Goal: Task Accomplishment & Management: Use online tool/utility

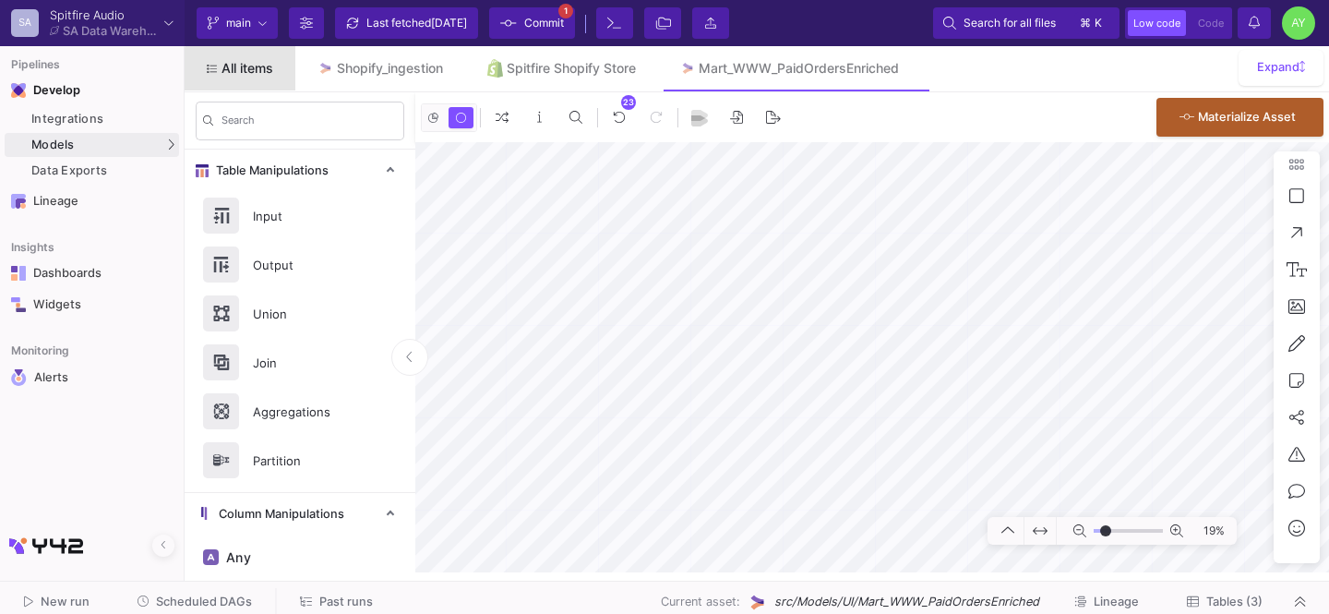
click at [245, 76] on link "All items" at bounding box center [240, 68] width 111 height 44
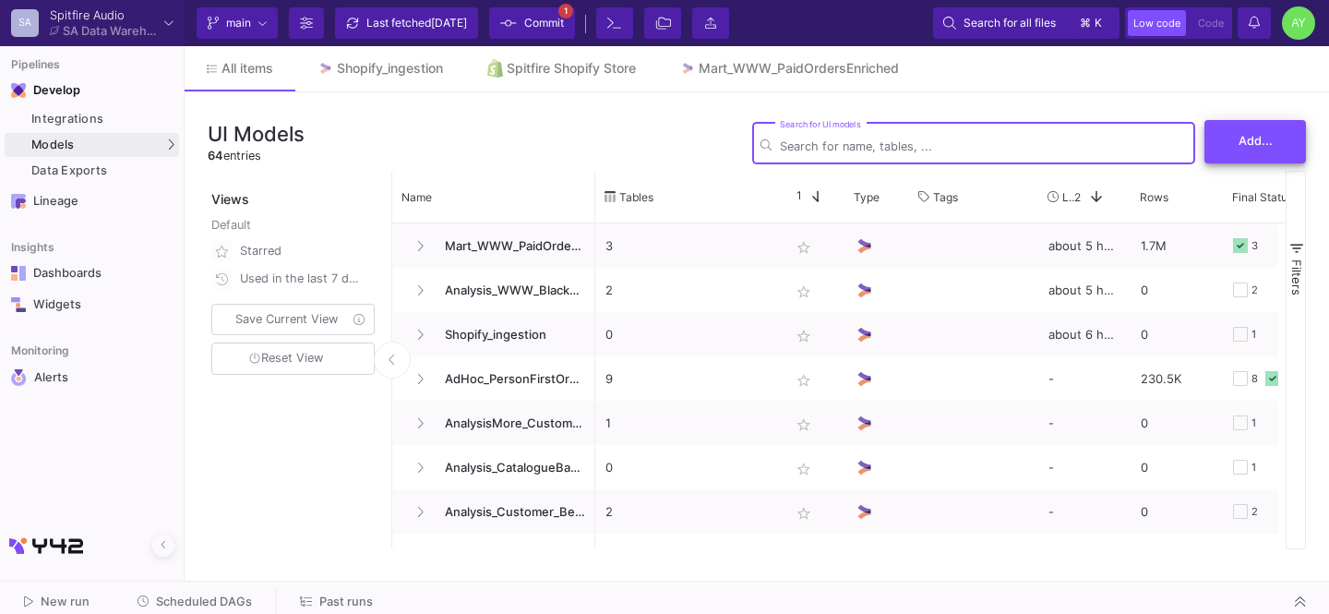
click at [1242, 132] on button "Add..." at bounding box center [1255, 141] width 102 height 43
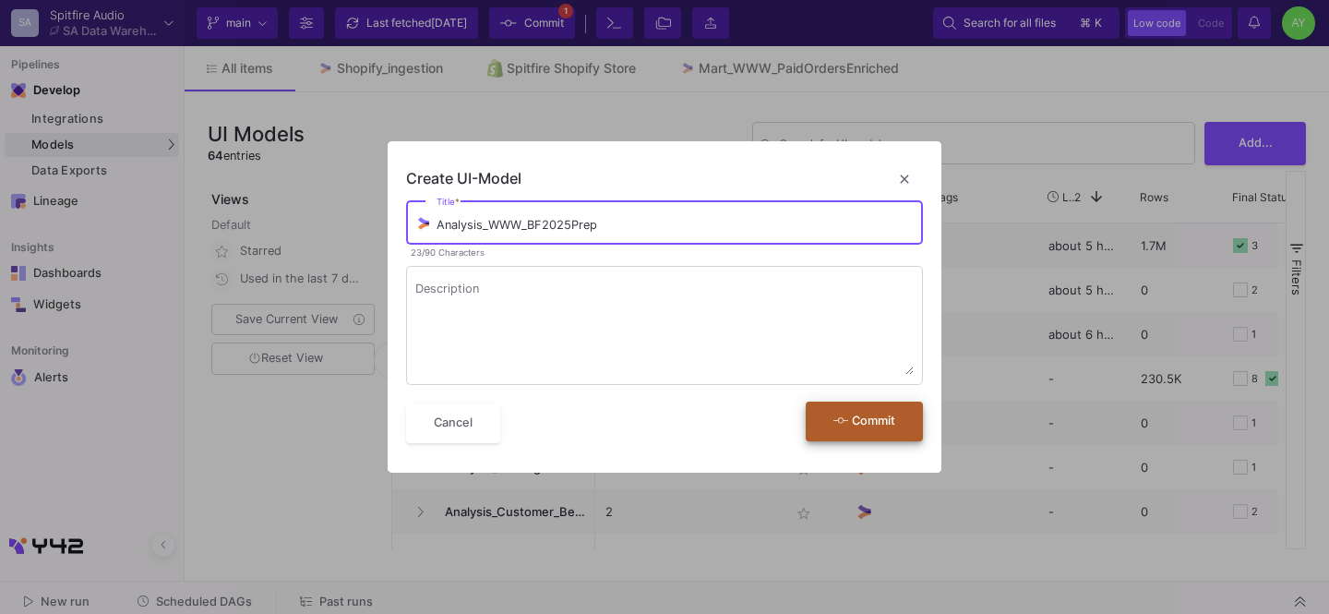
type input "Analysis_WWW_BF2025Prep"
click at [869, 431] on button "Commit" at bounding box center [864, 421] width 117 height 40
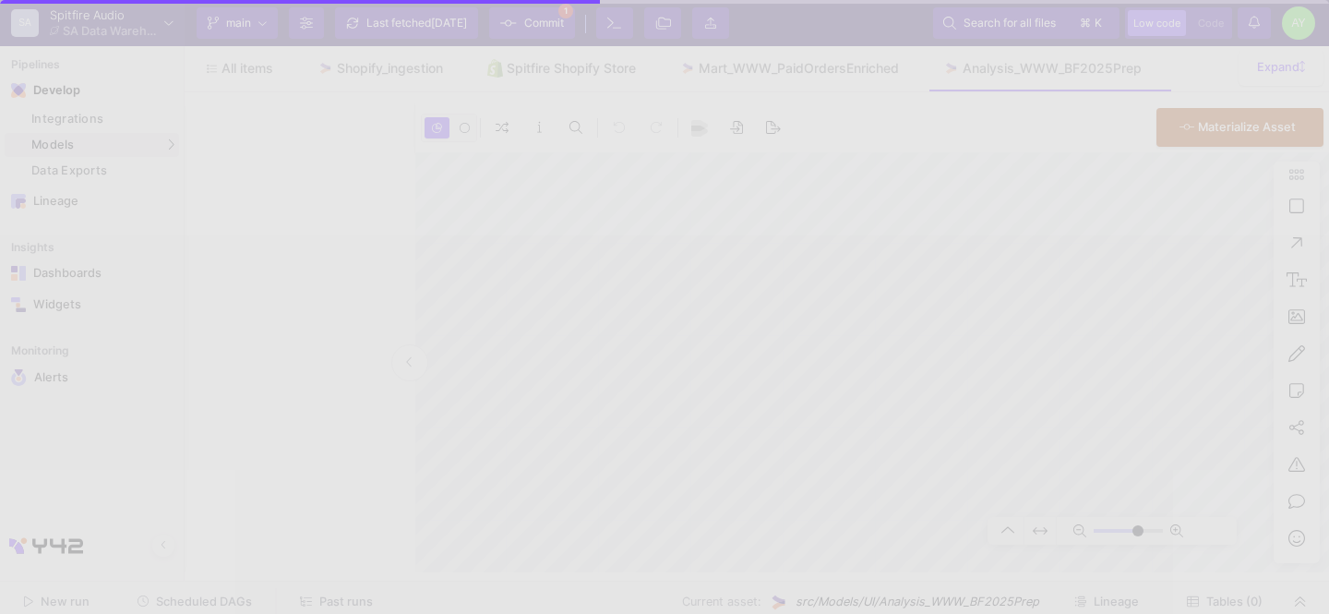
type input "0"
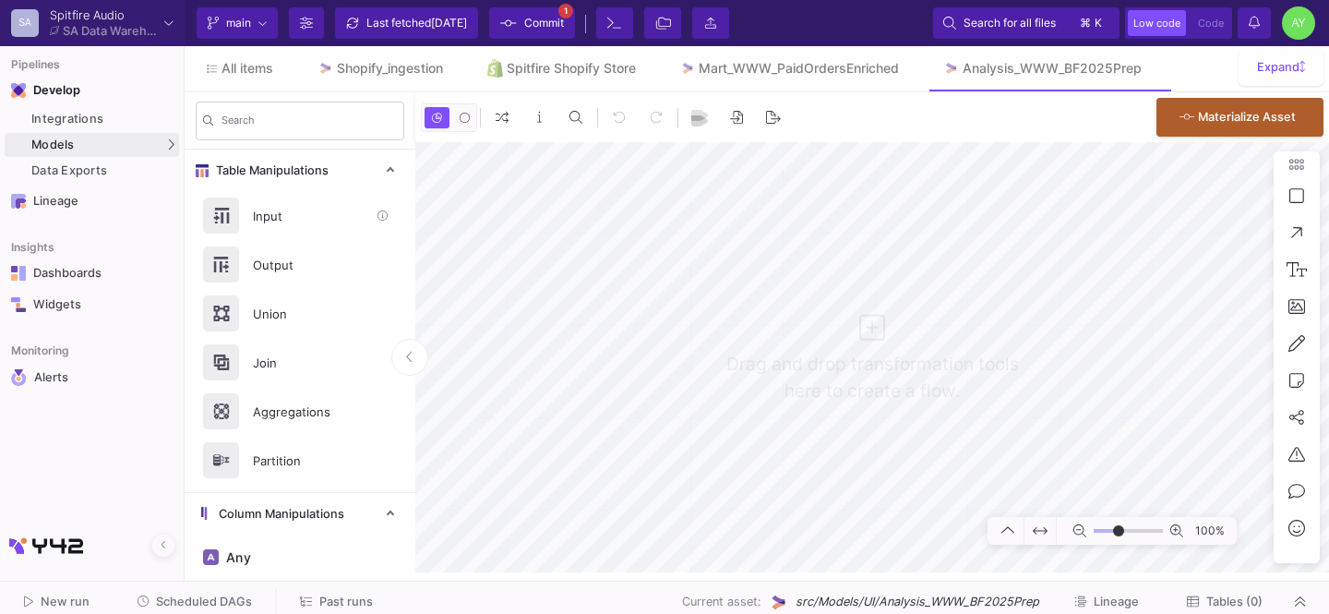
click at [283, 216] on div "Input" at bounding box center [305, 216] width 127 height 28
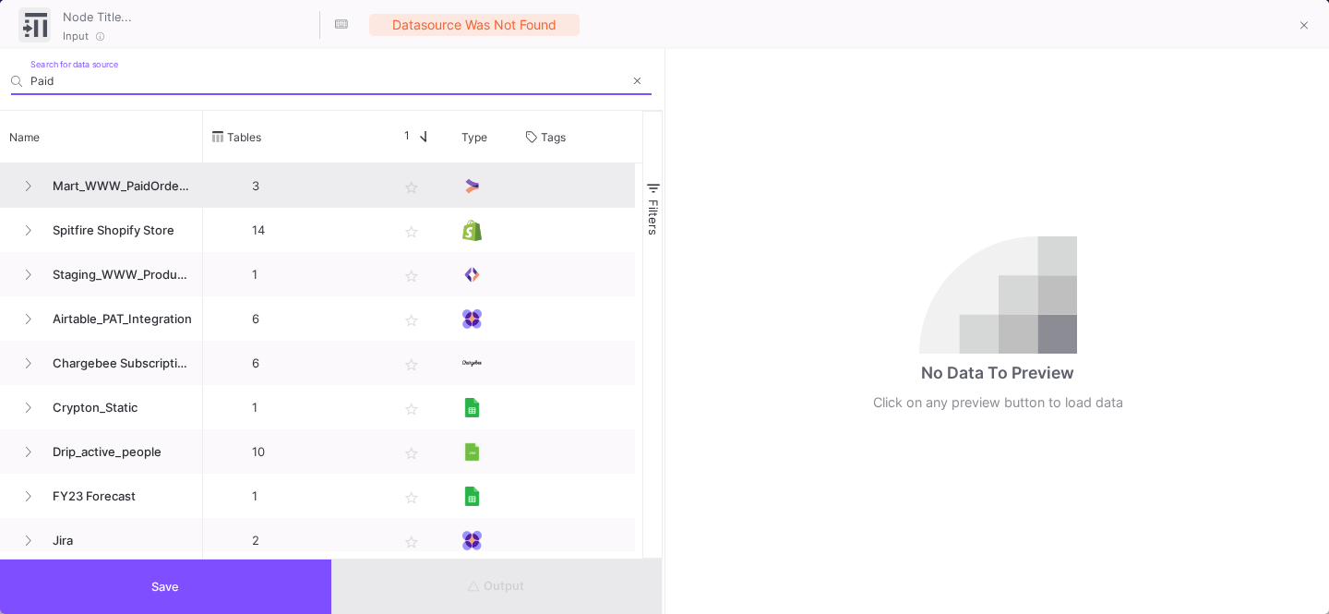
type input "Paid"
click at [151, 176] on span "Mart_WWW_PaidOrdersEnriched" at bounding box center [117, 185] width 151 height 43
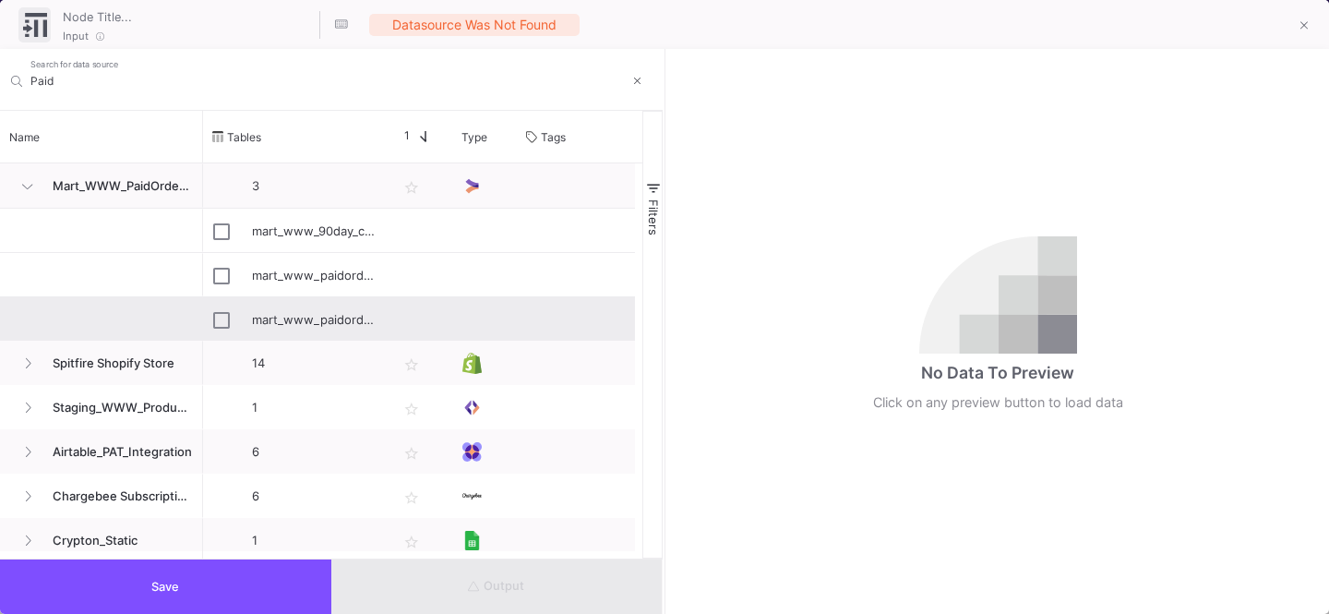
click at [245, 317] on div "mart_www_paidordersenriched_percentageofyear" at bounding box center [295, 319] width 164 height 43
type input "mart_www_paidordersenriched_percentageofyear"
checkbox input "true"
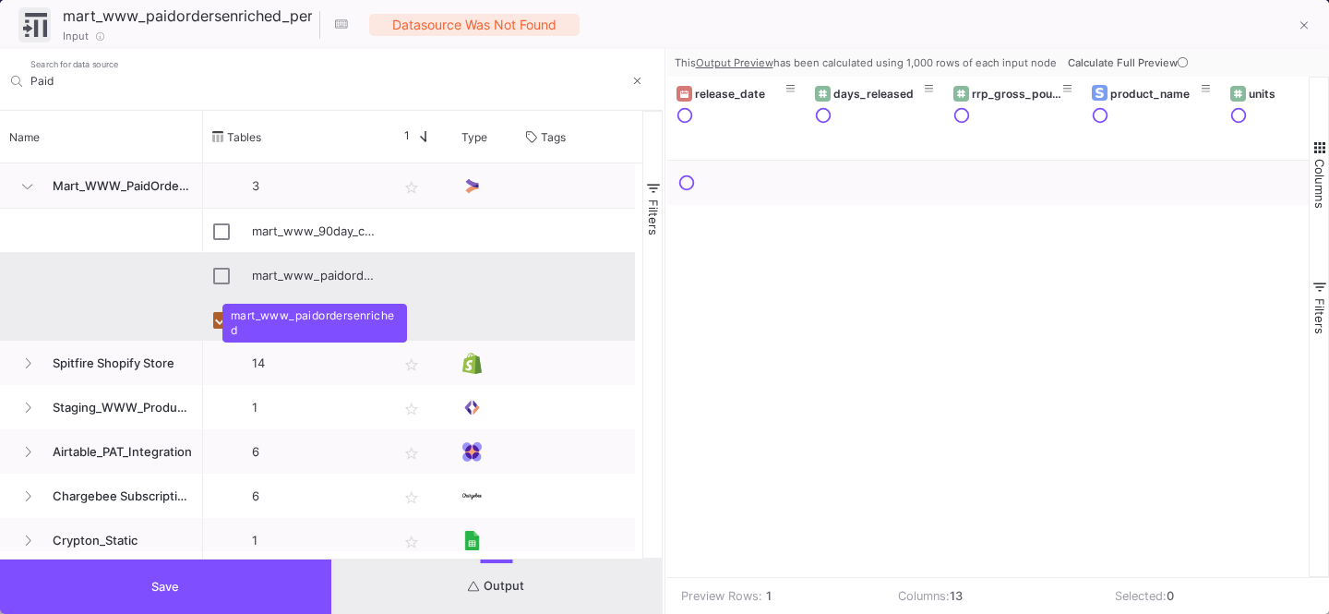
click at [323, 274] on div "mart_www_paidordersenriched" at bounding box center [315, 275] width 126 height 43
type input "mart_www_paidordersenriched"
checkbox input "true"
checkbox input "false"
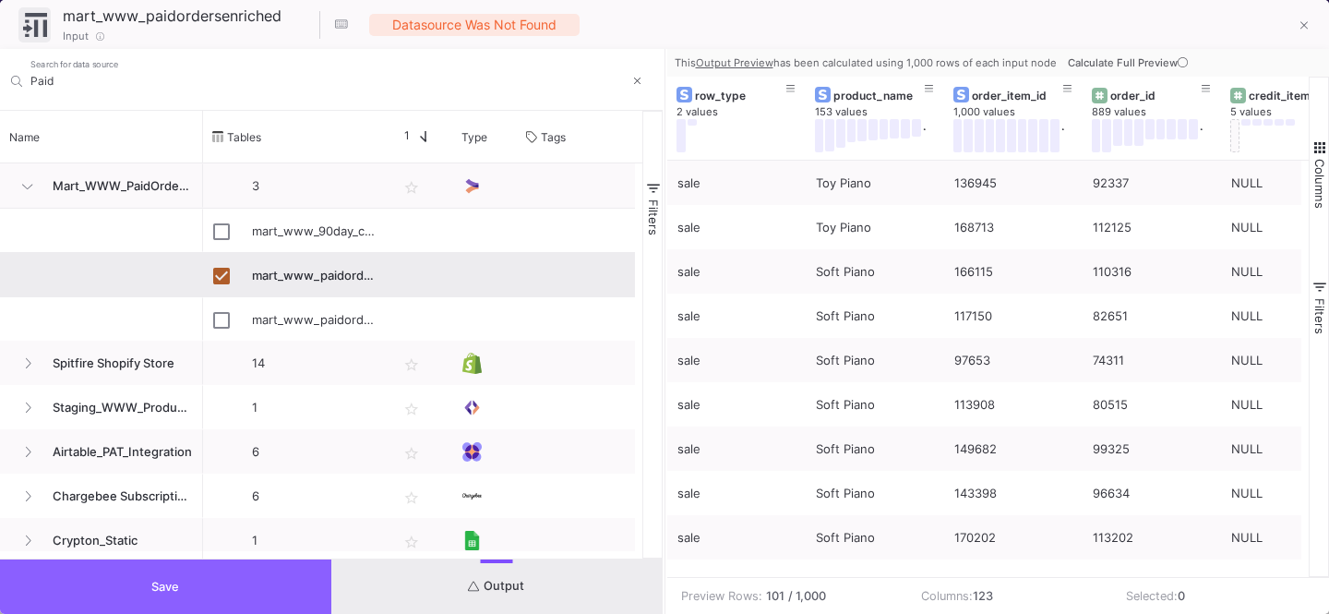
click at [218, 584] on button "Save" at bounding box center [165, 586] width 331 height 54
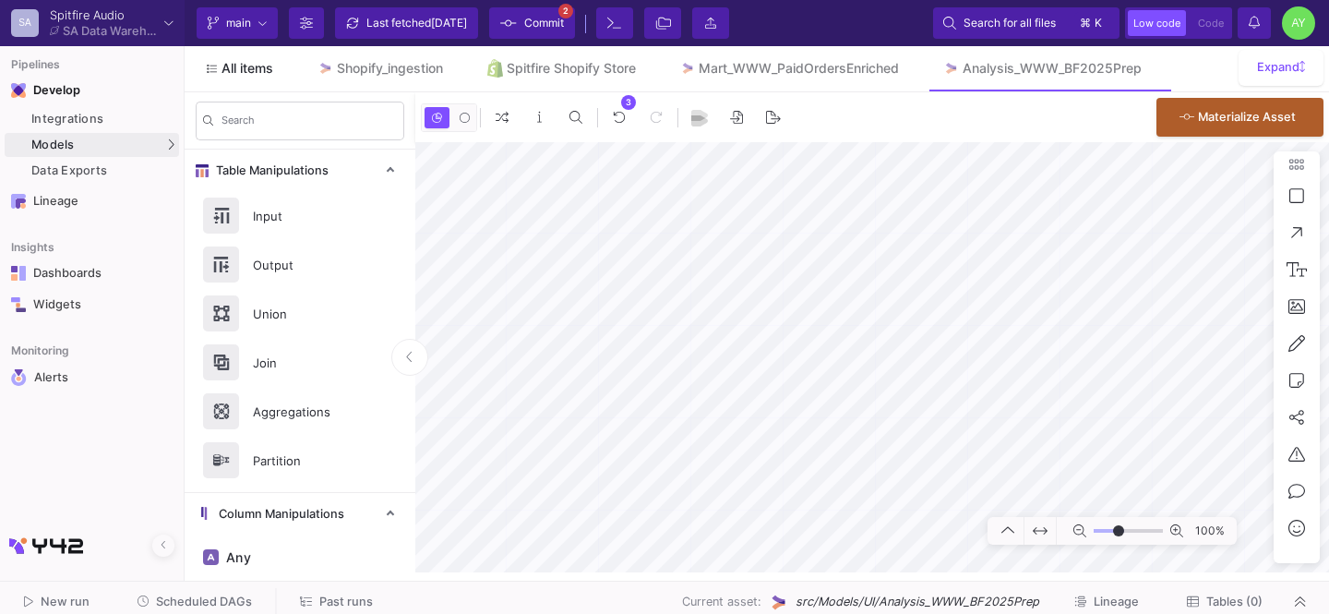
click at [231, 71] on span "All items" at bounding box center [247, 68] width 52 height 15
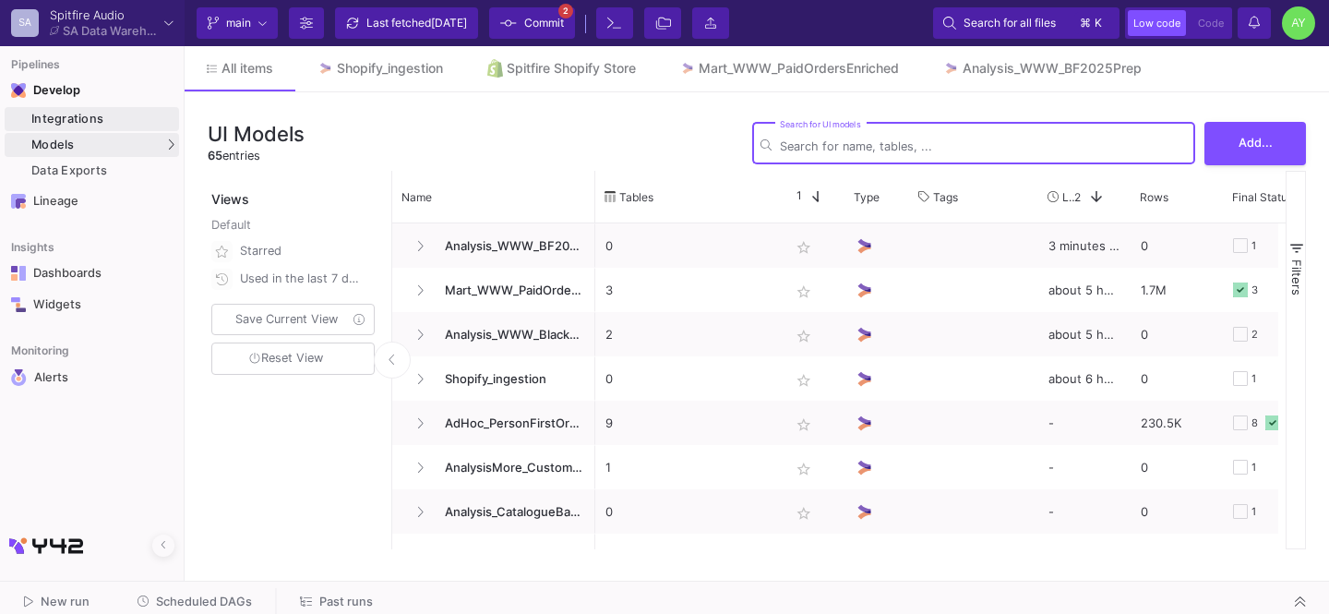
click at [94, 119] on div "Integrations" at bounding box center [102, 119] width 143 height 15
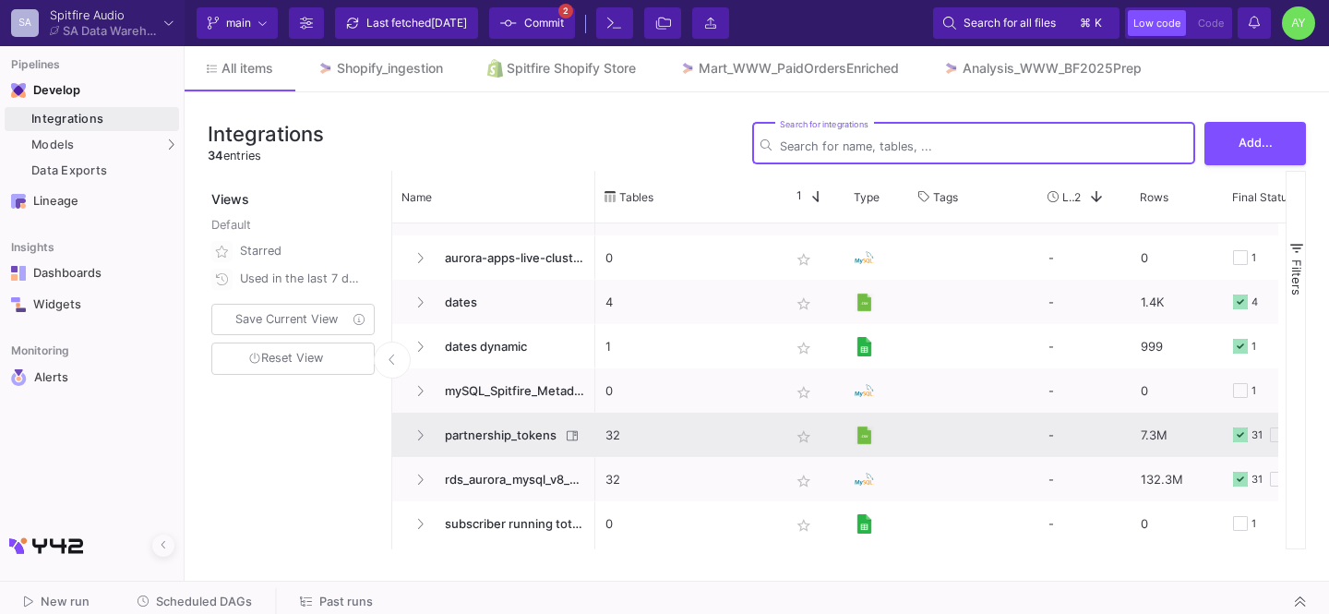
click at [484, 429] on span "partnership_tokens" at bounding box center [497, 434] width 126 height 43
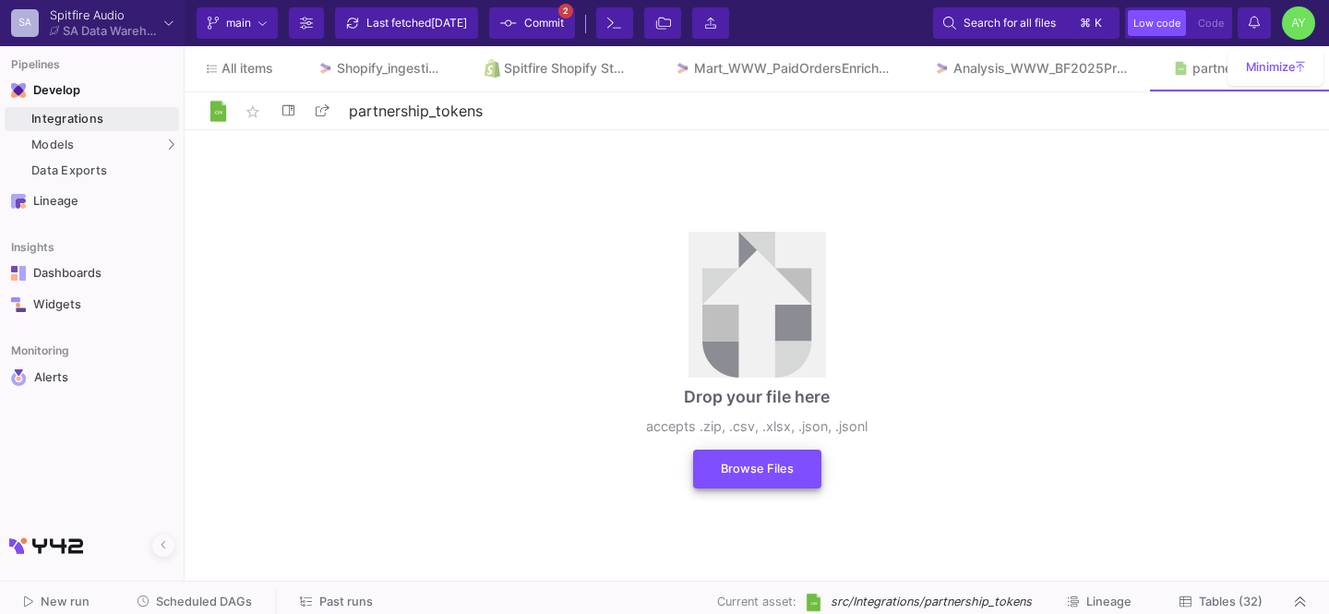
click at [772, 479] on button "Browse Files" at bounding box center [757, 468] width 128 height 39
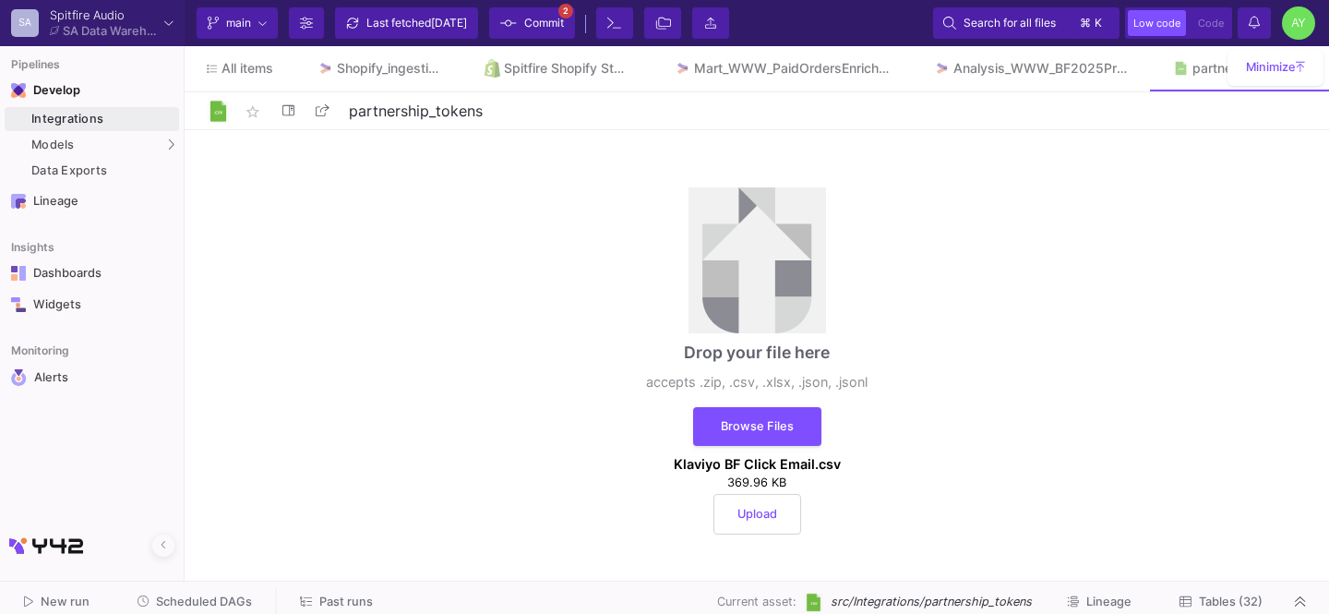
click at [742, 511] on span "Upload" at bounding box center [757, 514] width 40 height 14
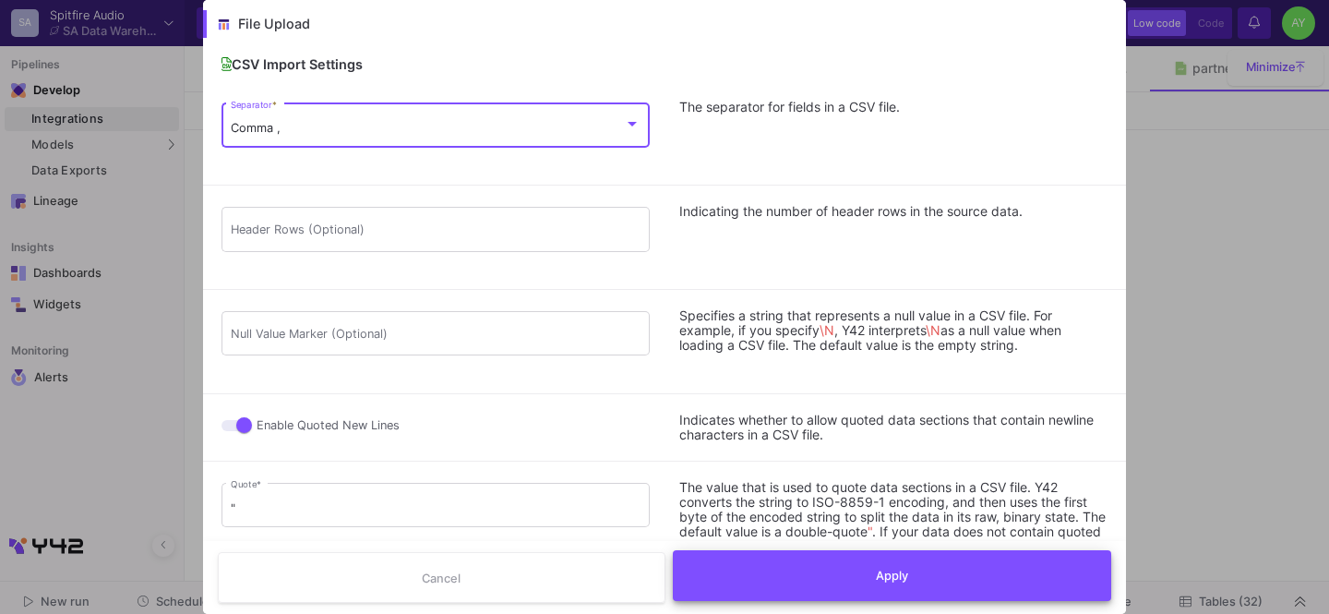
click at [798, 561] on button "Apply" at bounding box center [892, 575] width 439 height 51
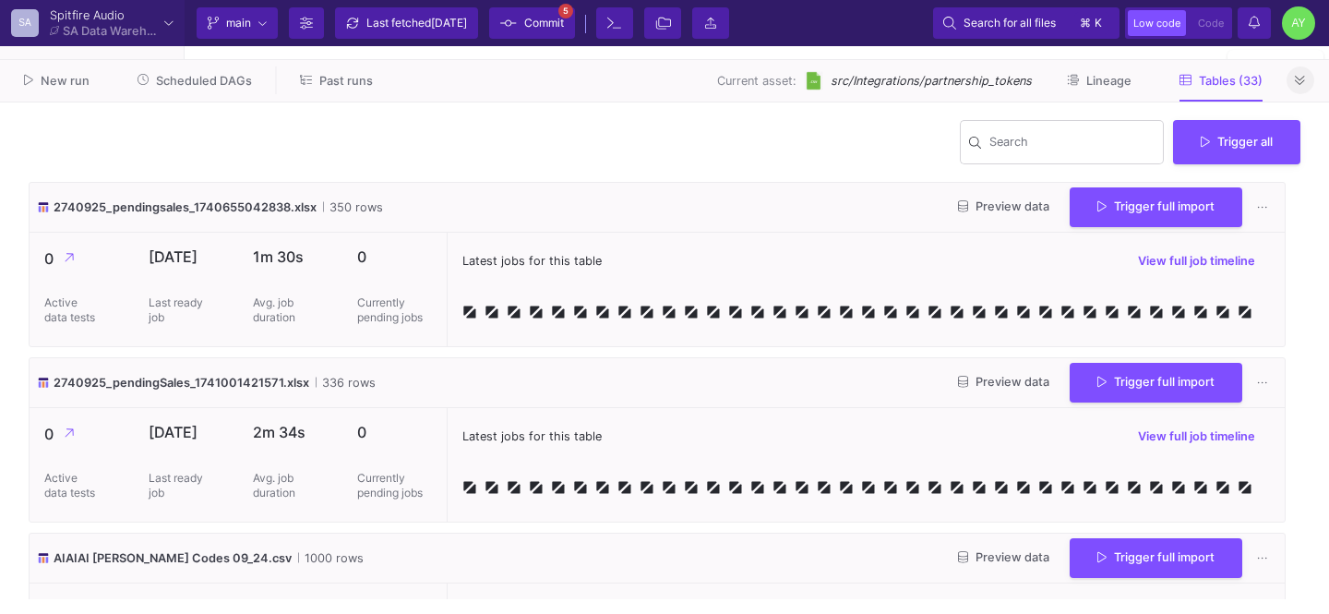
click at [1291, 89] on button at bounding box center [1300, 80] width 28 height 28
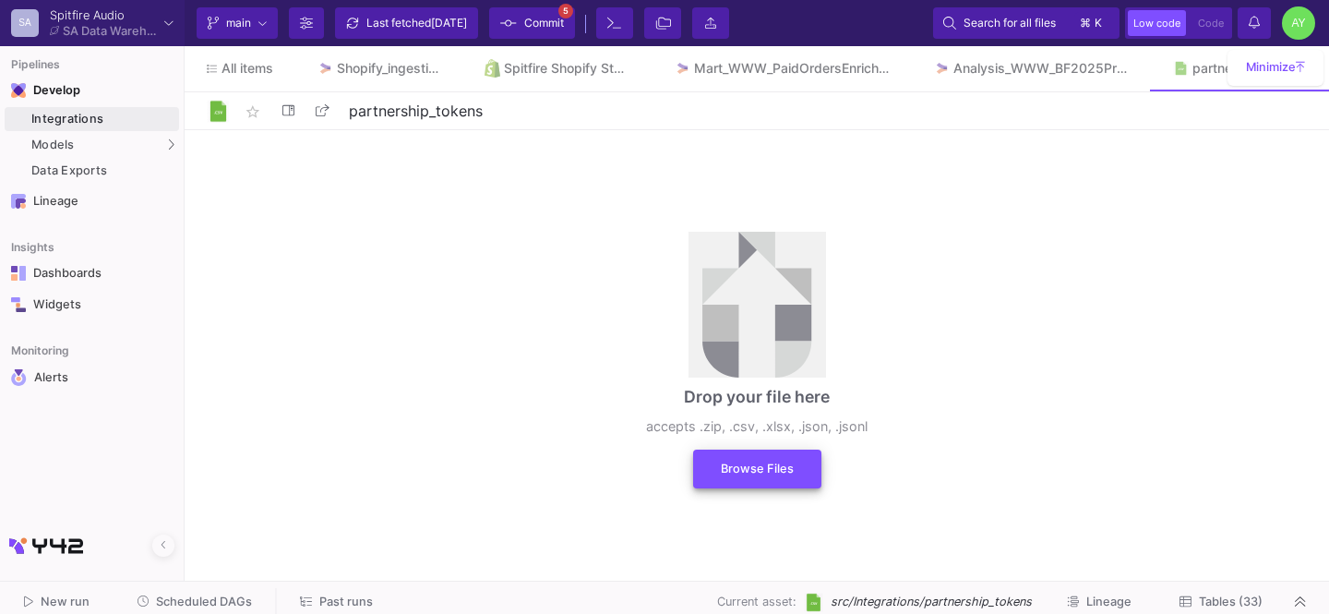
click at [787, 465] on span "Browse Files" at bounding box center [757, 468] width 73 height 14
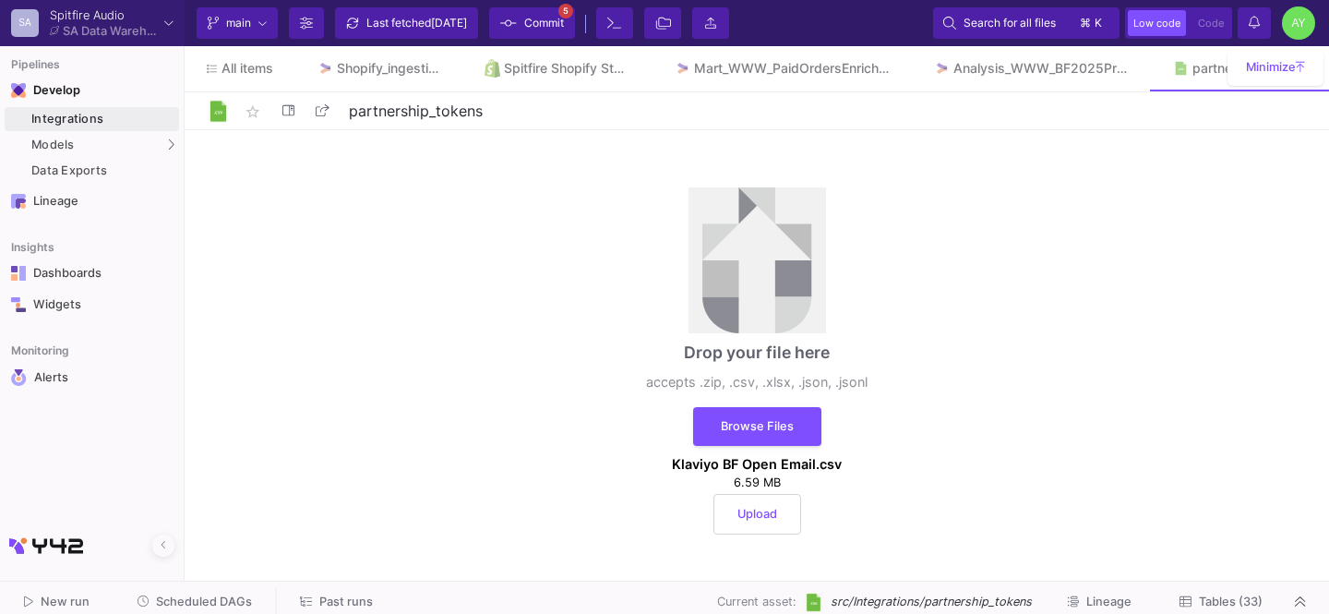
click at [740, 536] on div "Drop your file here accepts .zip, .csv, .xlsx, .json, .jsonl Browse Files Klavi…" at bounding box center [756, 361] width 277 height 402
click at [769, 523] on button "Upload" at bounding box center [757, 514] width 88 height 41
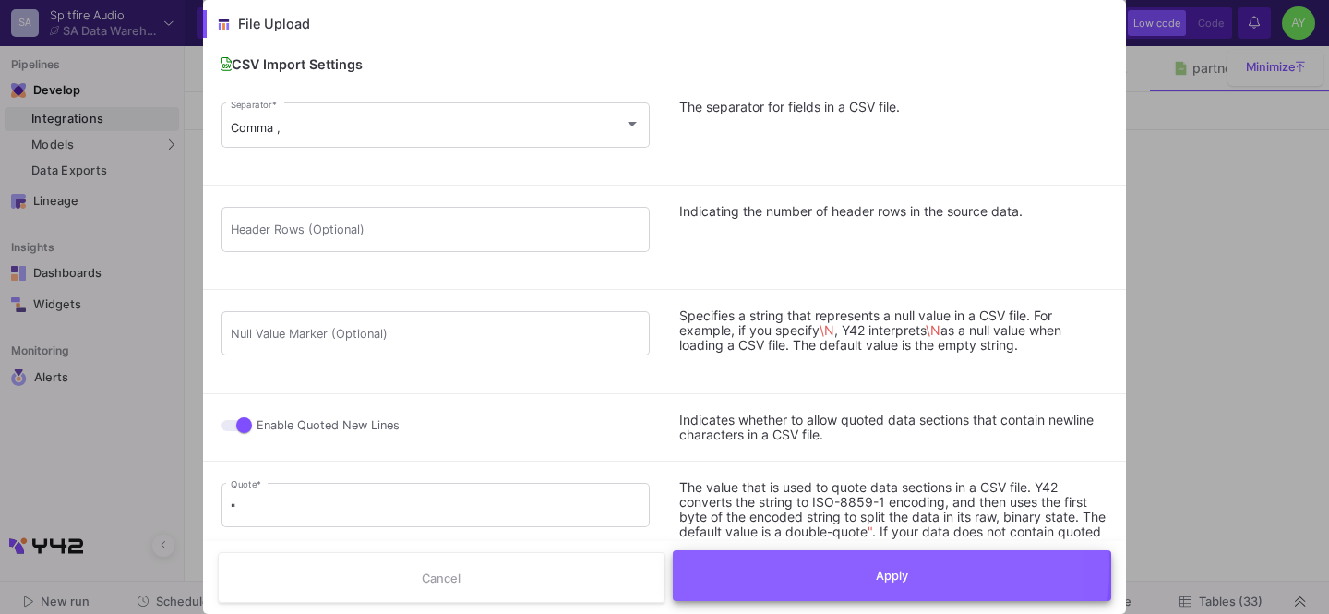
click at [741, 565] on button "Apply" at bounding box center [892, 575] width 439 height 51
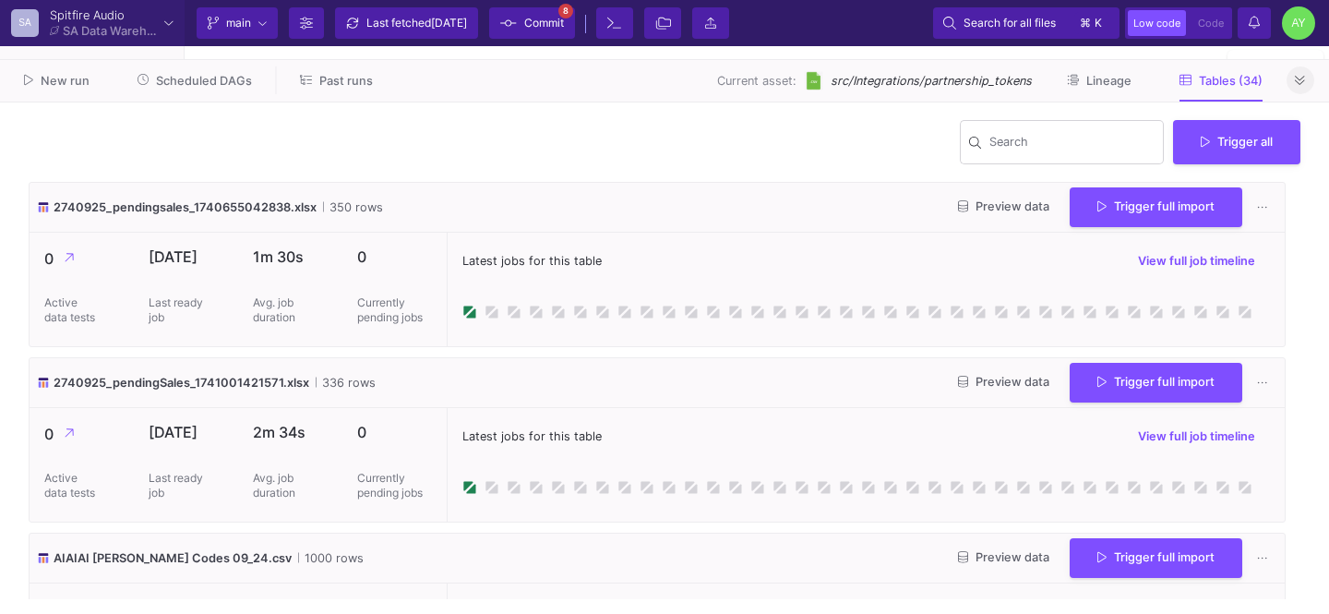
click at [1296, 71] on button at bounding box center [1300, 80] width 28 height 28
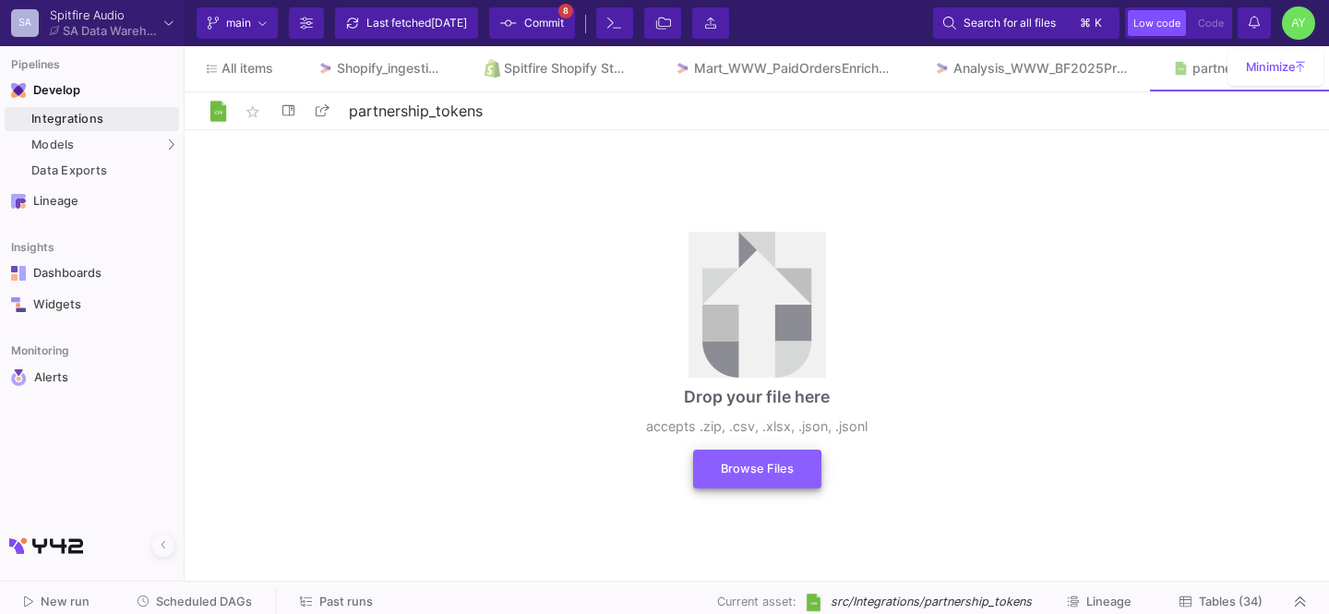
click at [729, 473] on span "Browse Files" at bounding box center [757, 468] width 73 height 14
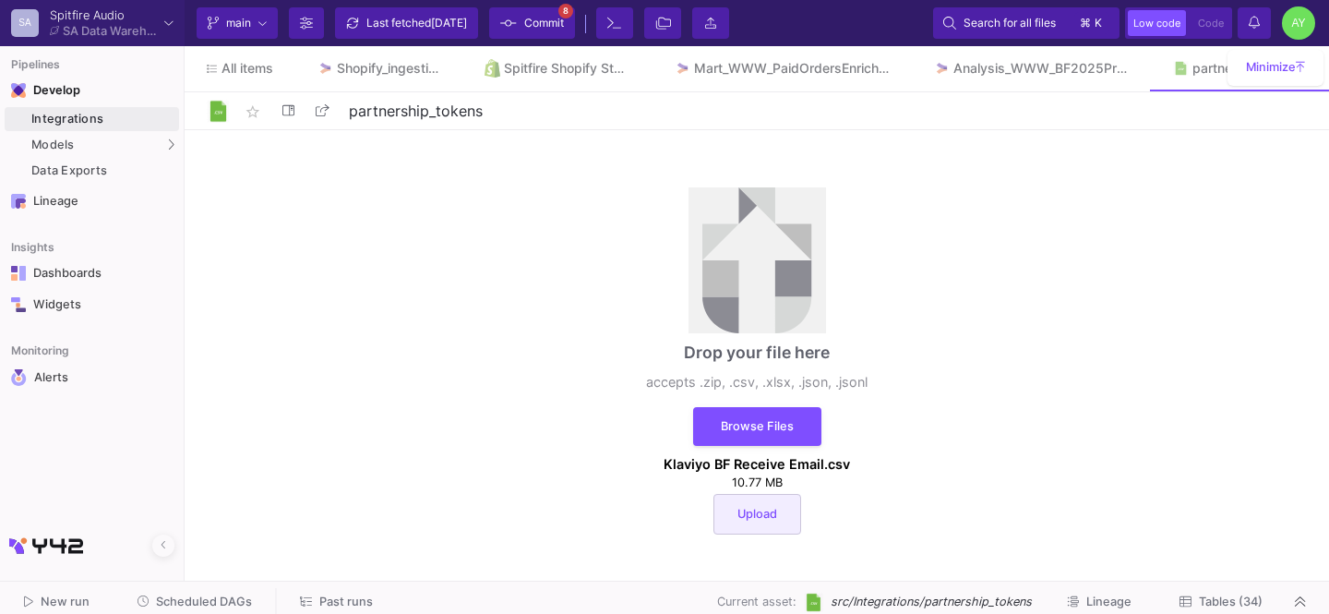
click at [779, 505] on button "Upload" at bounding box center [757, 514] width 88 height 41
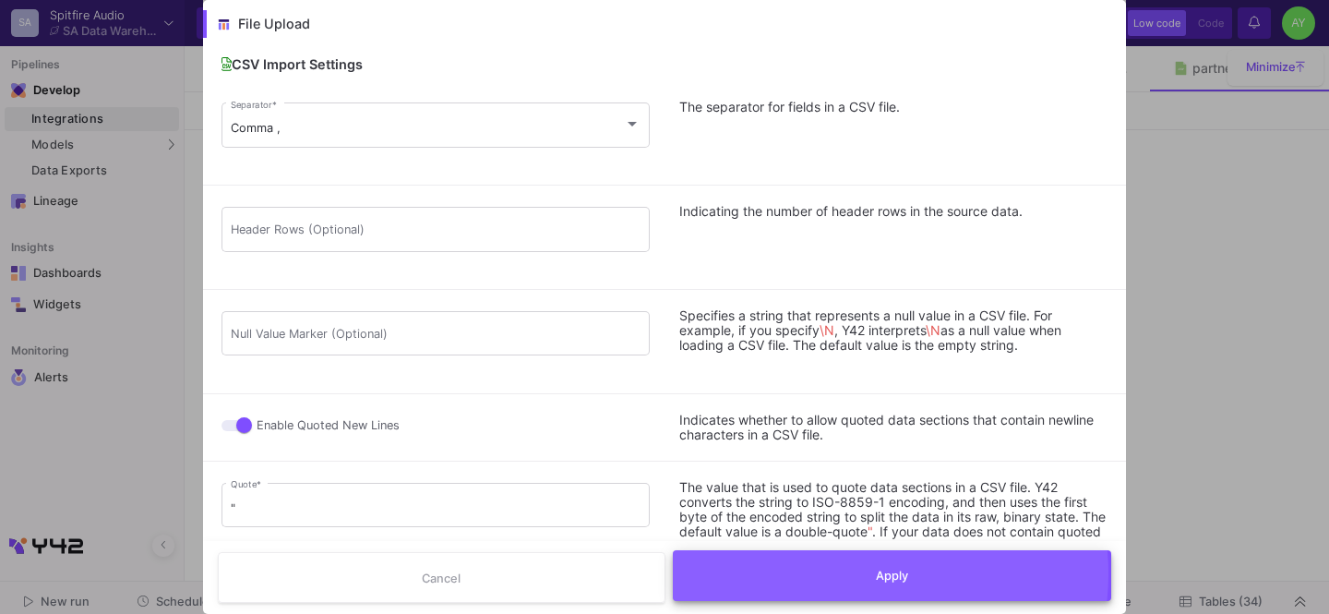
click at [851, 574] on button "Apply" at bounding box center [892, 575] width 439 height 51
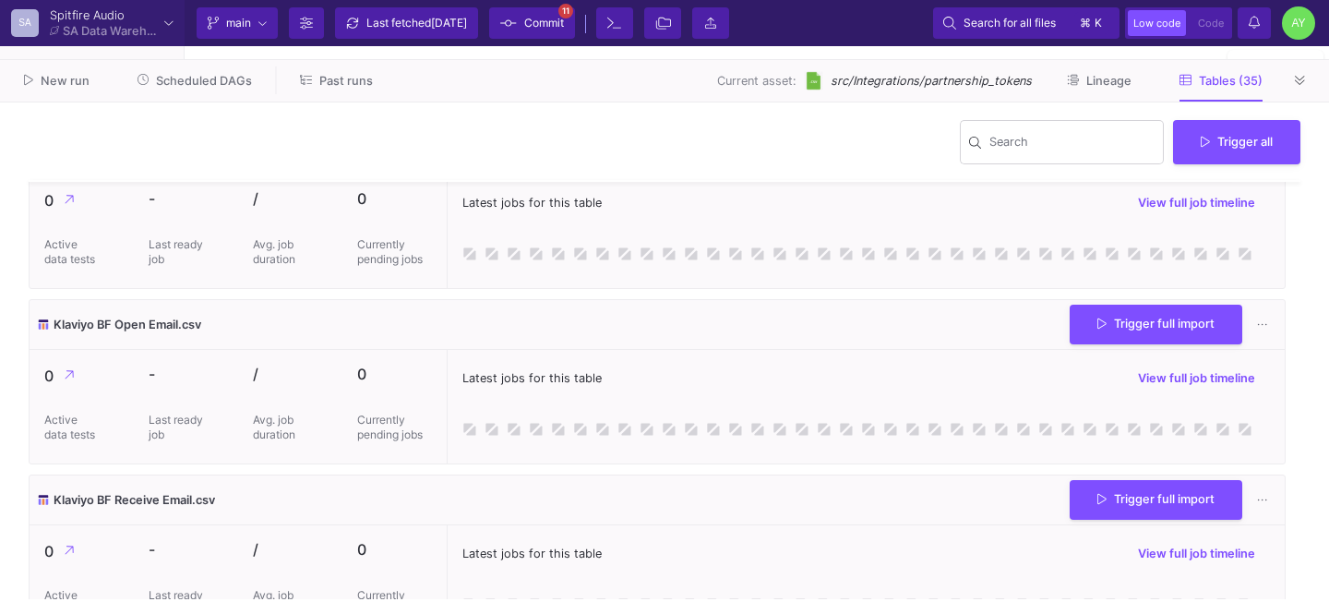
click at [1140, 167] on button "Trigger full import" at bounding box center [1156, 147] width 173 height 40
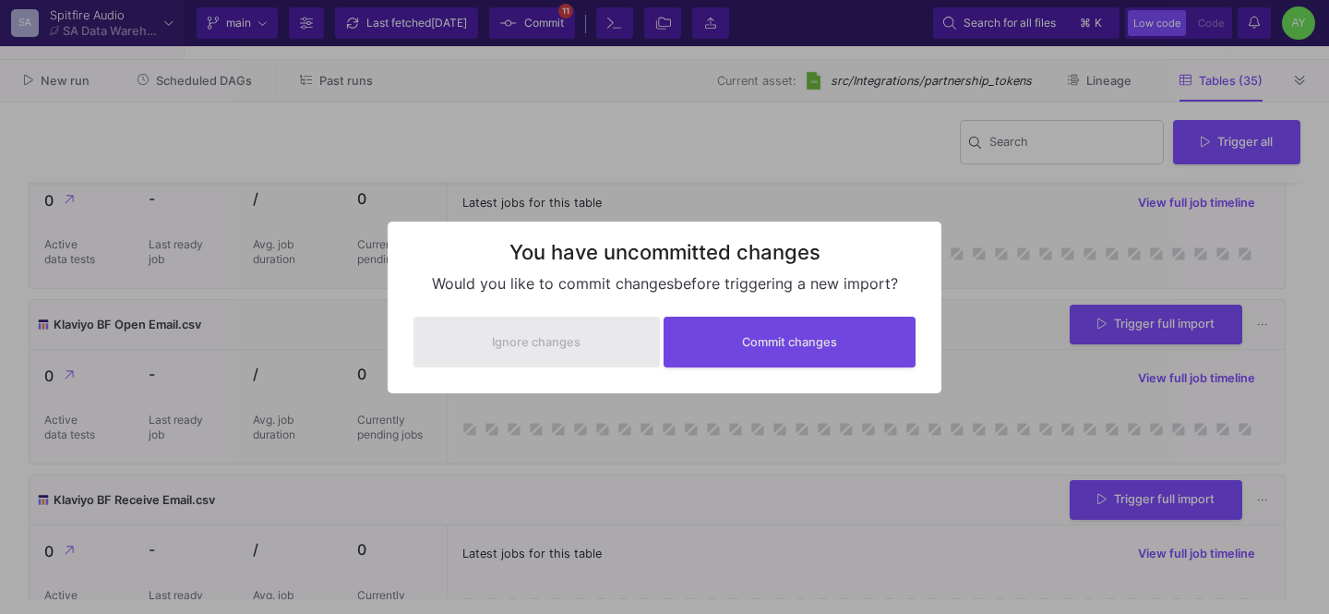
click at [918, 344] on div "Ignore changes Commit changes" at bounding box center [664, 341] width 517 height 66
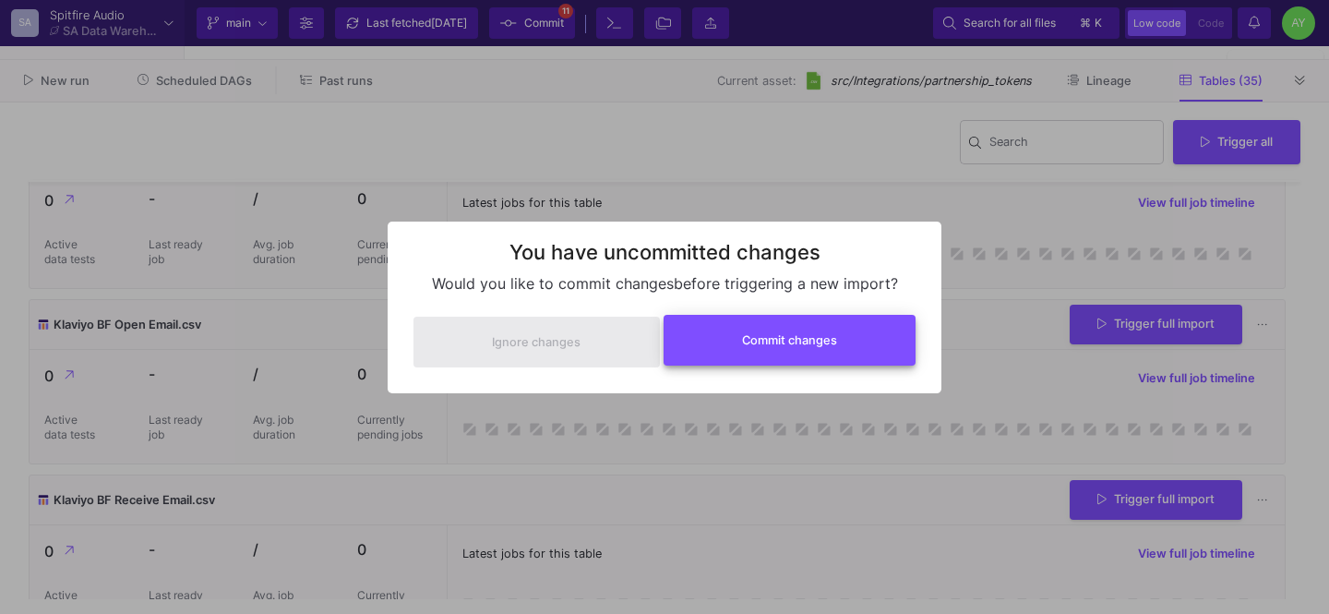
click at [876, 346] on button "Commit changes" at bounding box center [790, 340] width 253 height 51
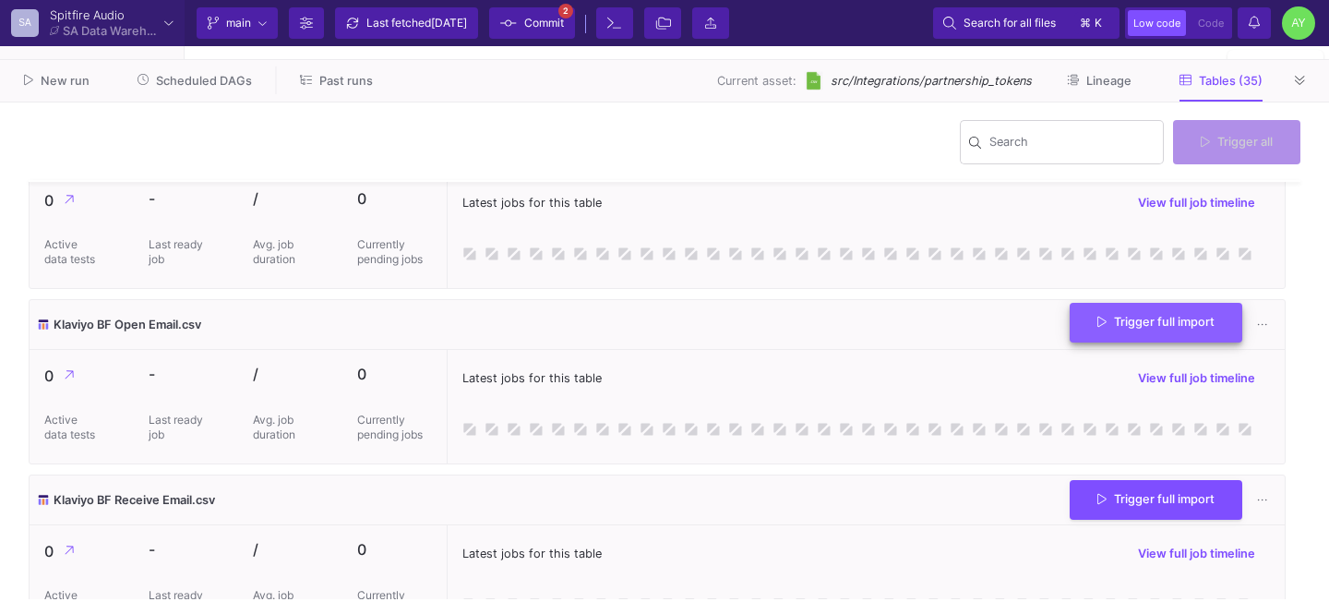
click at [1112, 342] on button "Trigger full import" at bounding box center [1156, 323] width 173 height 40
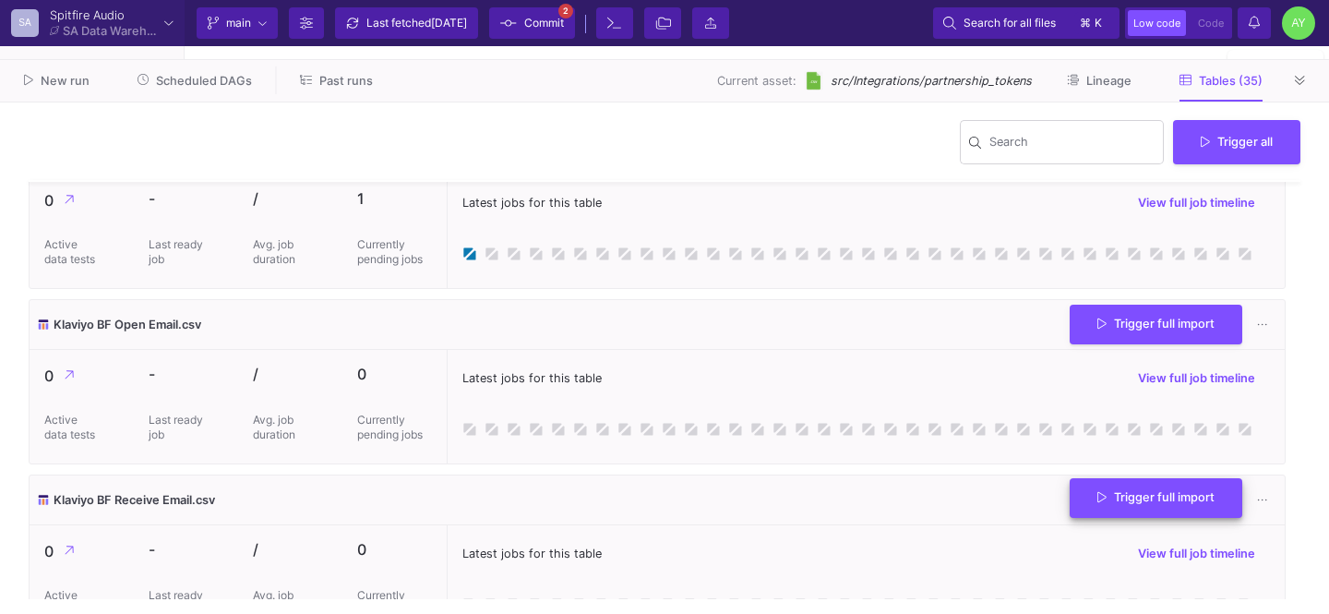
click at [1088, 518] on button "Trigger full import" at bounding box center [1156, 498] width 173 height 40
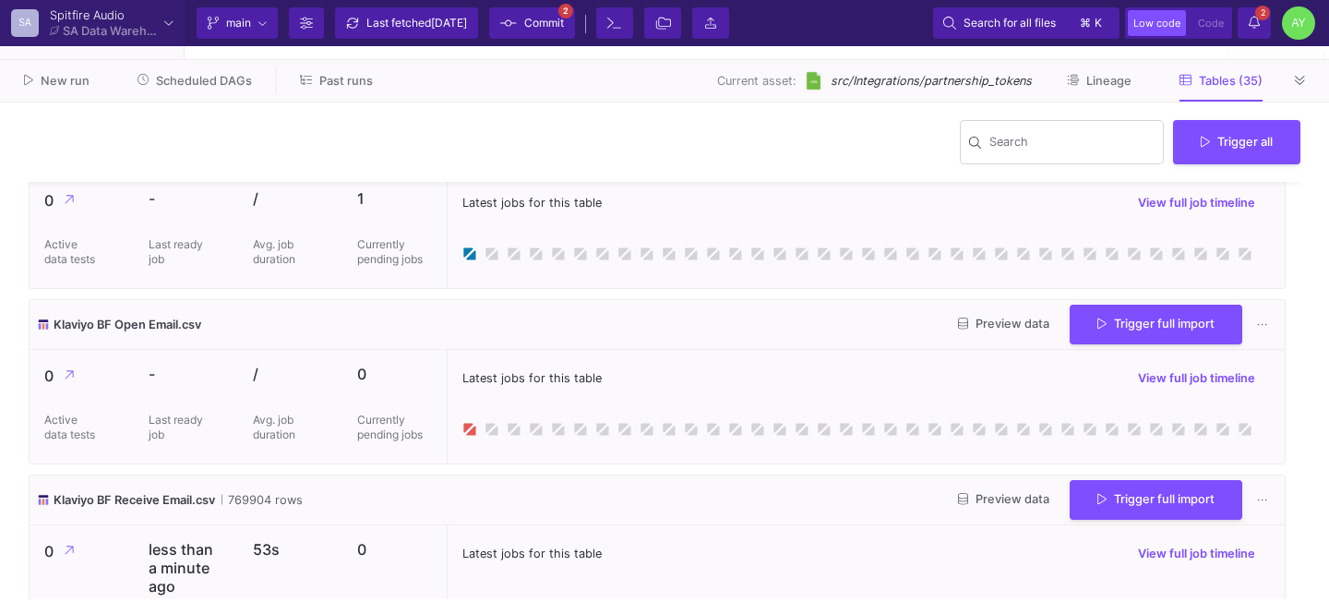
click at [1247, 30] on button "2 2 Notifications" at bounding box center [1254, 22] width 33 height 31
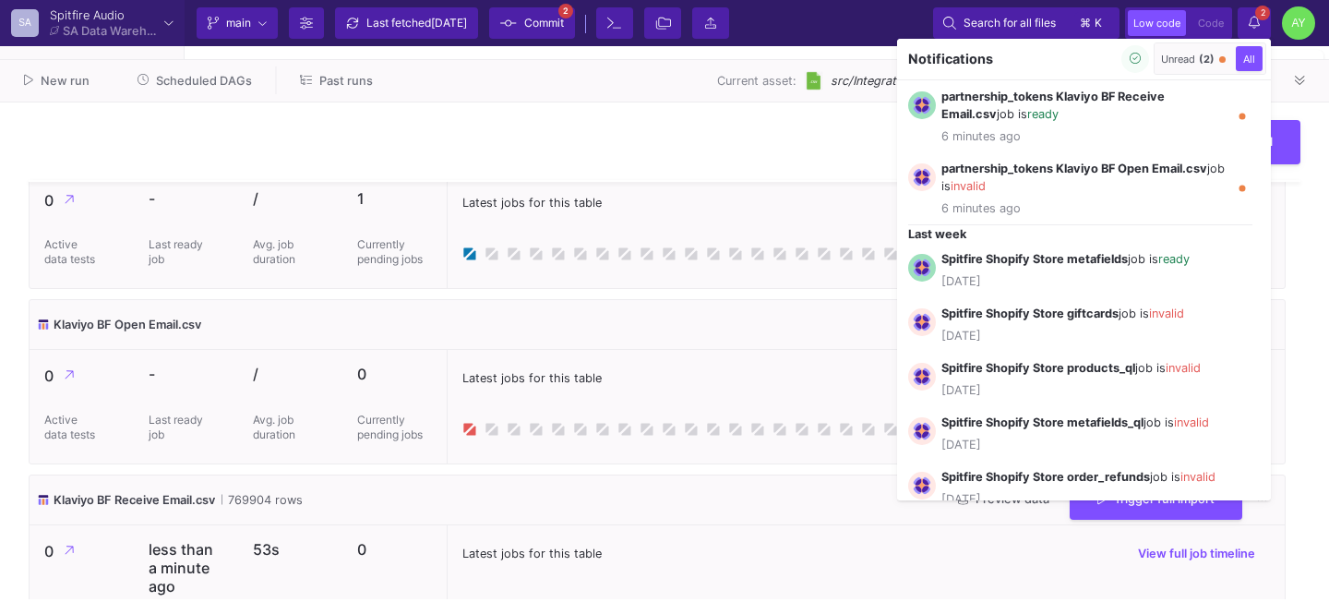
click at [1248, 30] on div at bounding box center [664, 307] width 1329 height 614
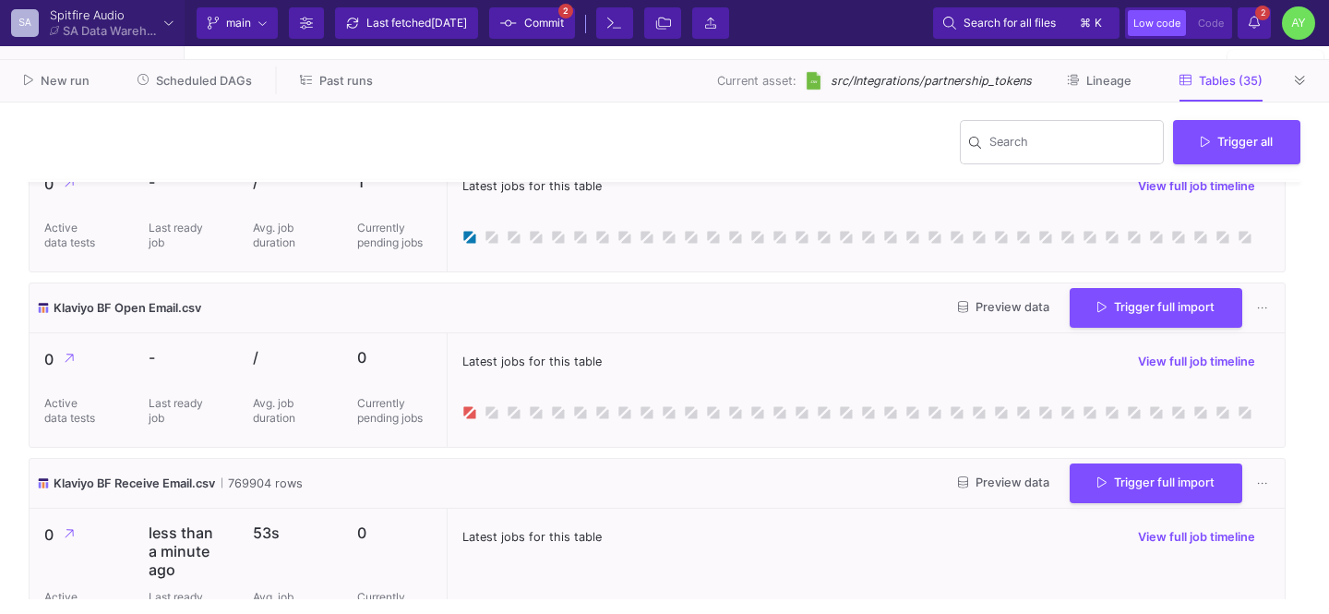
scroll to position [2702, 0]
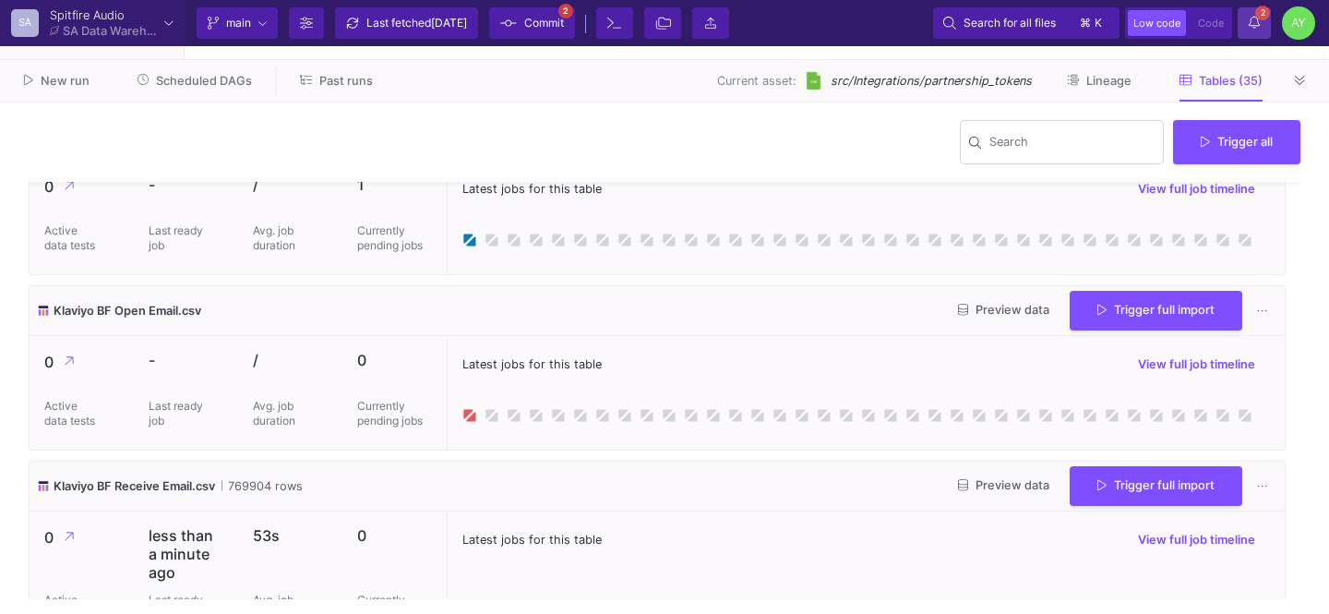
click at [1253, 11] on y42-notifications-label "2 2 Notifications" at bounding box center [1254, 23] width 11 height 29
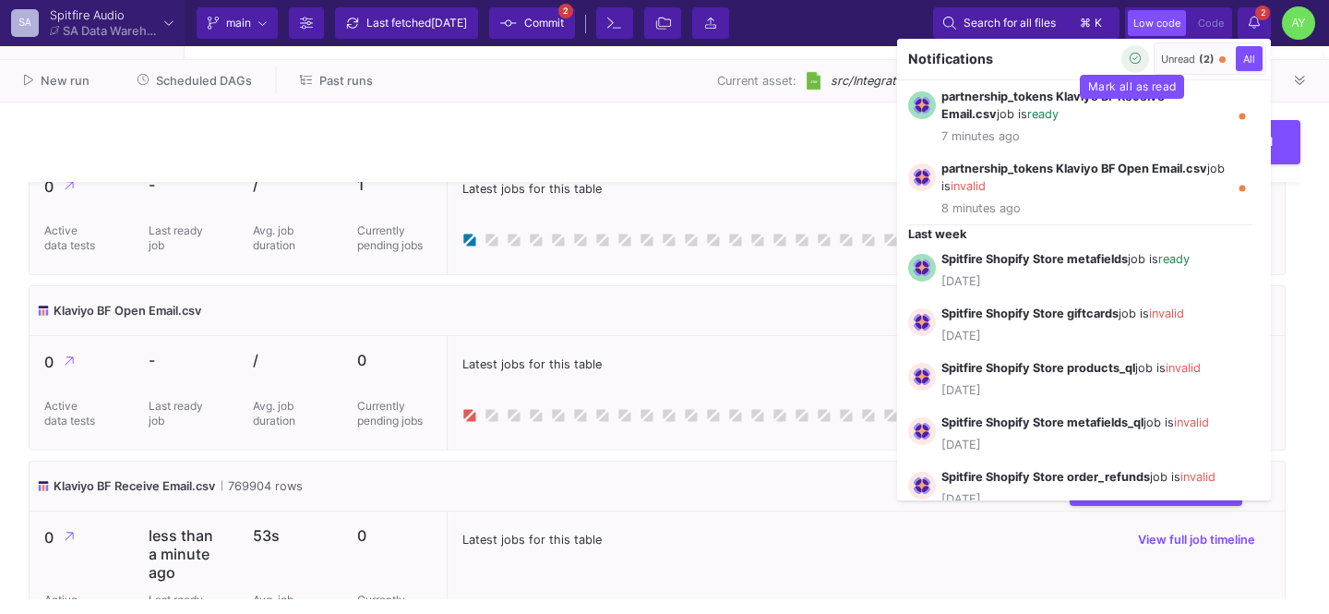
click at [1136, 59] on icon "button" at bounding box center [1136, 59] width 12 height 12
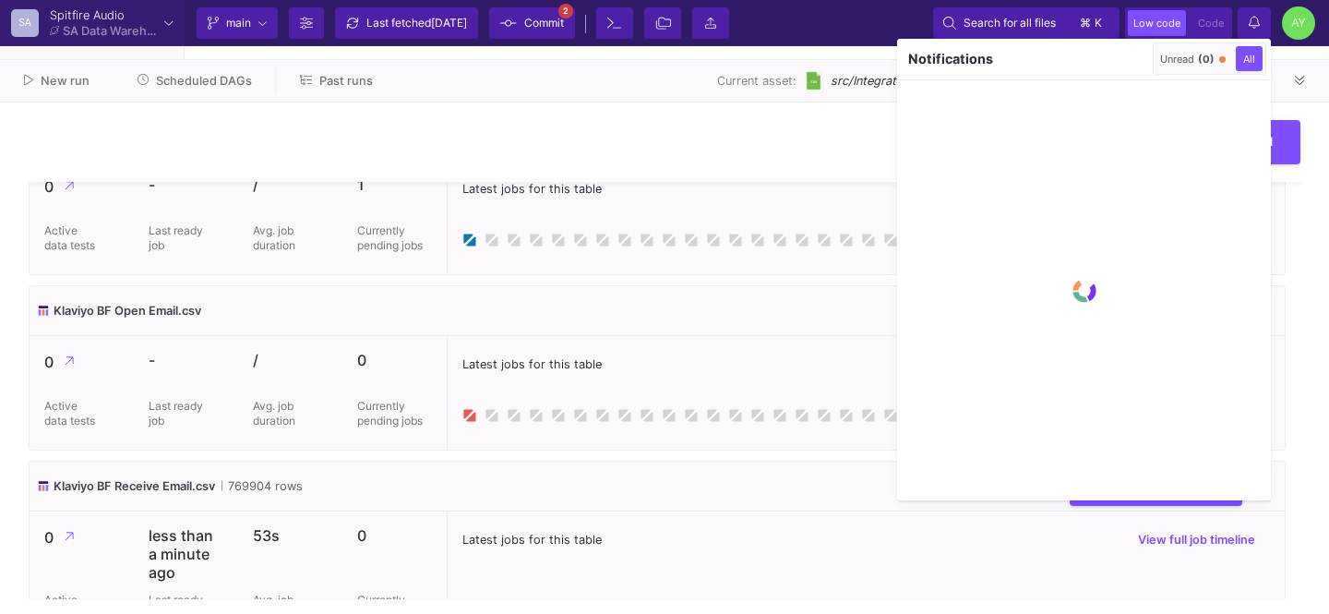
click at [737, 171] on div at bounding box center [664, 307] width 1329 height 614
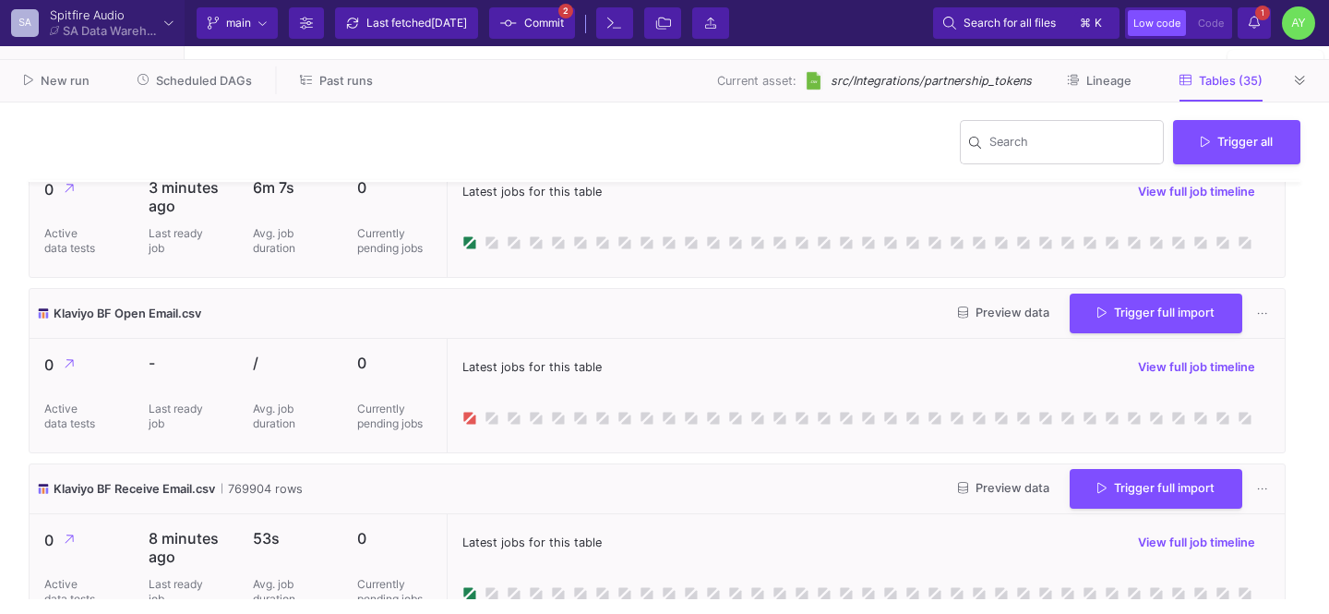
scroll to position [2698, 0]
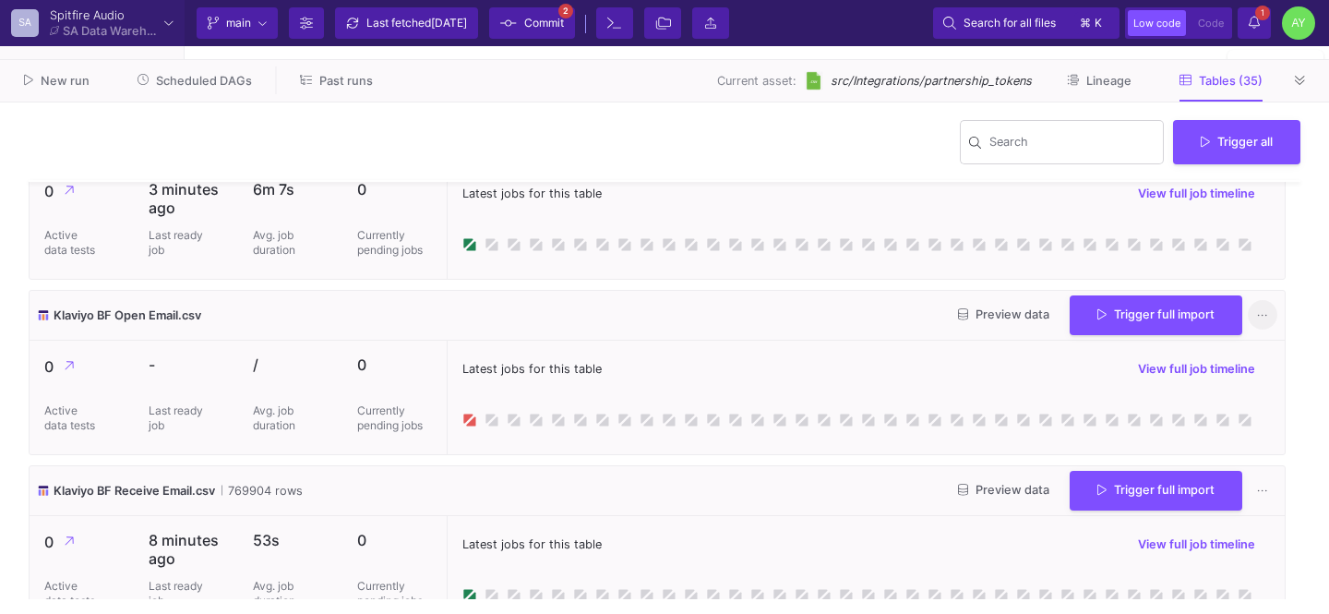
click at [1253, 330] on button at bounding box center [1263, 316] width 30 height 30
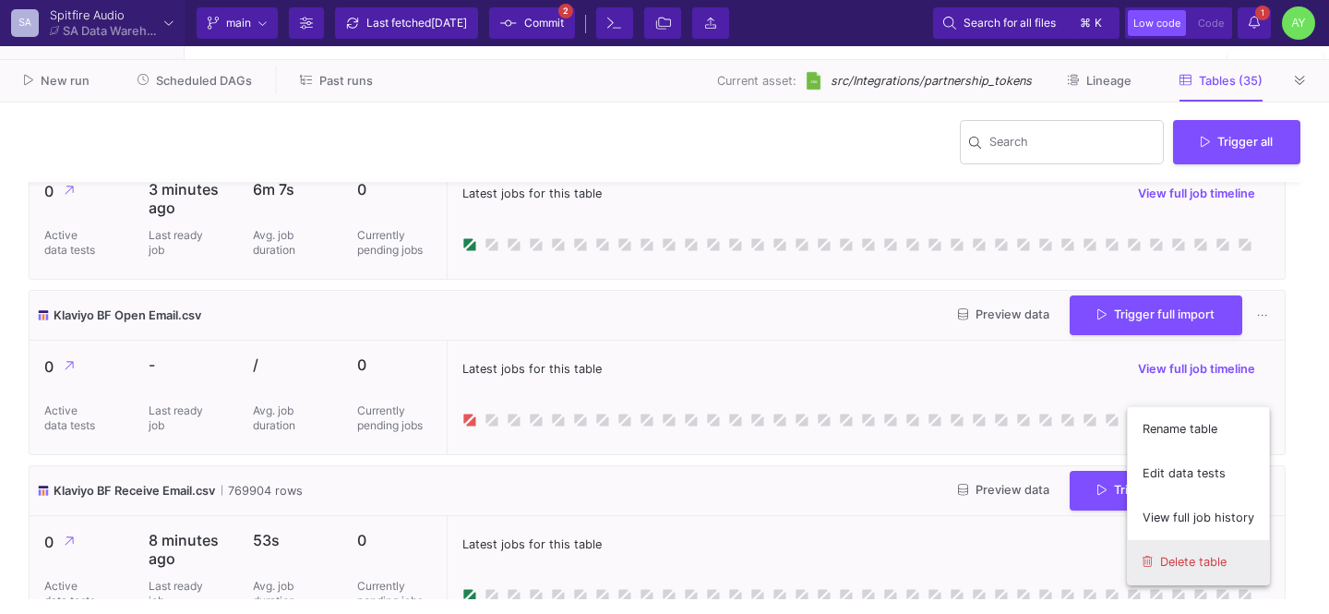
click at [1175, 550] on button "Delete table" at bounding box center [1198, 562] width 141 height 44
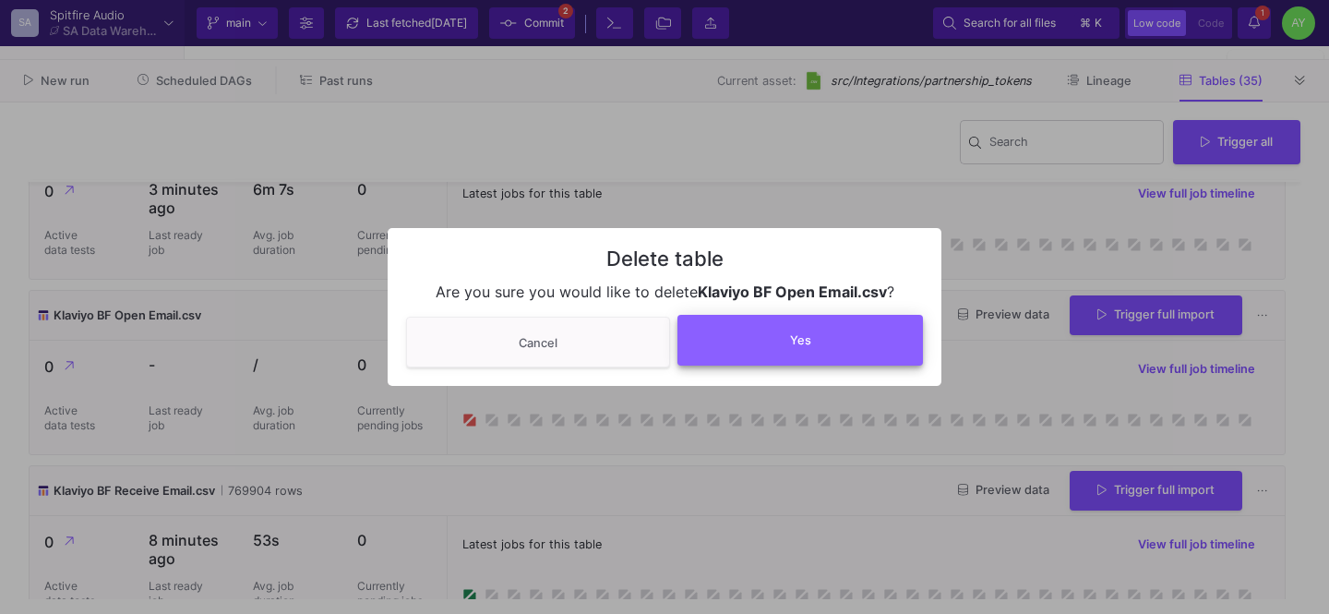
click at [844, 343] on button "Yes" at bounding box center [799, 340] width 245 height 51
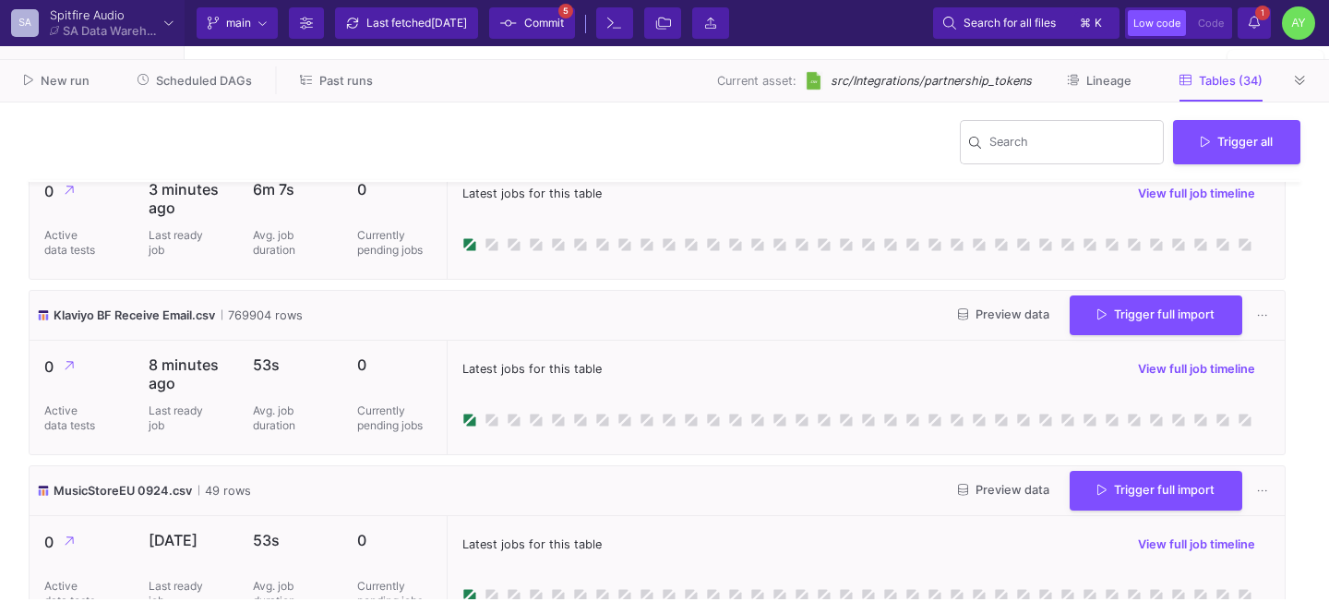
click at [1308, 63] on div "New run Scheduled DAGs Past runs Current asset: src/Integrations/partnership_to…" at bounding box center [664, 81] width 1329 height 42
click at [1298, 75] on fa-icon at bounding box center [1300, 81] width 10 height 14
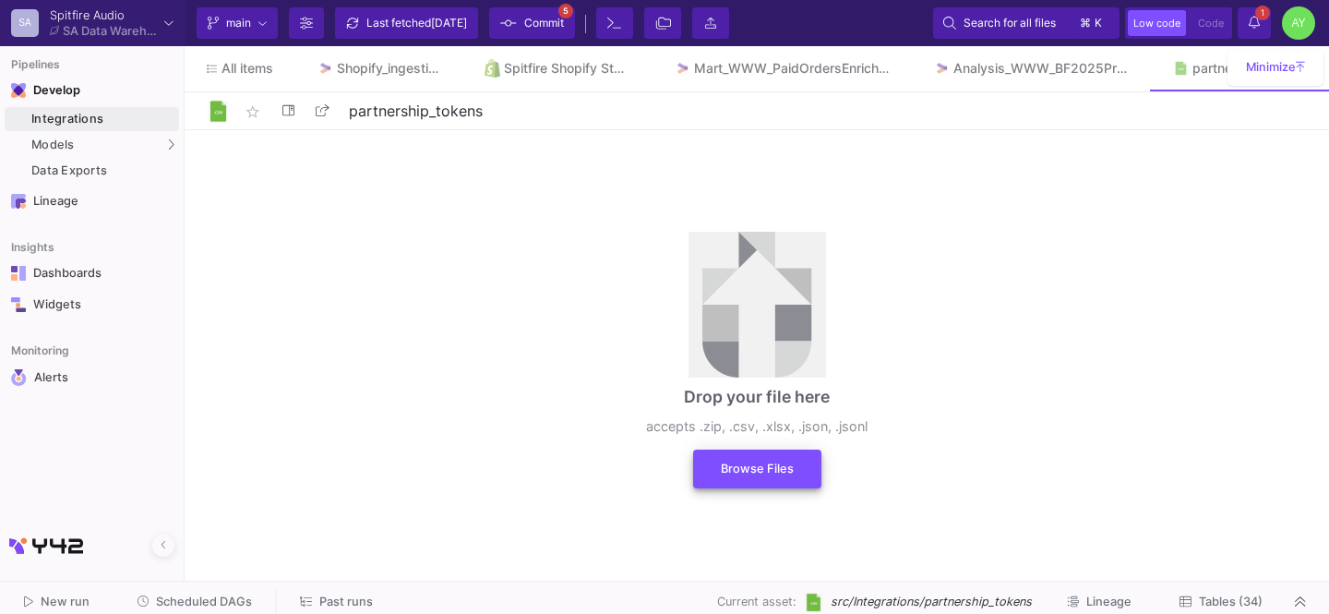
click at [722, 466] on span "Browse Files" at bounding box center [757, 468] width 73 height 14
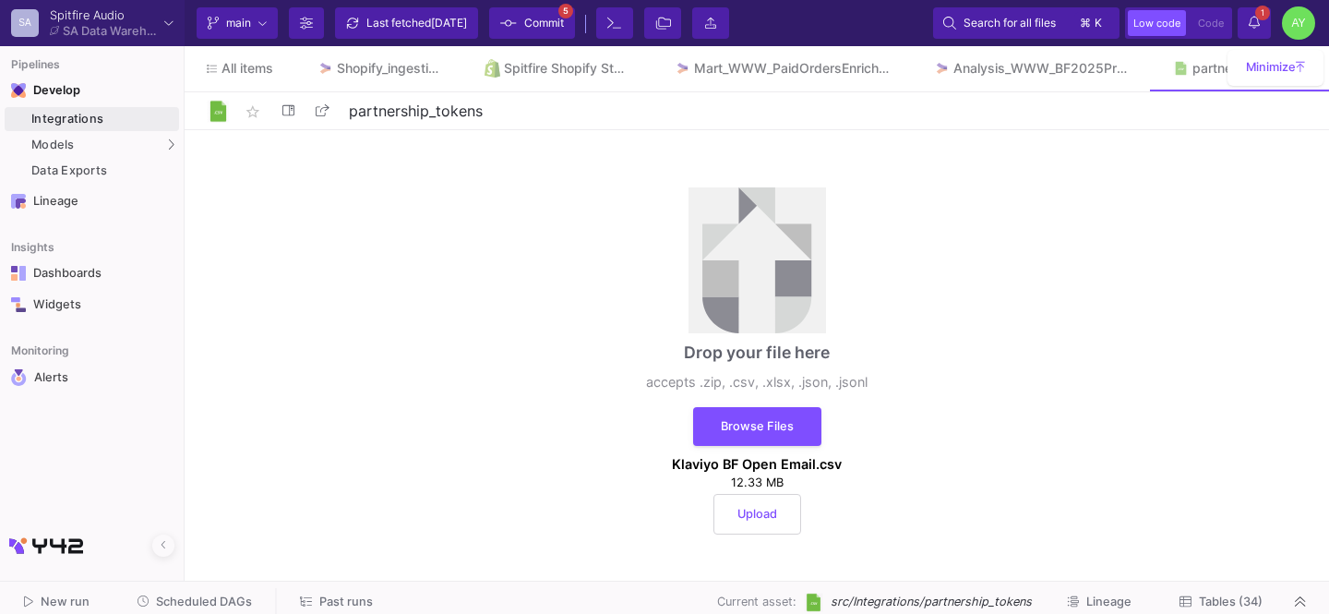
click at [750, 520] on button "Upload" at bounding box center [757, 514] width 88 height 41
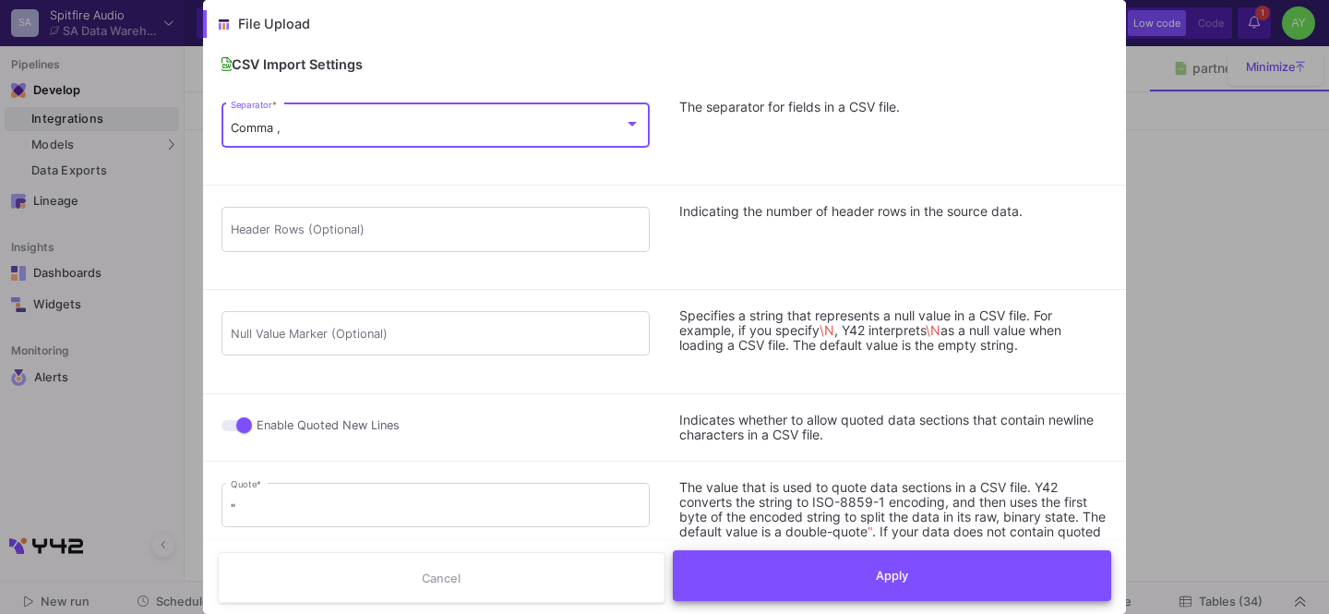
click at [840, 566] on button "Apply" at bounding box center [892, 575] width 439 height 51
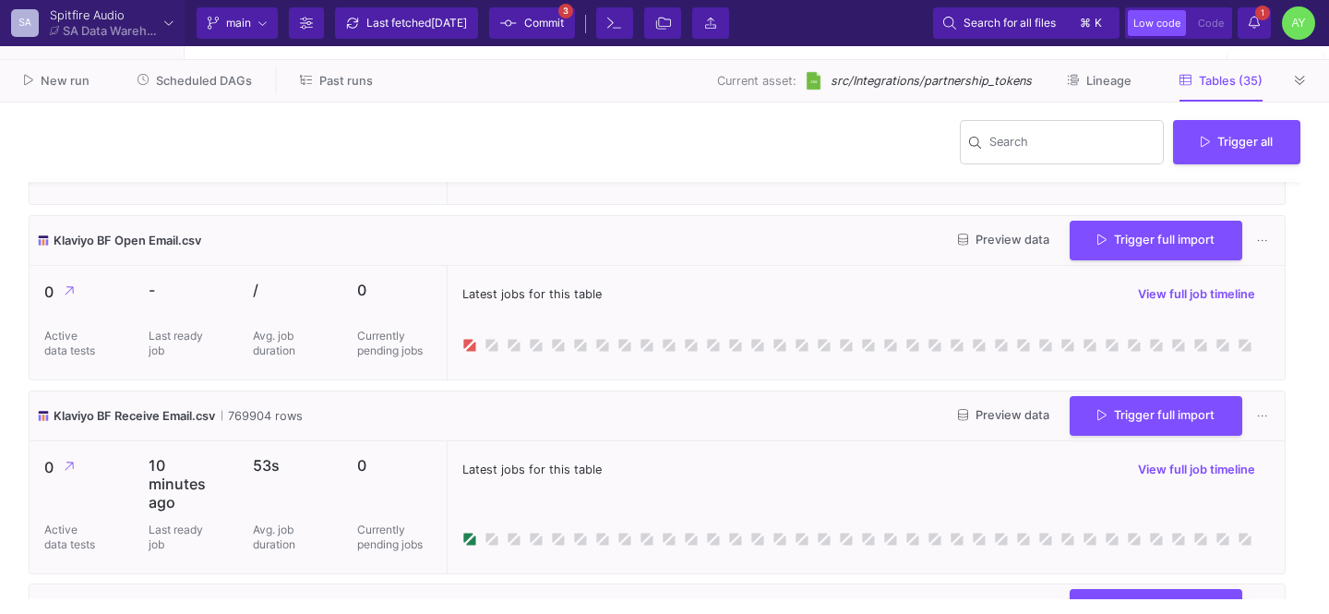
scroll to position [2764, 0]
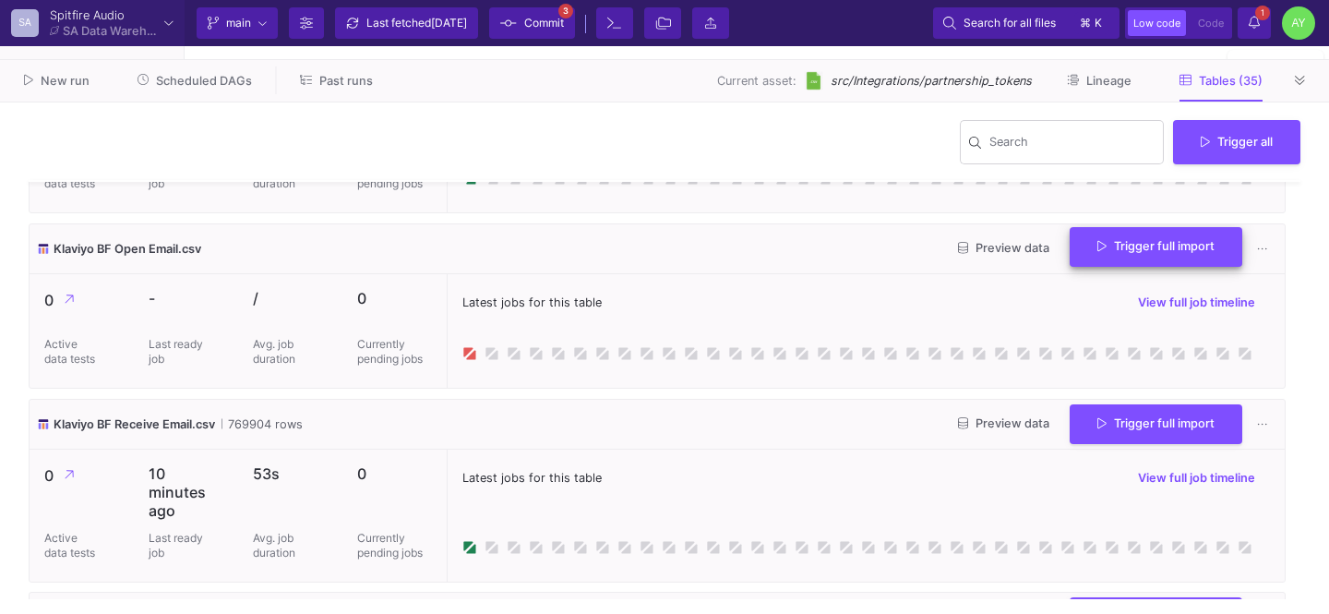
click at [1149, 253] on span "Trigger full import" at bounding box center [1155, 246] width 117 height 14
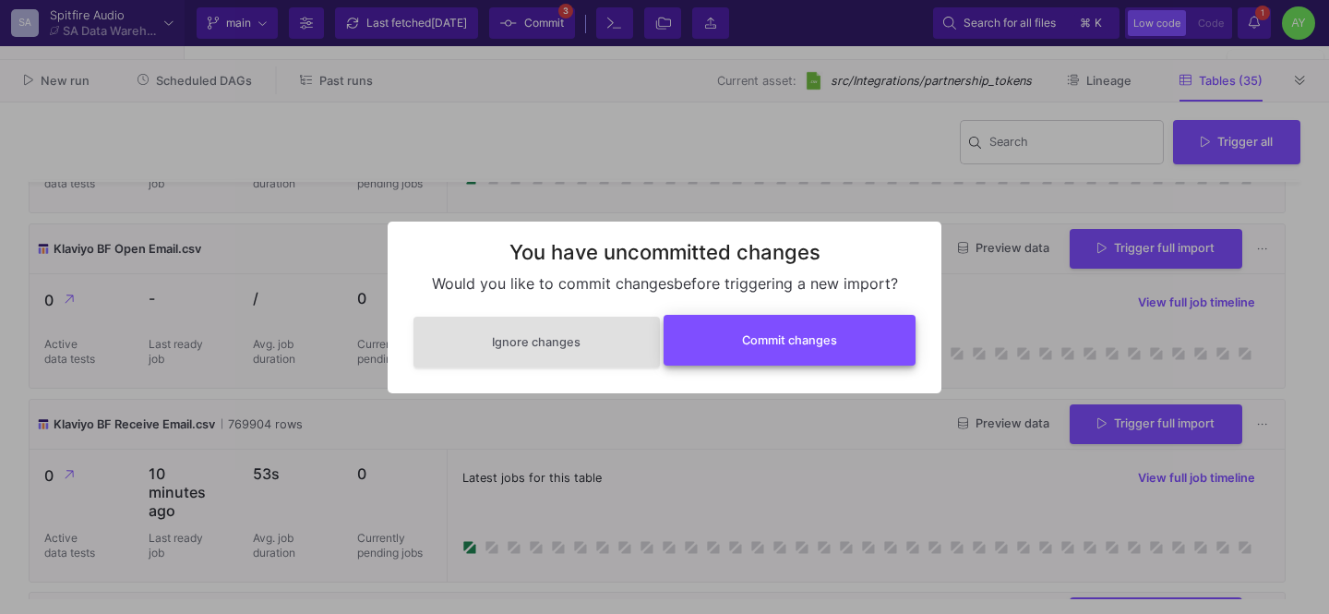
click at [797, 341] on span "Commit changes" at bounding box center [789, 340] width 95 height 14
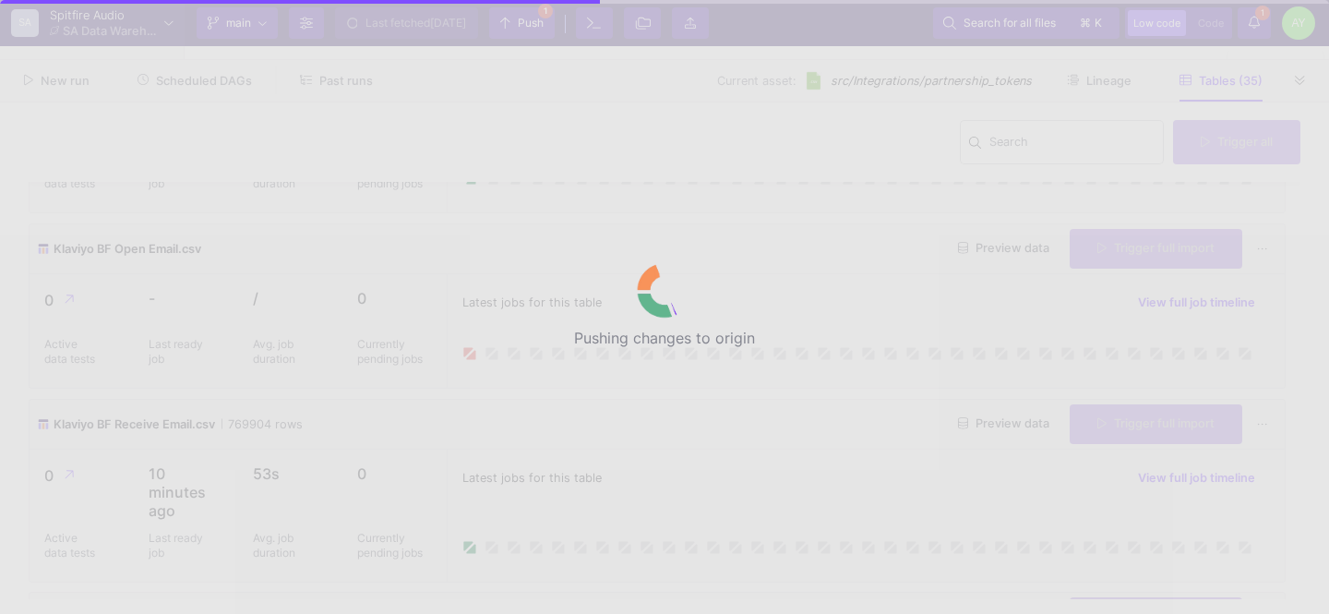
click at [1245, 18] on div "Pushing changes to origin" at bounding box center [664, 307] width 1329 height 614
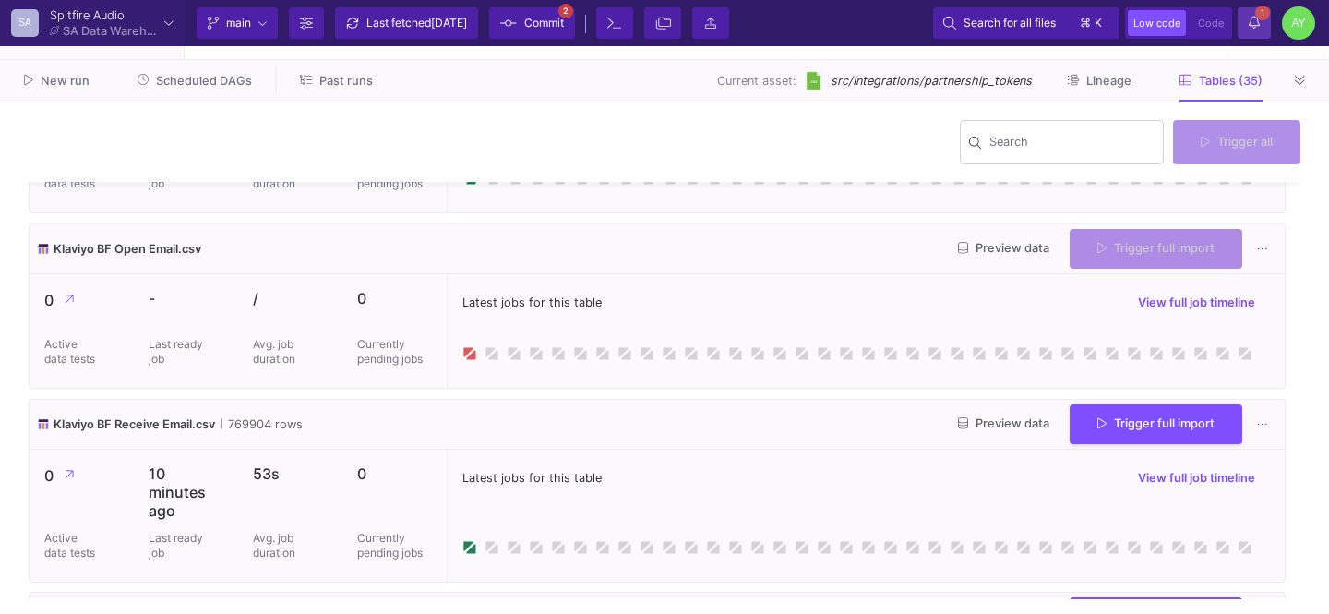
click at [1251, 19] on icon at bounding box center [1254, 22] width 11 height 13
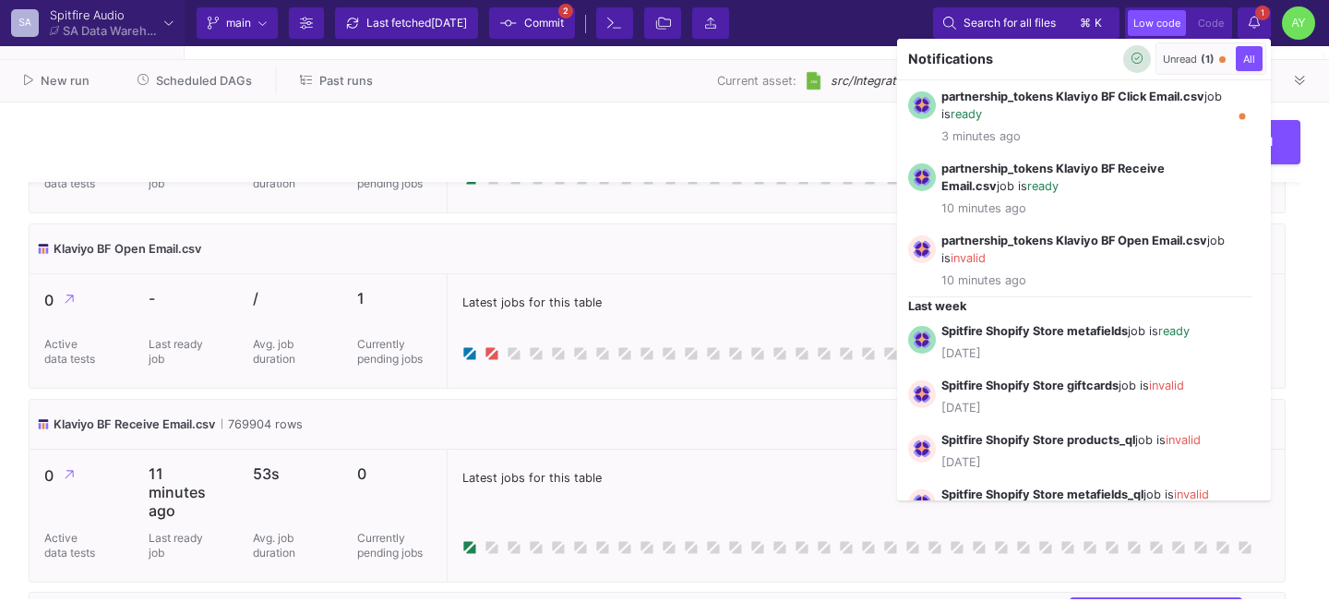
click at [1133, 67] on button "button" at bounding box center [1137, 59] width 28 height 28
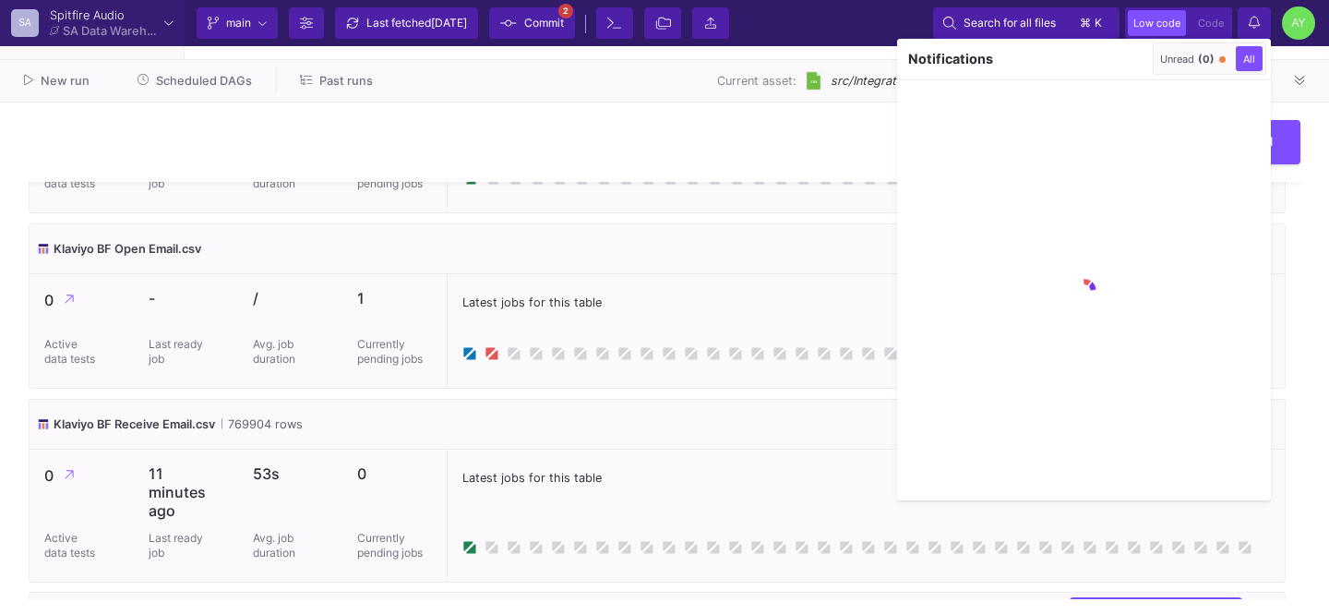
click at [727, 367] on div at bounding box center [664, 307] width 1329 height 614
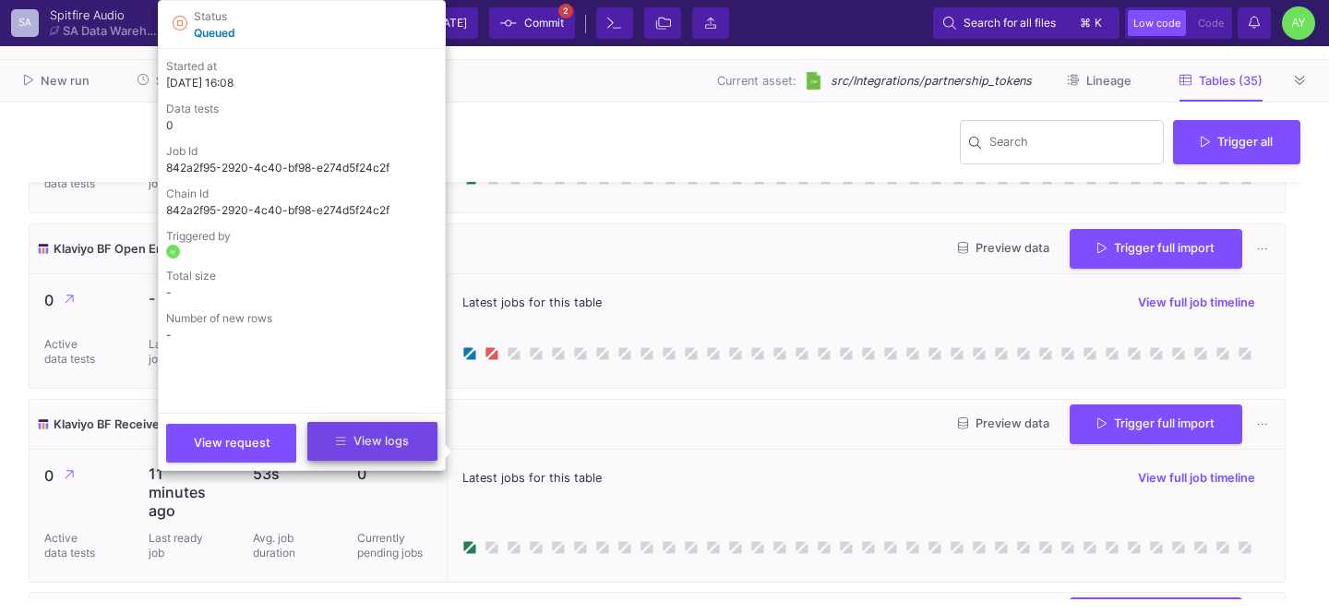
click at [363, 428] on button "View logs" at bounding box center [372, 441] width 130 height 39
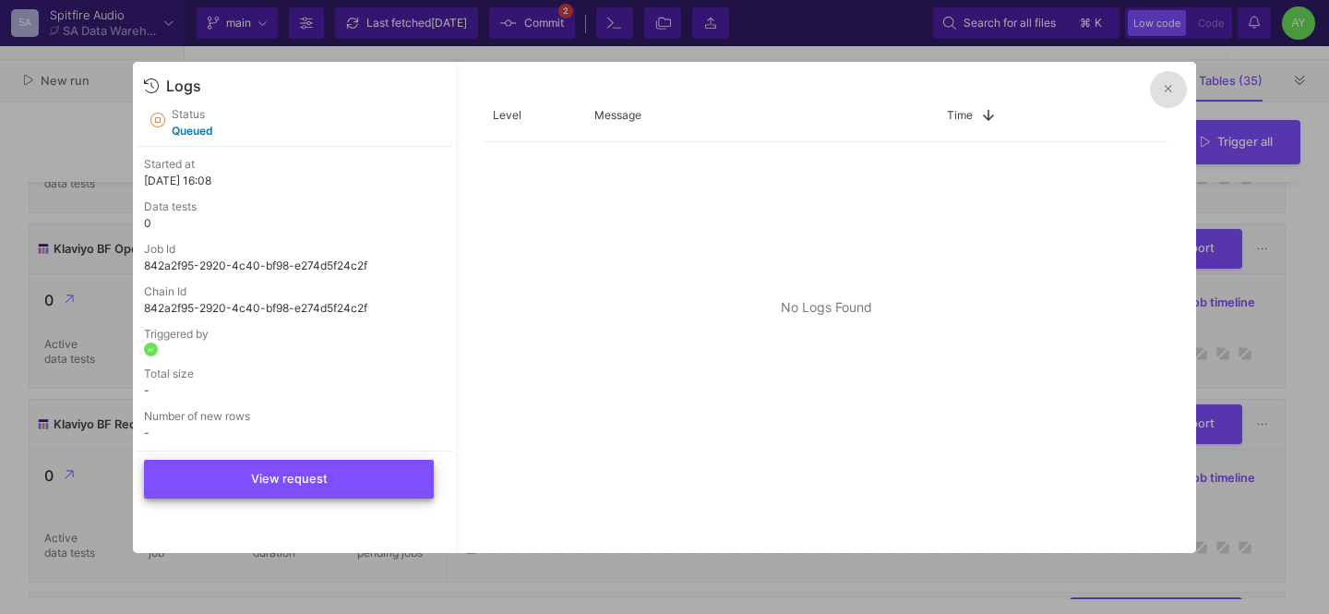
click at [305, 472] on span "View request" at bounding box center [289, 479] width 77 height 14
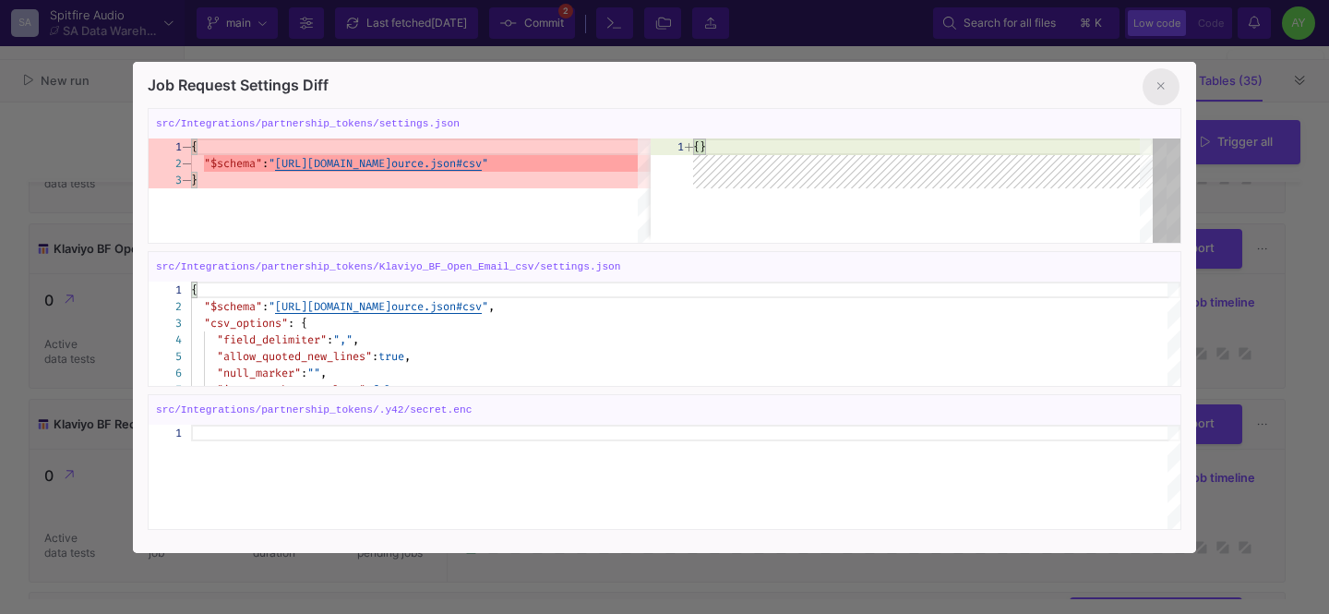
click at [1176, 92] on button at bounding box center [1161, 86] width 37 height 37
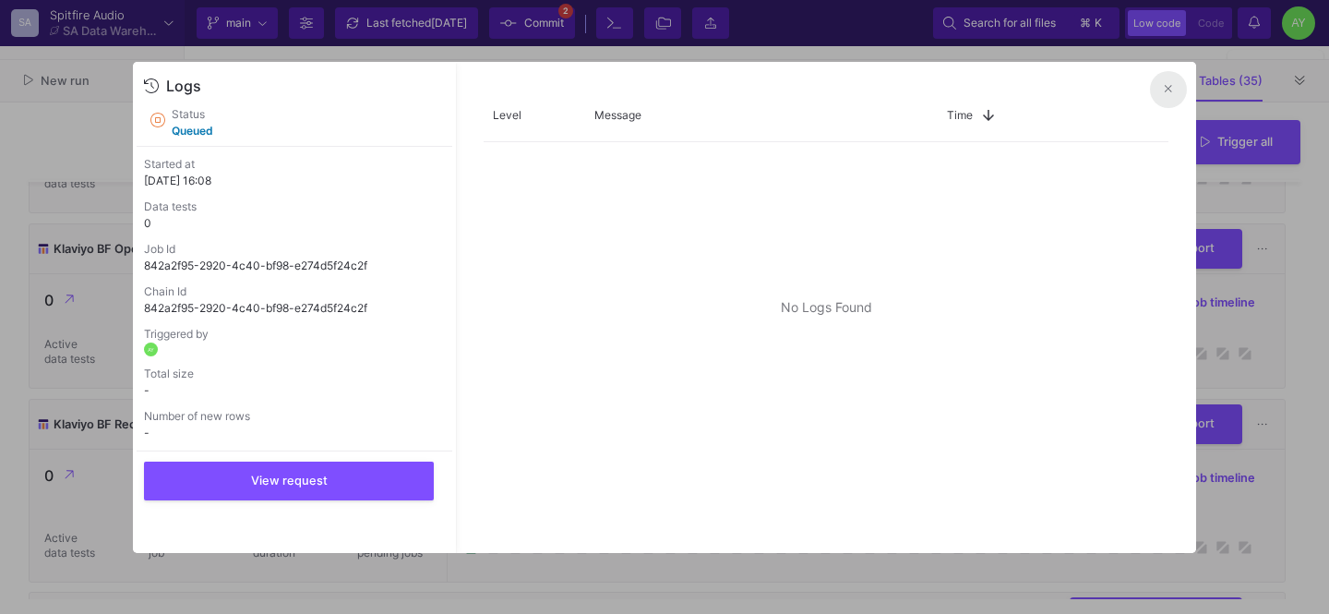
click at [1176, 92] on button at bounding box center [1168, 89] width 37 height 37
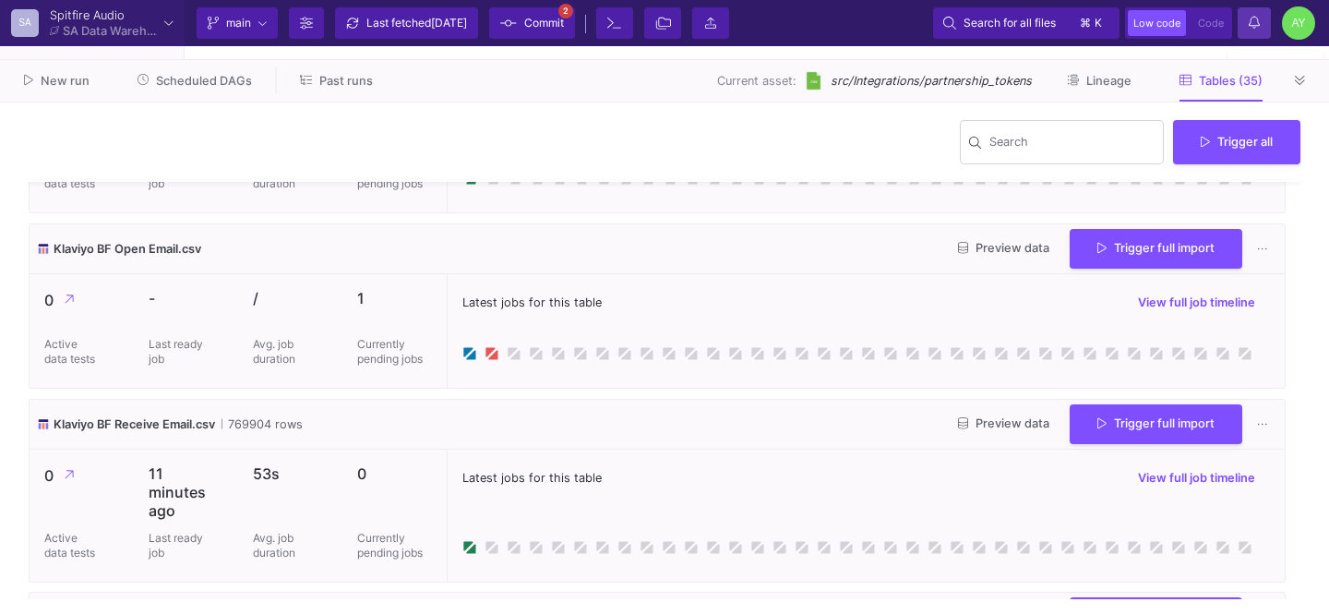
click at [1251, 30] on fa-icon at bounding box center [1254, 23] width 11 height 16
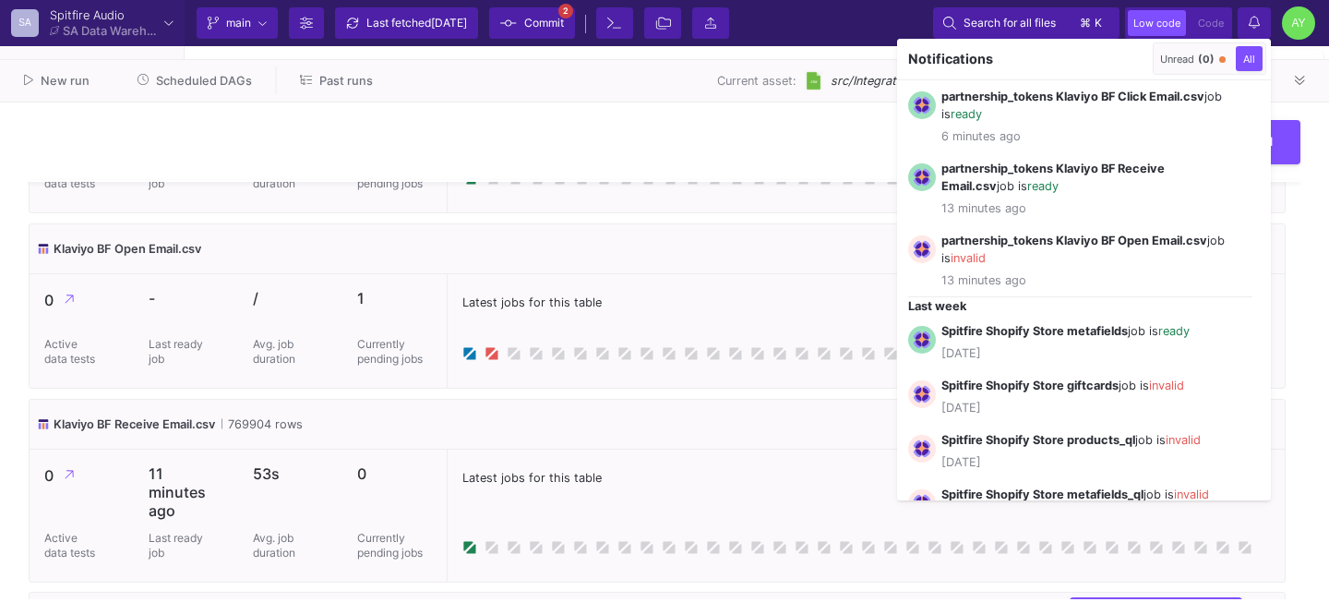
click at [869, 144] on div "Notifications Unread (0) All Drag here to set row groups Drag here to set colum…" at bounding box center [1062, 269] width 415 height 461
click at [824, 152] on div at bounding box center [664, 307] width 1329 height 614
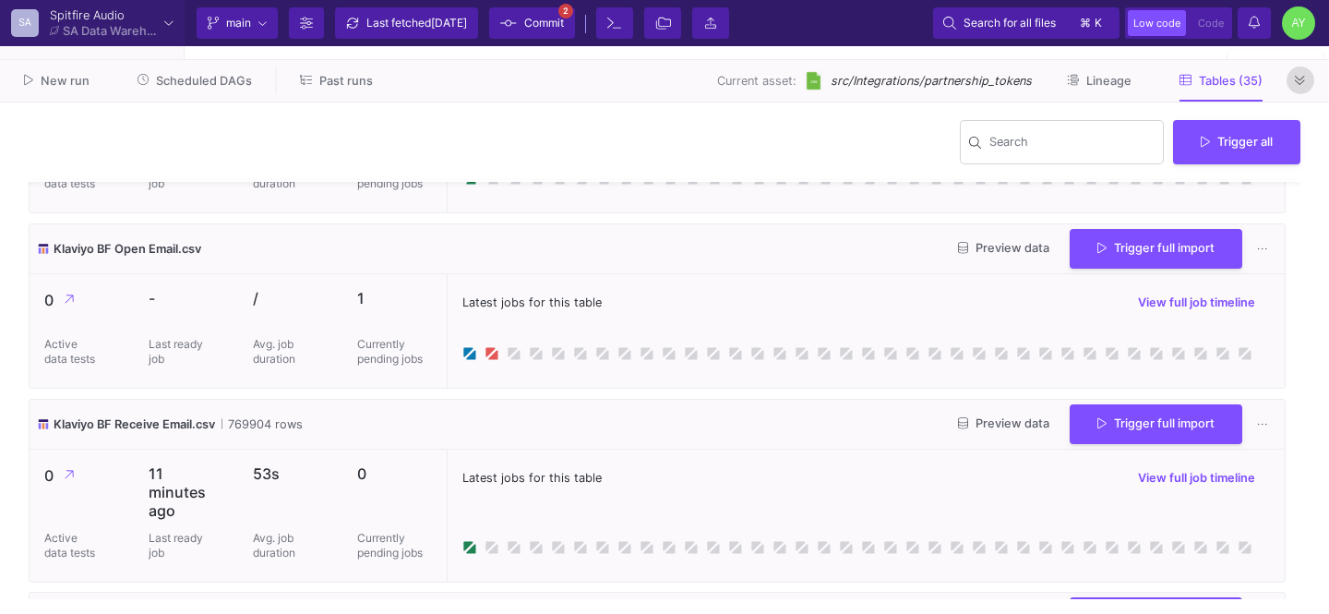
click at [1296, 83] on icon at bounding box center [1300, 81] width 10 height 12
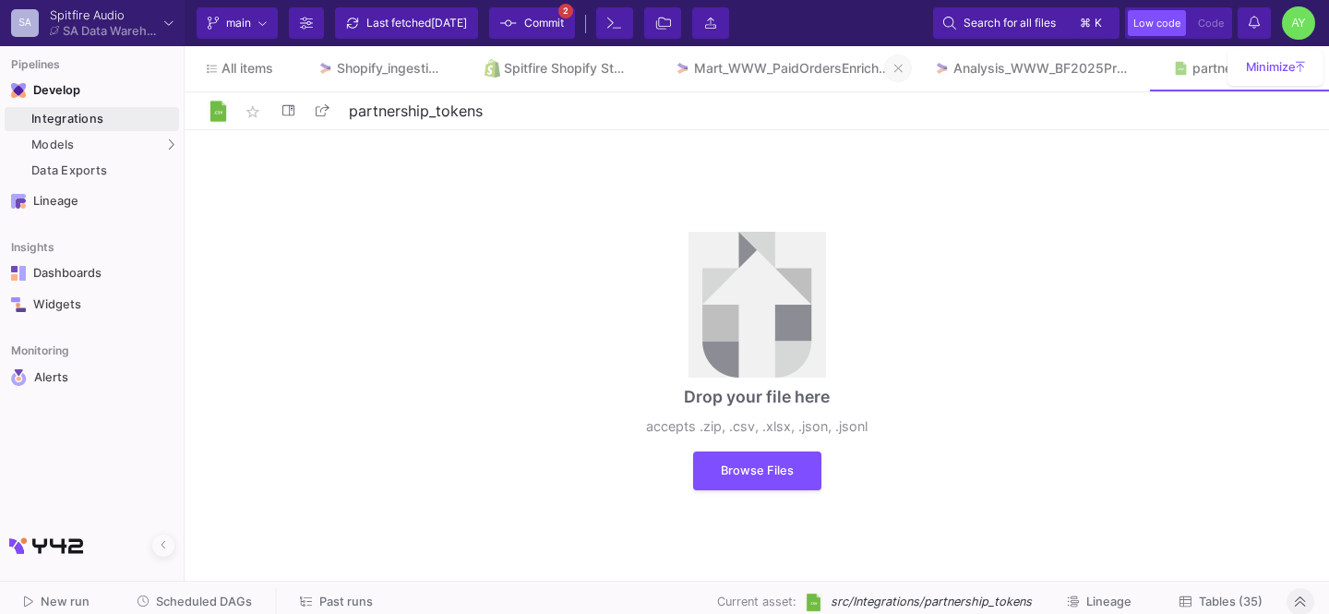
click at [899, 74] on icon at bounding box center [898, 68] width 8 height 13
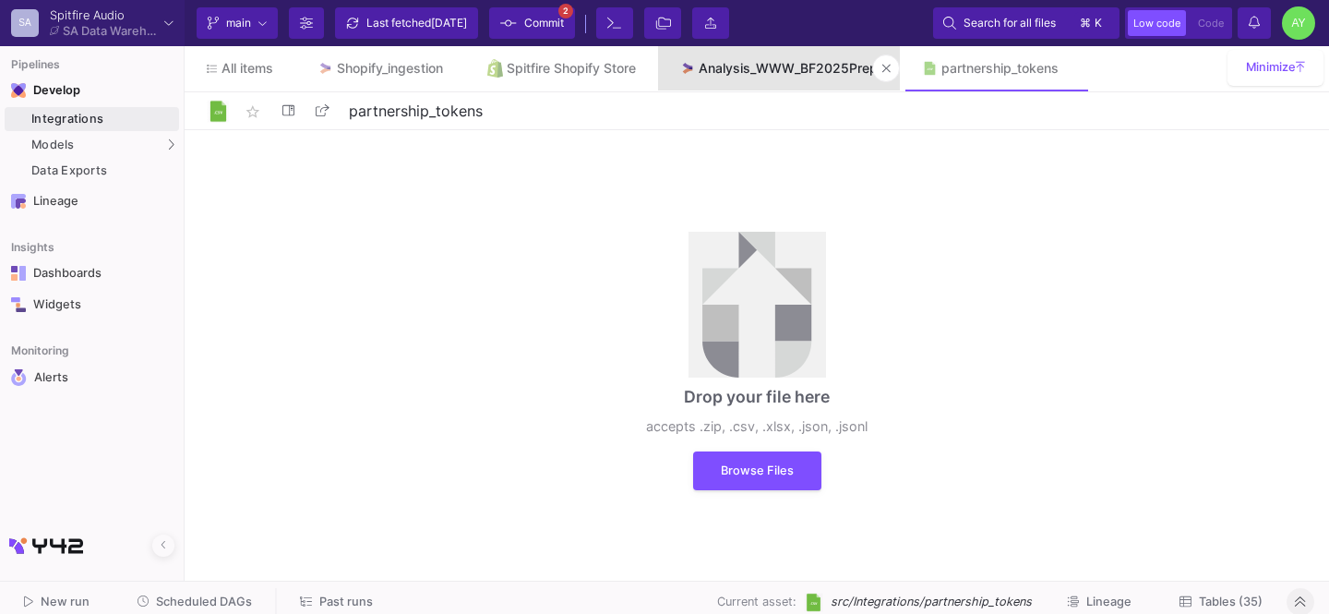
click at [791, 66] on div "Analysis_WWW_BF2025Prep" at bounding box center [788, 68] width 179 height 15
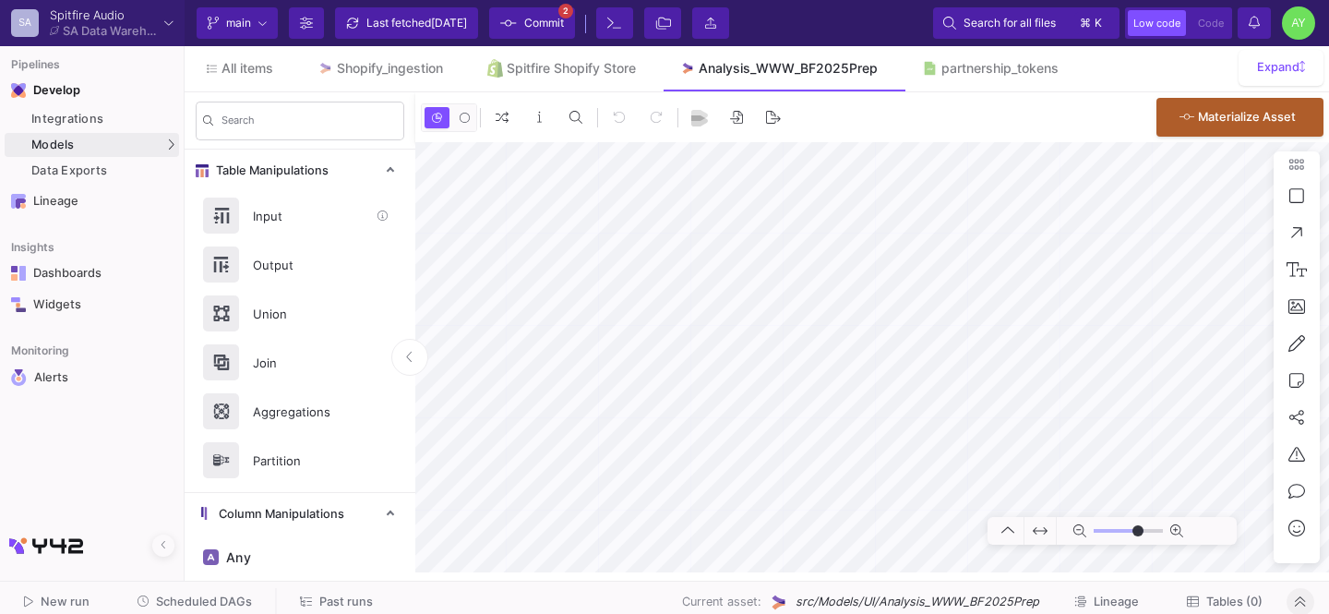
type input "0"
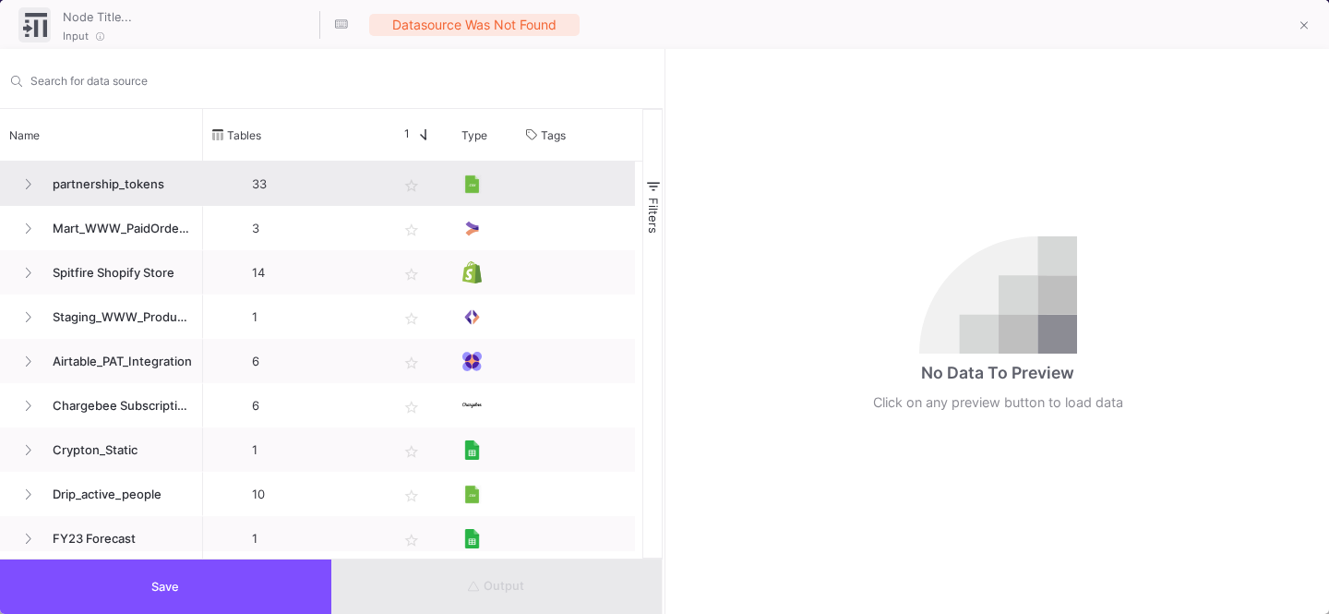
click at [118, 189] on span "partnership_tokens" at bounding box center [117, 183] width 151 height 43
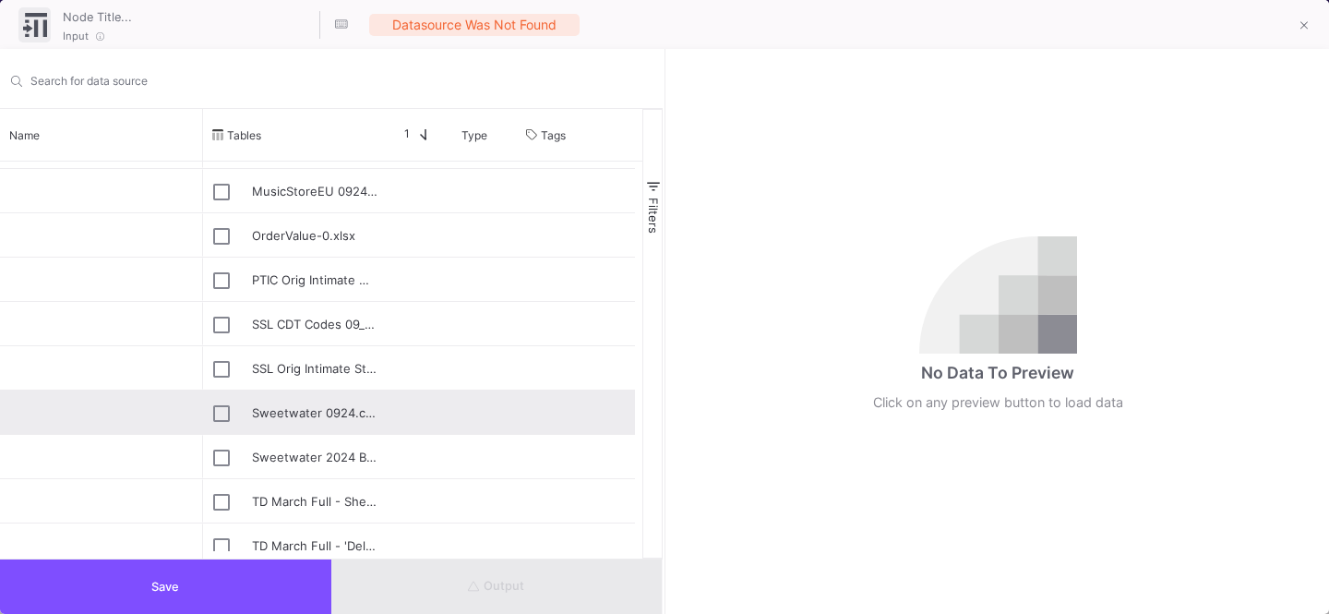
scroll to position [730, 0]
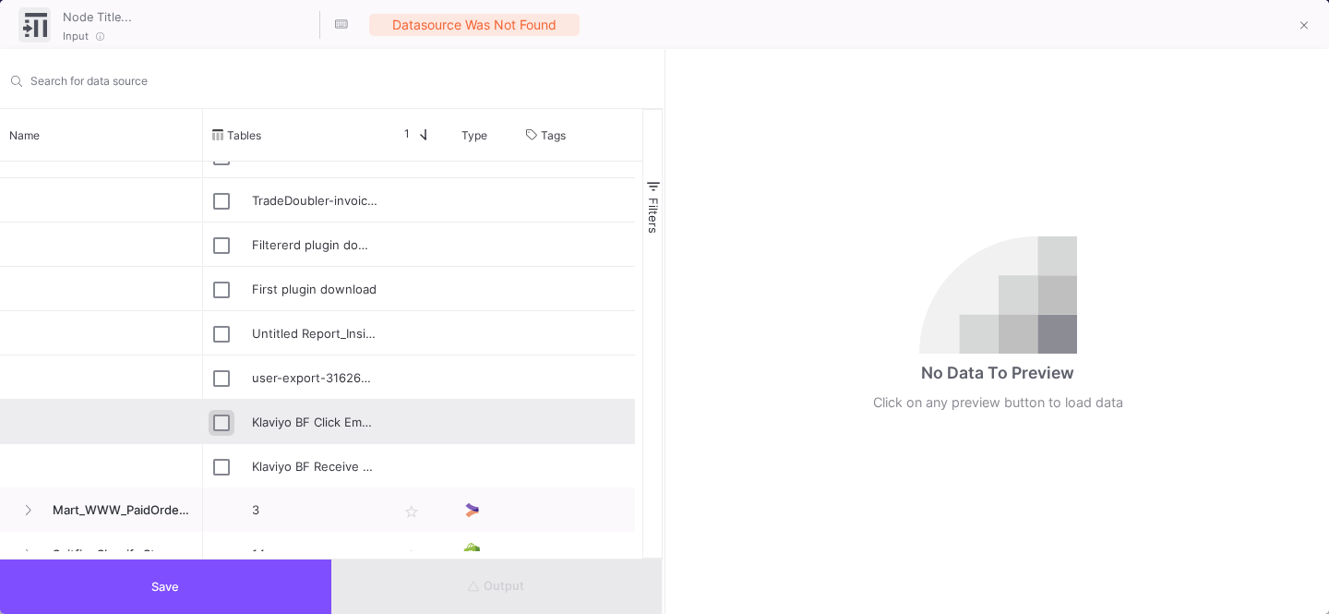
click at [223, 427] on input "Press Space to toggle row selection (unchecked)" at bounding box center [221, 422] width 17 height 17
checkbox input "true"
type input "Klaviyo BF Click Email.csv"
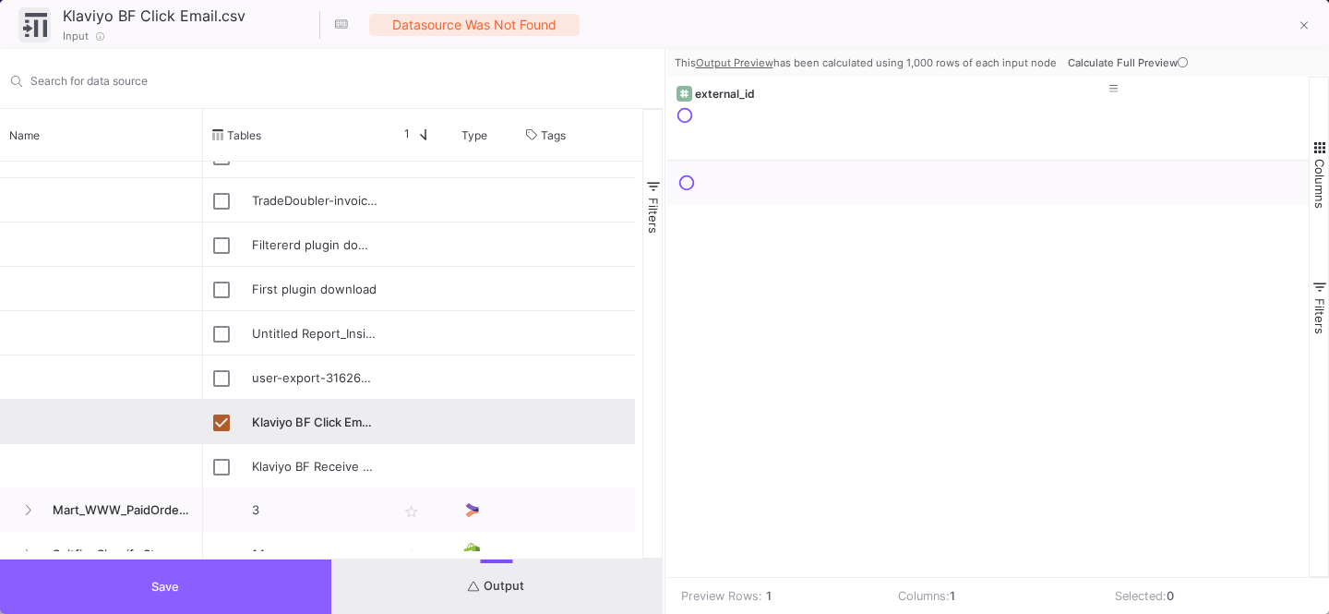
click at [184, 568] on button "Save" at bounding box center [165, 586] width 331 height 54
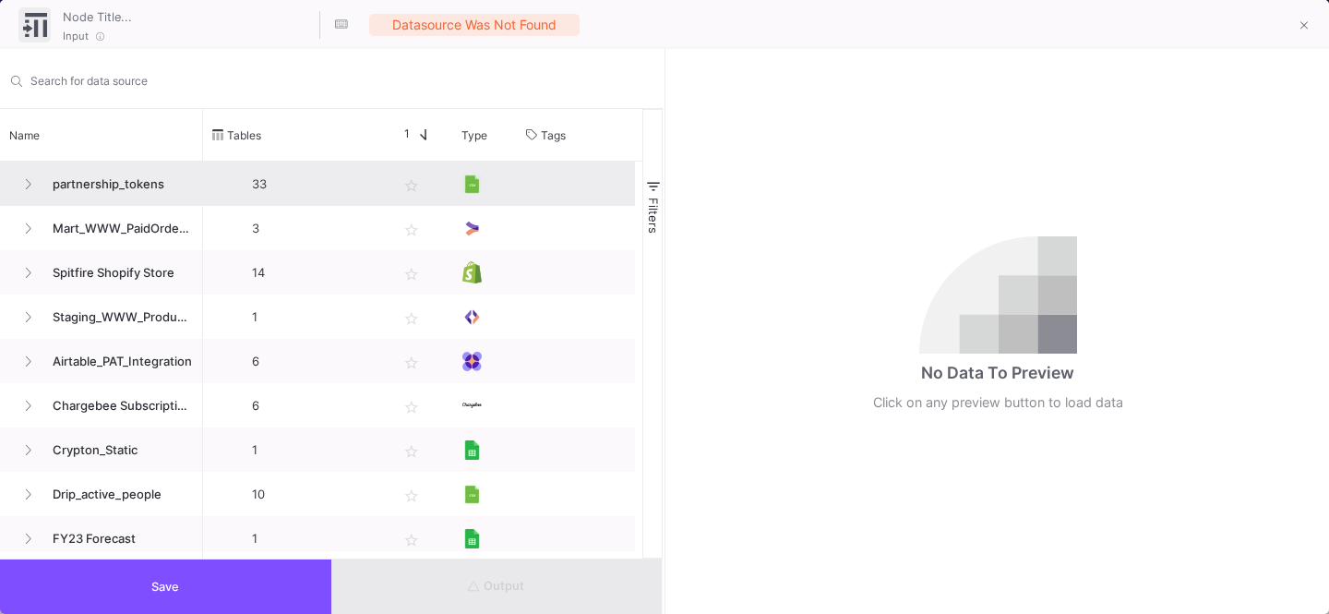
click at [102, 181] on span "partnership_tokens" at bounding box center [117, 183] width 151 height 43
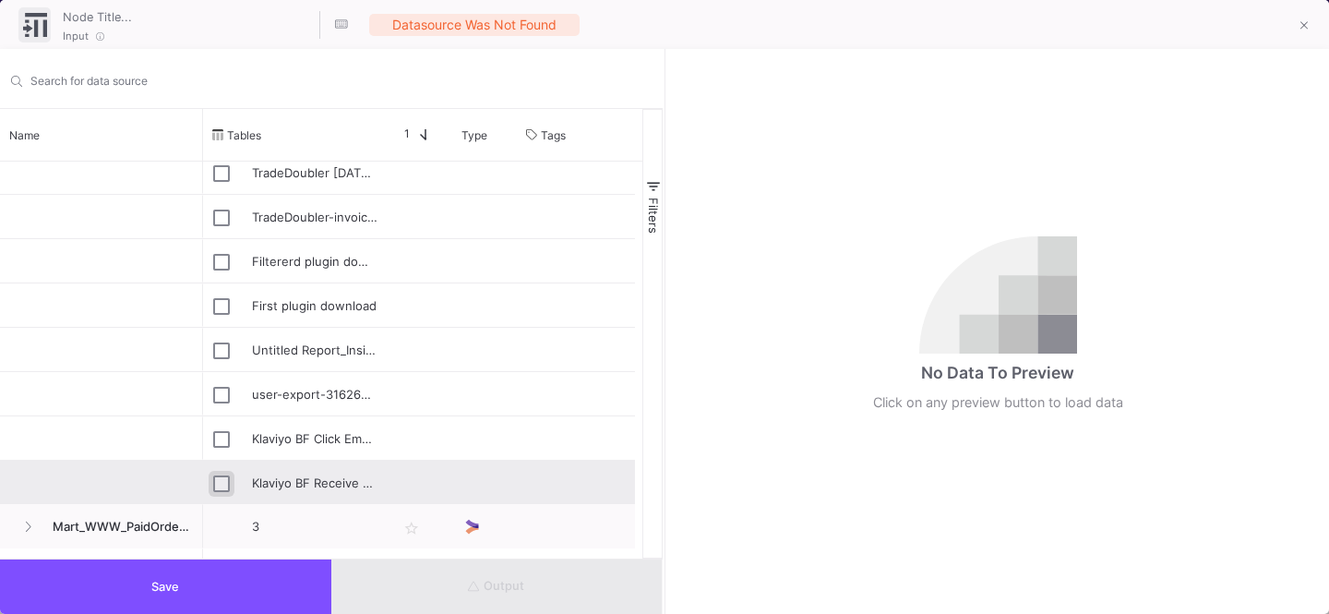
click at [219, 480] on input "Press Space to toggle row selection (unchecked)" at bounding box center [221, 483] width 17 height 17
checkbox input "true"
type input "Klaviyo BF Receive Email.csv"
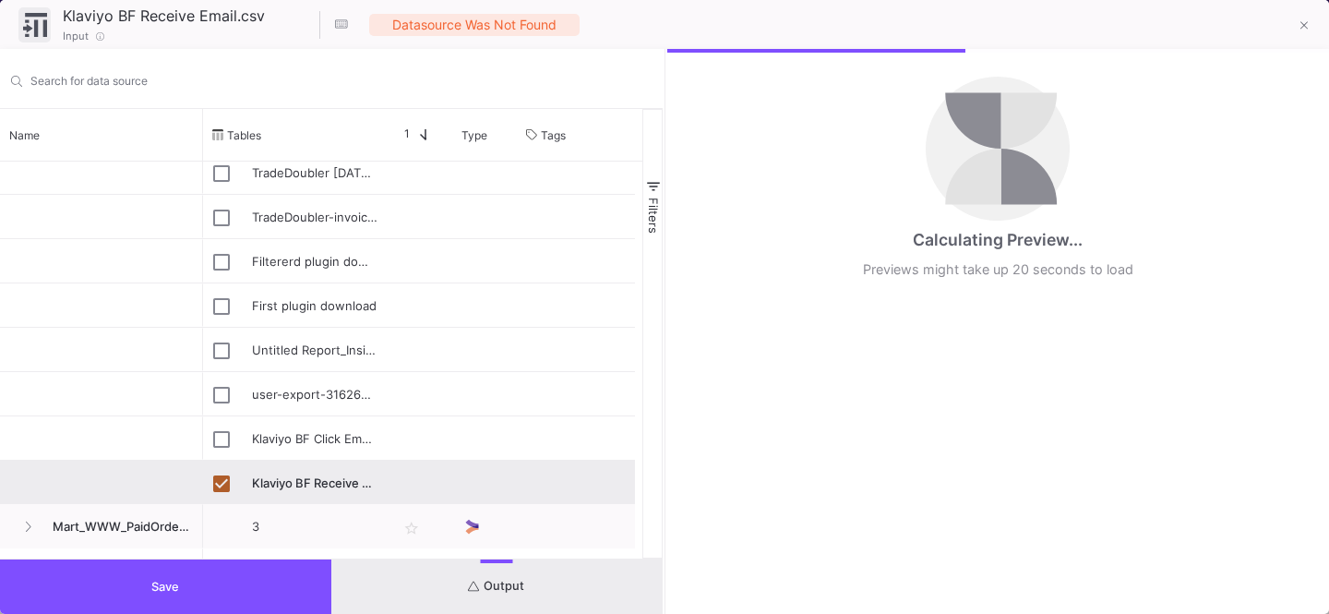
click at [200, 585] on button "Save" at bounding box center [165, 586] width 331 height 54
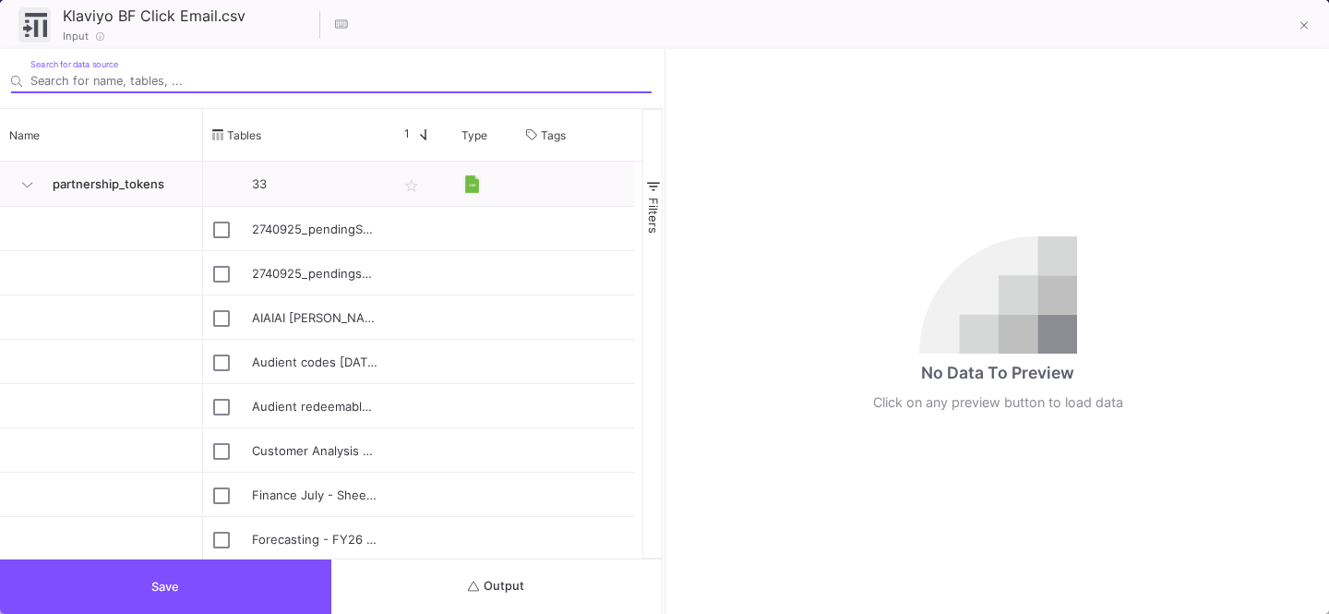
click at [513, 579] on span "Output" at bounding box center [496, 586] width 56 height 14
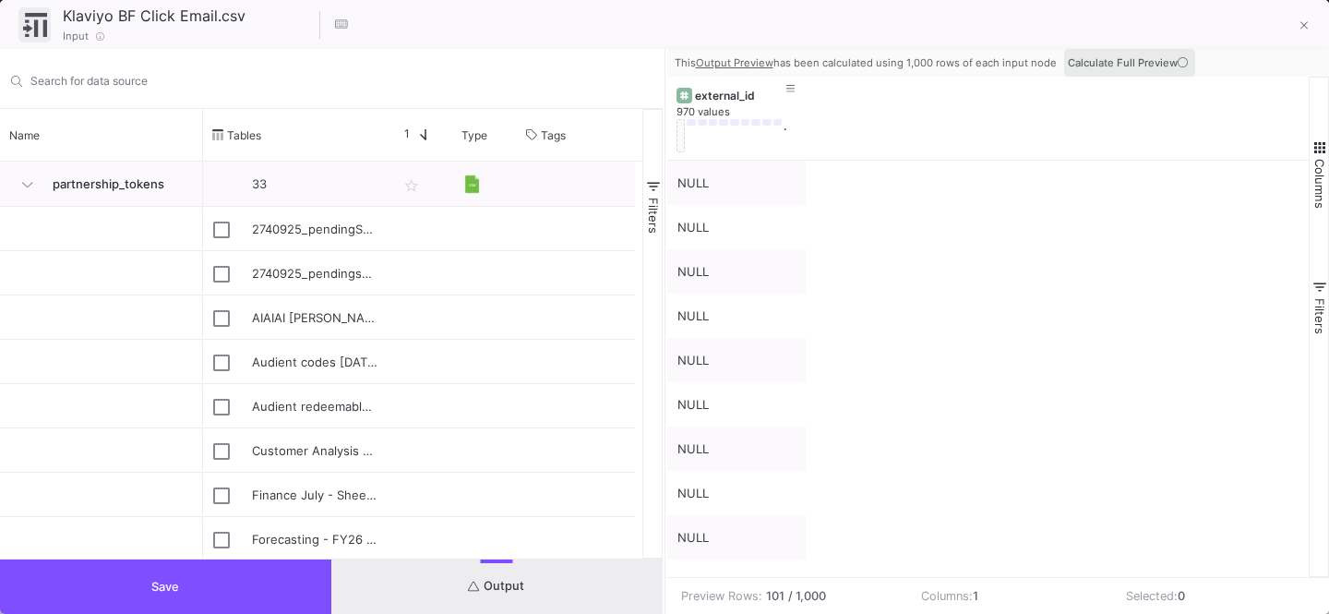
click at [1079, 65] on span "Calculate Full Preview" at bounding box center [1130, 62] width 124 height 13
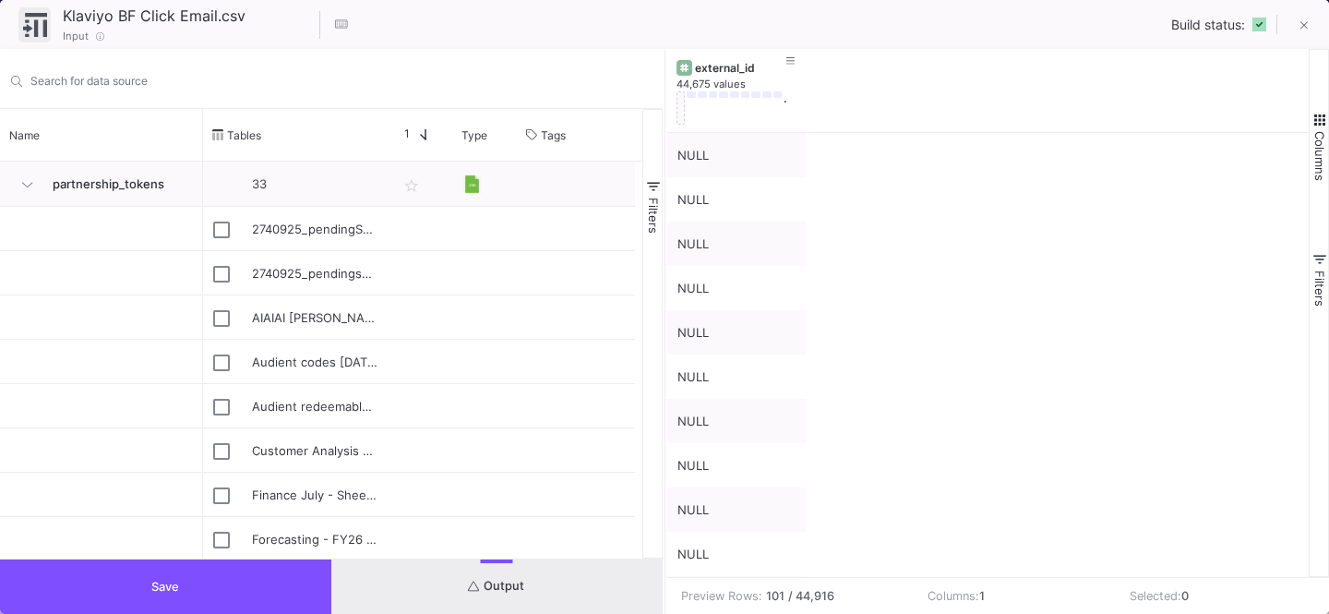
click at [231, 601] on button "Save" at bounding box center [165, 586] width 331 height 54
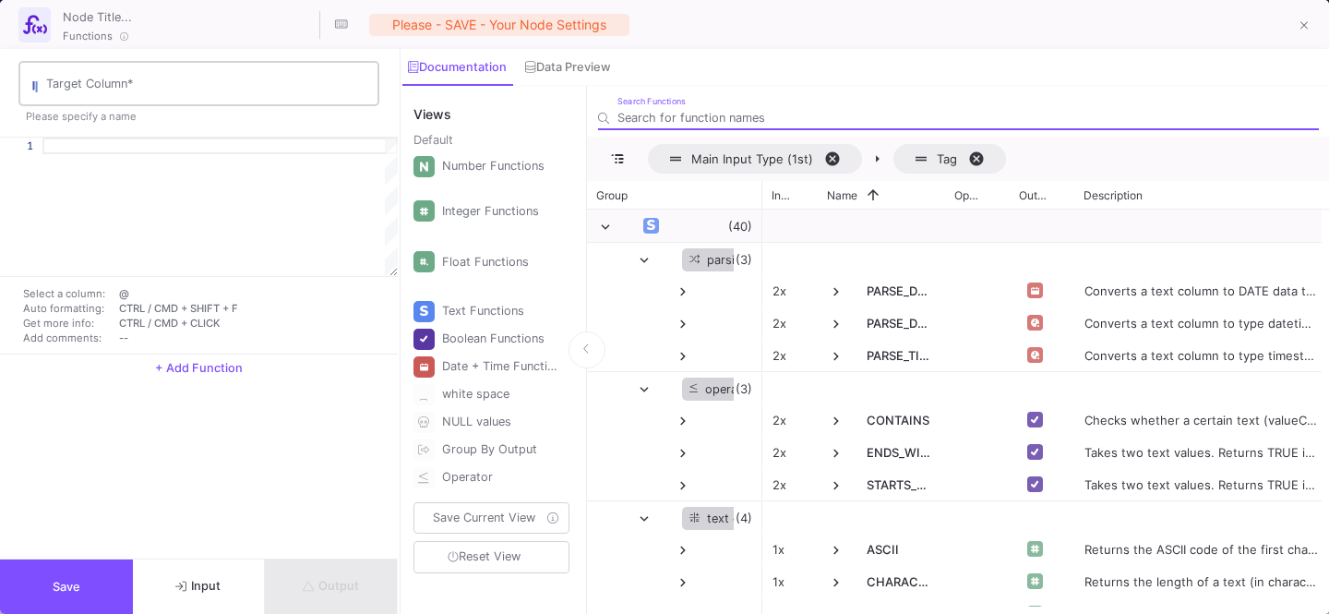
click at [95, 86] on input "Target Column *" at bounding box center [208, 86] width 324 height 15
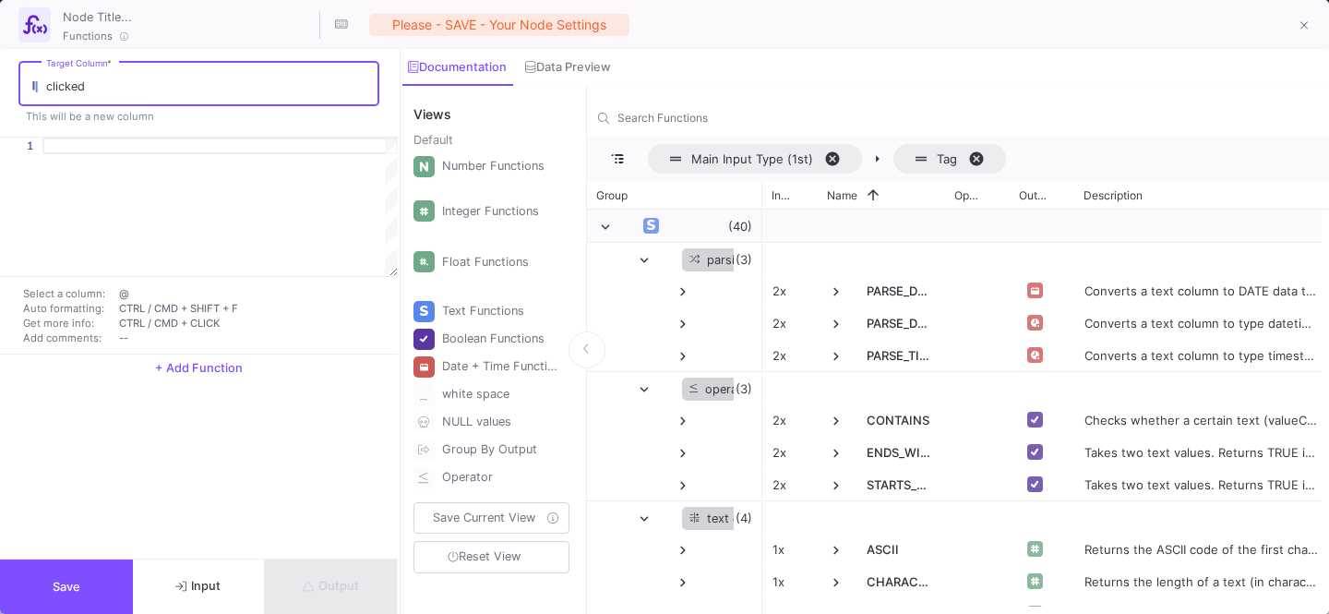
type input "clicked"
click at [97, 142] on div at bounding box center [219, 146] width 355 height 17
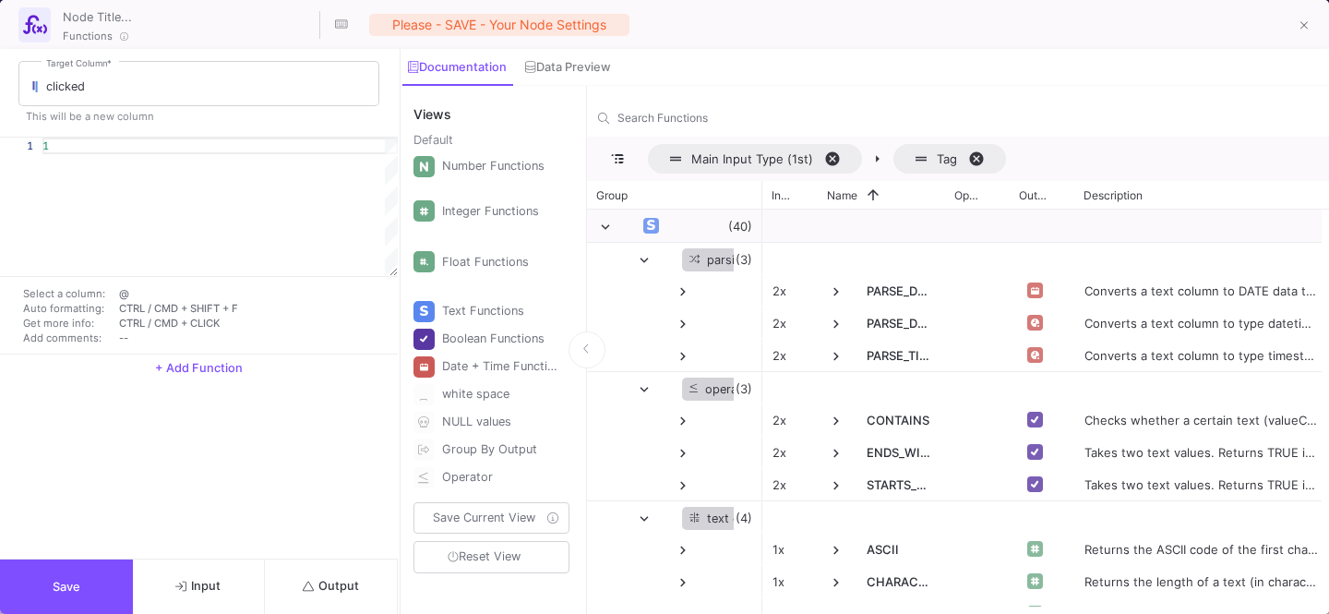
type textarea "1"
click at [78, 594] on button "Save" at bounding box center [66, 586] width 133 height 54
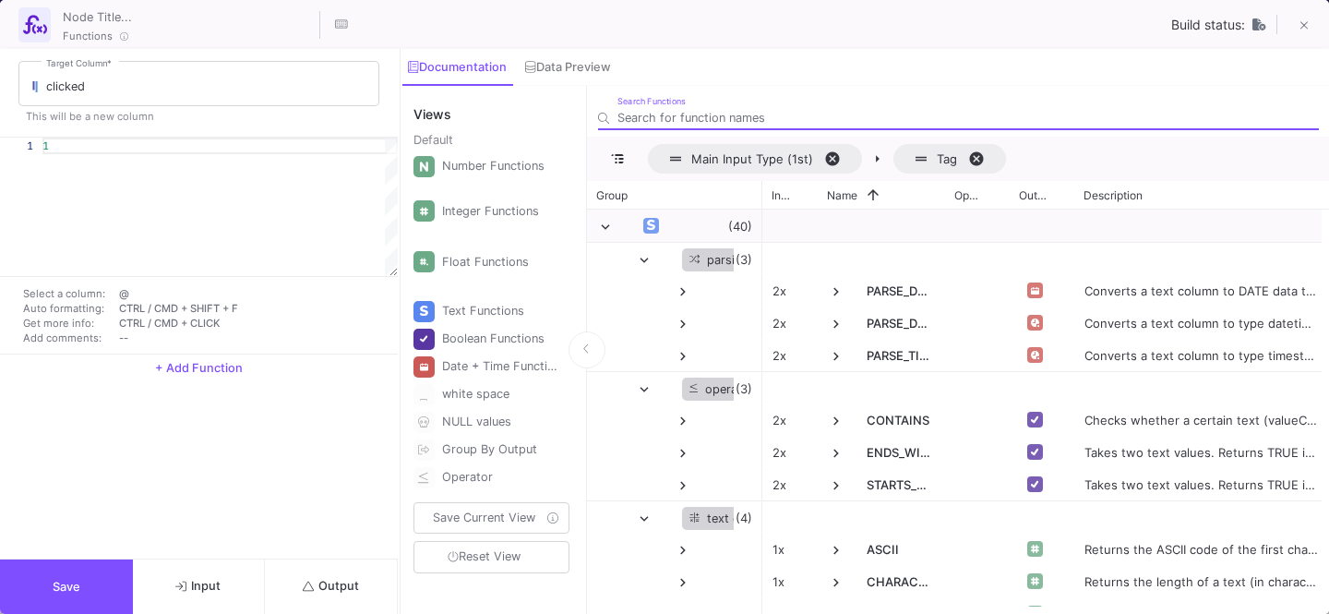
click at [34, 581] on button "Save" at bounding box center [66, 586] width 133 height 54
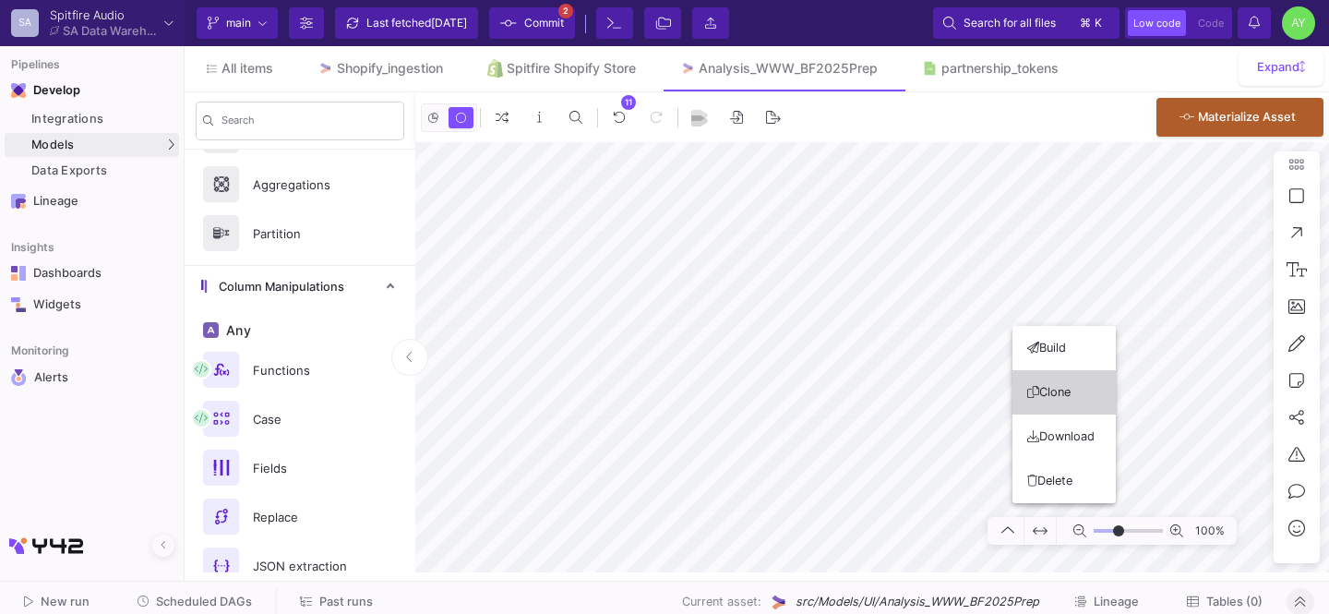
click at [1044, 390] on button "Clone" at bounding box center [1063, 392] width 103 height 44
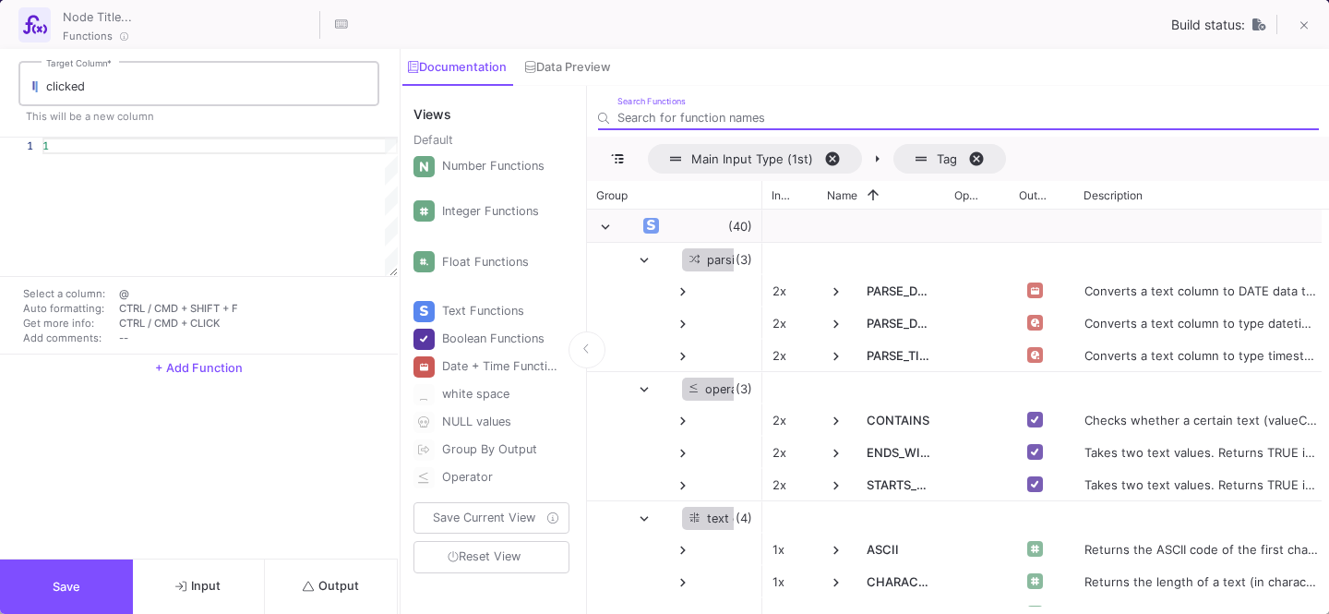
click at [108, 85] on input "clicked" at bounding box center [208, 86] width 324 height 15
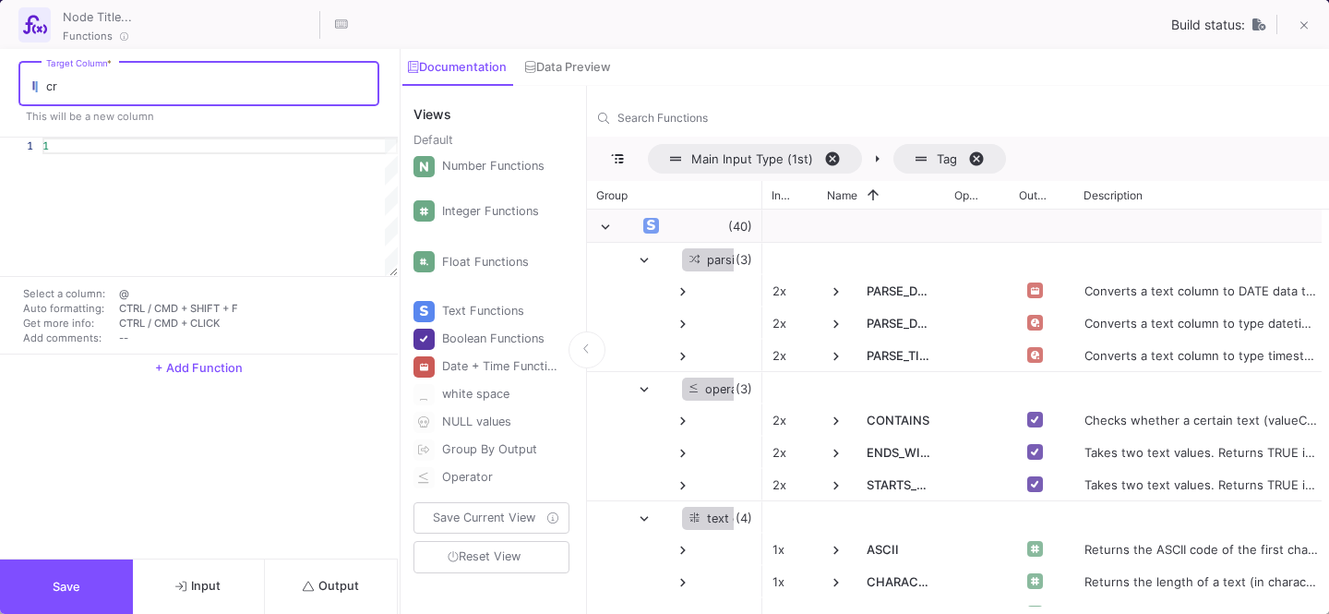
type input "c"
type input "received"
click at [58, 568] on button "Save" at bounding box center [66, 586] width 133 height 54
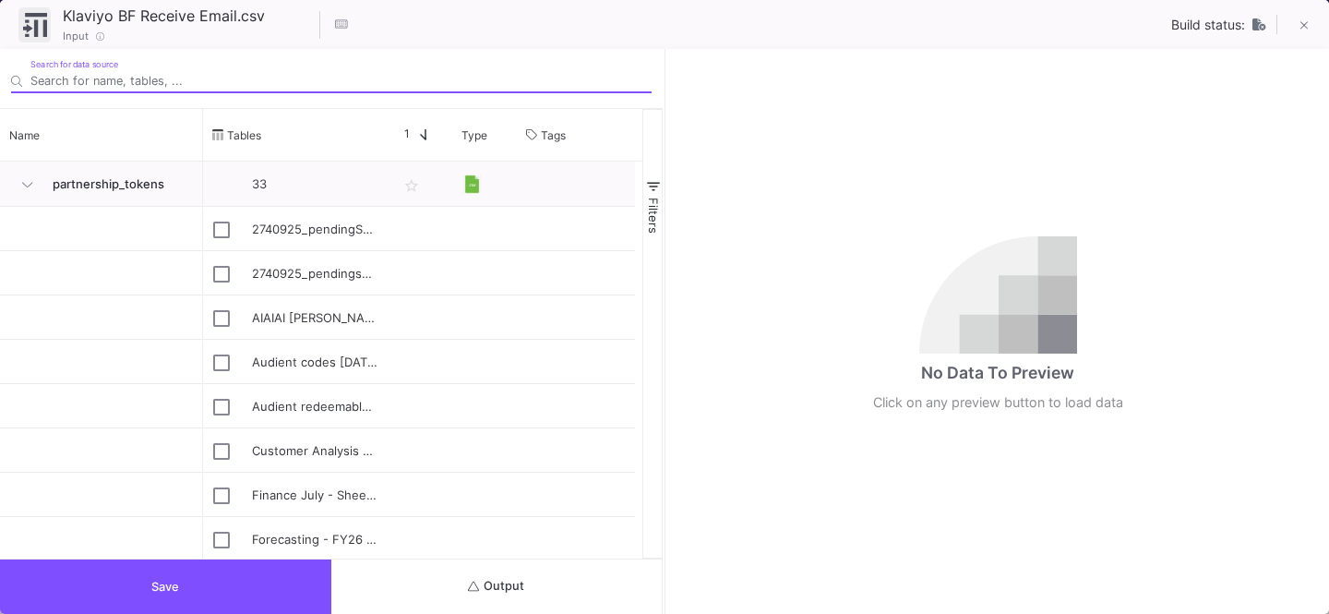
click at [466, 567] on mat-tooltip-component "[Legacy] Google Sheets" at bounding box center [472, 567] width 150 height 24
click at [461, 581] on button "Output" at bounding box center [496, 586] width 331 height 54
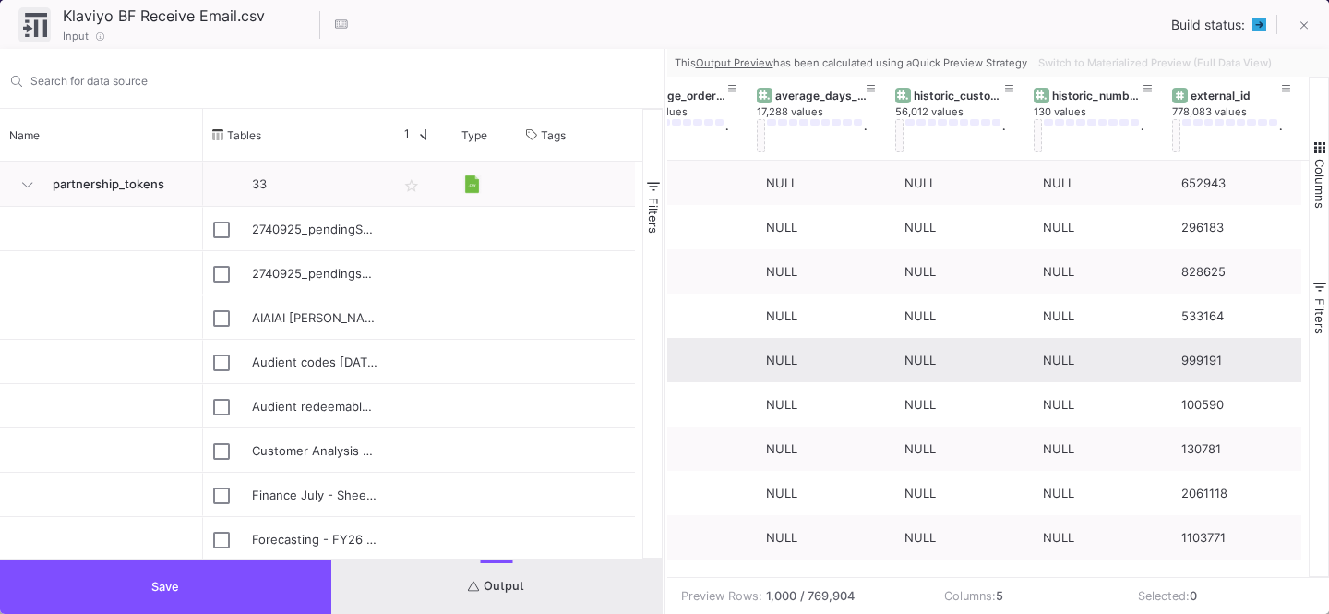
scroll to position [0, 57]
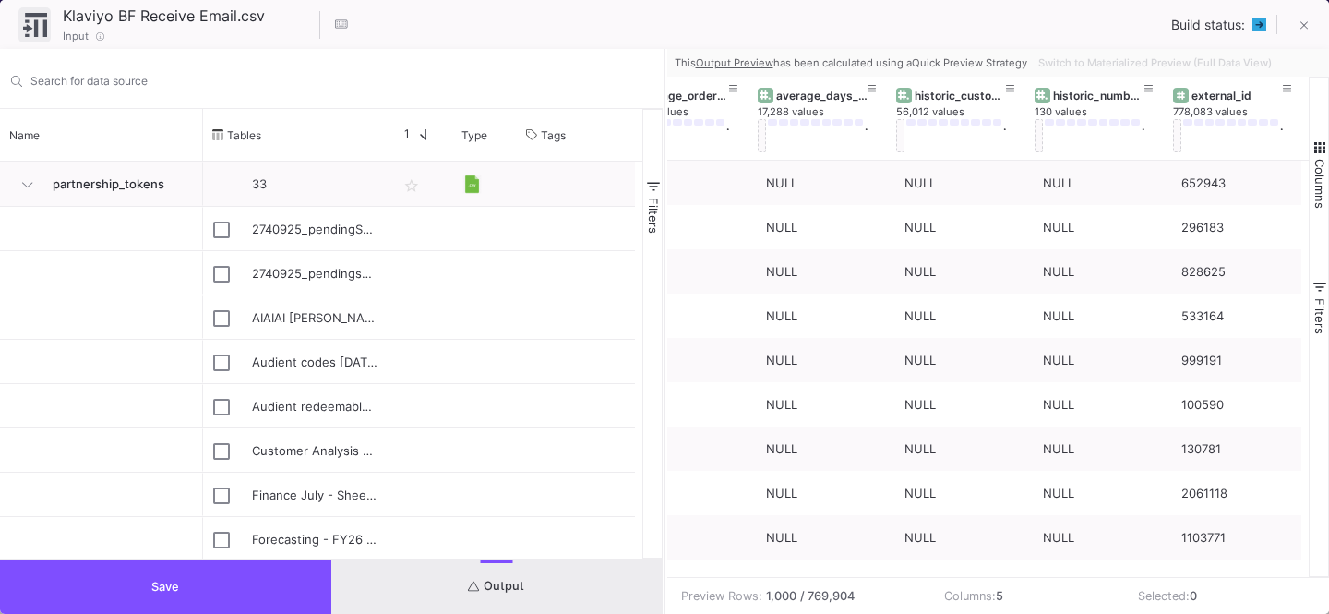
click at [209, 592] on button "Save" at bounding box center [165, 586] width 331 height 54
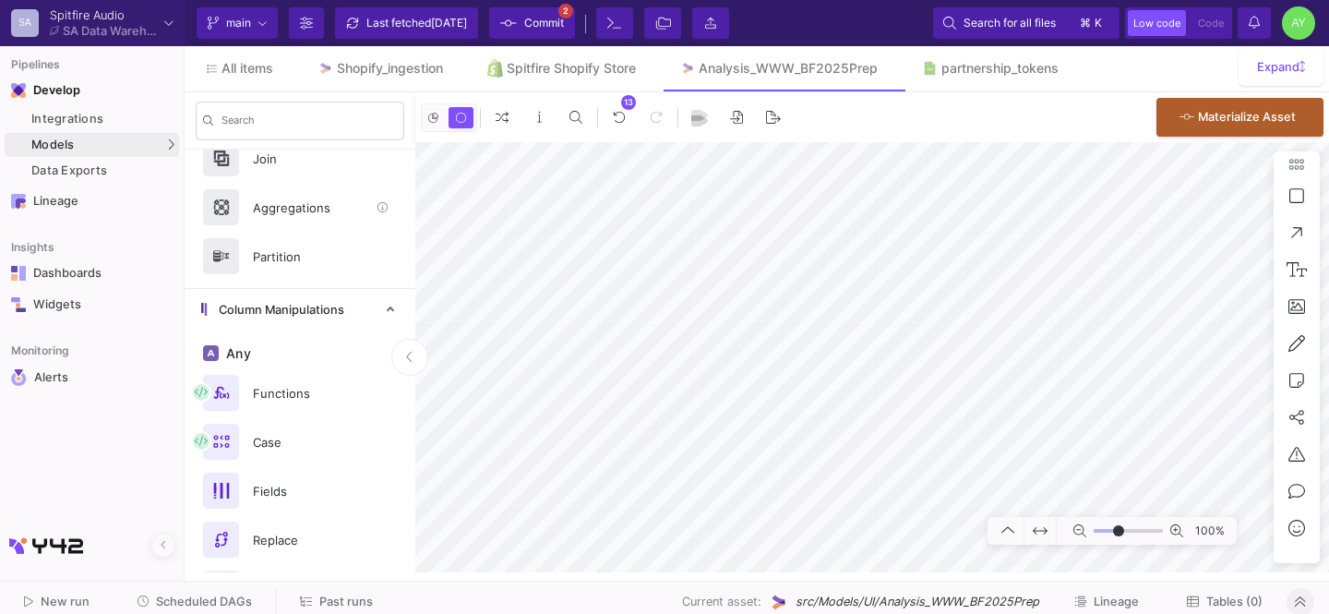
scroll to position [225, 0]
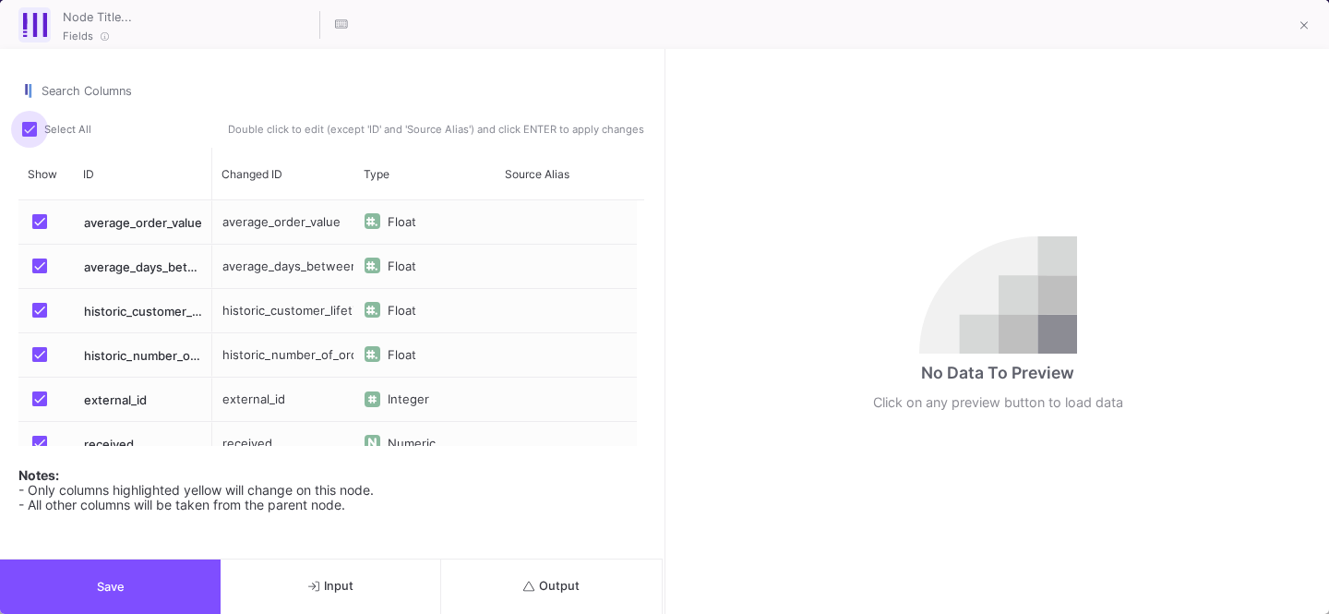
click at [39, 135] on label "Select All" at bounding box center [62, 131] width 80 height 18
click at [30, 137] on input "Select All" at bounding box center [29, 137] width 1 height 1
checkbox input "false"
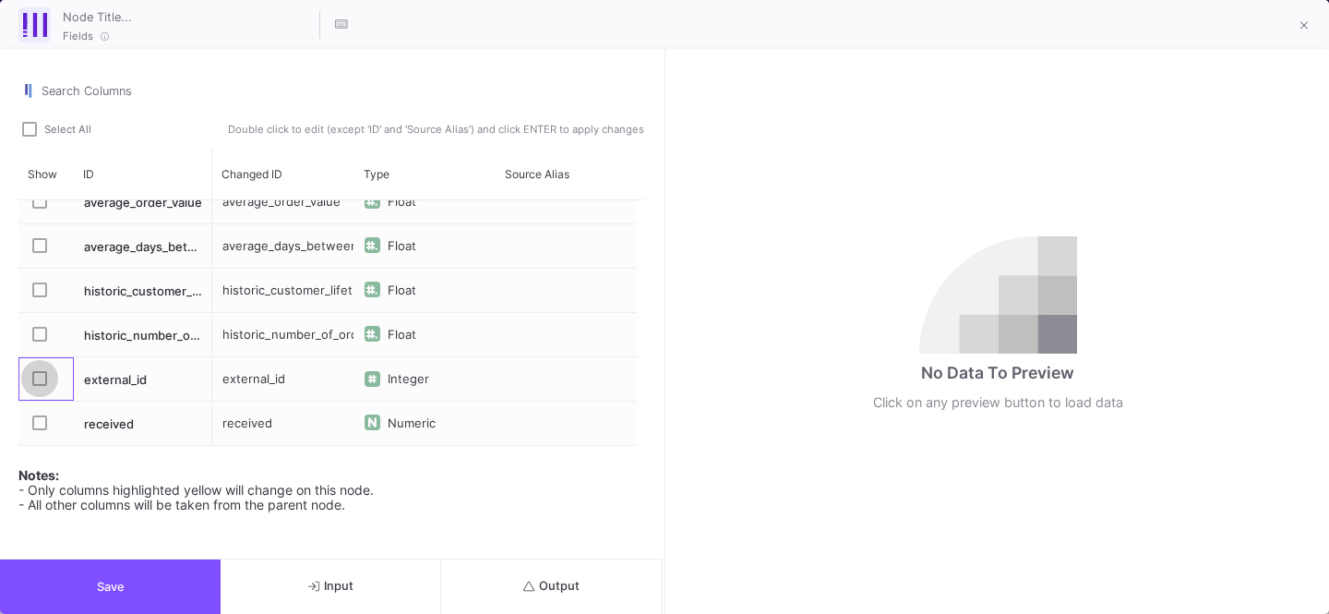
click at [49, 373] on label "Press SPACE to select this row." at bounding box center [45, 380] width 26 height 18
click at [40, 386] on input "Press SPACE to select this row." at bounding box center [39, 386] width 1 height 1
click at [39, 425] on span "Press SPACE to select this row." at bounding box center [39, 422] width 15 height 15
click at [39, 430] on input "Press SPACE to select this row." at bounding box center [39, 430] width 1 height 1
click at [83, 574] on button "Save" at bounding box center [110, 586] width 221 height 54
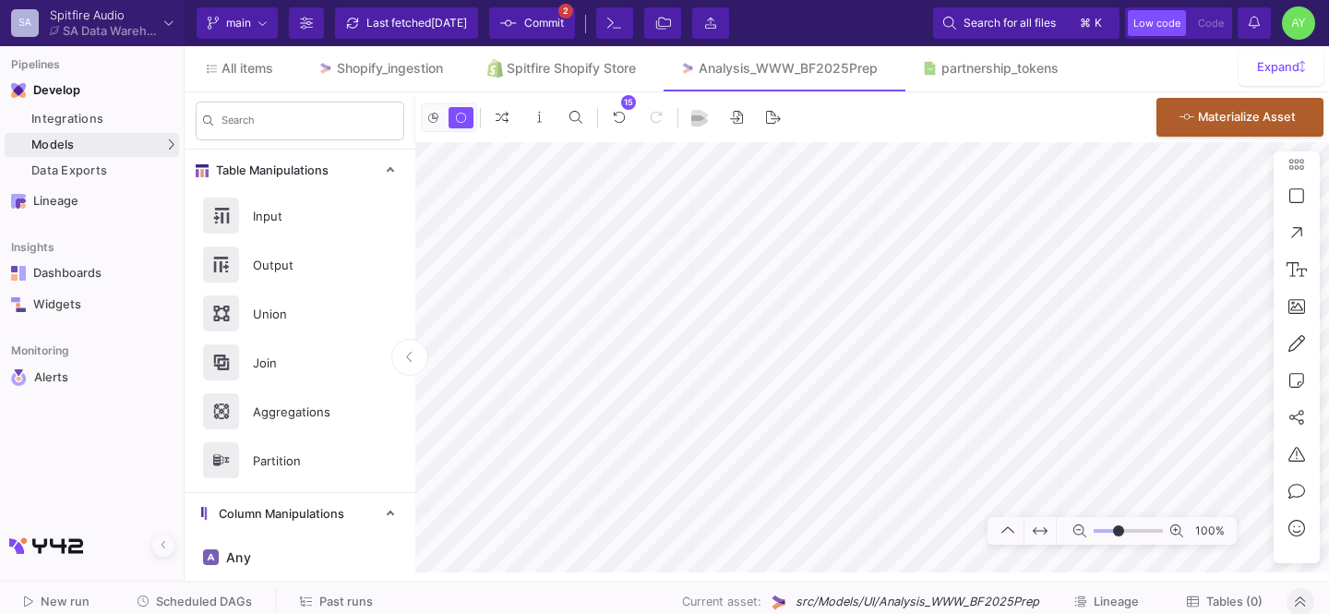
scroll to position [1124, 0]
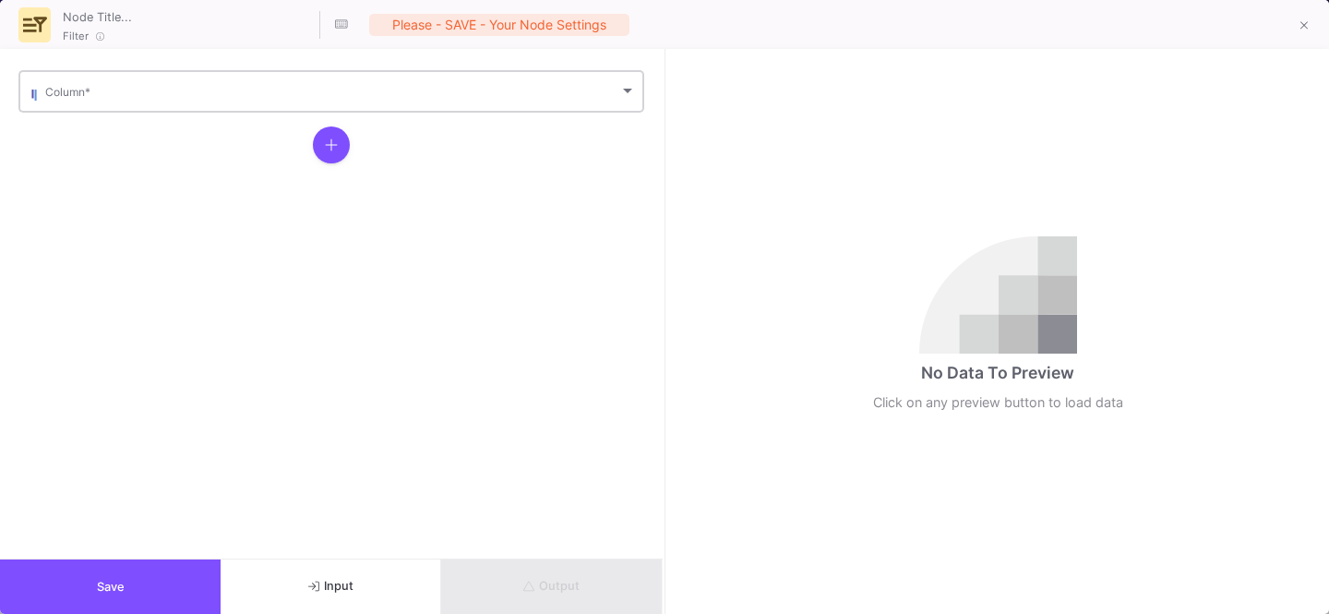
click at [89, 111] on div "Column *" at bounding box center [340, 89] width 591 height 45
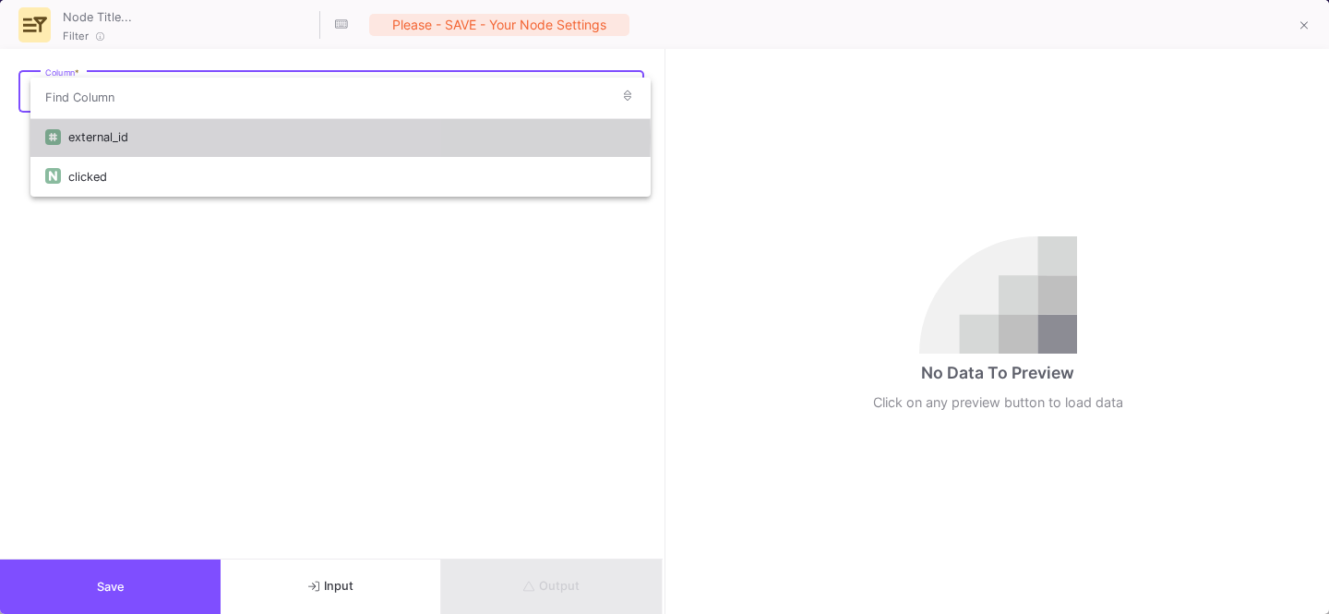
click at [77, 137] on div "external_id" at bounding box center [352, 137] width 568 height 40
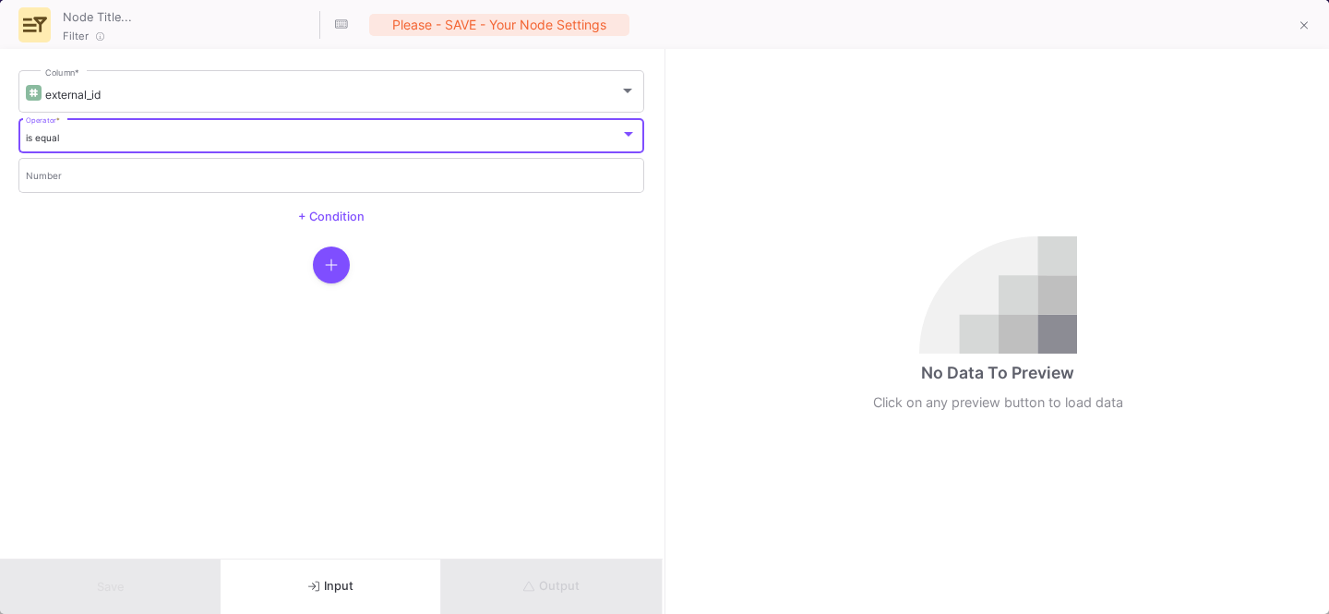
click at [72, 140] on div "is equal" at bounding box center [323, 138] width 595 height 12
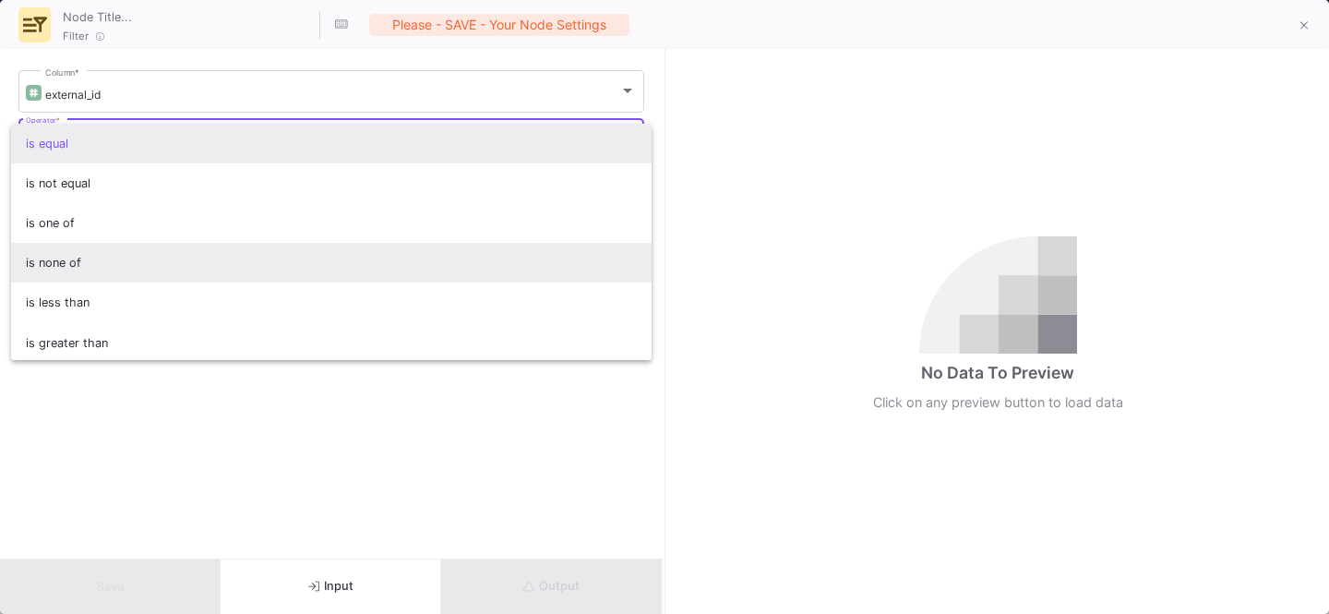
scroll to position [123, 0]
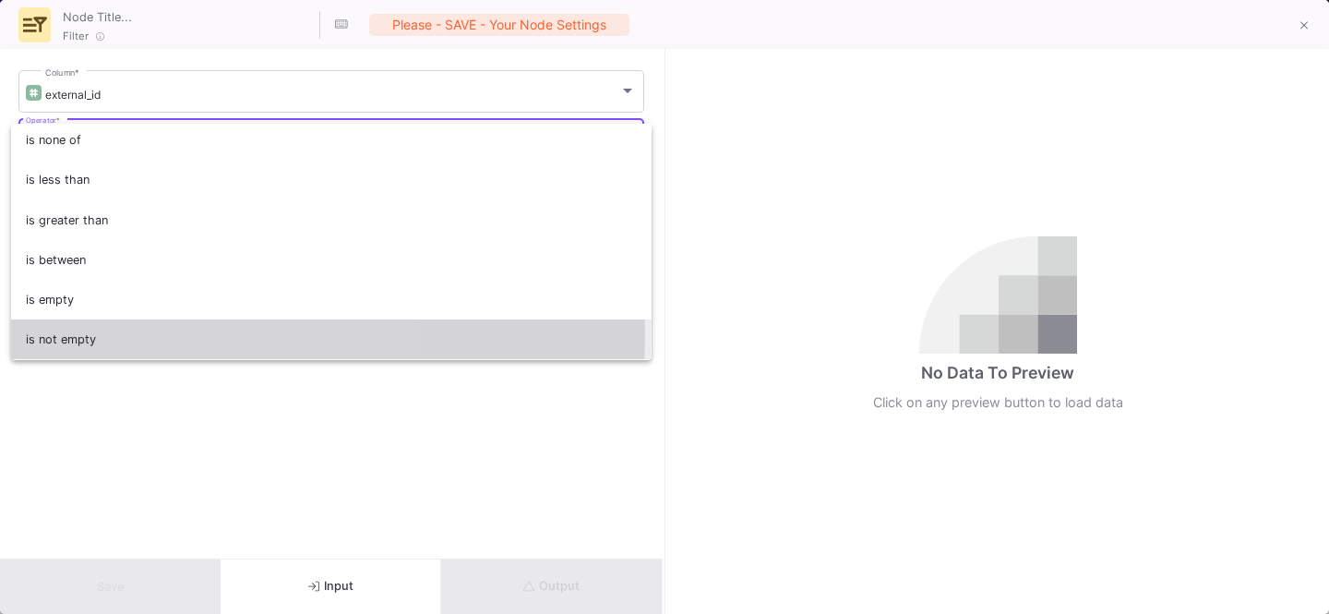
click at [63, 335] on span "is not empty" at bounding box center [332, 339] width 612 height 40
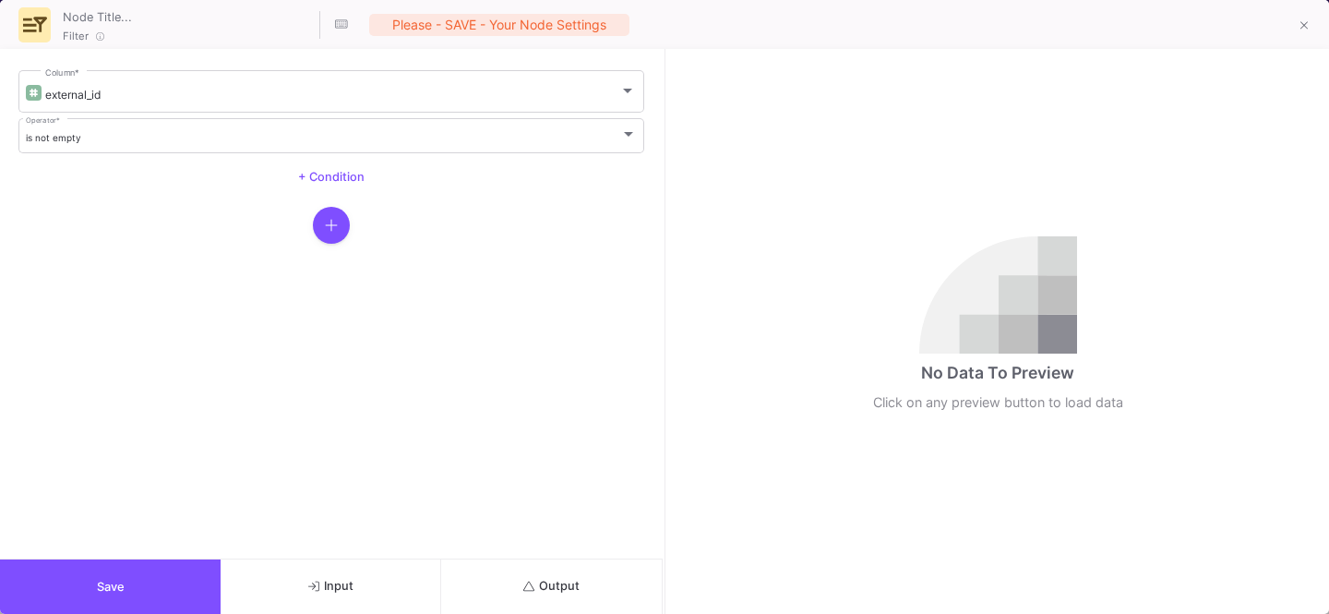
click at [121, 581] on span "Save" at bounding box center [111, 587] width 28 height 14
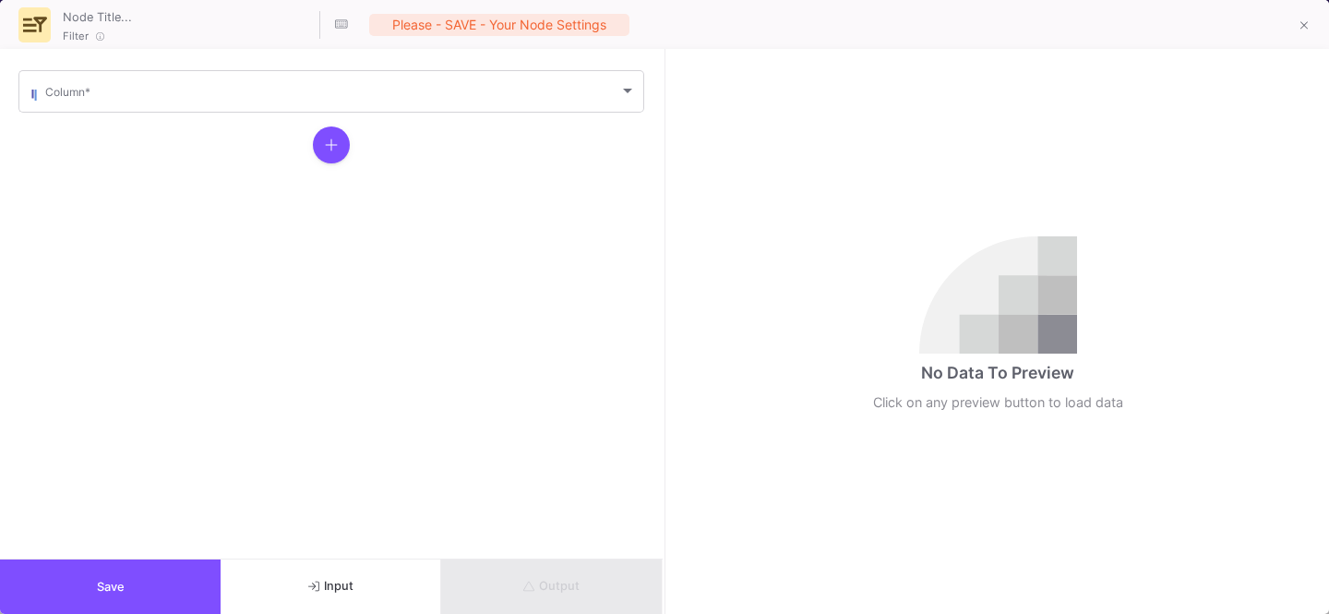
click at [161, 112] on mat-form-field "Column *" at bounding box center [331, 91] width 626 height 48
click at [158, 102] on div "Column *" at bounding box center [340, 89] width 591 height 45
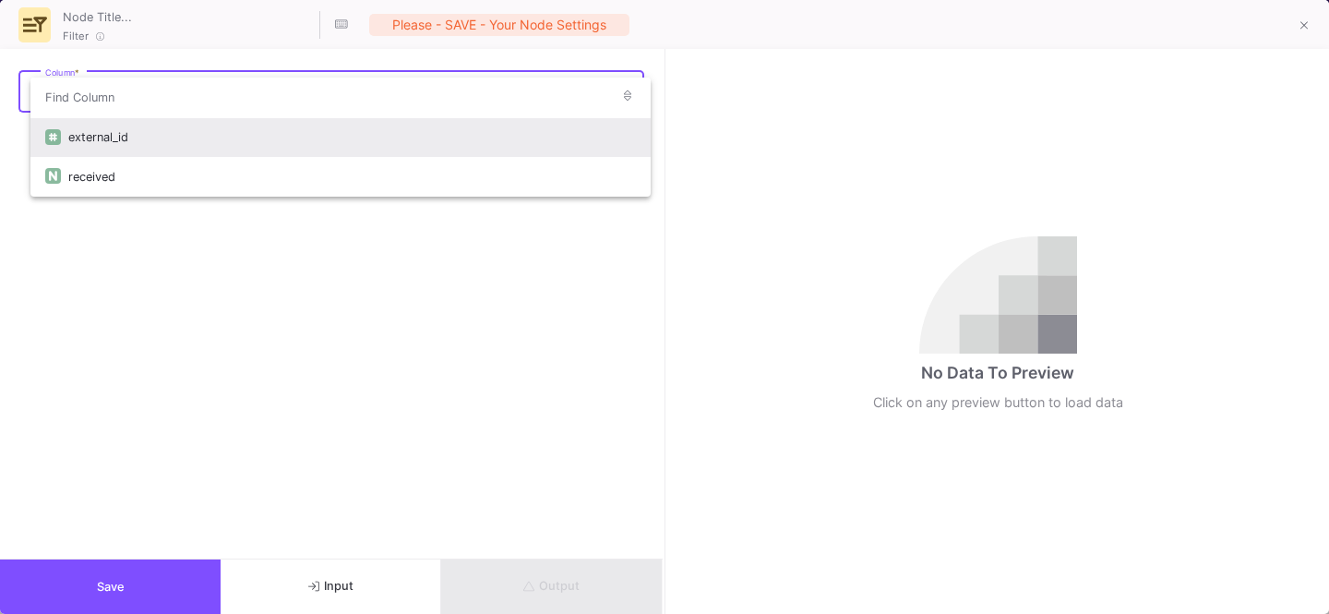
click at [124, 136] on div "external_id" at bounding box center [352, 137] width 568 height 40
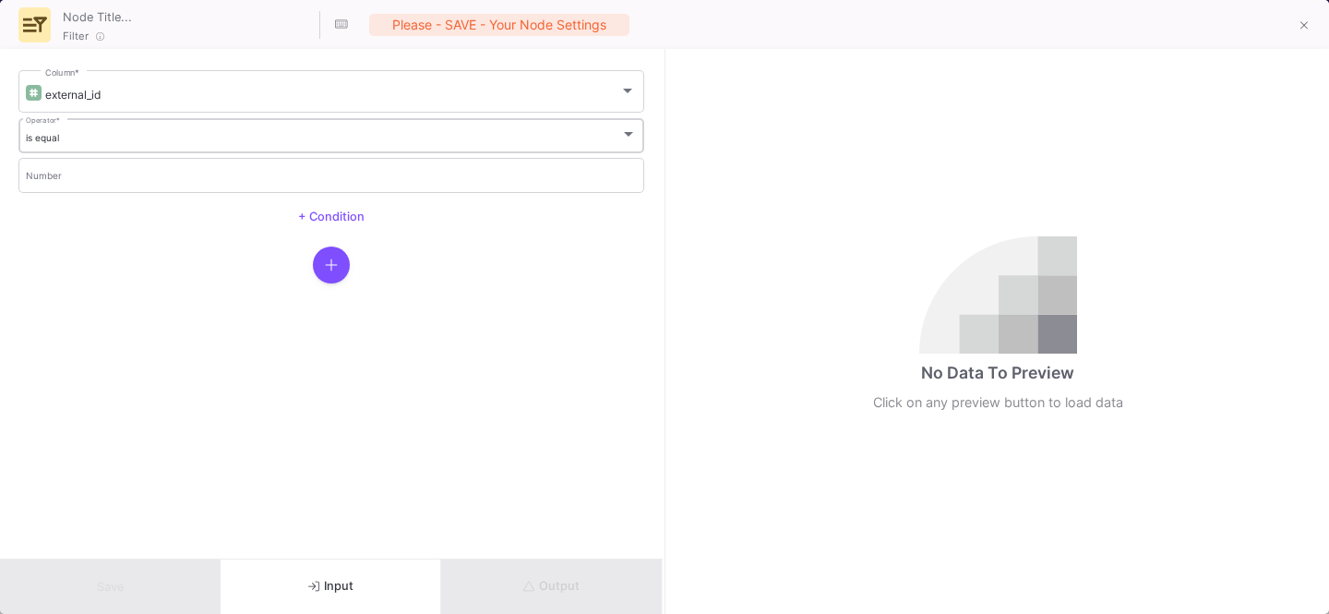
click at [94, 140] on div "is equal" at bounding box center [323, 138] width 595 height 12
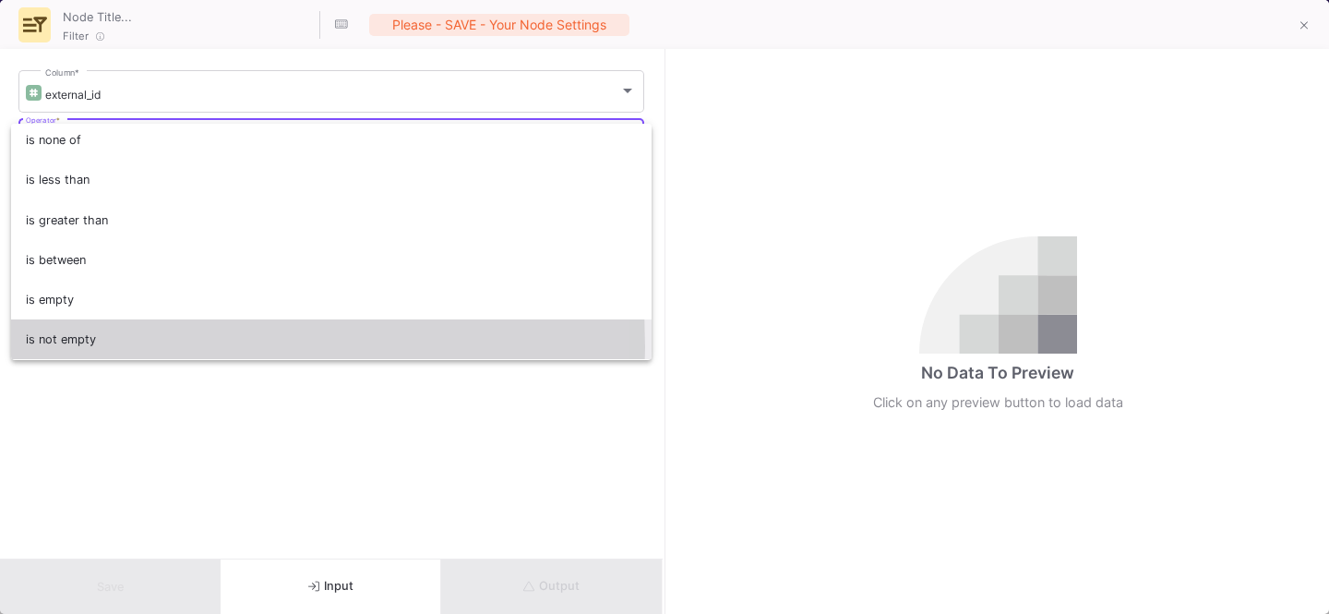
click at [51, 347] on span "is not empty" at bounding box center [332, 339] width 612 height 40
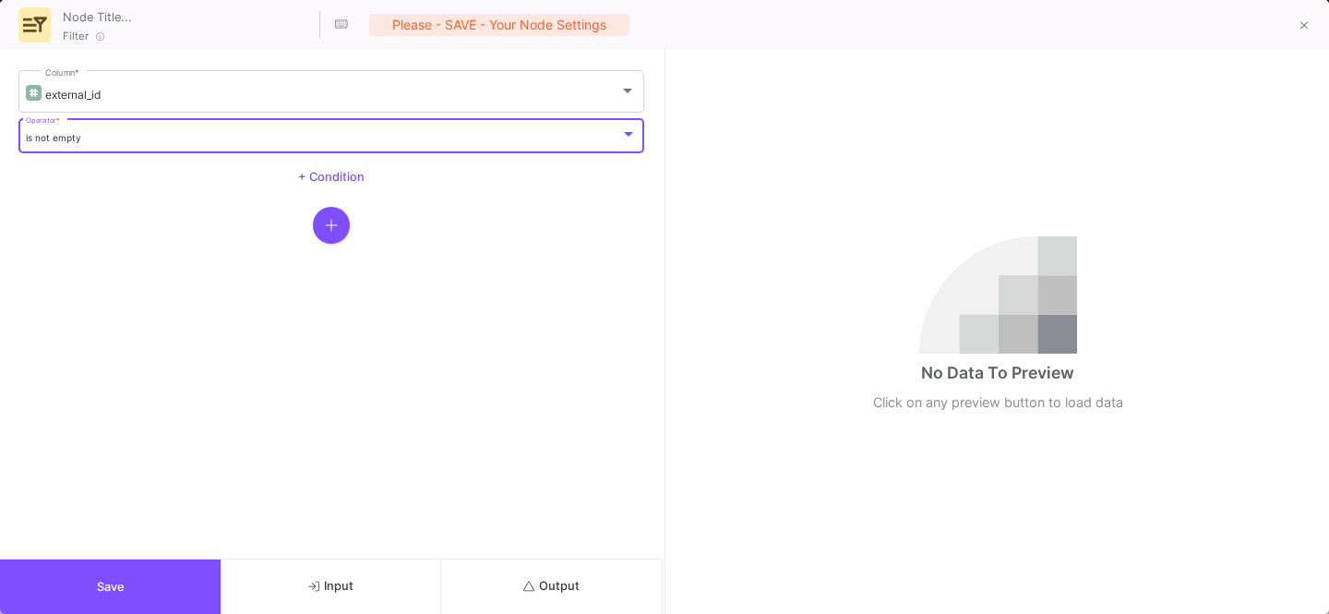
click at [100, 608] on button "Save" at bounding box center [110, 586] width 221 height 54
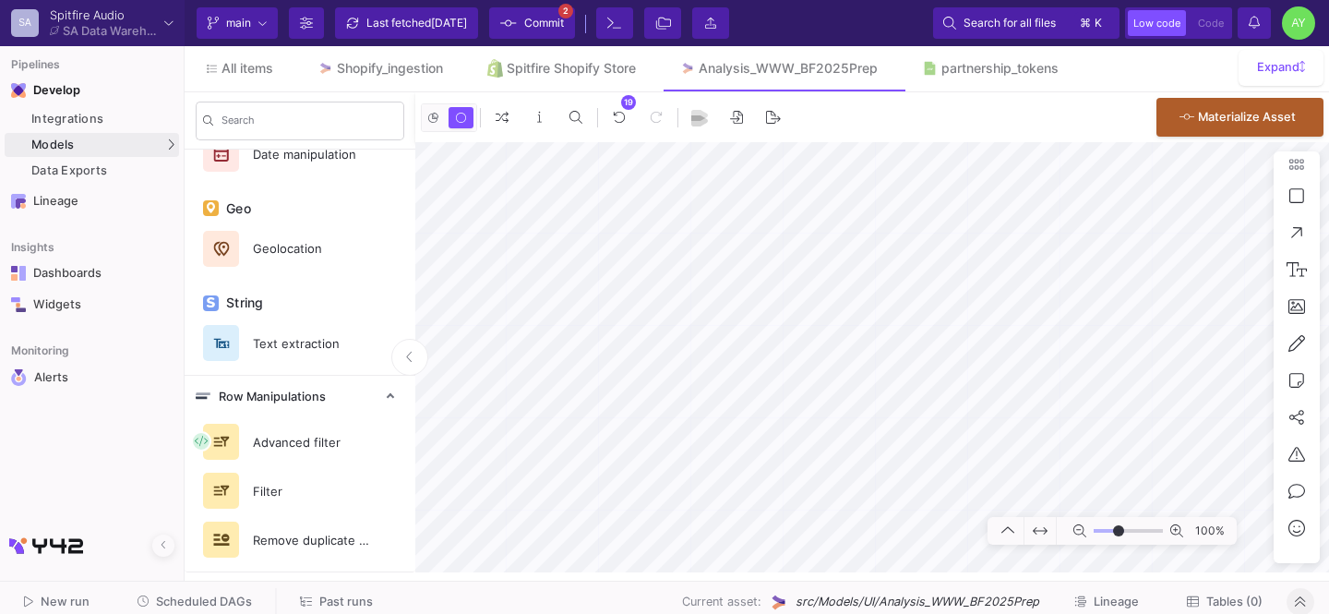
type input "-16"
click at [1247, 18] on button "Notifications" at bounding box center [1254, 22] width 33 height 31
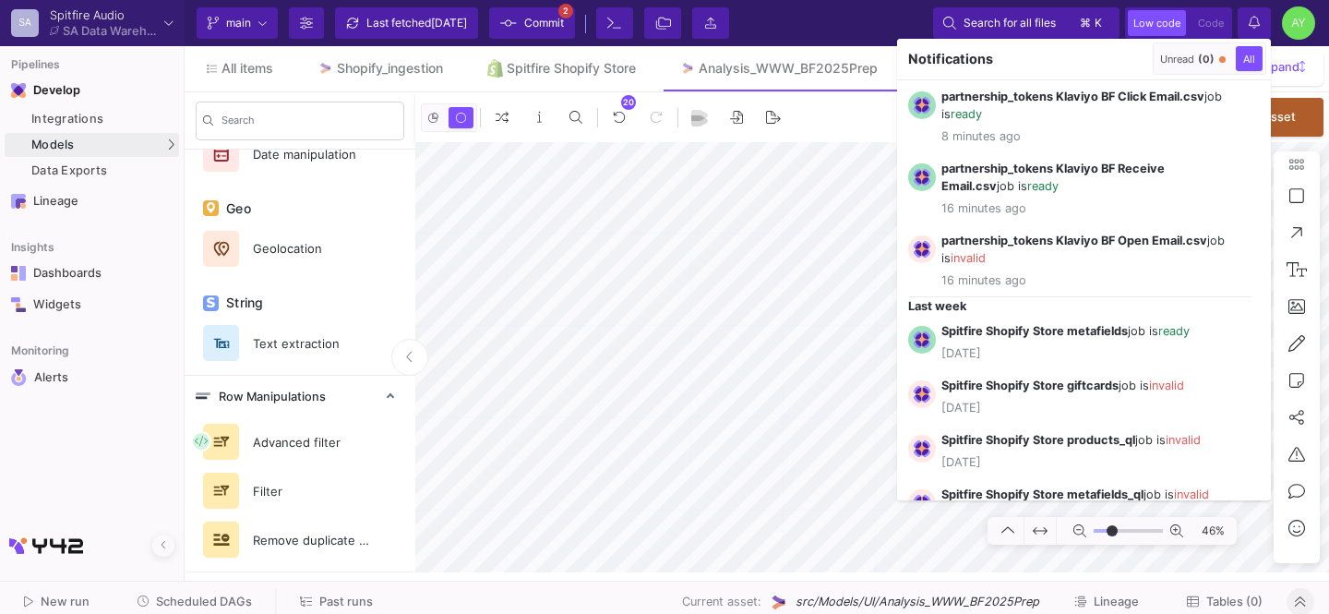
click at [1253, 20] on div at bounding box center [664, 307] width 1329 height 614
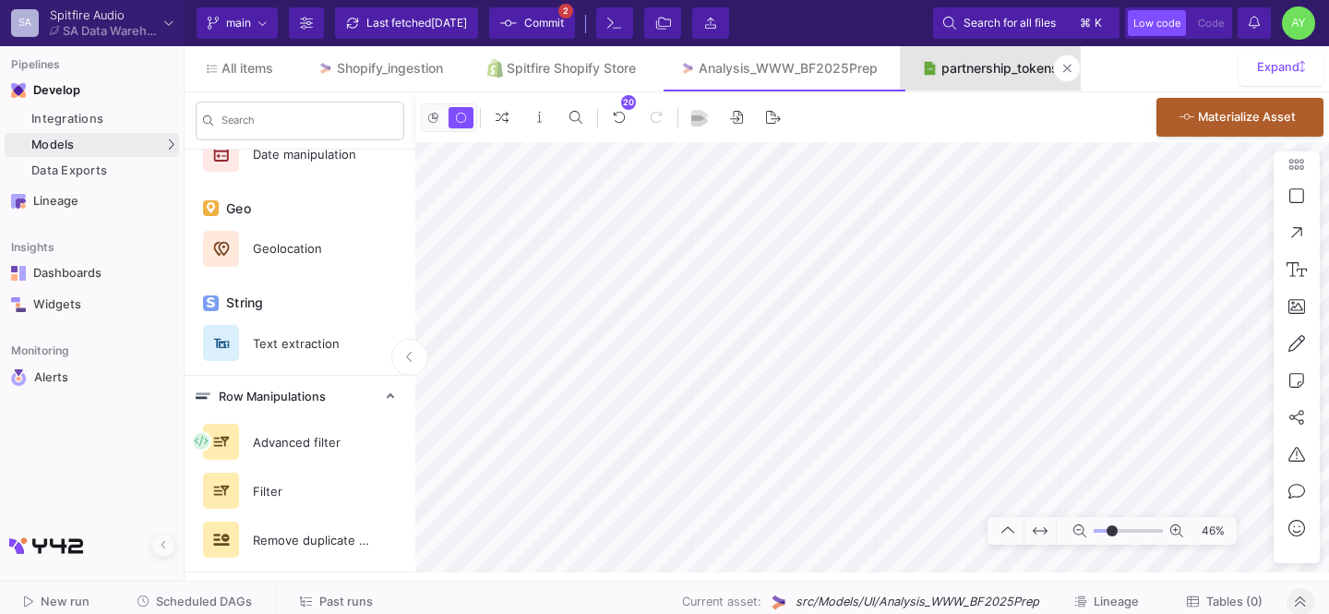
click at [967, 76] on link "partnership_tokens" at bounding box center [990, 68] width 181 height 44
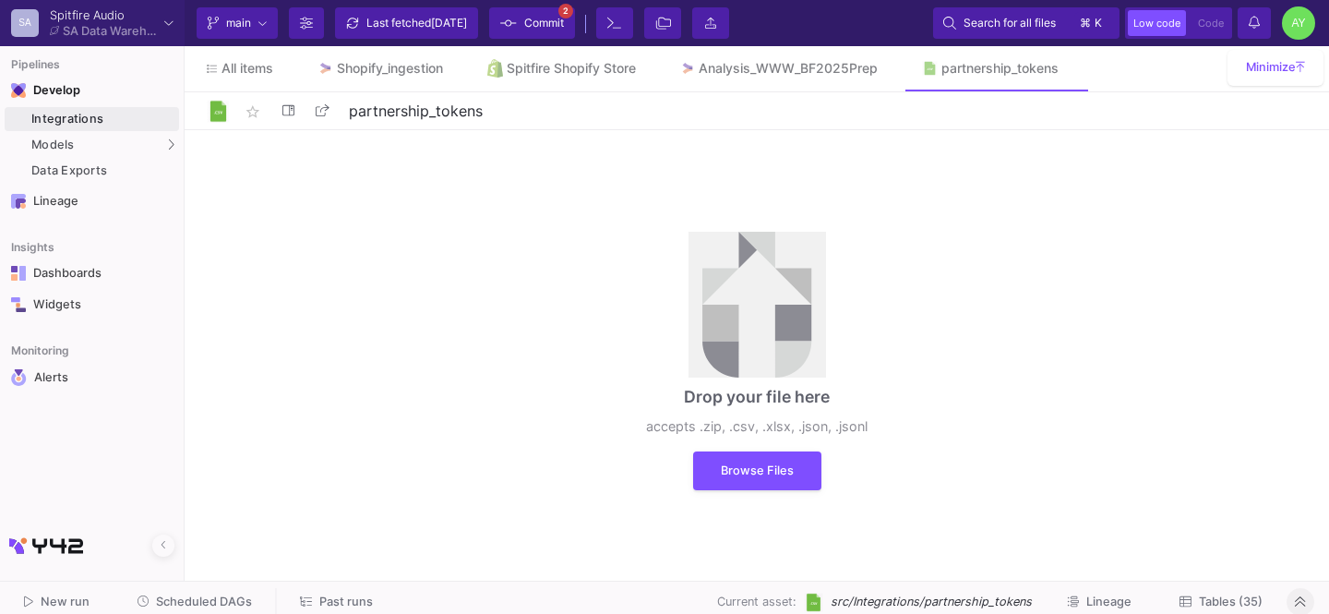
click at [353, 603] on span "Past runs" at bounding box center [346, 601] width 54 height 14
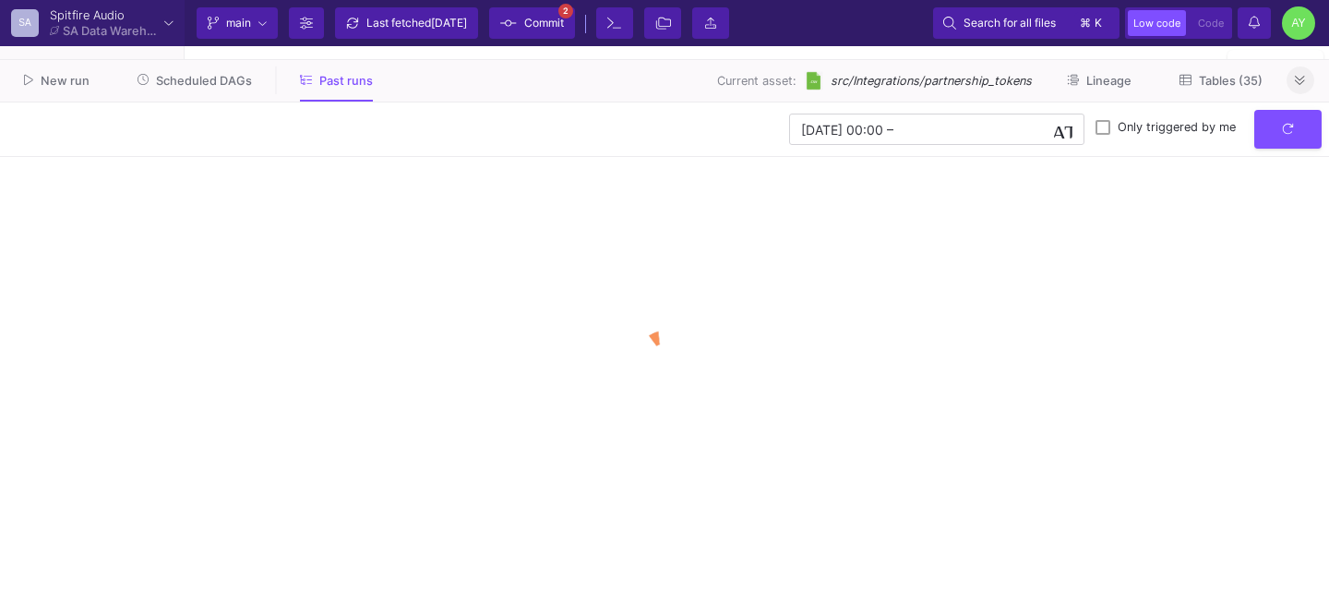
click at [1226, 77] on span "Tables (35)" at bounding box center [1231, 81] width 64 height 14
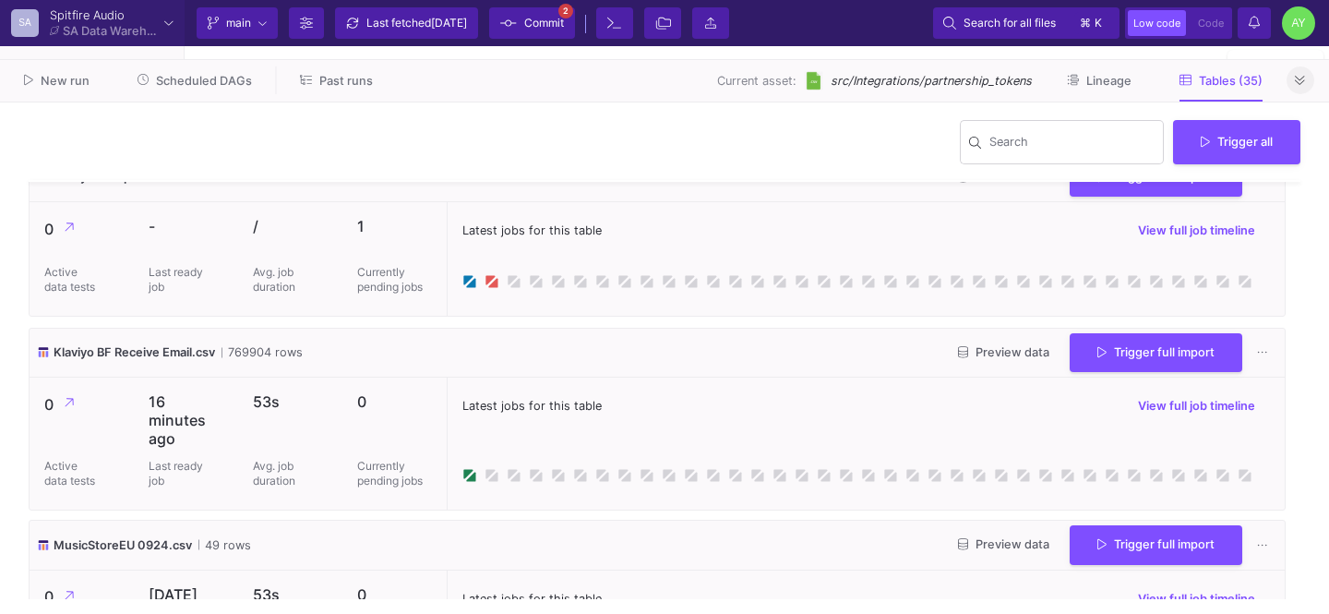
scroll to position [2867, 0]
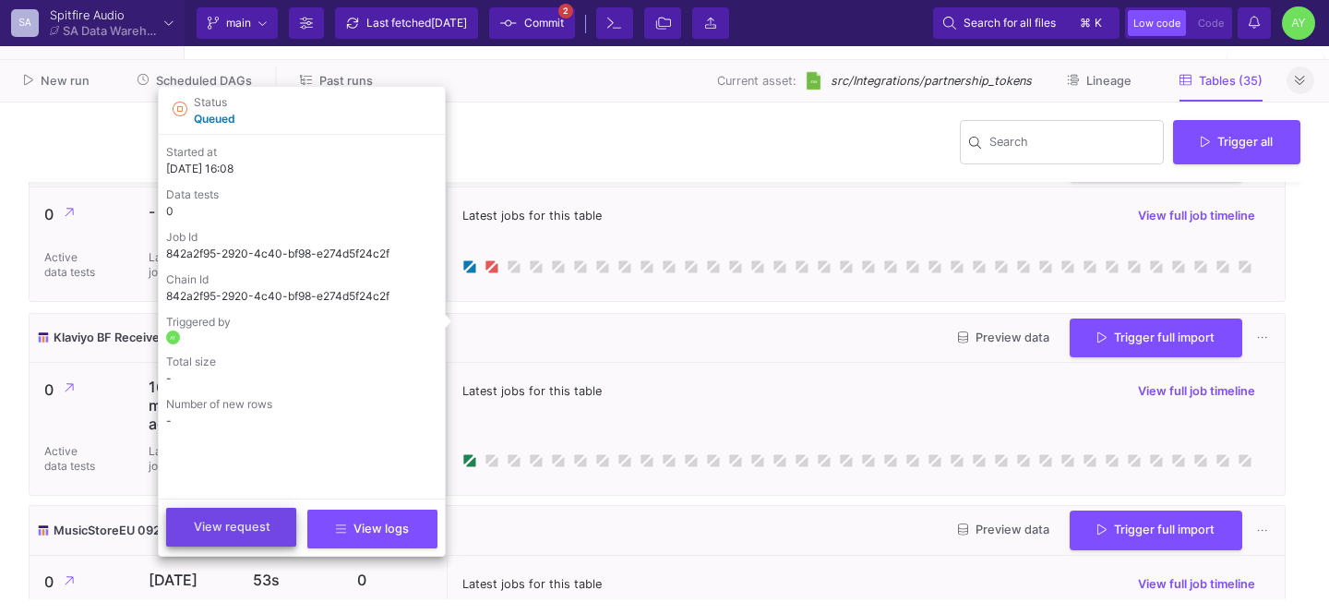
click at [228, 526] on span "View request" at bounding box center [232, 527] width 77 height 14
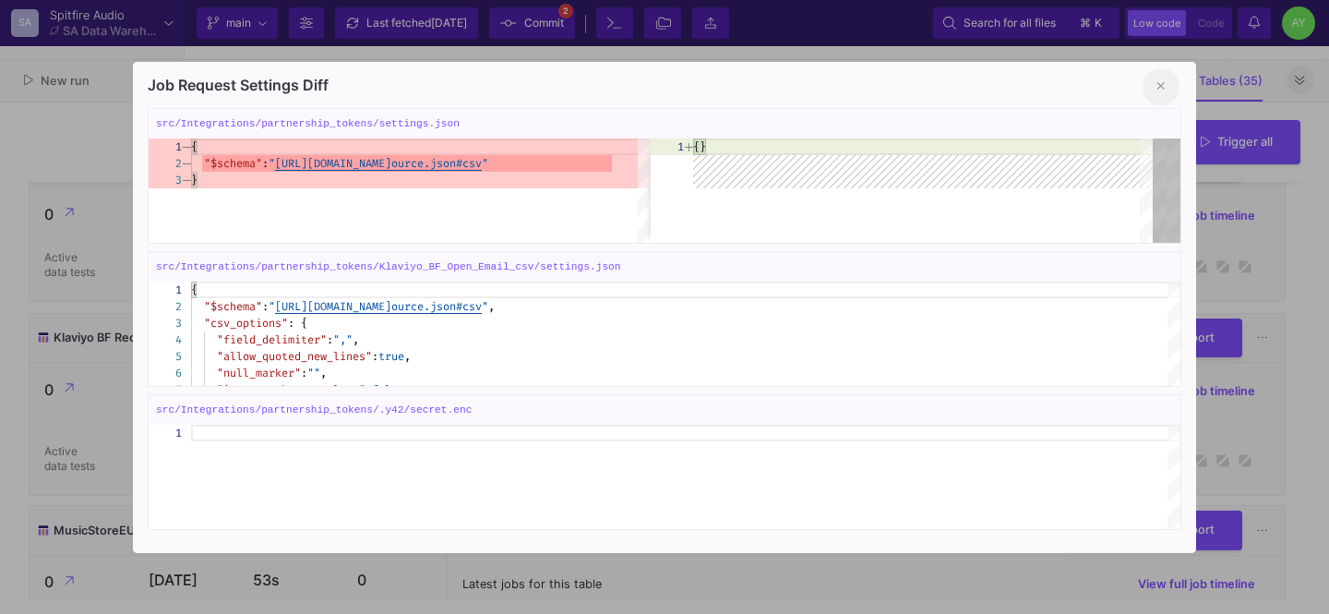
click at [1154, 94] on button at bounding box center [1161, 86] width 37 height 37
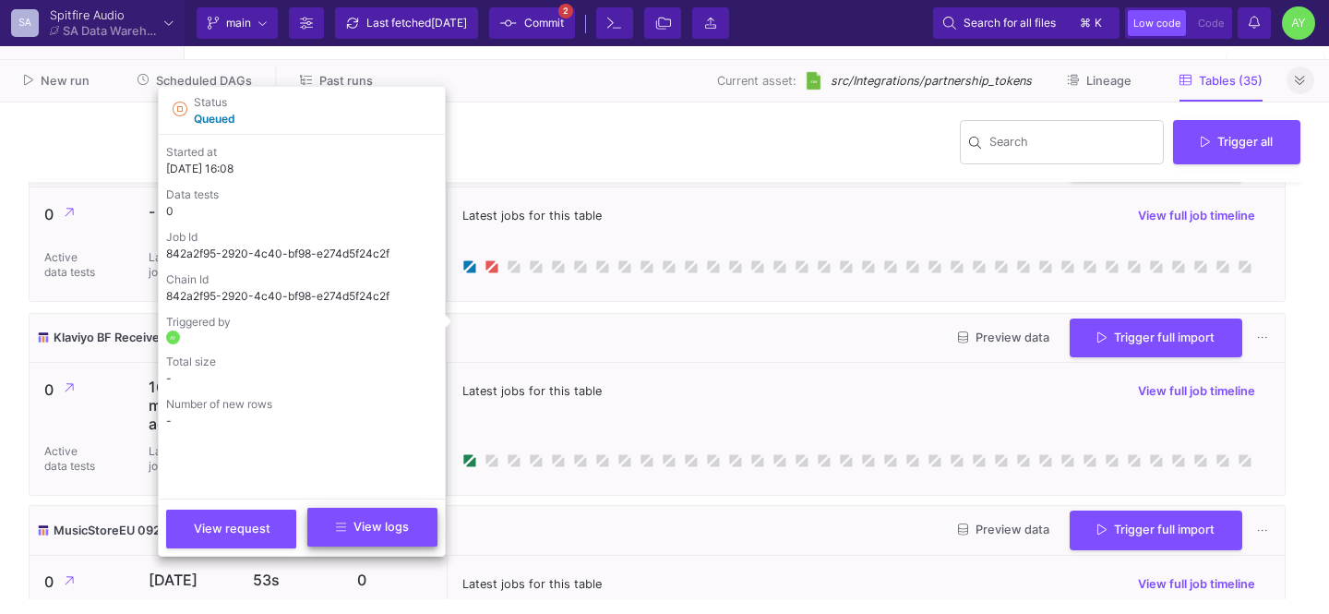
click at [332, 518] on button "View logs" at bounding box center [372, 527] width 130 height 39
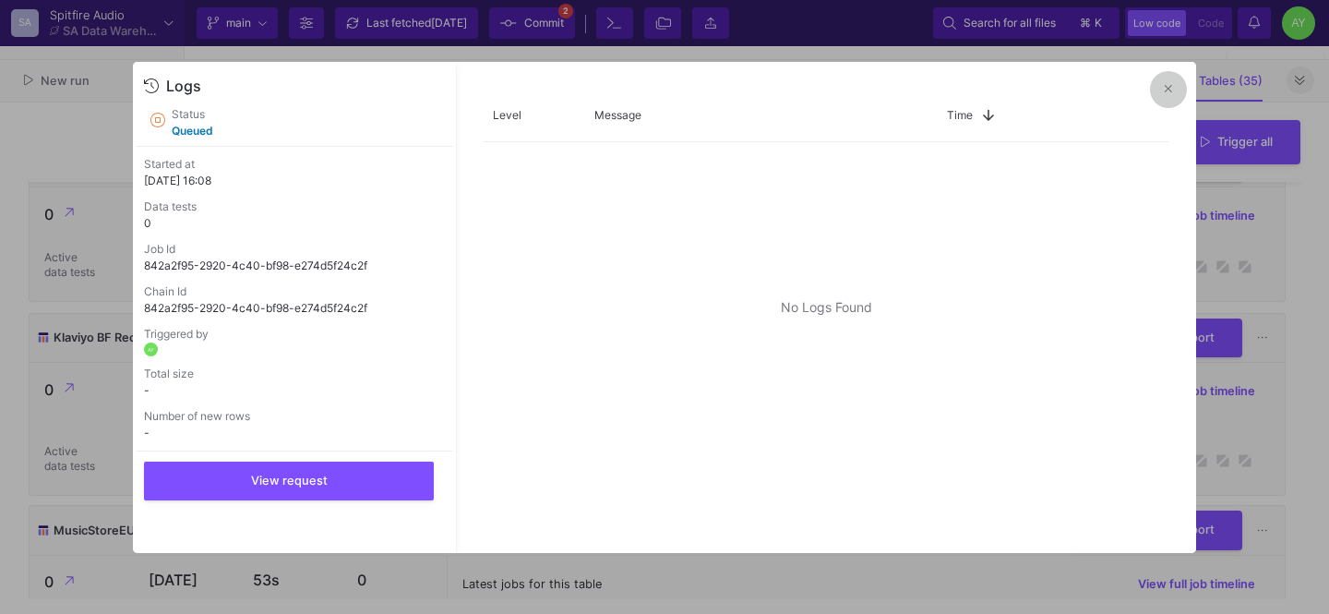
click at [1161, 91] on button at bounding box center [1168, 89] width 37 height 37
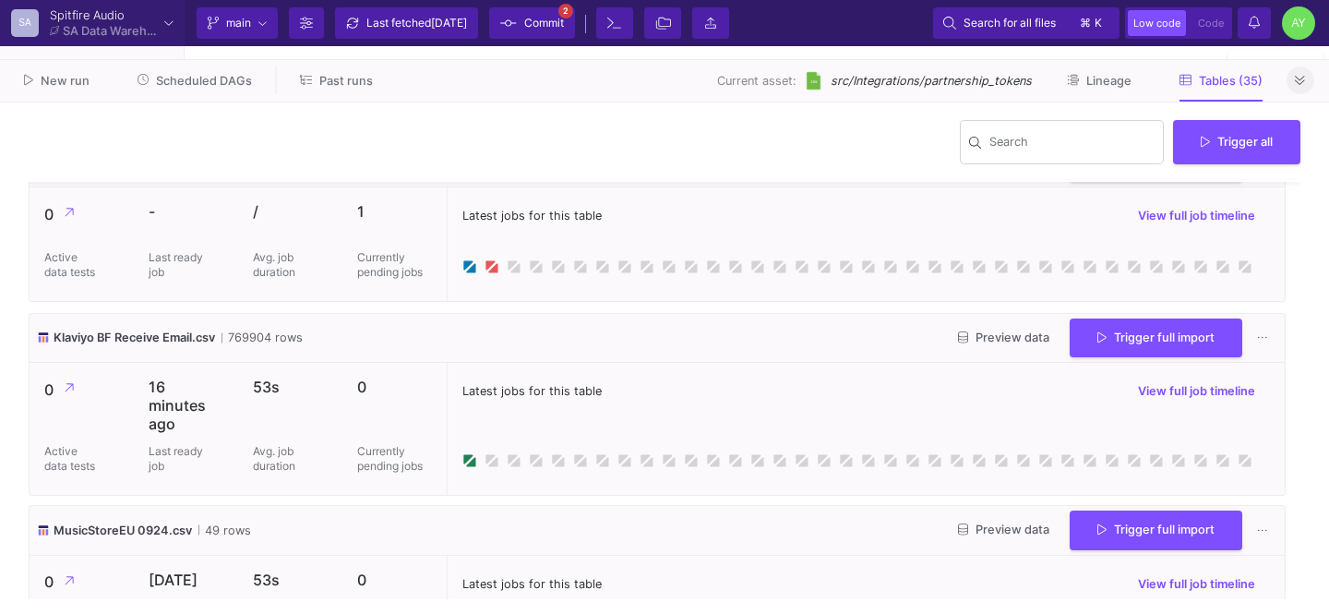
click at [1257, 169] on icon at bounding box center [1262, 163] width 10 height 12
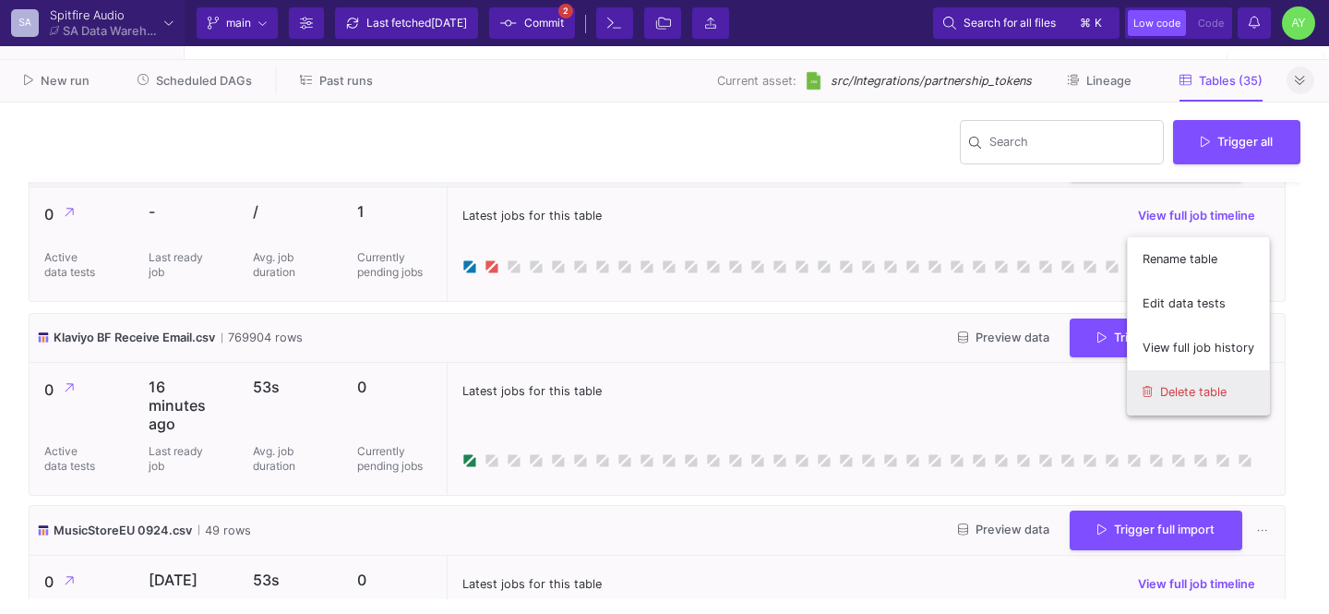
click at [1169, 394] on button "Delete table" at bounding box center [1198, 392] width 141 height 44
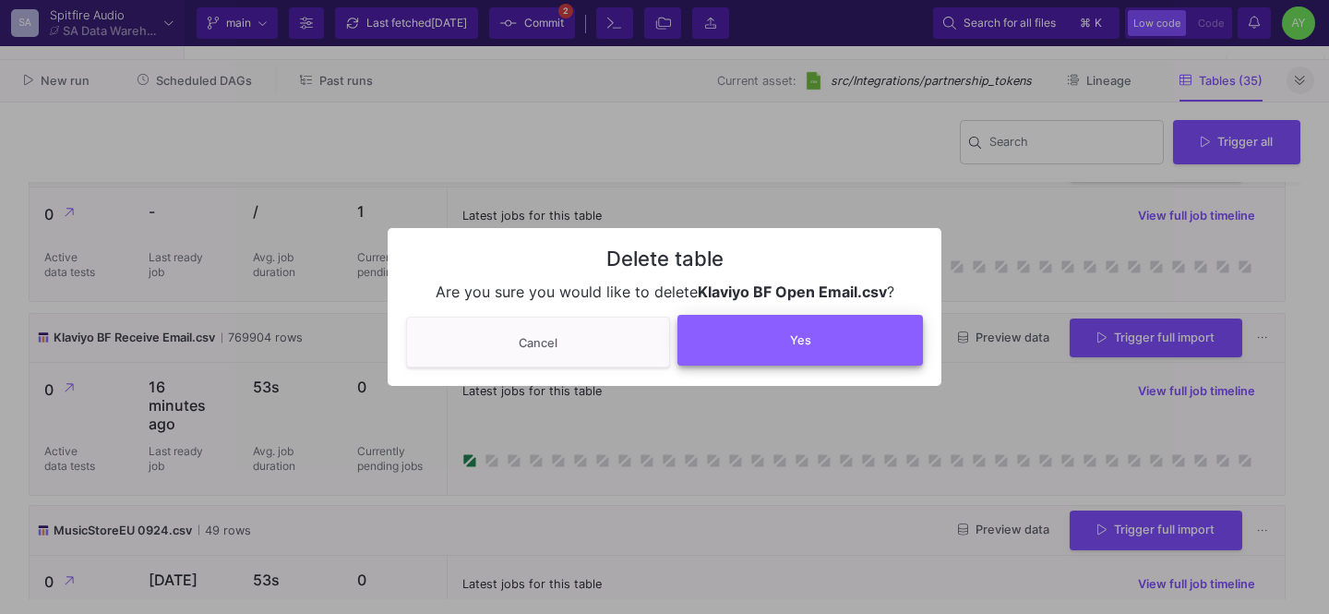
click at [767, 329] on button "Yes" at bounding box center [799, 340] width 245 height 51
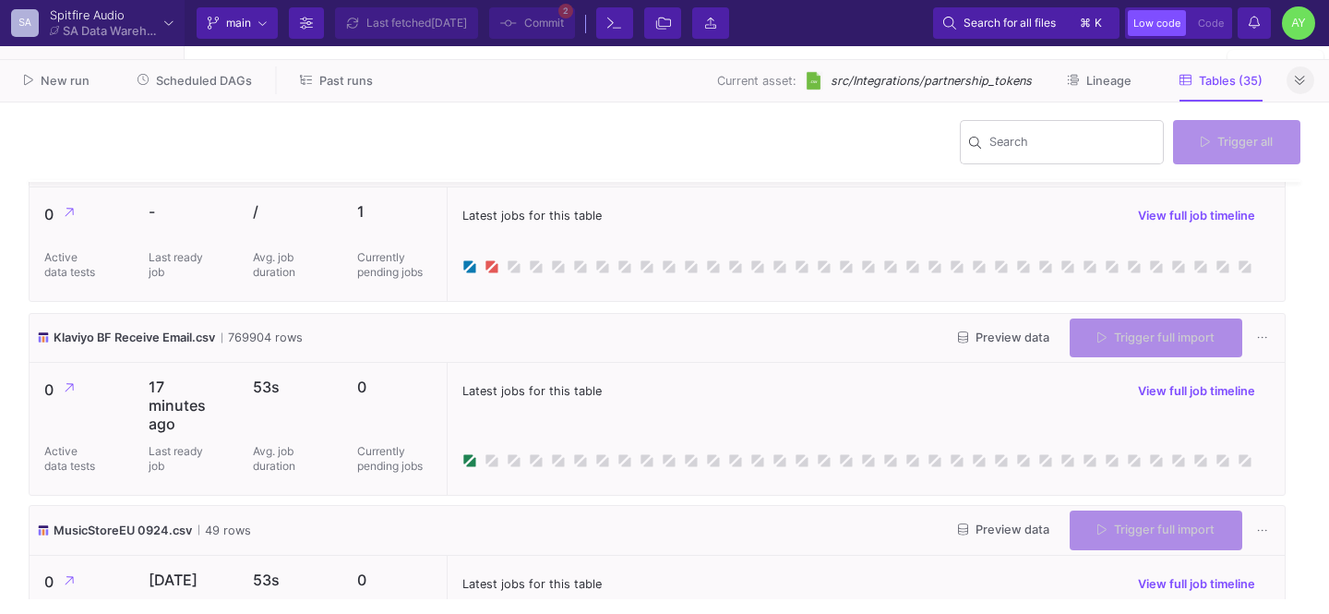
scroll to position [2710, 0]
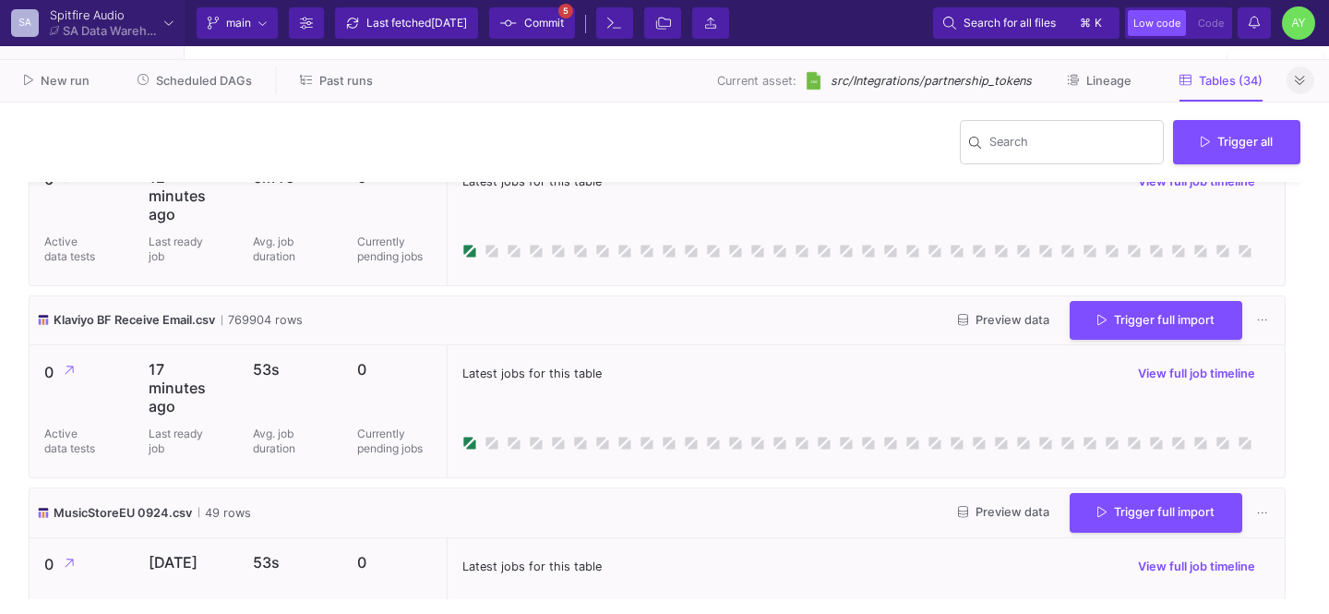
click at [1305, 82] on icon at bounding box center [1300, 81] width 10 height 12
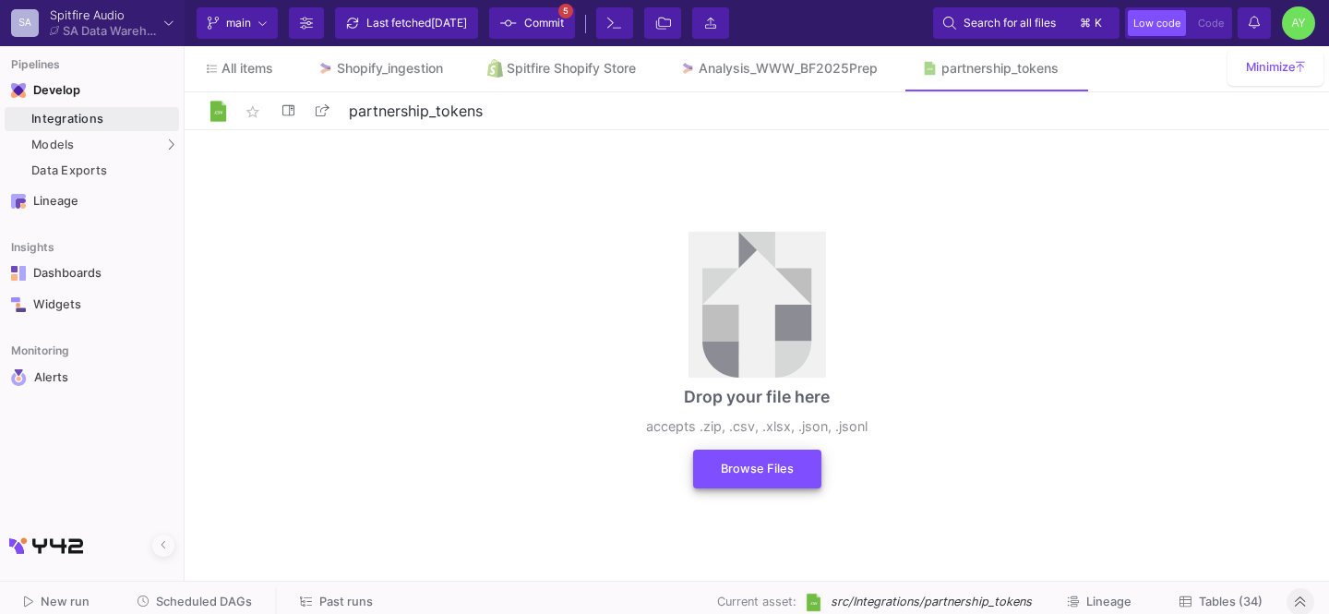
click at [725, 458] on button "Browse Files" at bounding box center [757, 468] width 128 height 39
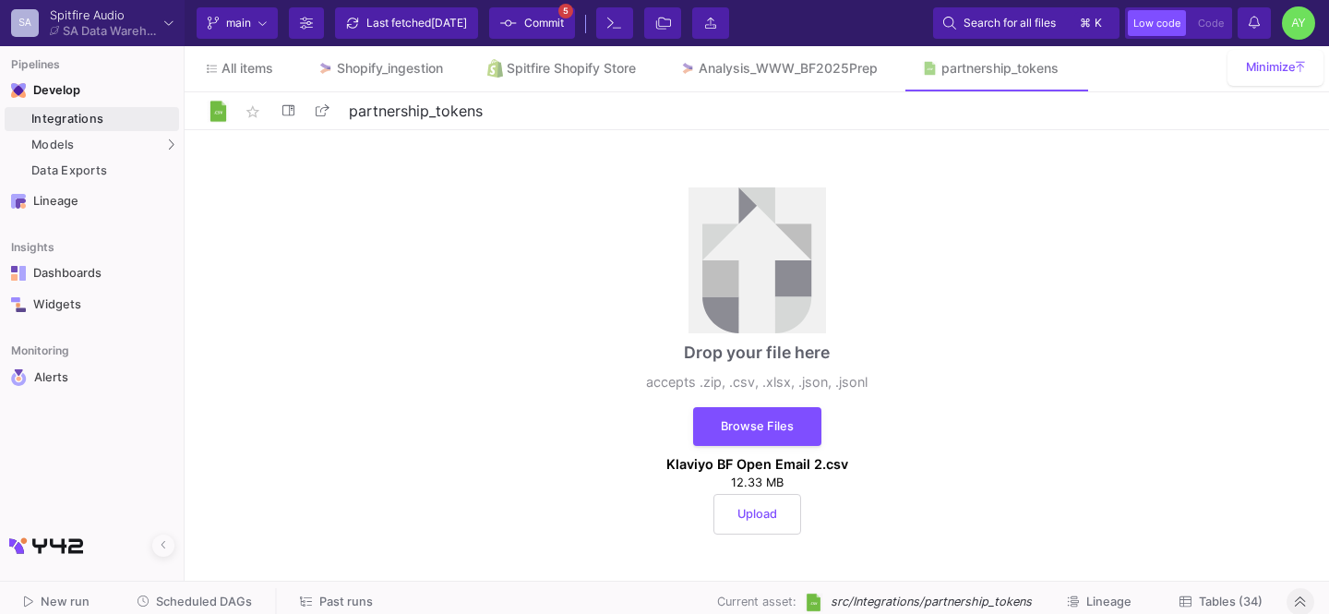
click at [745, 499] on button "Upload" at bounding box center [757, 514] width 88 height 41
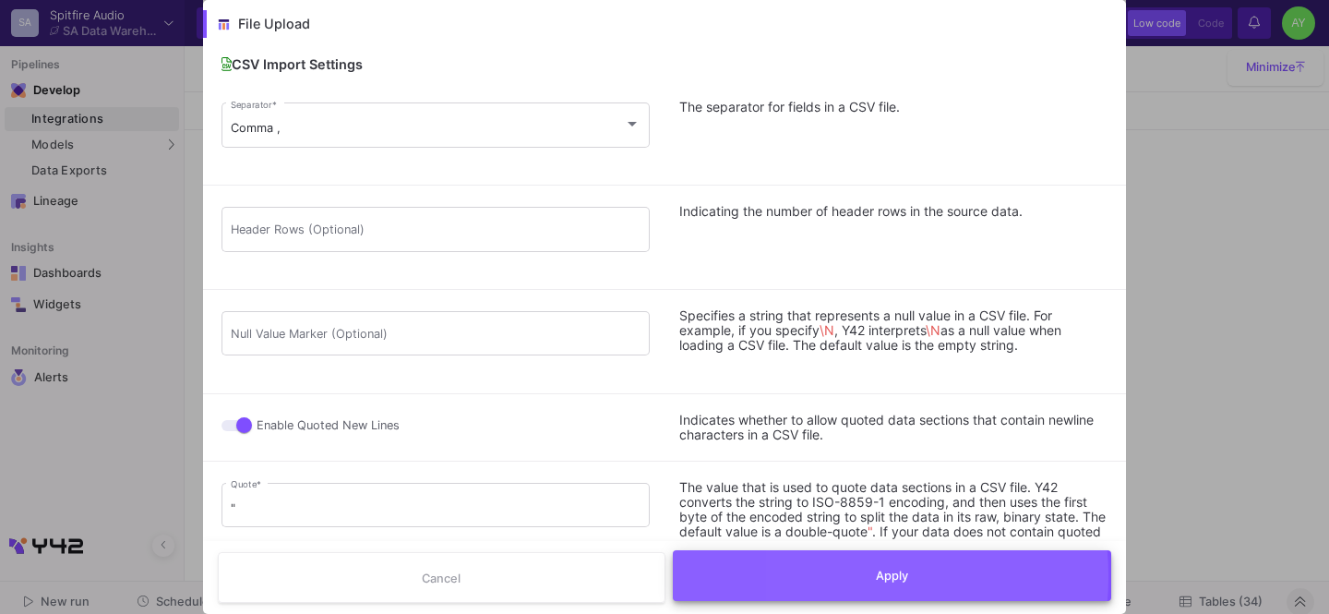
click at [816, 577] on button "Apply" at bounding box center [892, 575] width 439 height 51
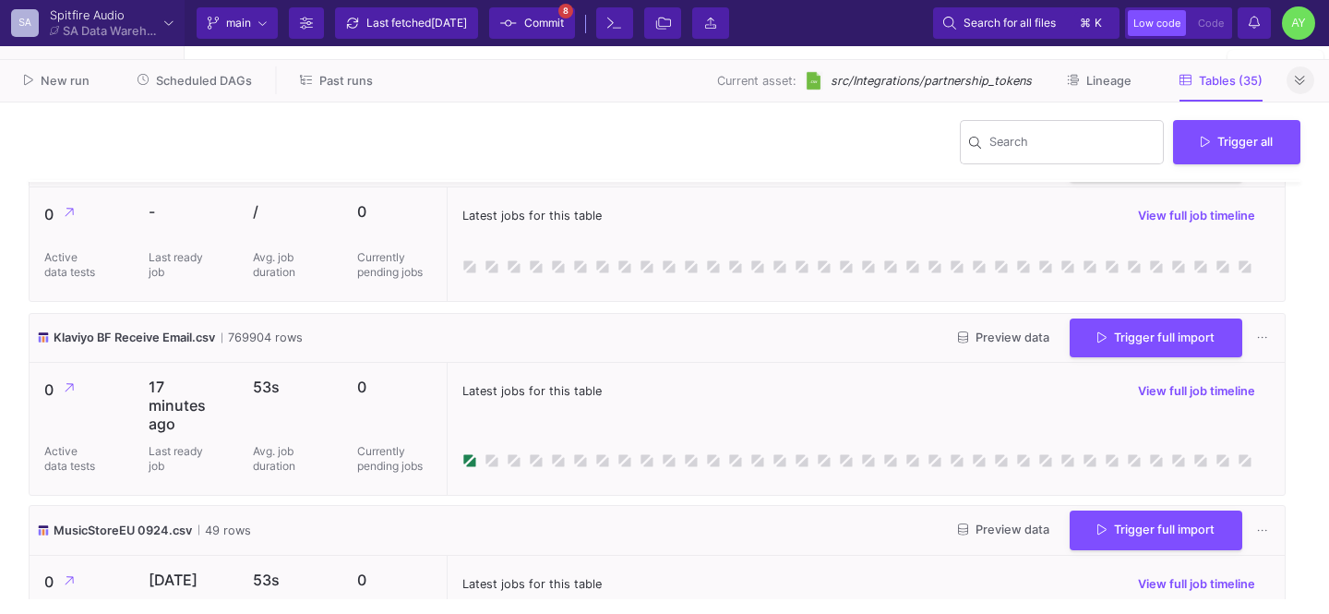
scroll to position [2868, 0]
click at [1131, 166] on span "Trigger full import" at bounding box center [1155, 159] width 117 height 14
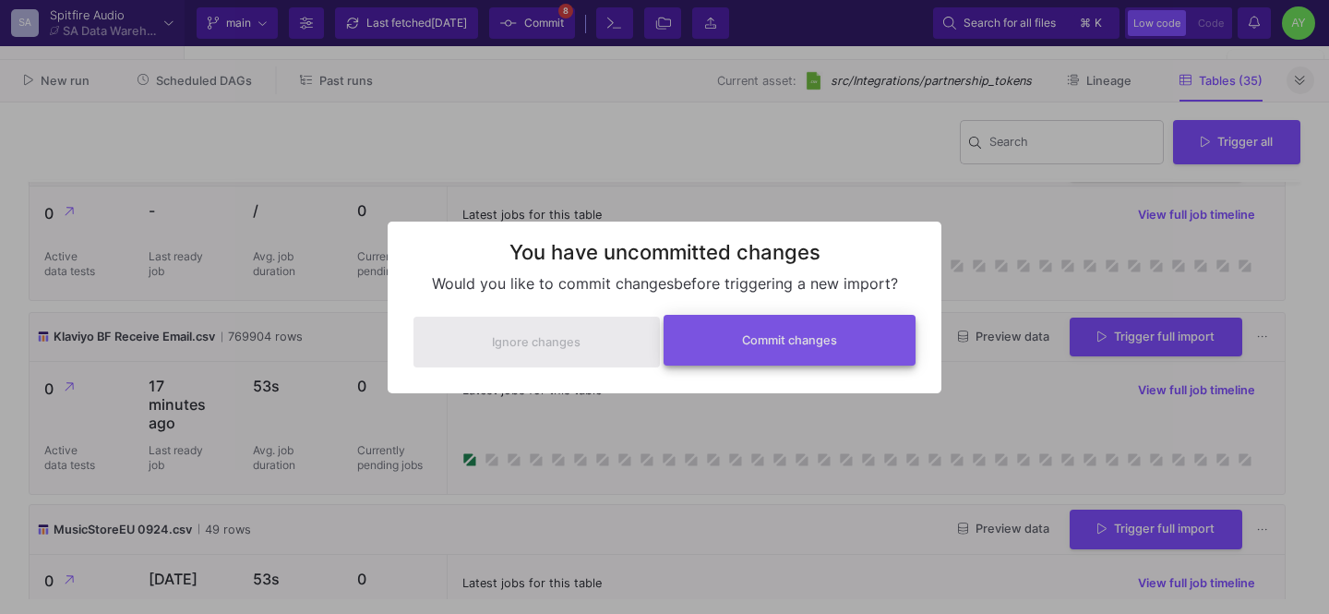
click at [773, 337] on span "Commit changes" at bounding box center [789, 340] width 95 height 14
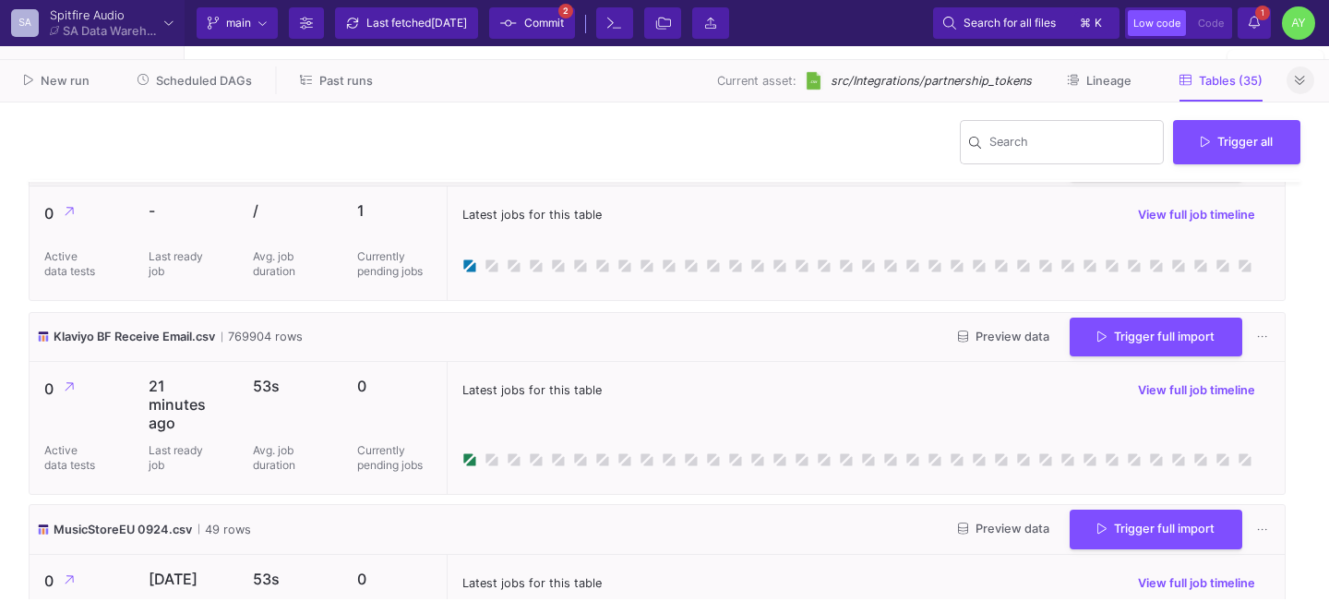
click at [1244, 32] on button "1 1 Notifications" at bounding box center [1254, 22] width 33 height 31
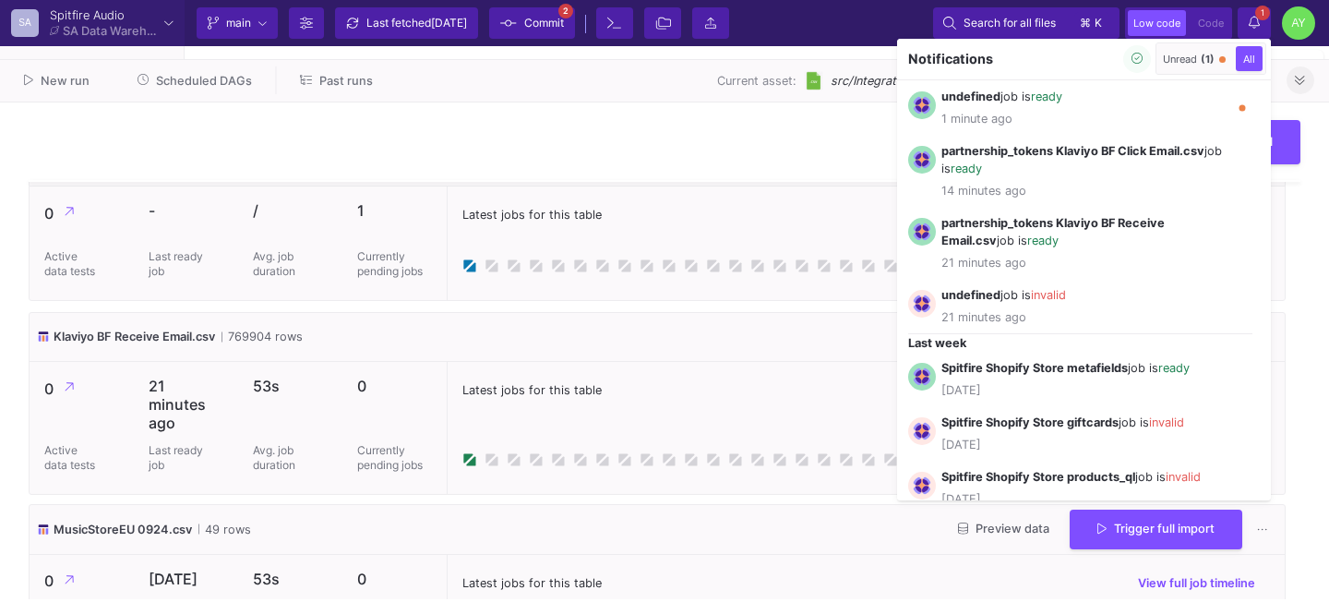
click at [696, 141] on div at bounding box center [664, 307] width 1329 height 614
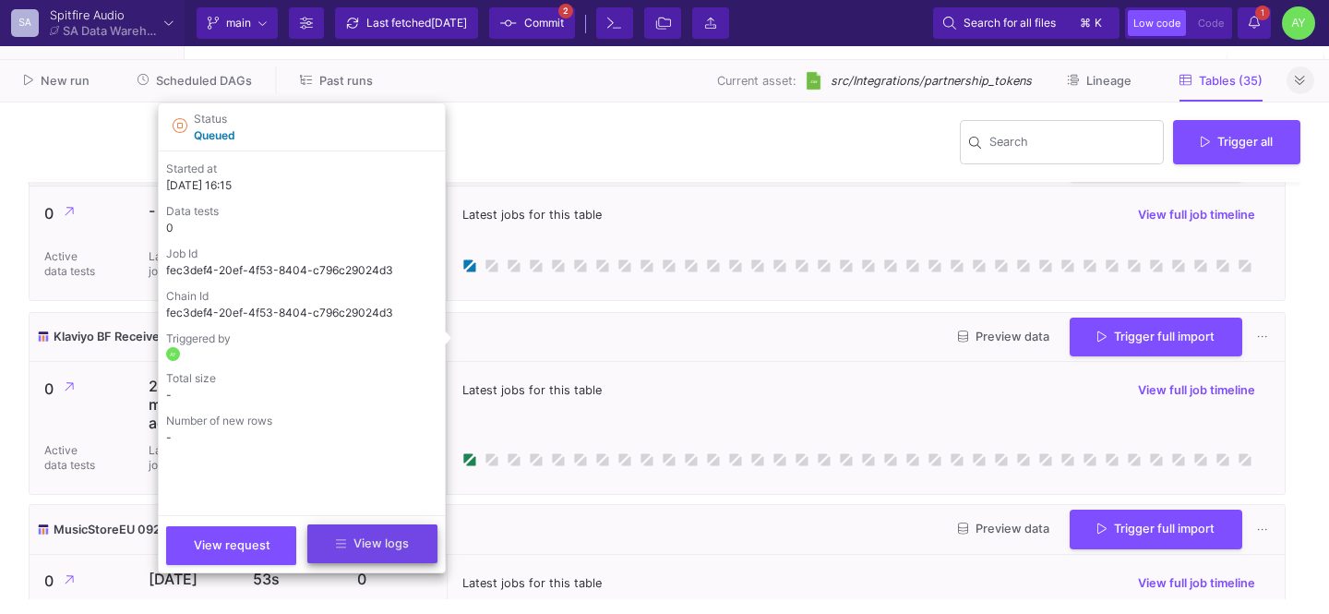
click at [373, 541] on span "View logs" at bounding box center [372, 543] width 73 height 14
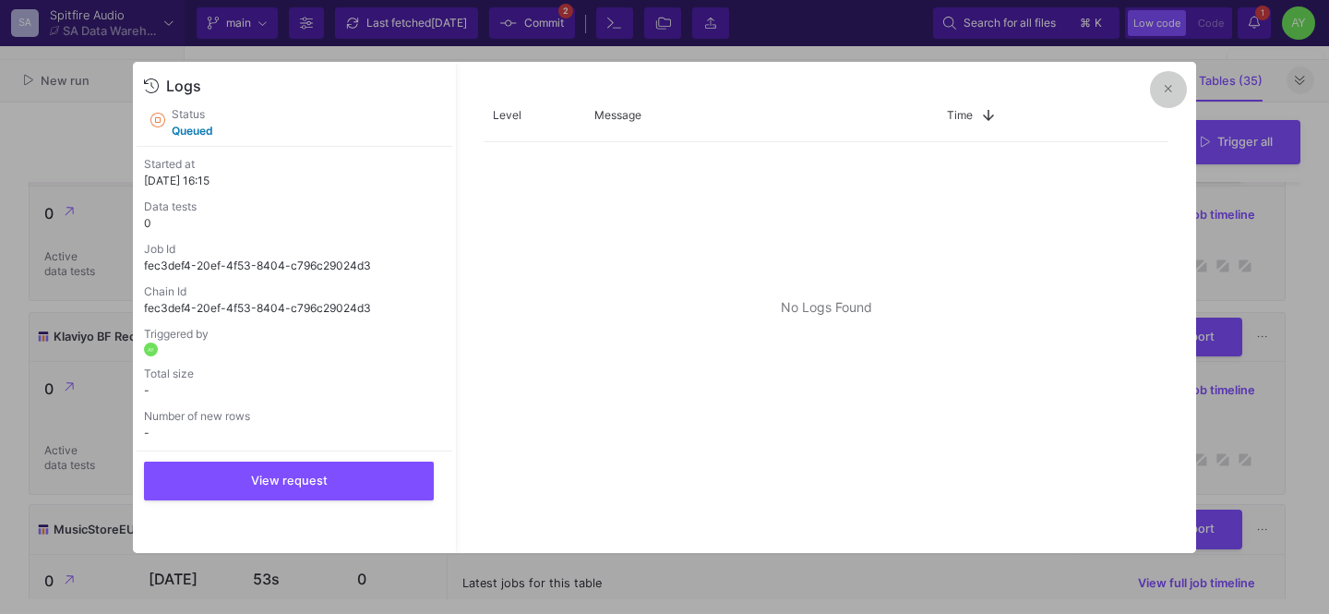
click at [1166, 97] on button at bounding box center [1168, 89] width 37 height 37
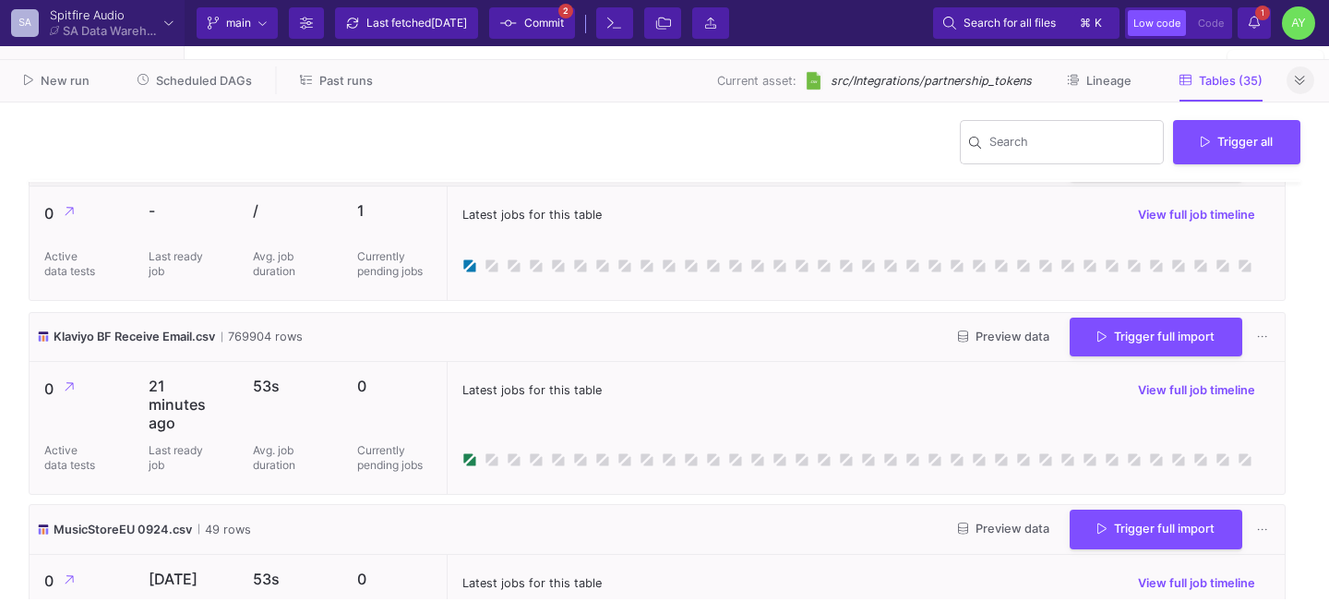
click at [1251, 39] on div "Search for all files ⌘ k Low code Code 1 1 Notifications AY Settings" at bounding box center [1121, 22] width 388 height 33
click at [1261, 20] on button "1 1 Notifications" at bounding box center [1254, 22] width 33 height 31
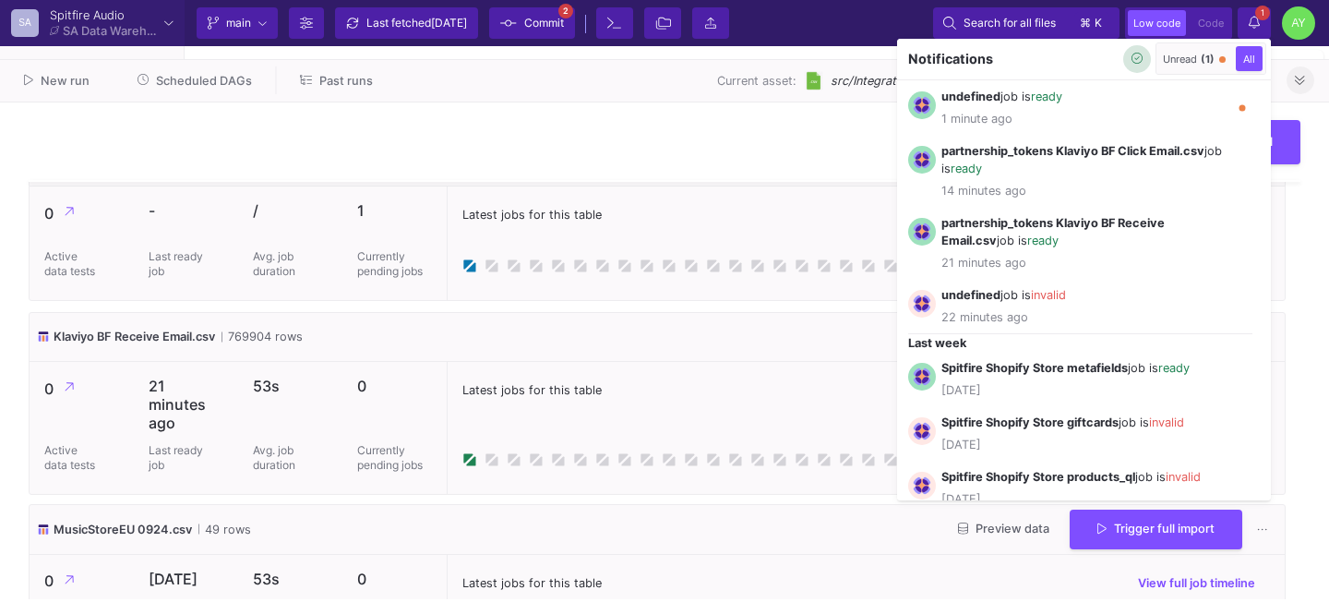
click at [1125, 60] on button "button" at bounding box center [1137, 59] width 28 height 28
click at [676, 161] on div at bounding box center [664, 307] width 1329 height 614
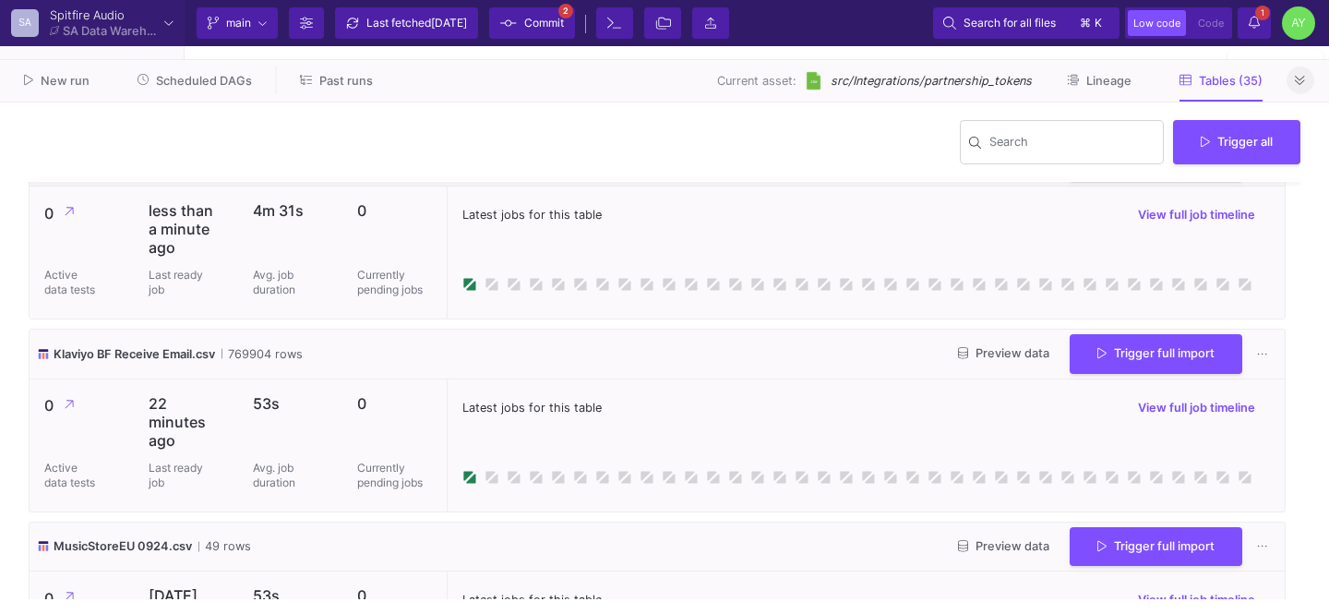
click at [1253, 27] on icon at bounding box center [1254, 22] width 11 height 13
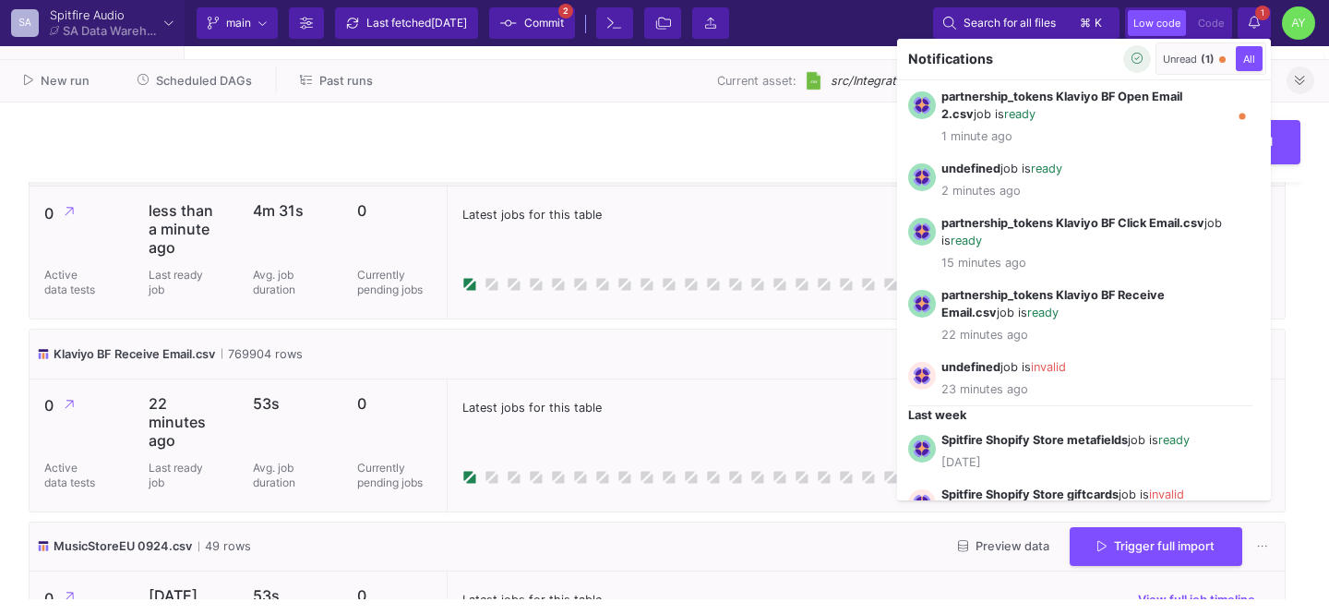
click at [1136, 61] on icon "button" at bounding box center [1137, 59] width 12 height 12
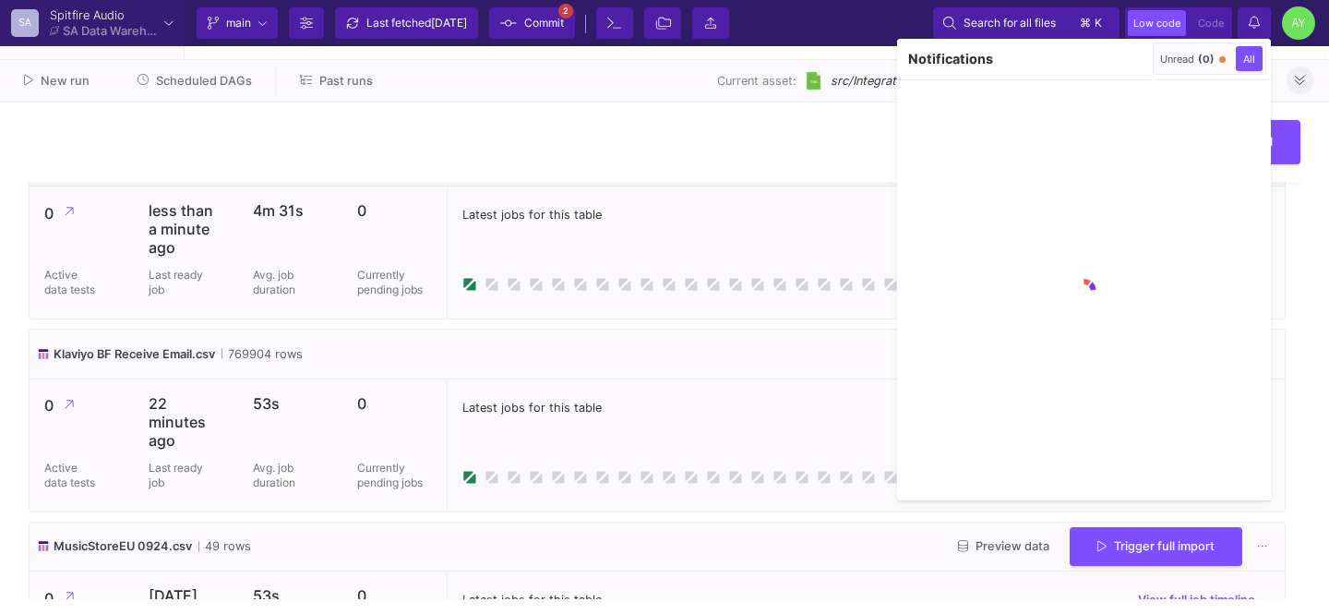
click at [1296, 73] on div at bounding box center [664, 307] width 1329 height 614
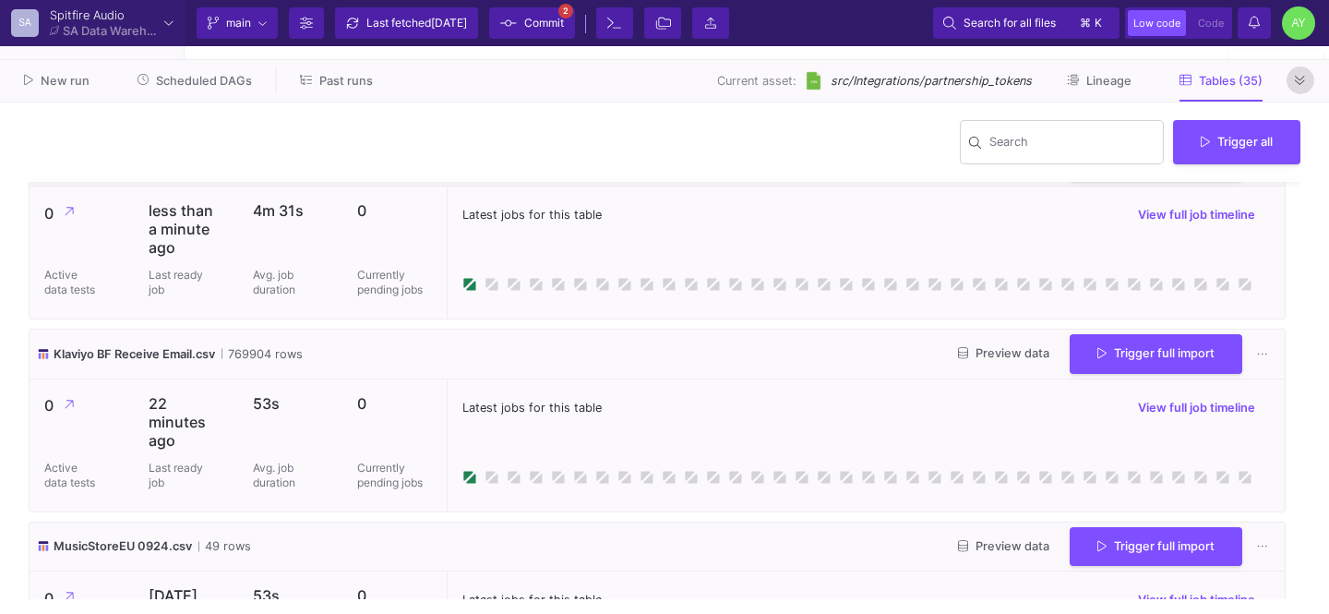
click at [1296, 73] on span at bounding box center [1300, 80] width 10 height 14
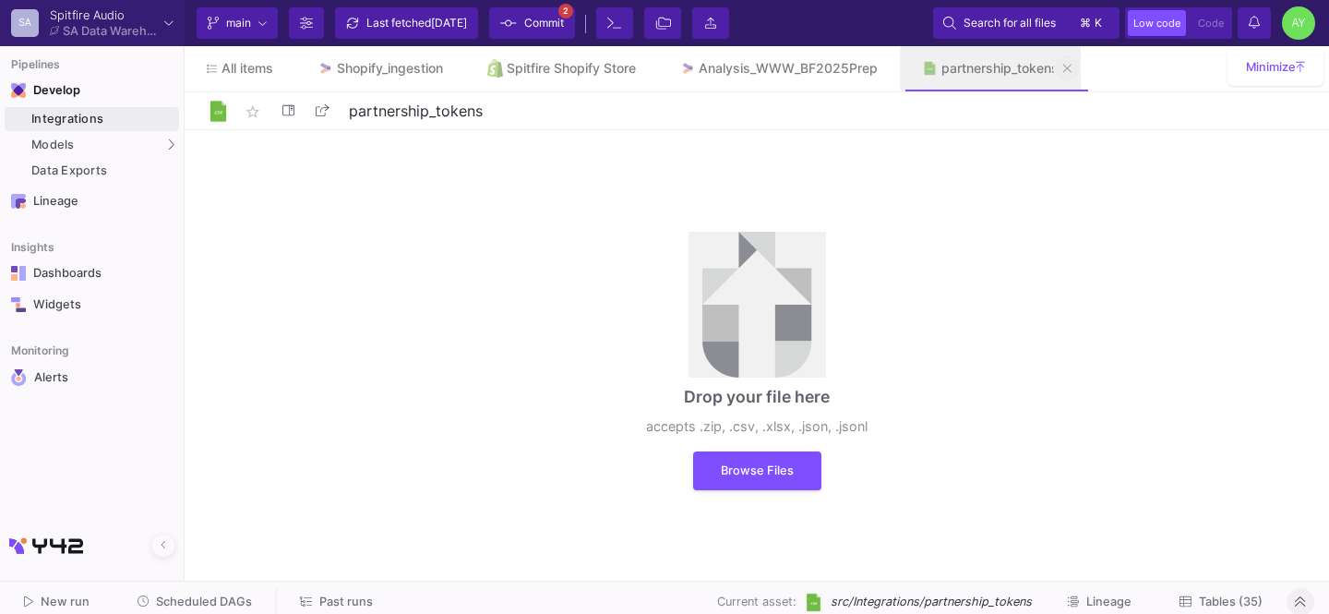
click at [1071, 68] on icon at bounding box center [1067, 68] width 8 height 8
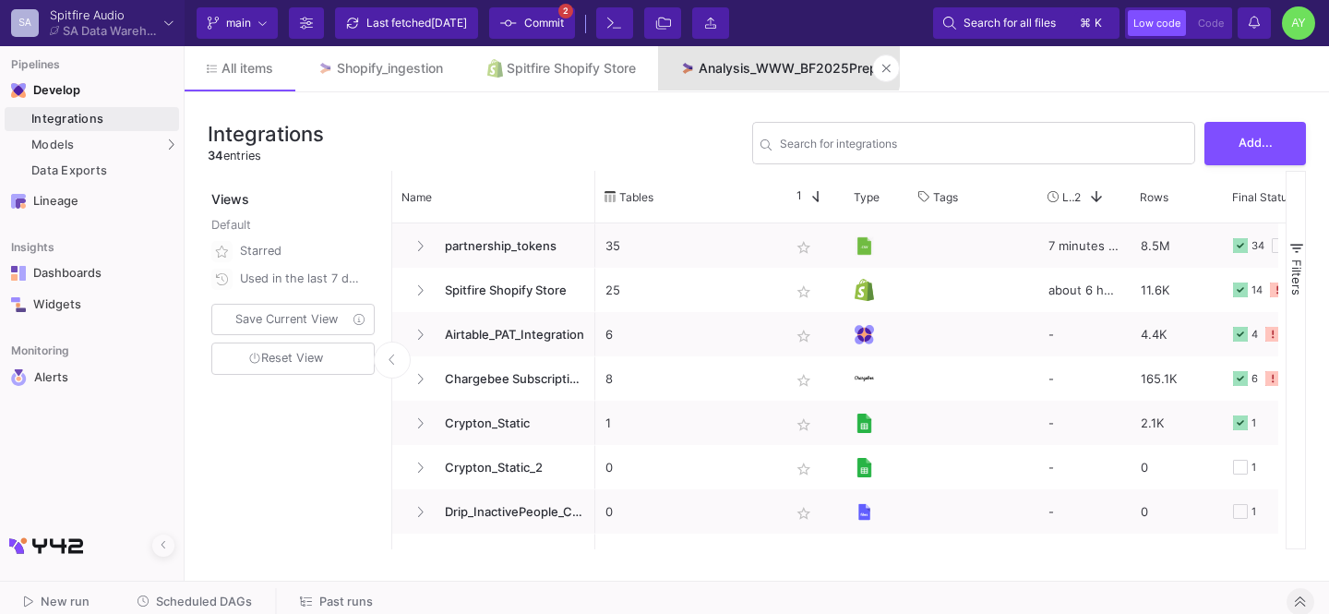
click at [780, 60] on link "Analysis_WWW_BF2025Prep" at bounding box center [779, 68] width 243 height 44
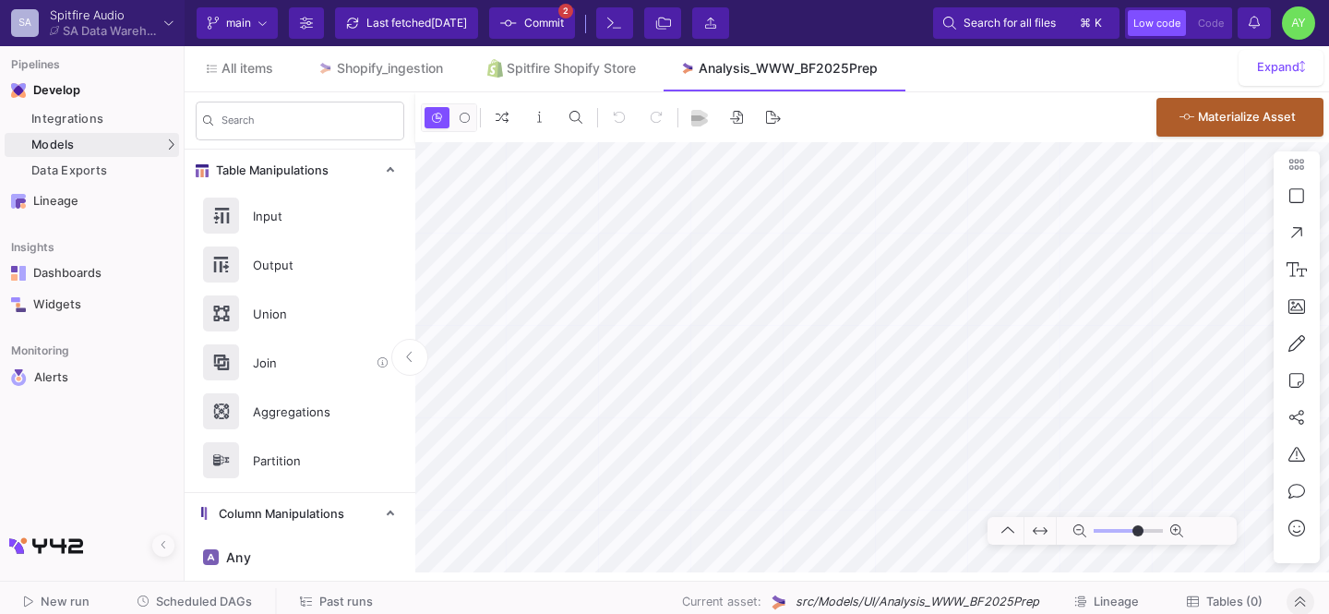
type input "-15"
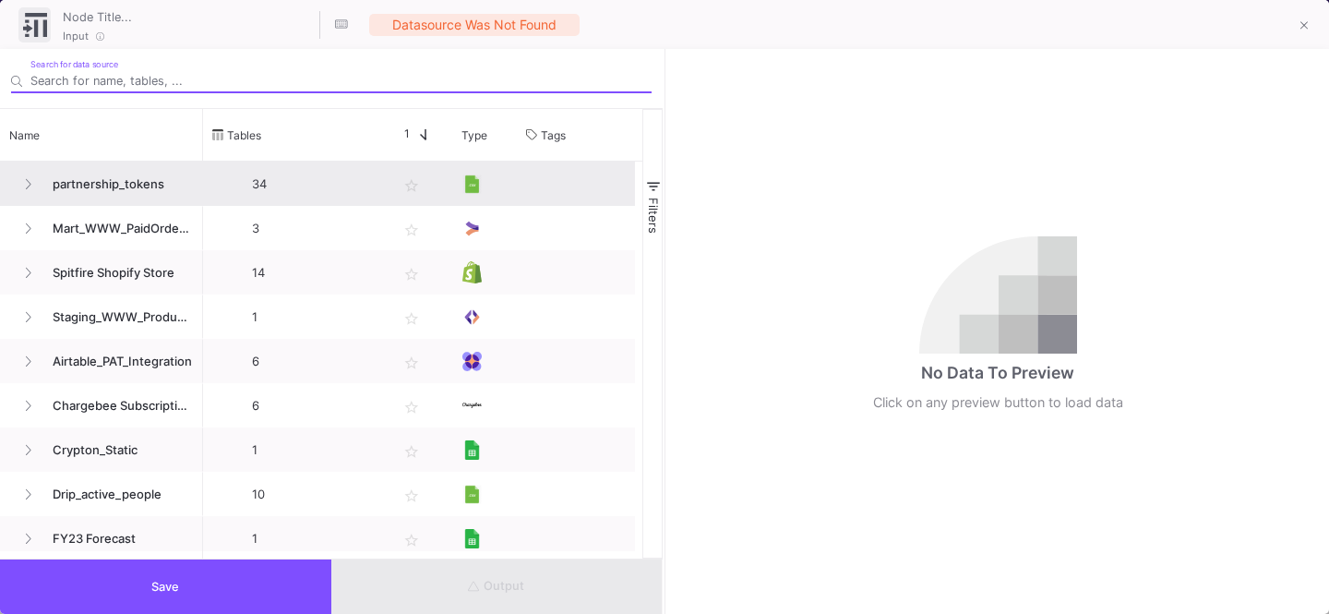
click at [88, 186] on span "partnership_tokens" at bounding box center [117, 183] width 151 height 43
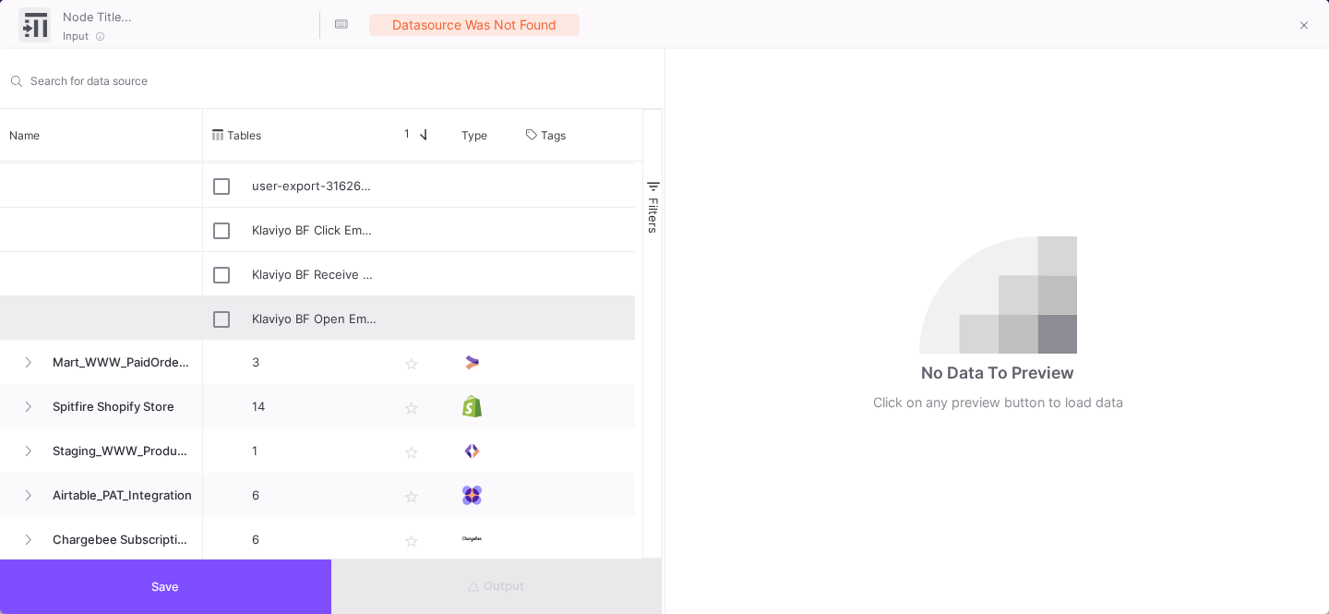
scroll to position [1334, 0]
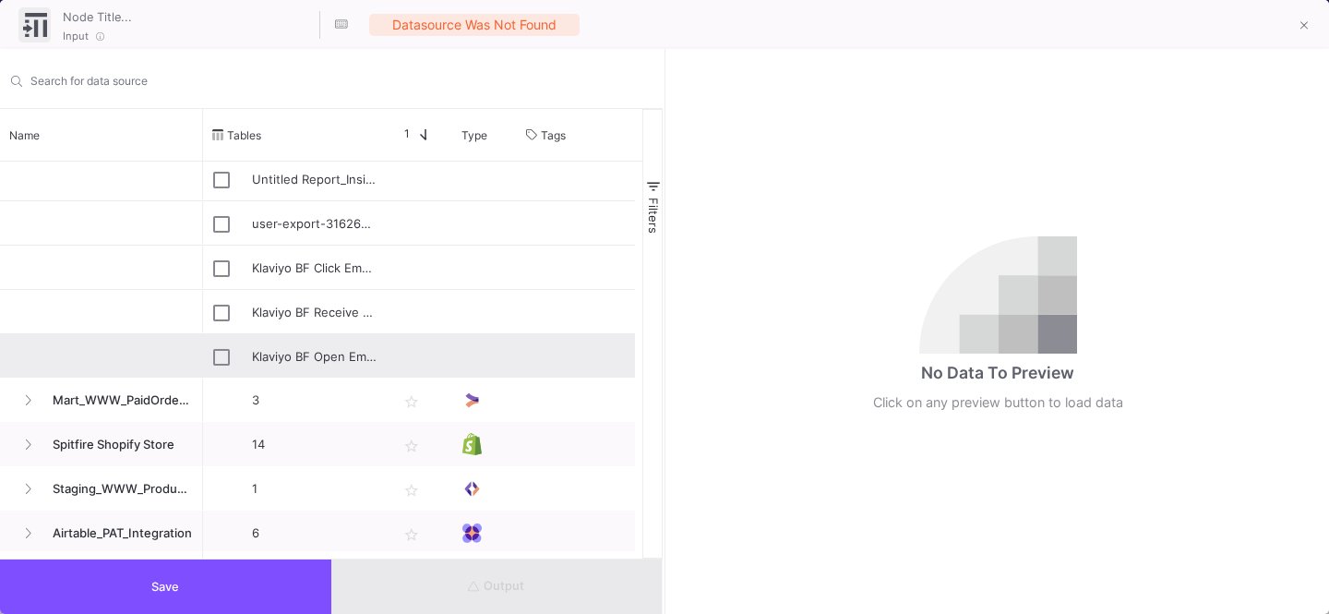
click at [350, 353] on div "Klaviyo BF Open Email 2.csv" at bounding box center [315, 356] width 126 height 43
type input "Klaviyo BF Open Email 2.csv"
checkbox input "true"
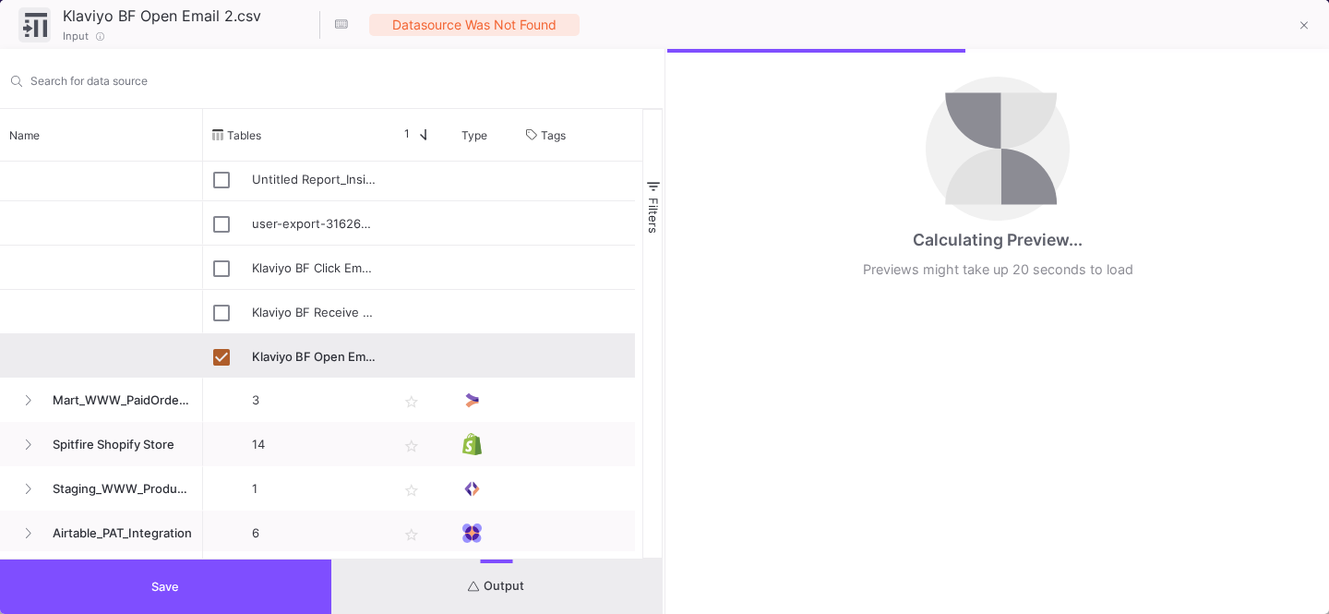
click at [206, 572] on button "Save" at bounding box center [165, 586] width 331 height 54
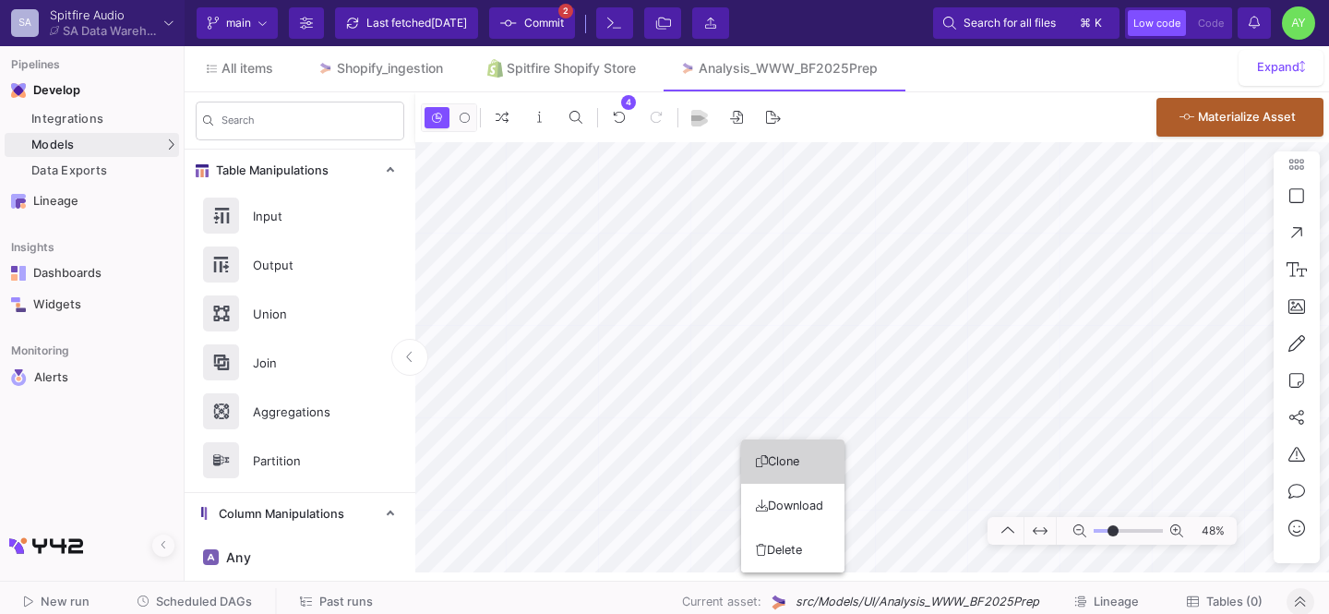
click at [798, 471] on button "Clone" at bounding box center [792, 461] width 103 height 44
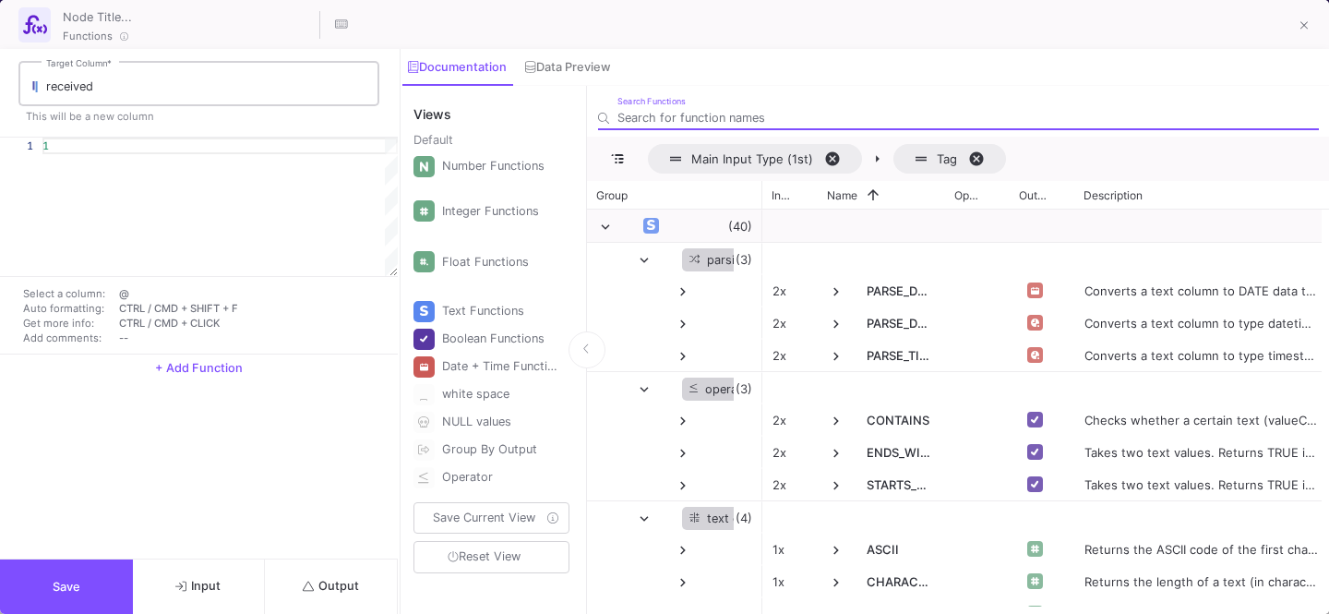
click at [117, 86] on input "received" at bounding box center [208, 86] width 324 height 15
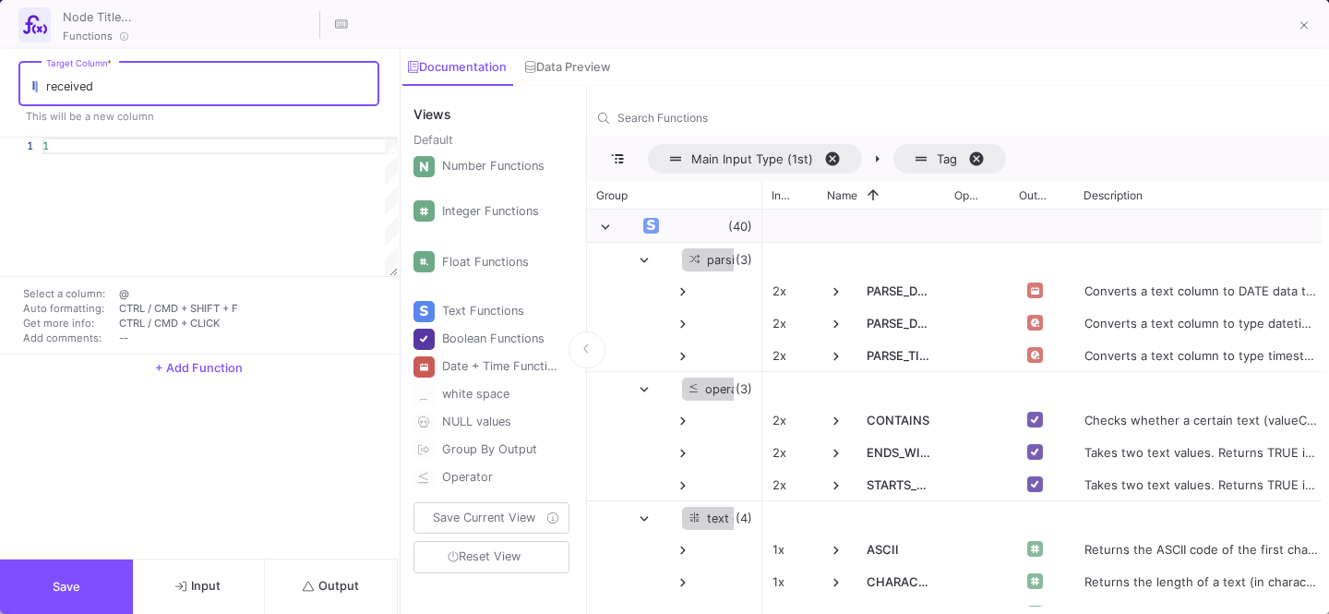
click at [117, 86] on input "received" at bounding box center [208, 86] width 324 height 15
type input "op"
type input "opened"
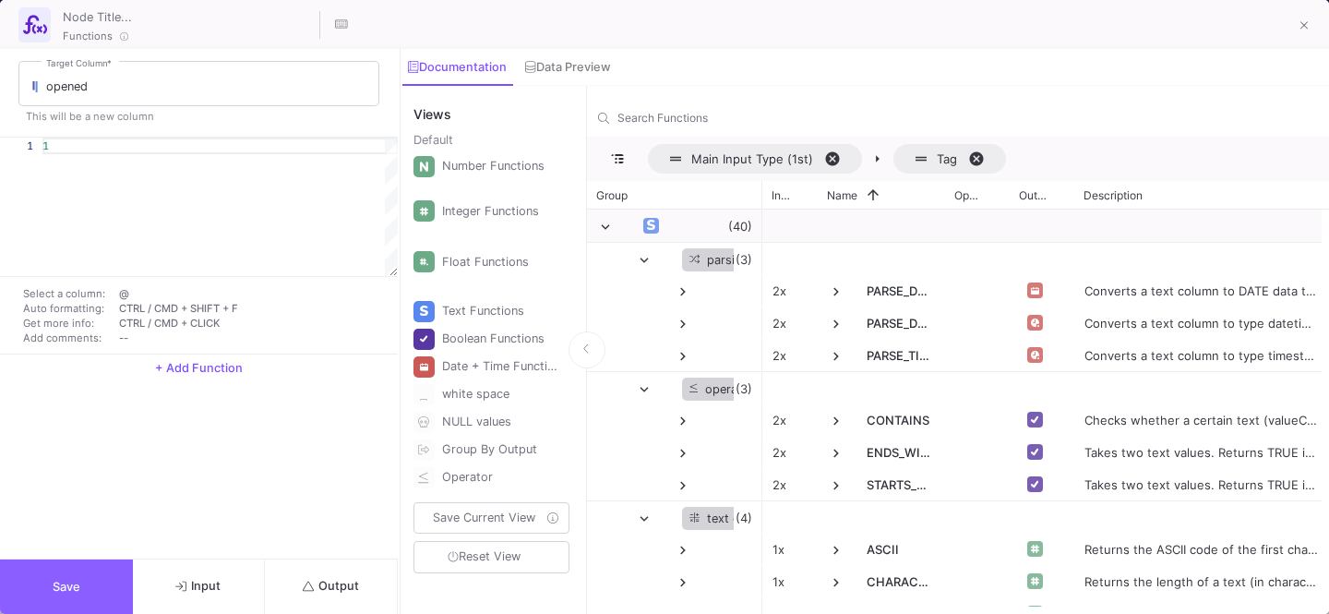
click at [82, 591] on button "Save" at bounding box center [66, 586] width 133 height 54
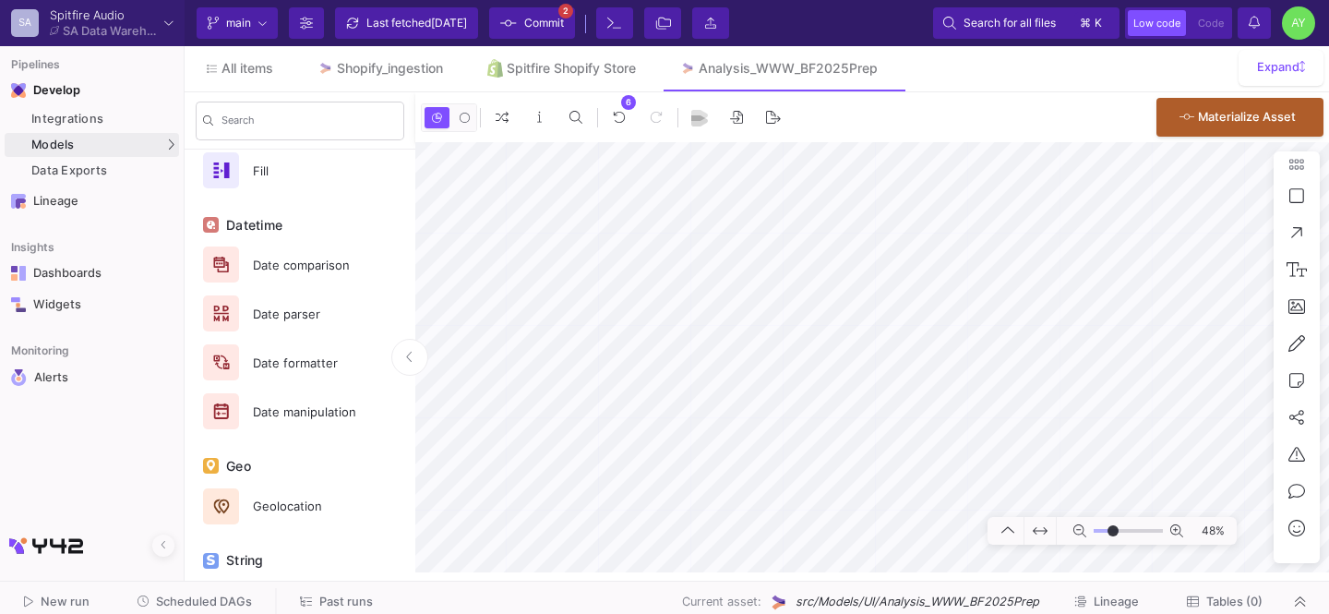
scroll to position [1124, 0]
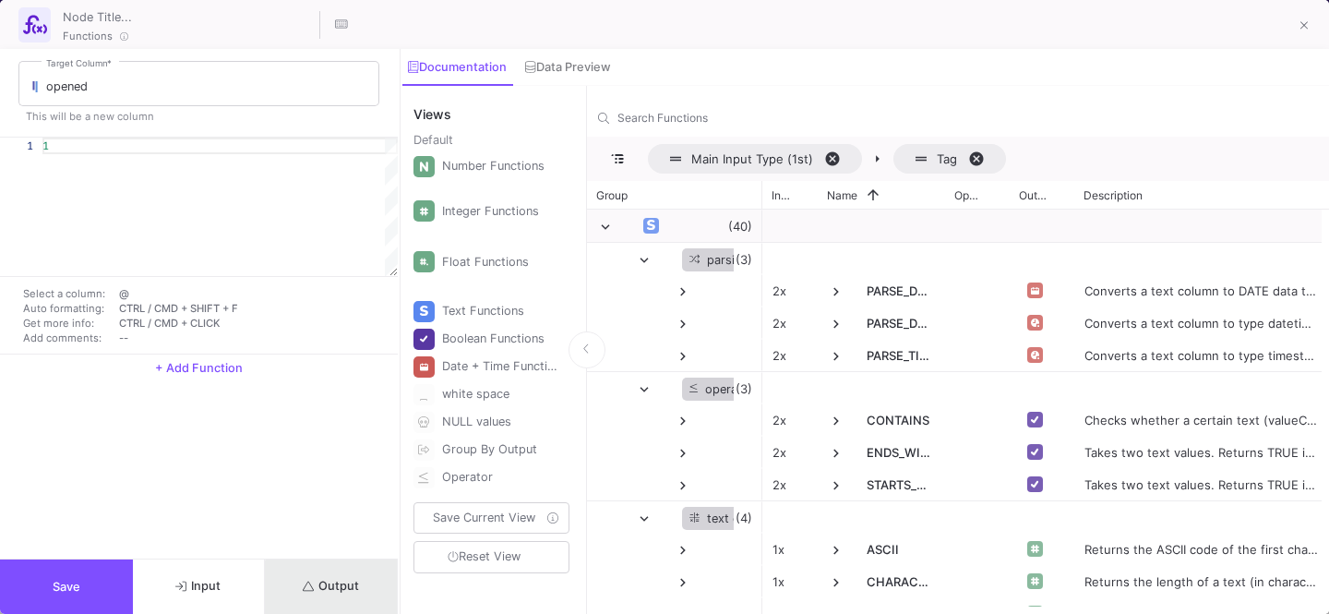
click at [358, 587] on span "Output" at bounding box center [331, 586] width 56 height 14
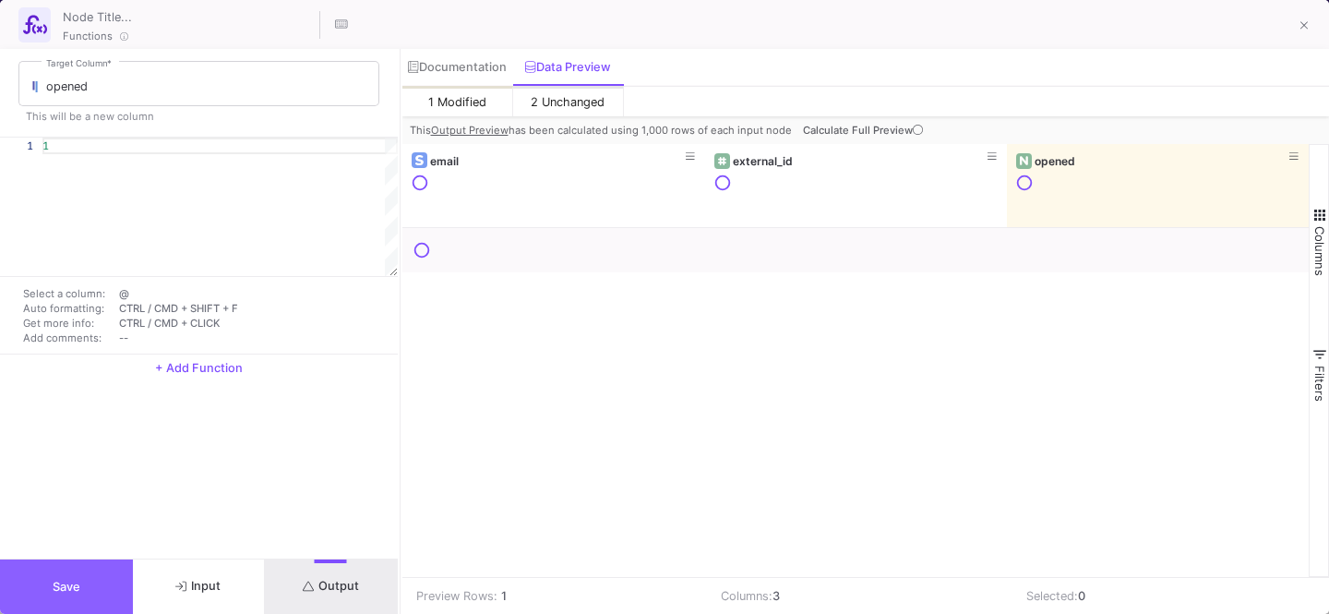
click at [66, 581] on span "Save" at bounding box center [67, 587] width 28 height 14
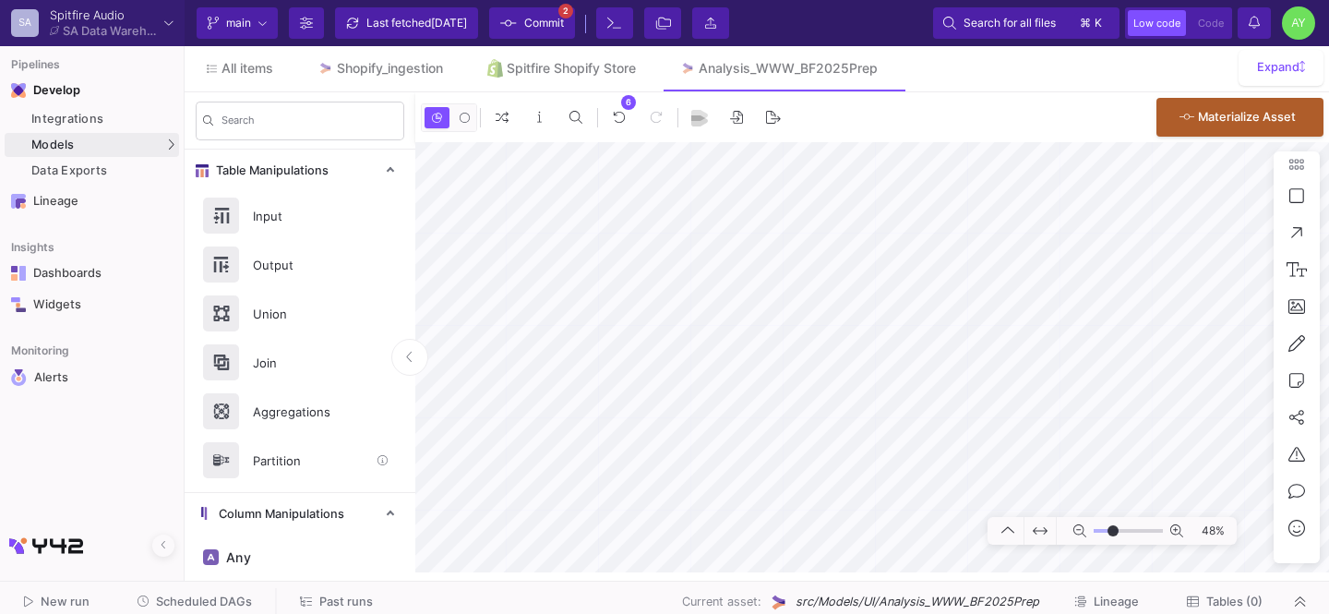
scroll to position [124, 0]
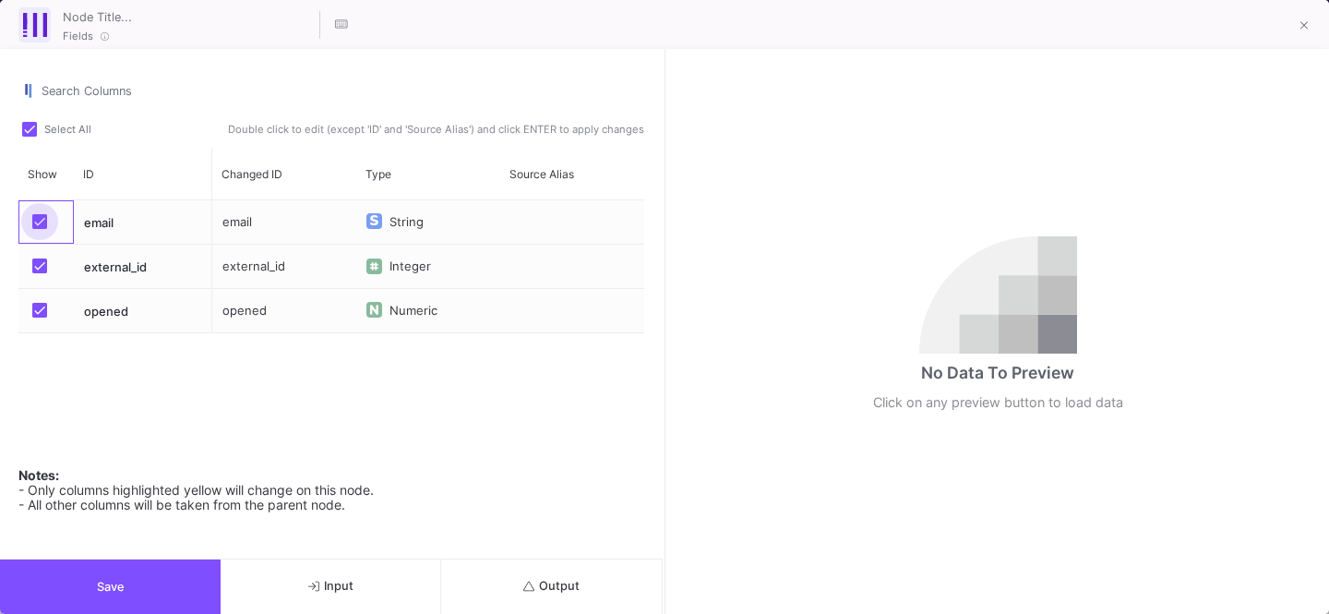
click at [37, 226] on span "Press SPACE to select this row." at bounding box center [39, 221] width 15 height 15
click at [39, 229] on input "Press SPACE to select this row." at bounding box center [39, 229] width 1 height 1
checkbox input "false"
click at [87, 575] on button "Save" at bounding box center [110, 586] width 221 height 54
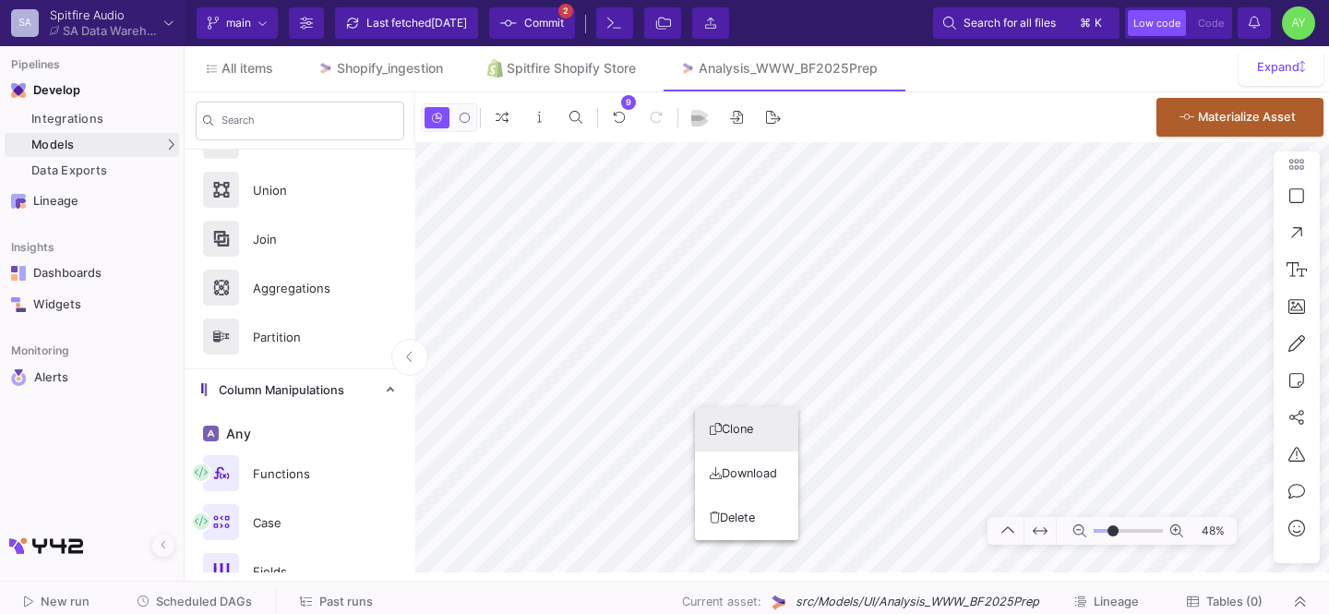
click at [733, 425] on button "Clone" at bounding box center [746, 429] width 103 height 44
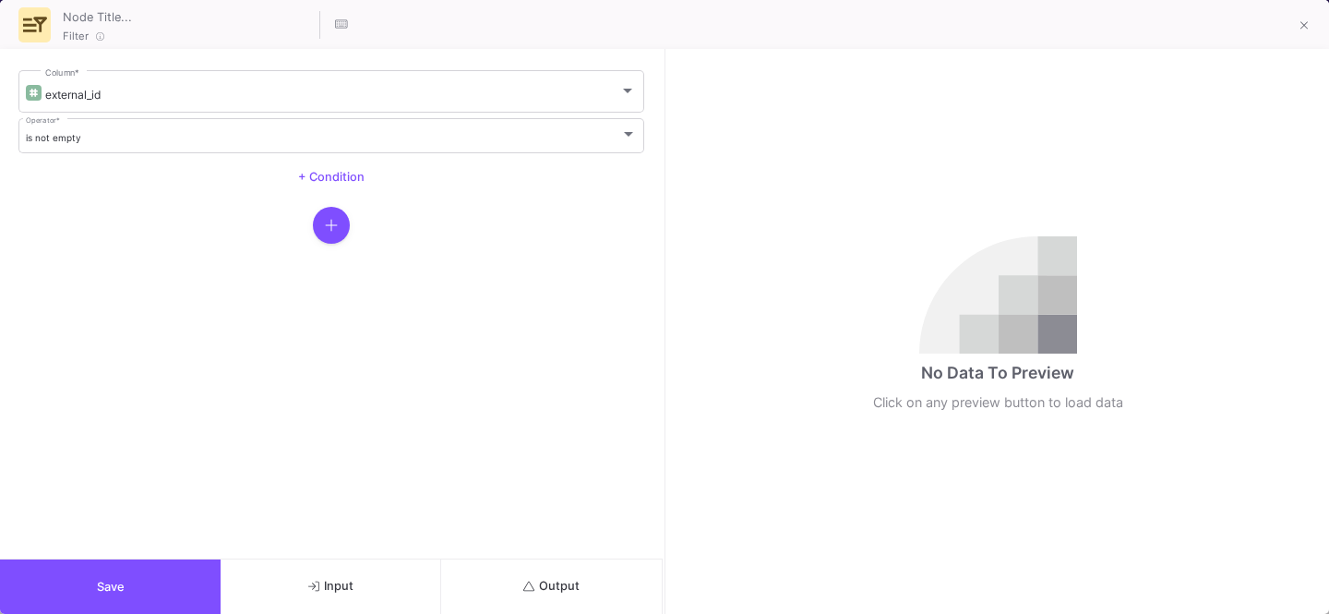
click at [138, 592] on button "Save" at bounding box center [110, 586] width 221 height 54
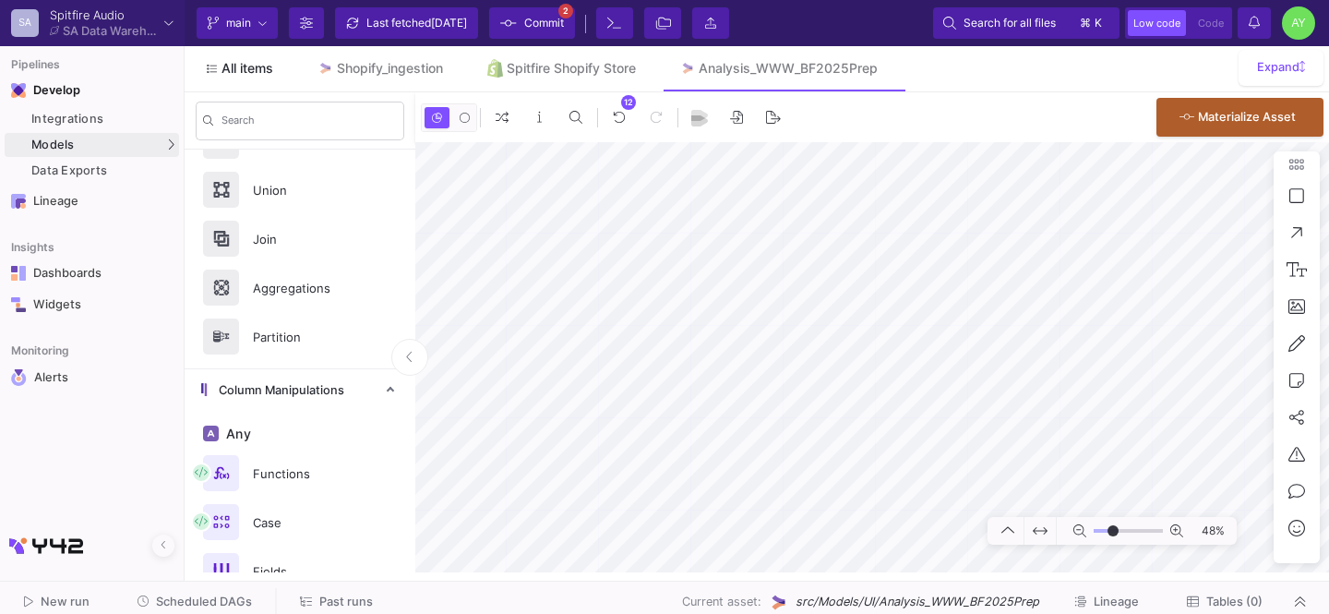
click at [257, 74] on span "All items" at bounding box center [247, 68] width 52 height 15
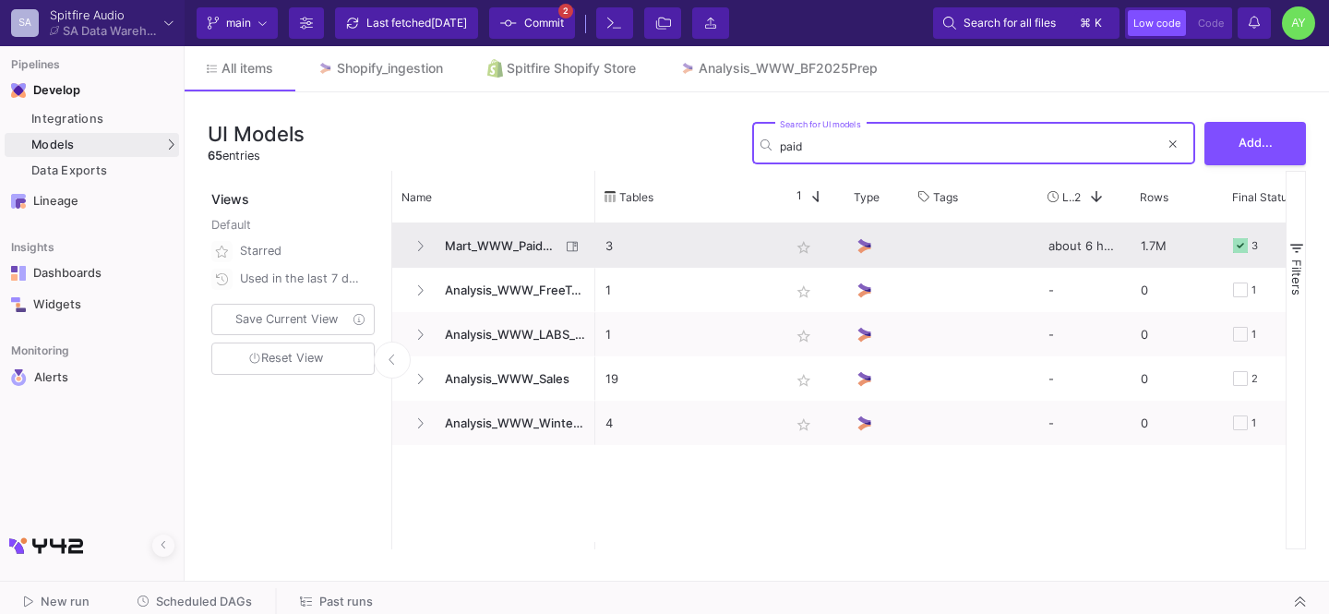
type input "paid"
click at [520, 242] on span "Mart_WWW_PaidOrdersEnriched" at bounding box center [497, 245] width 126 height 43
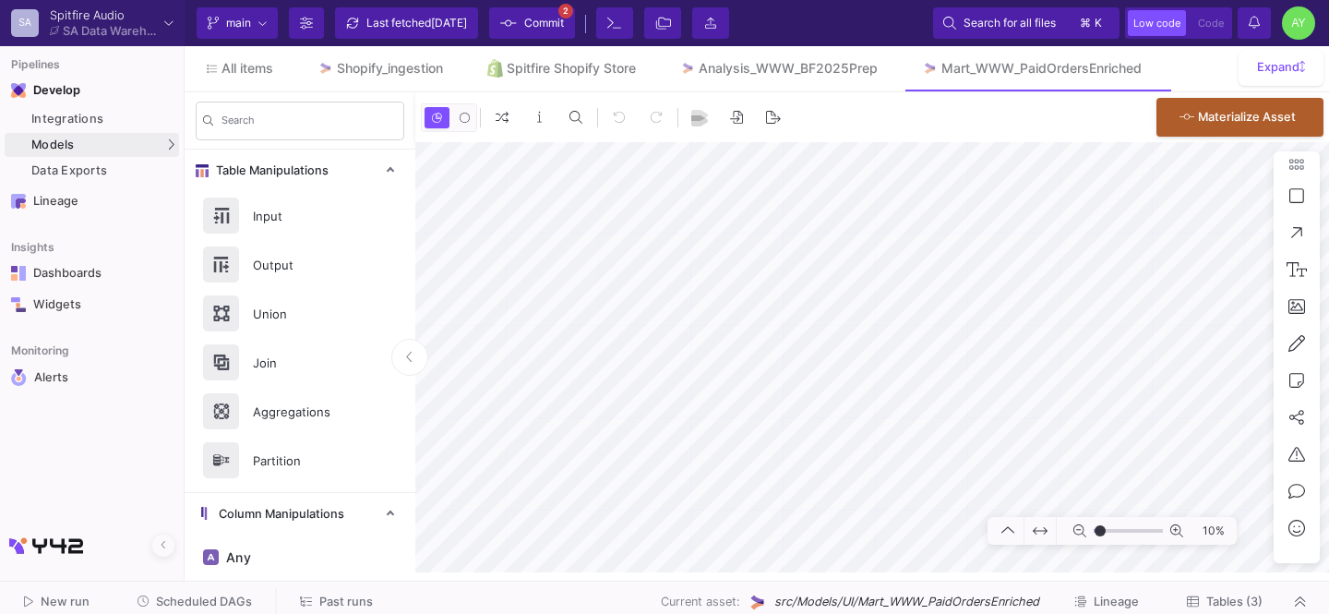
type input "-39"
click at [779, 70] on div "Analysis_WWW_BF2025Prep" at bounding box center [788, 68] width 179 height 15
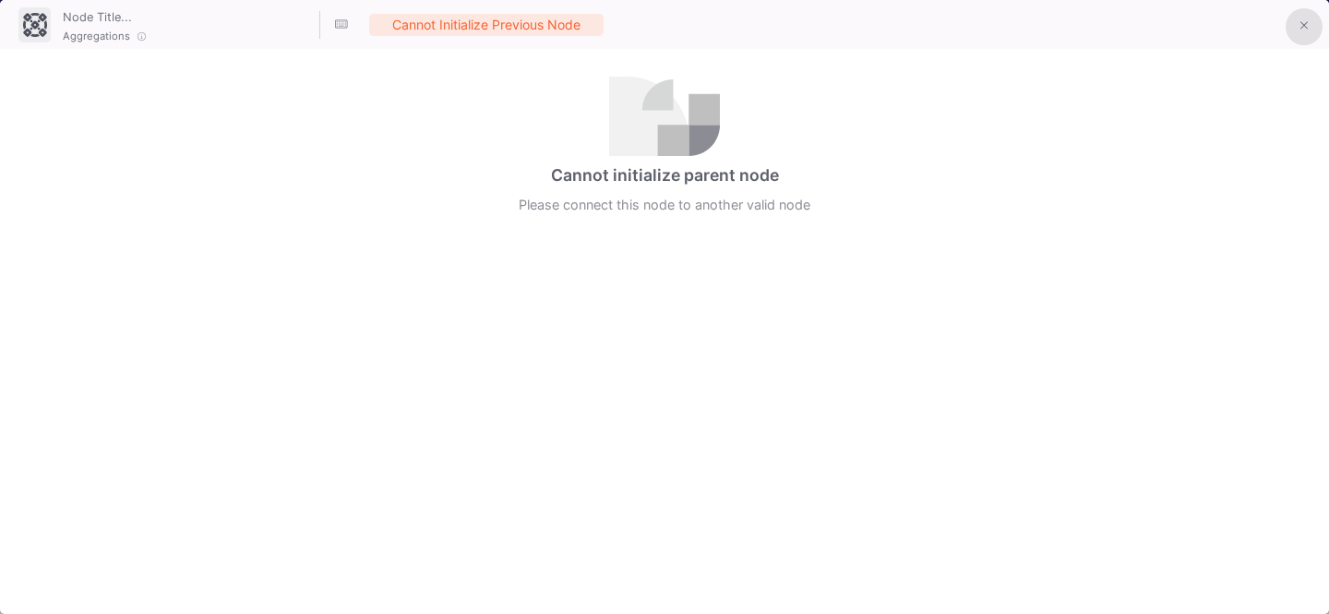
click at [1312, 34] on button at bounding box center [1304, 26] width 37 height 37
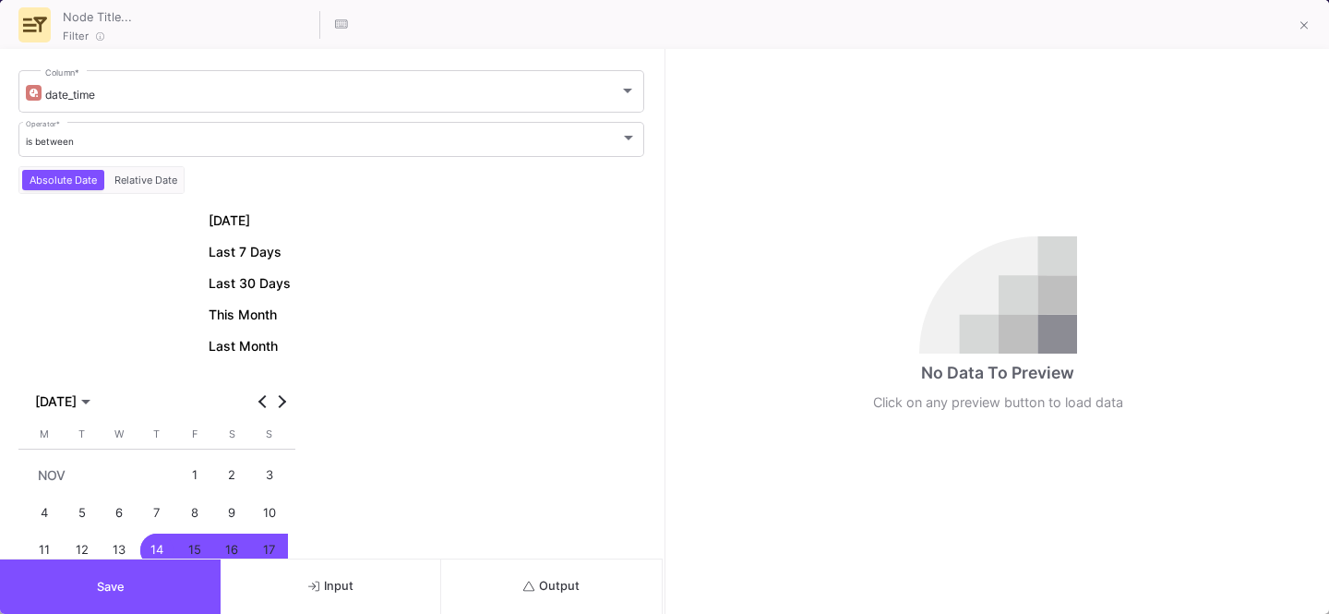
click at [139, 581] on button "Save" at bounding box center [110, 586] width 221 height 54
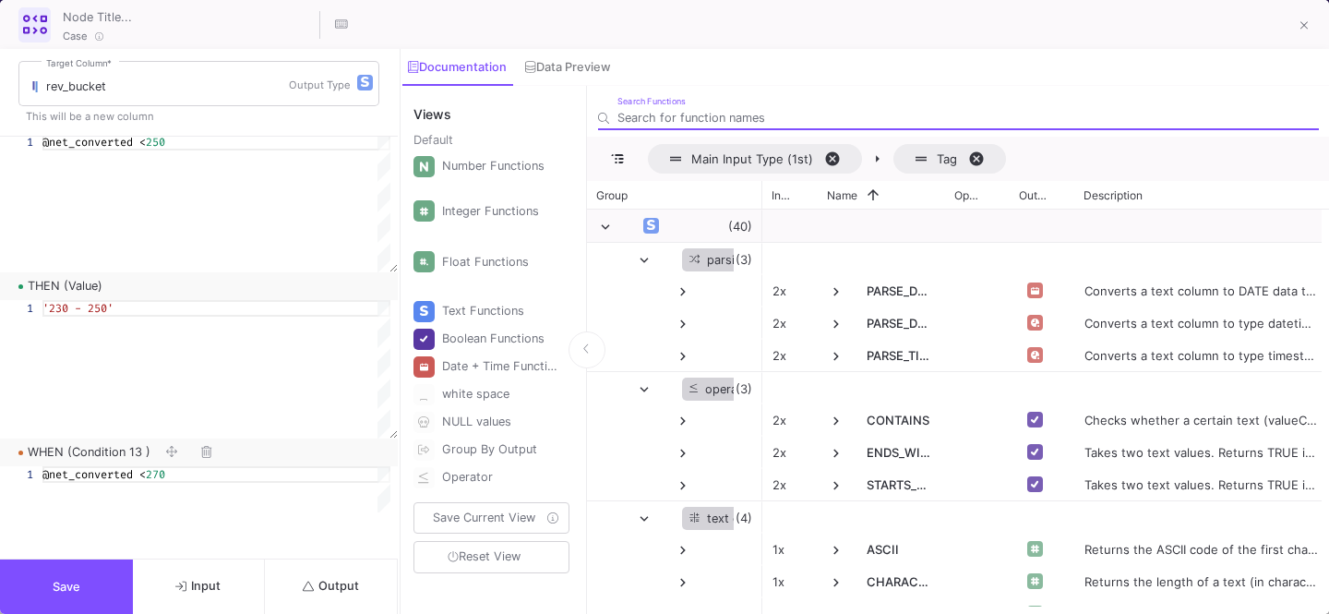
scroll to position [4636, 0]
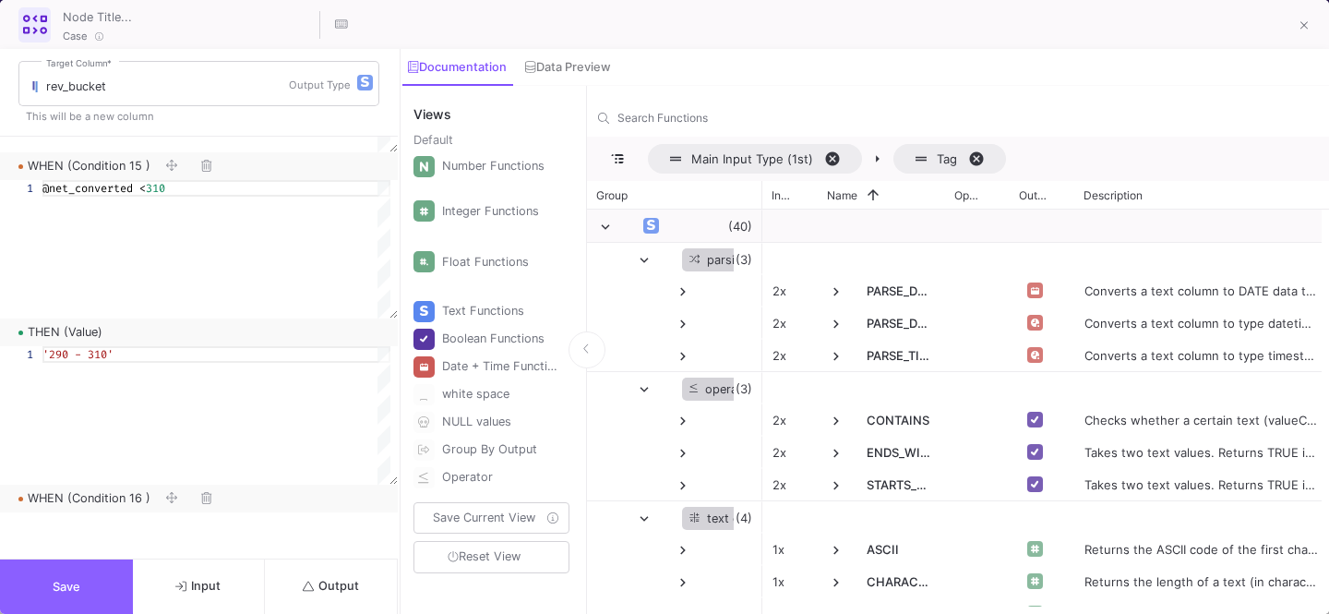
click at [63, 575] on button "Save" at bounding box center [66, 586] width 133 height 54
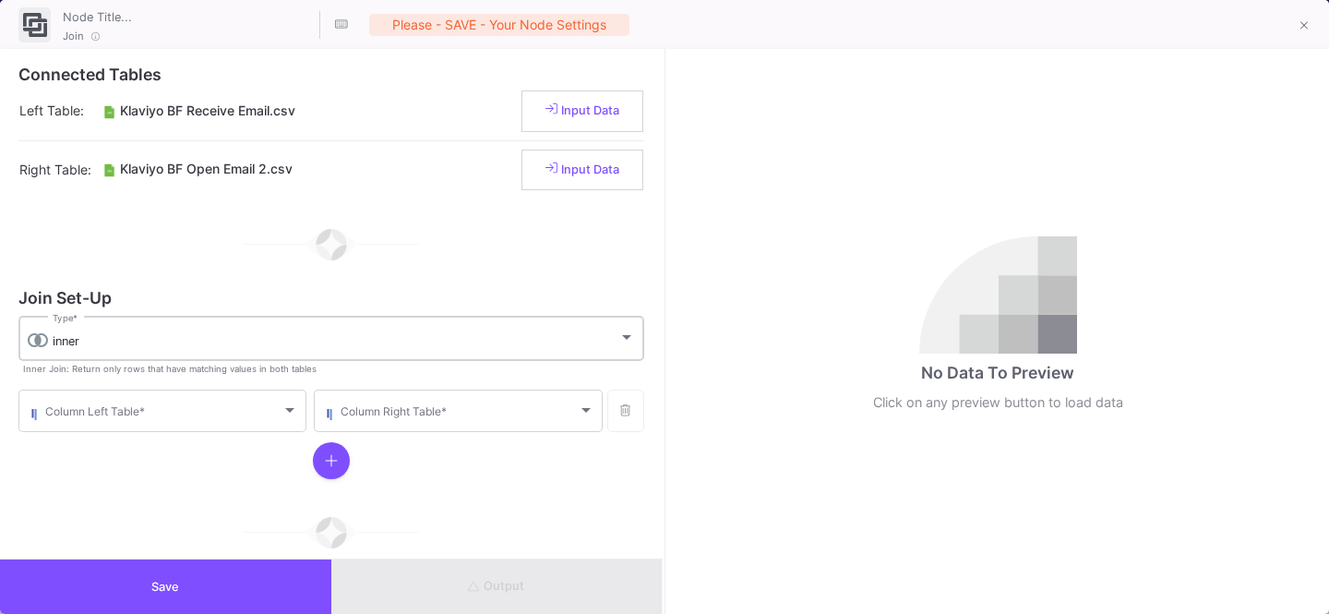
click at [142, 335] on div "inner" at bounding box center [336, 341] width 566 height 15
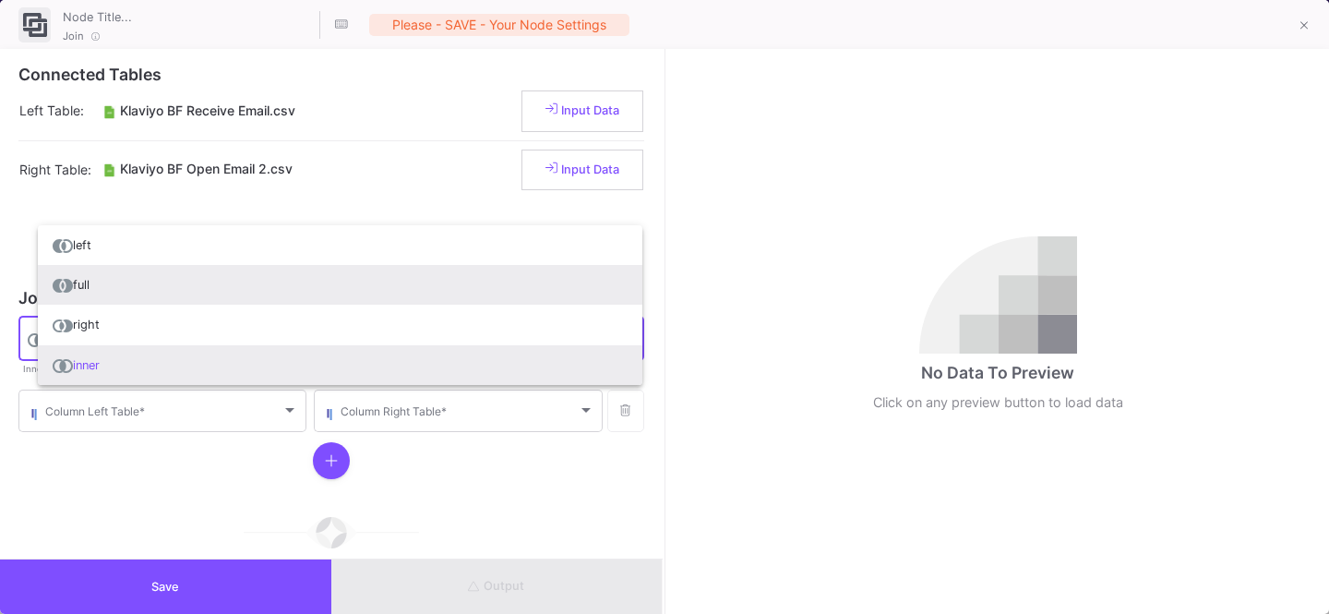
click at [153, 282] on span "full" at bounding box center [340, 285] width 575 height 40
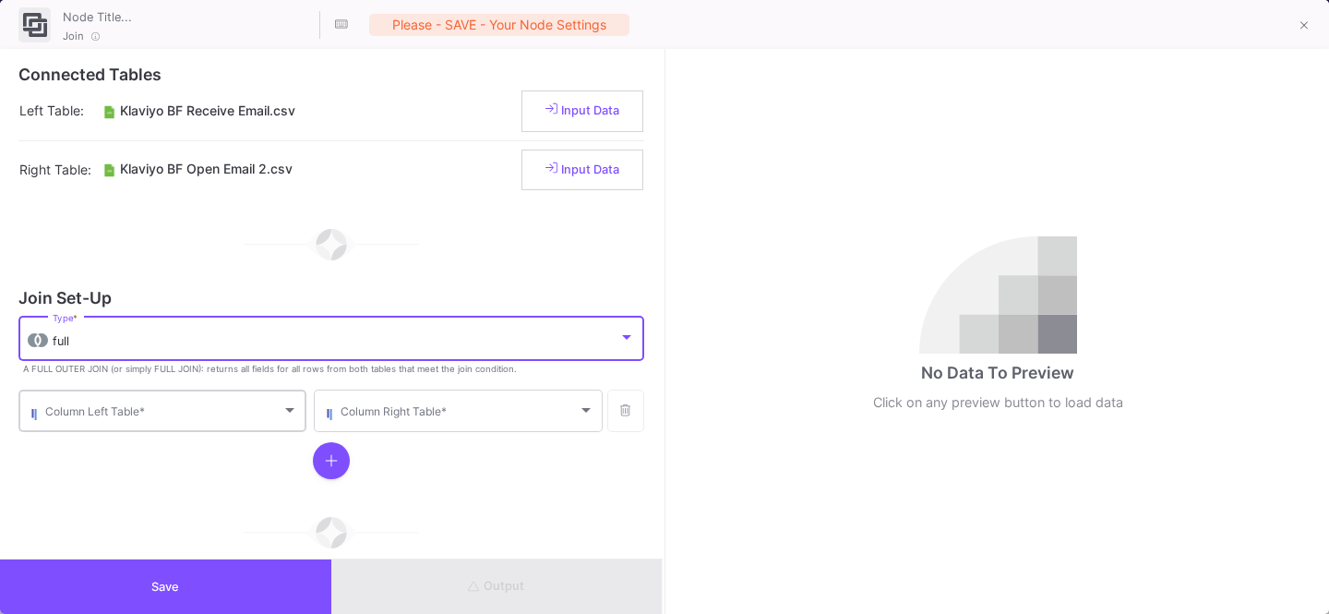
click at [71, 408] on span at bounding box center [163, 414] width 236 height 14
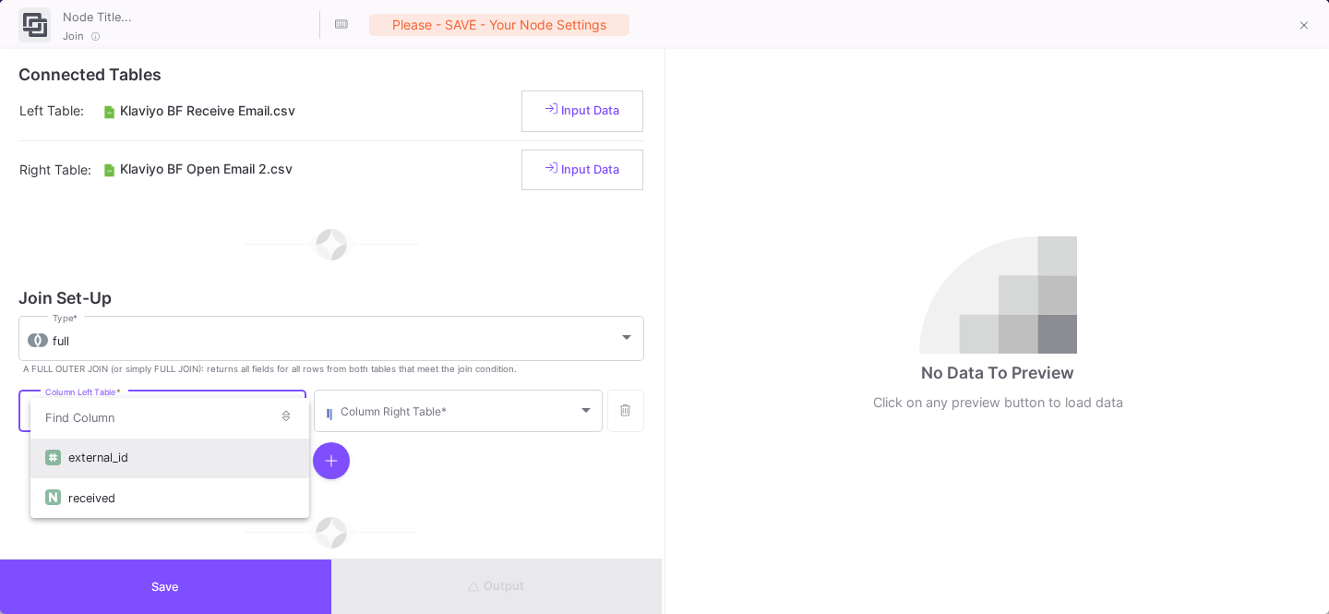
click at [122, 469] on div "external_id" at bounding box center [181, 457] width 226 height 40
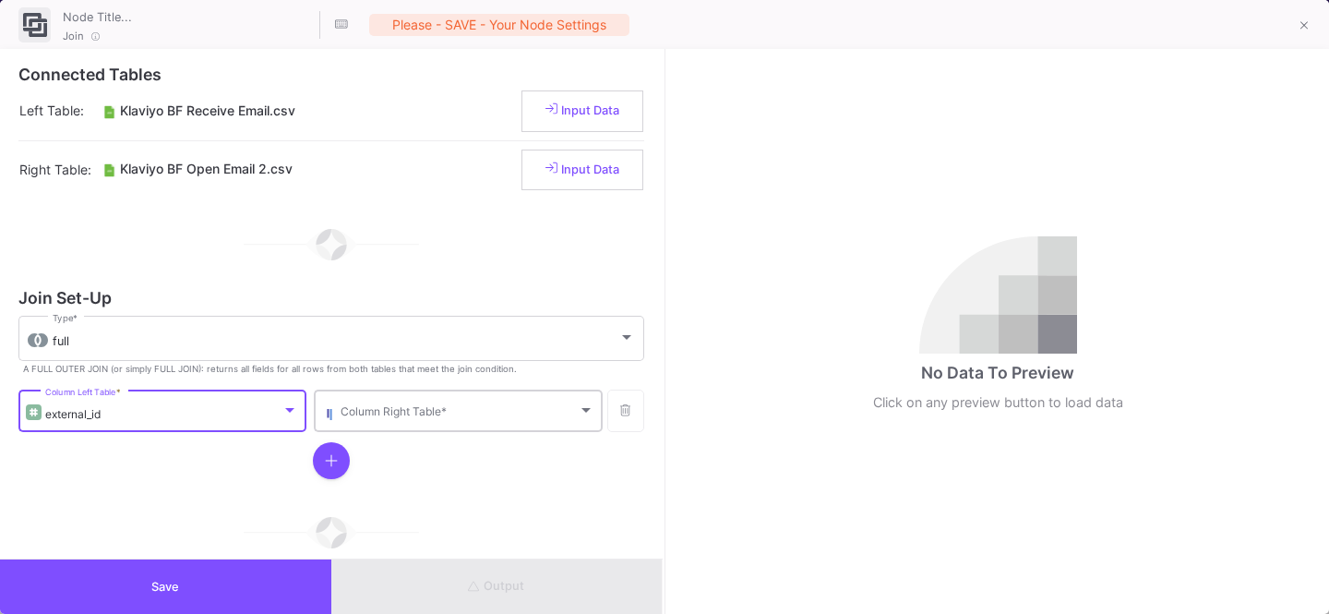
click at [401, 430] on div "Column Right Table *" at bounding box center [467, 409] width 253 height 45
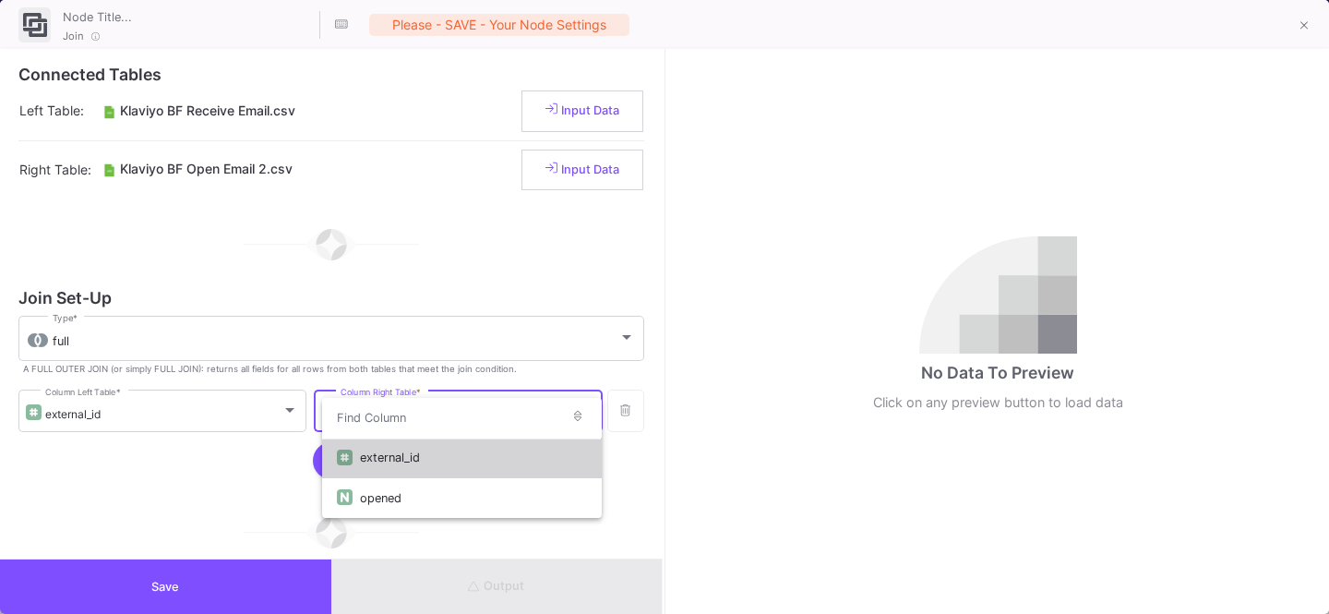
click at [385, 459] on div "external_id" at bounding box center [473, 457] width 226 height 40
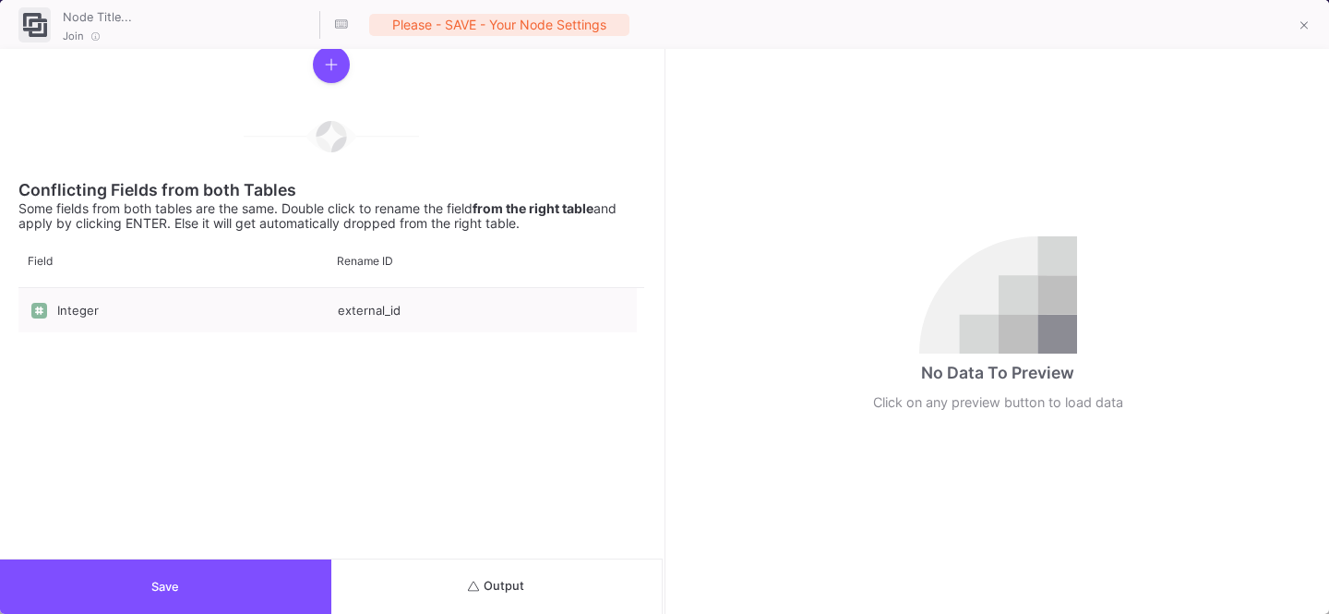
scroll to position [0, 0]
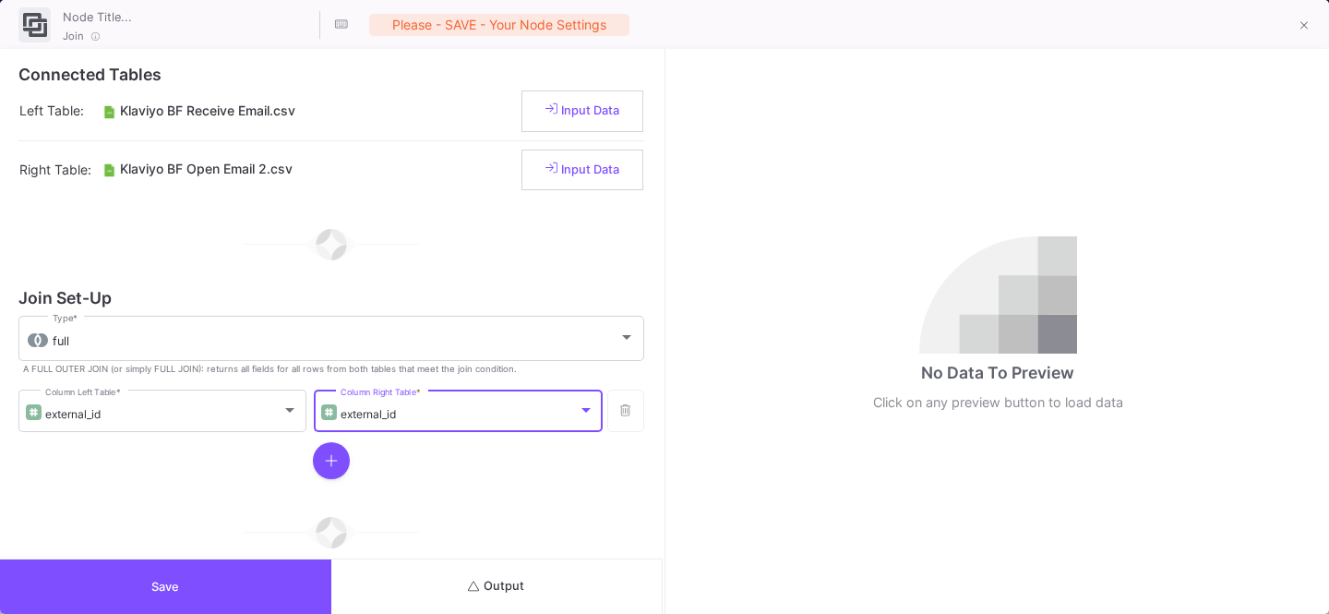
click at [216, 580] on button "Save" at bounding box center [165, 586] width 331 height 54
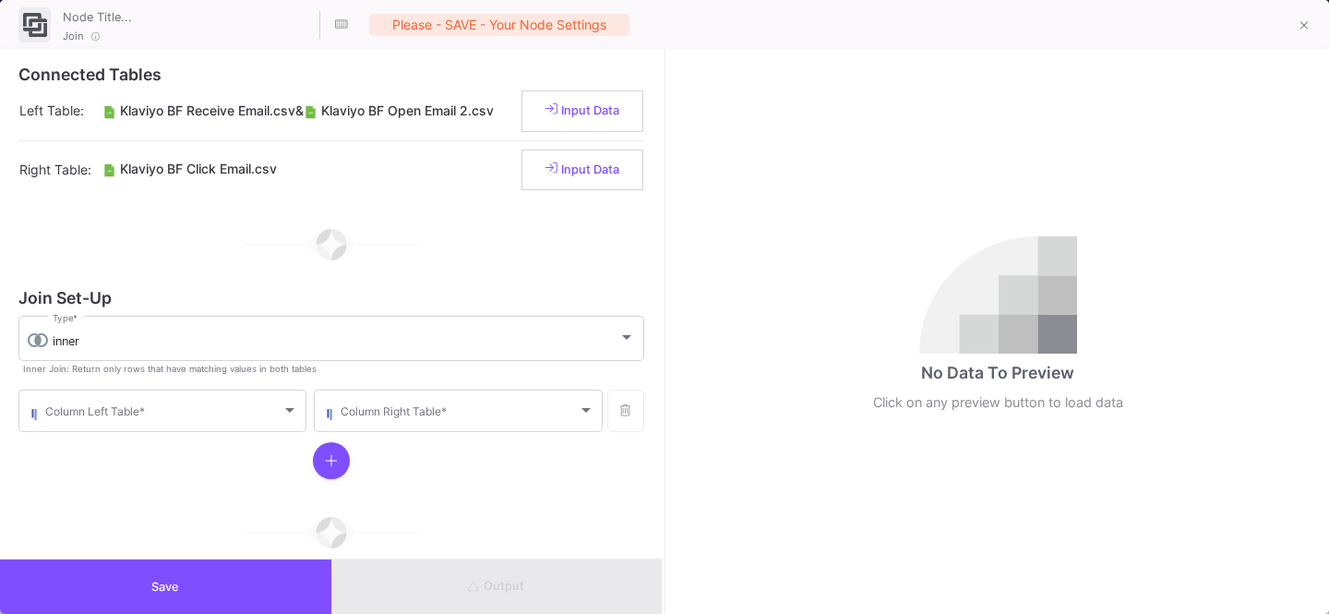
click at [200, 310] on form "Join Set-Up inner Type * Inner Join: Return only rows that have matching values…" at bounding box center [331, 389] width 626 height 196
click at [185, 317] on div "inner Type *" at bounding box center [344, 337] width 582 height 48
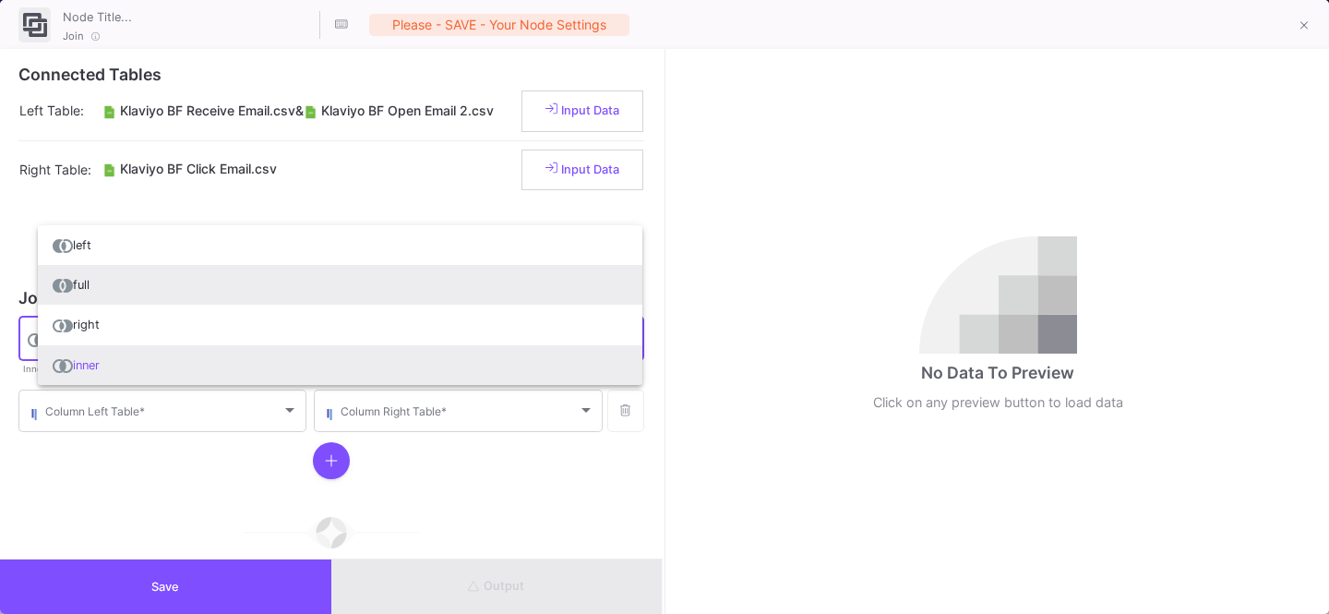
click at [115, 287] on span "full" at bounding box center [340, 285] width 575 height 40
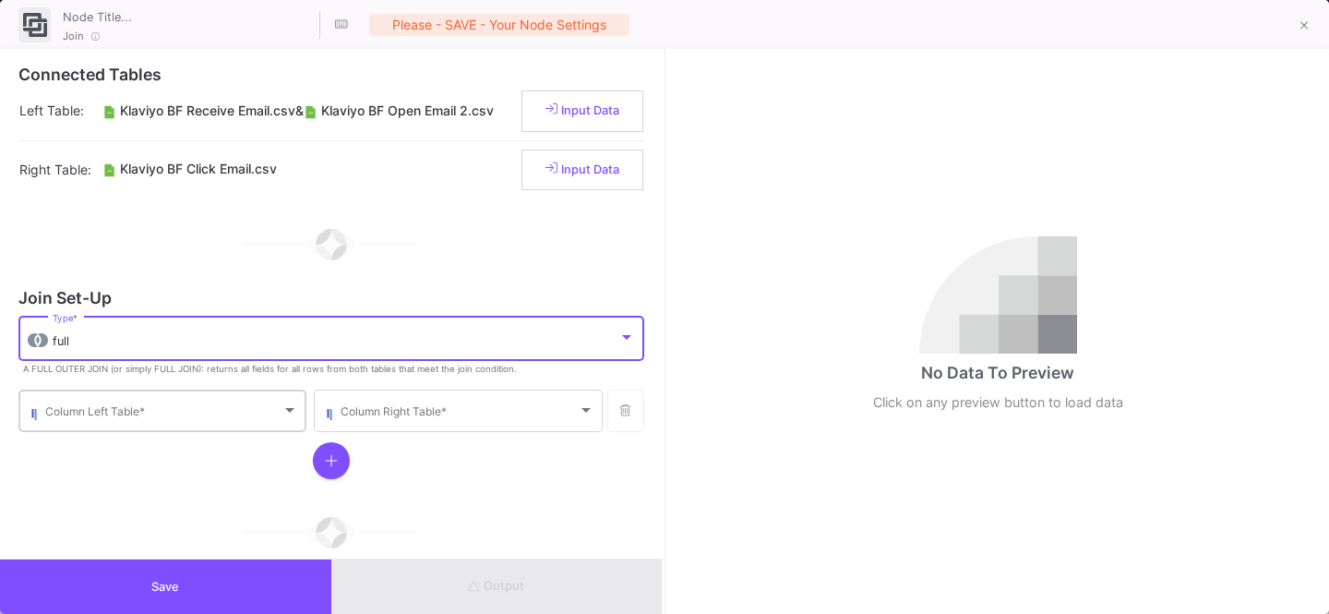
click at [73, 394] on div "Column Left Table *" at bounding box center [171, 409] width 253 height 45
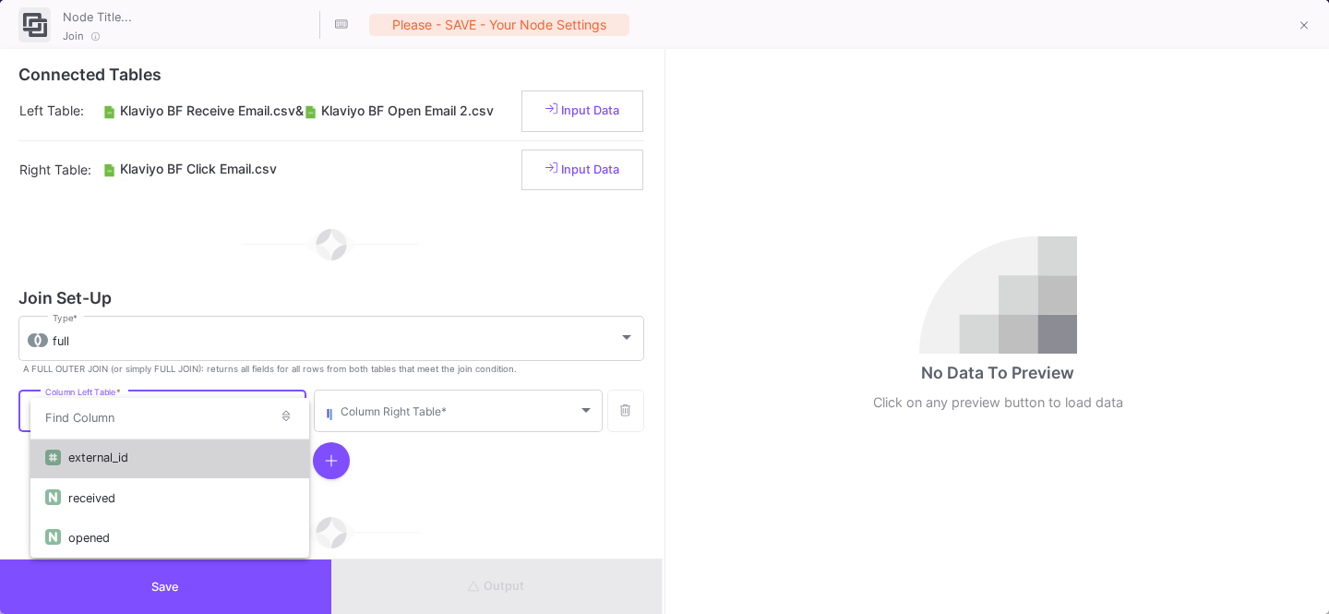
click at [130, 466] on div "external_id" at bounding box center [181, 457] width 226 height 40
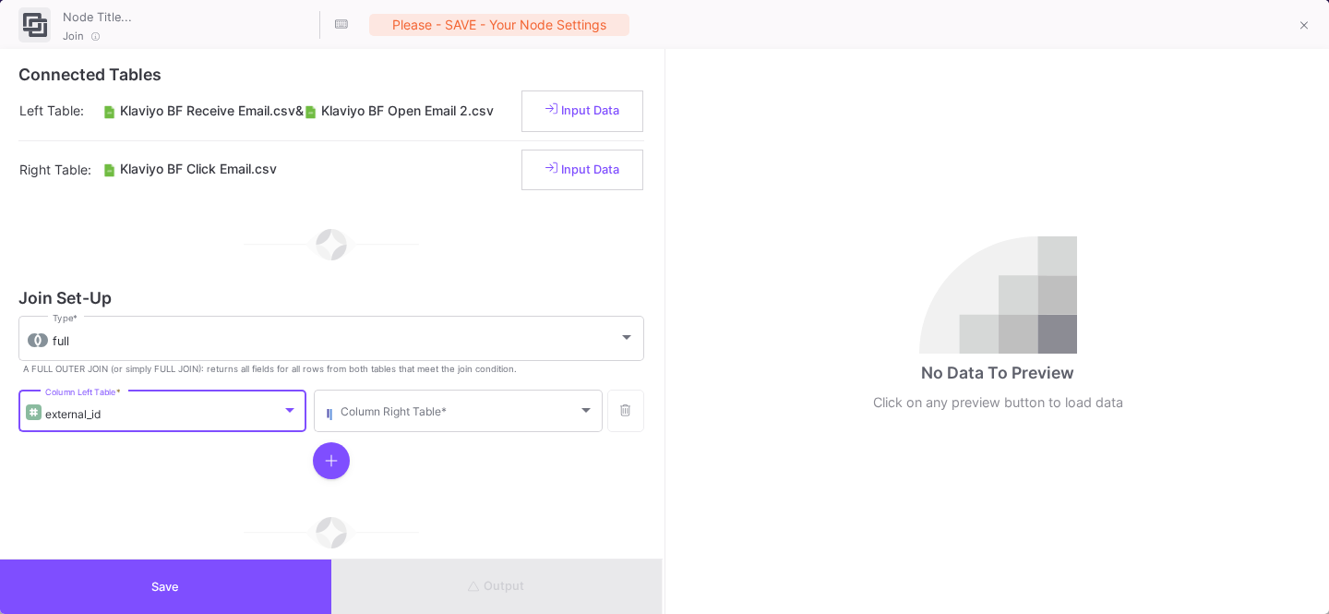
click at [340, 437] on div at bounding box center [331, 461] width 626 height 52
click at [398, 407] on span at bounding box center [459, 414] width 236 height 14
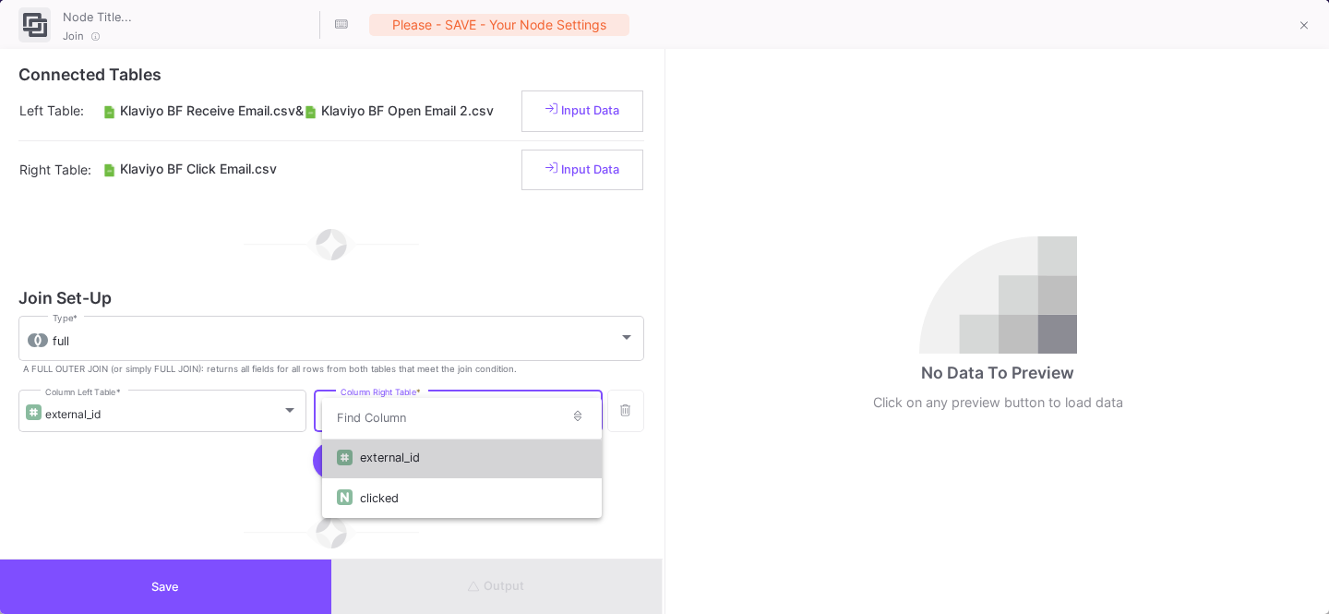
click at [414, 468] on div "external_id" at bounding box center [473, 457] width 226 height 40
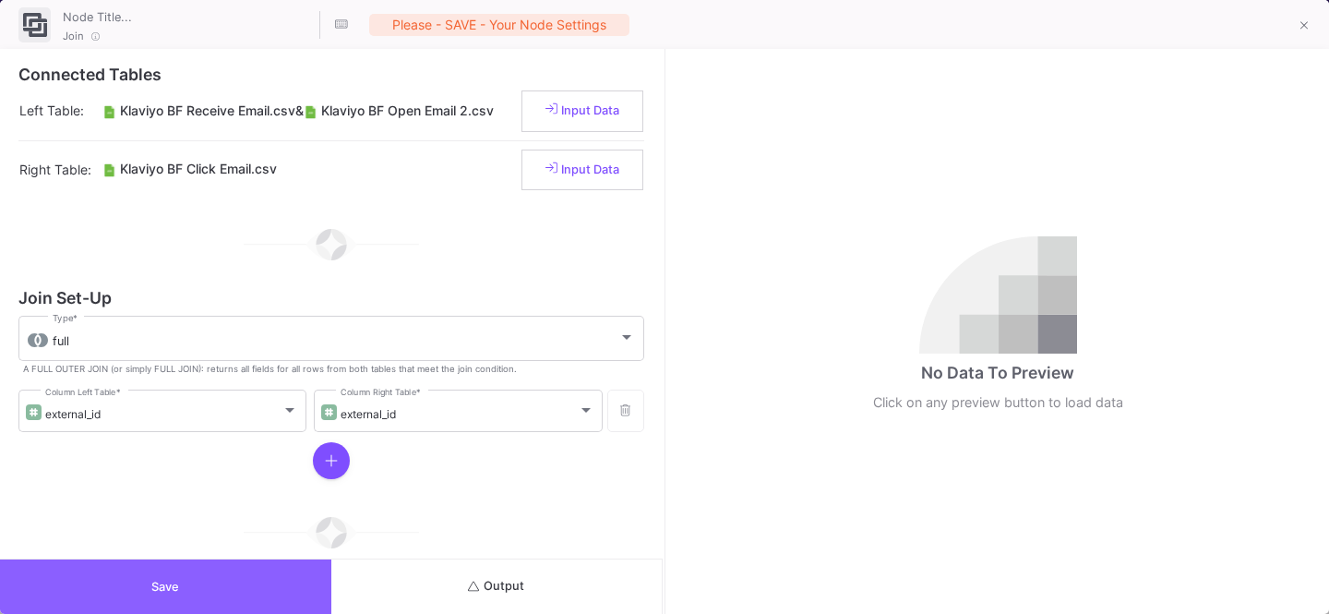
click at [210, 578] on button "Save" at bounding box center [165, 586] width 331 height 54
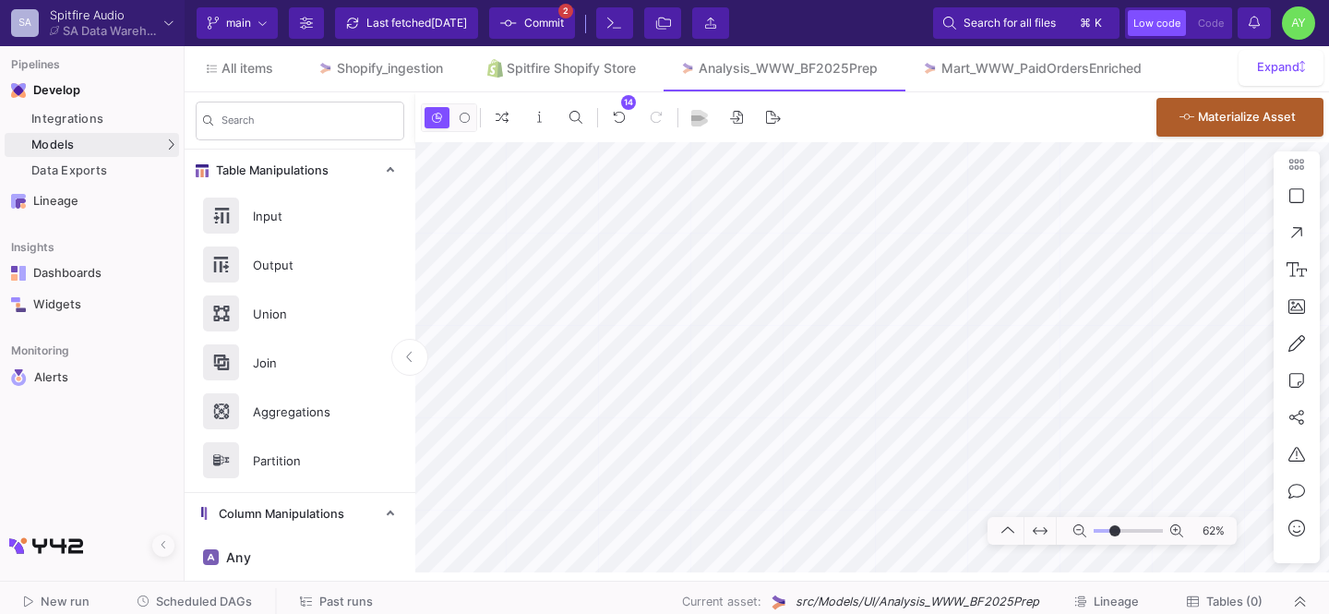
type input "-16"
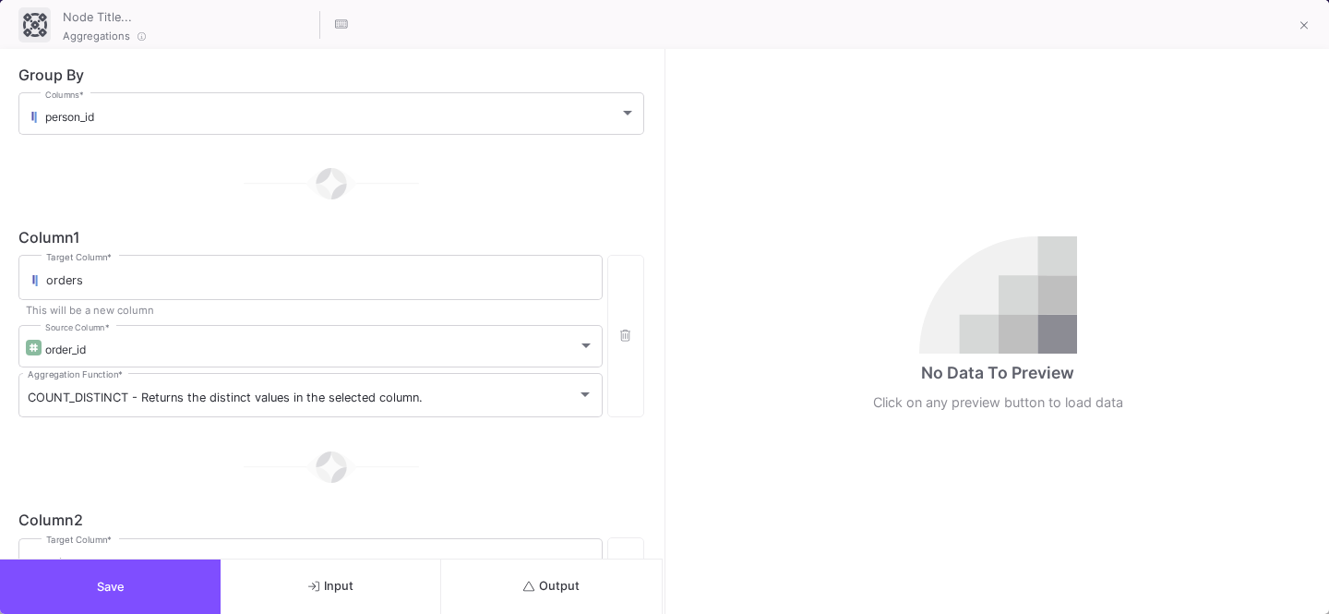
click at [512, 569] on button "Output" at bounding box center [551, 586] width 221 height 54
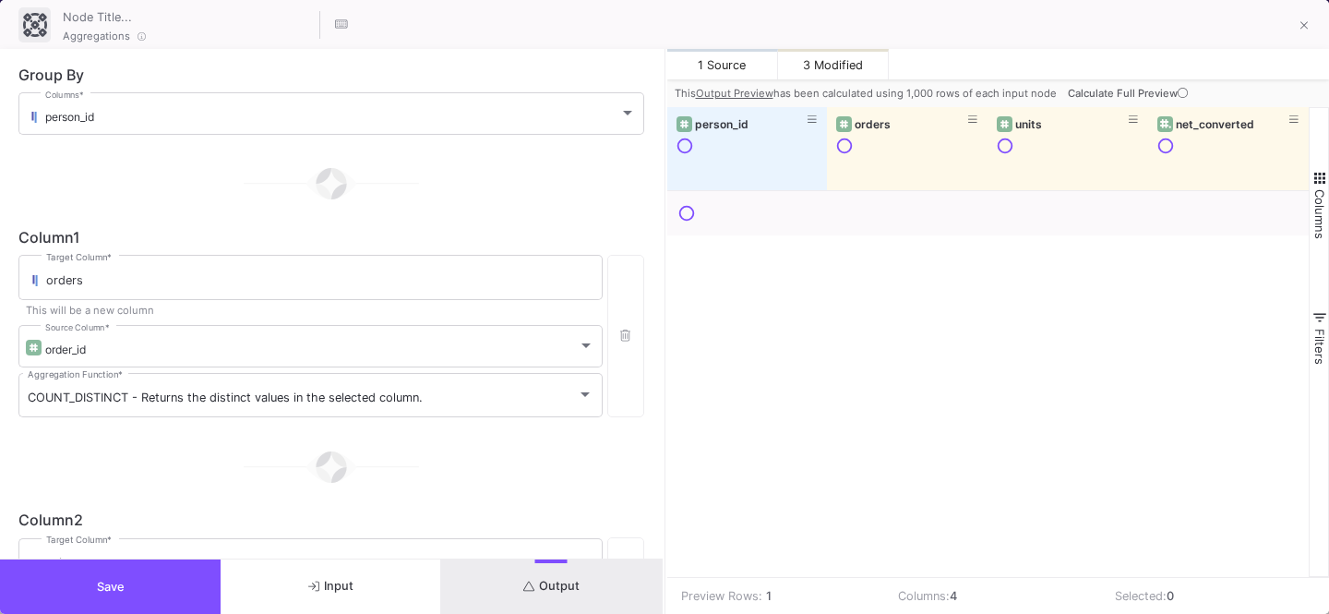
click at [1151, 87] on span "Calculate Full Preview" at bounding box center [1130, 93] width 124 height 13
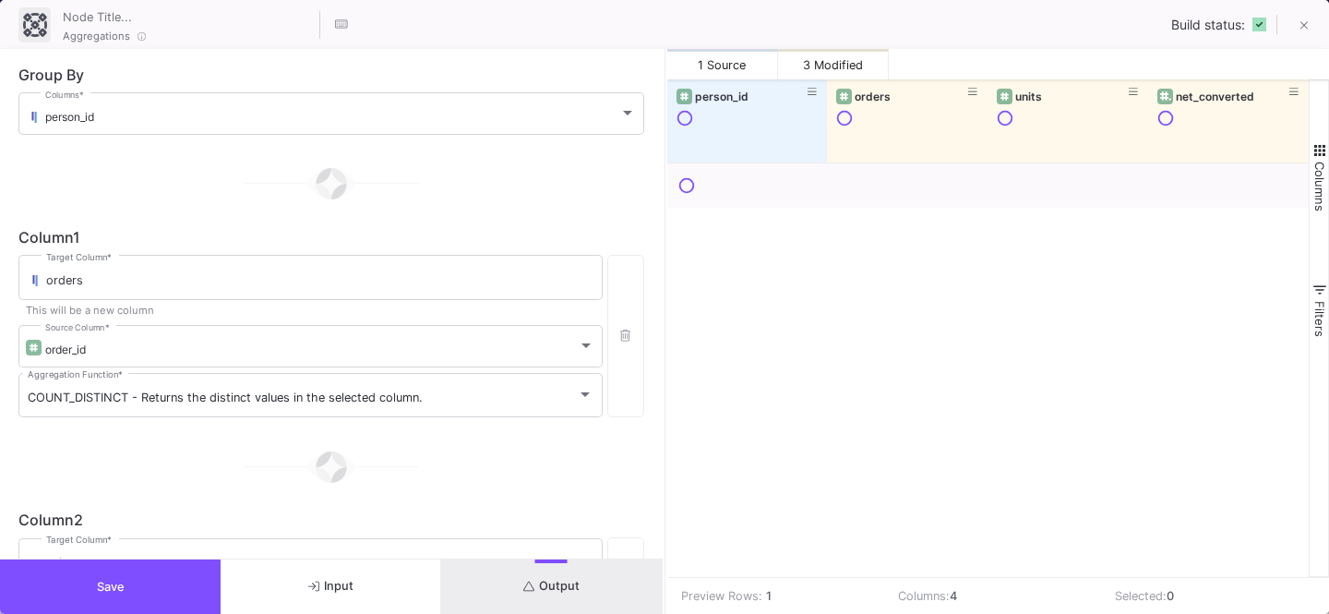
click at [178, 571] on button "Save" at bounding box center [110, 586] width 221 height 54
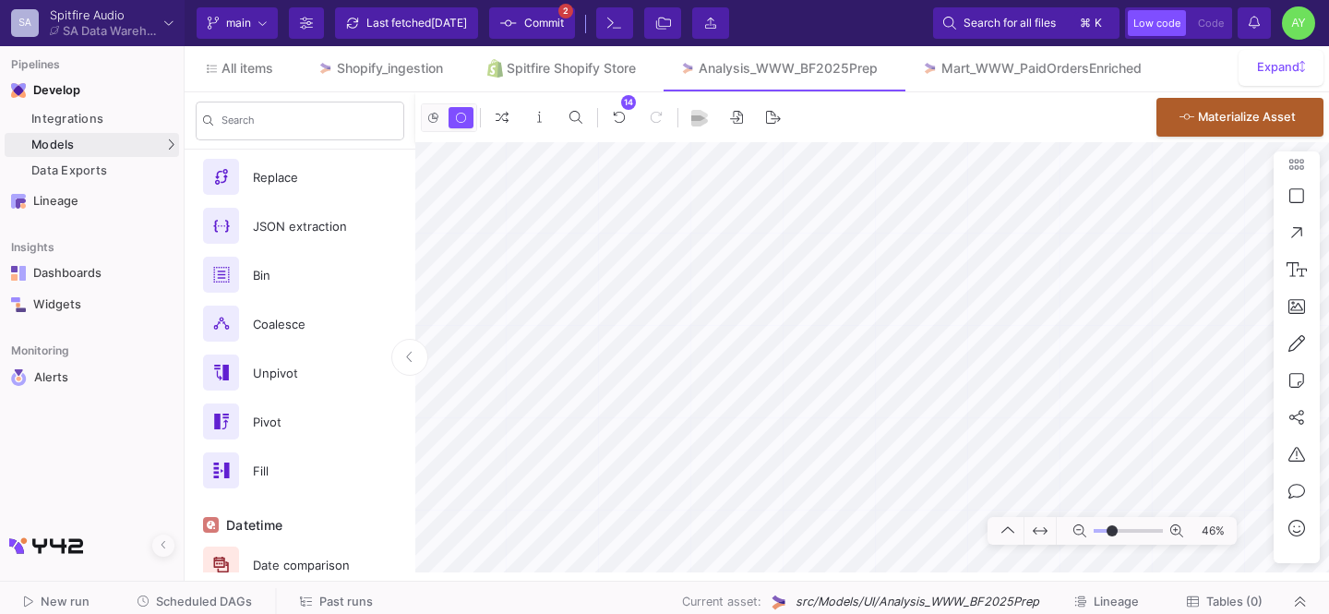
scroll to position [1124, 0]
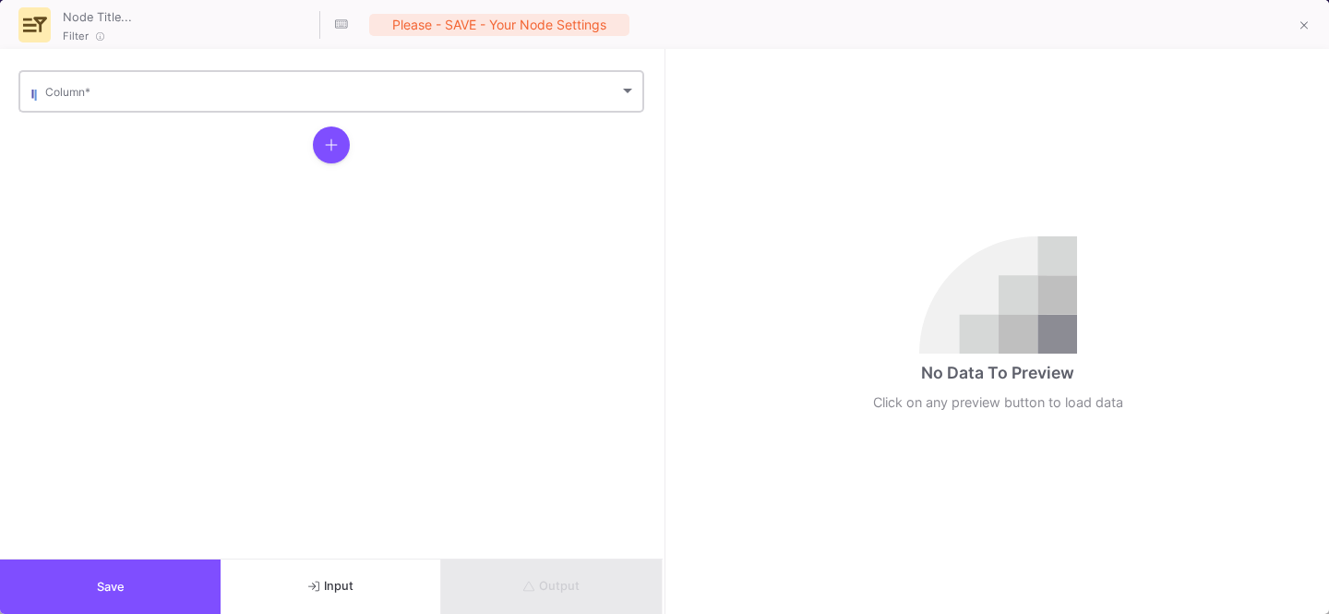
click at [182, 101] on div "Column *" at bounding box center [340, 89] width 591 height 45
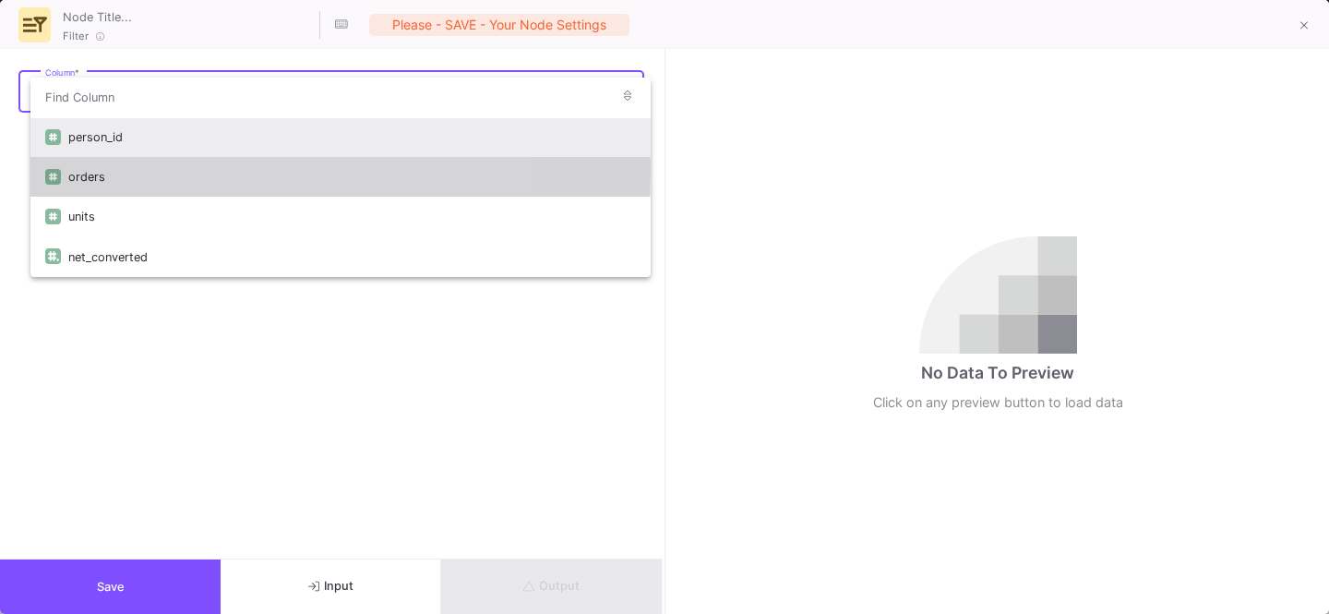
click at [124, 168] on div "orders" at bounding box center [352, 177] width 568 height 40
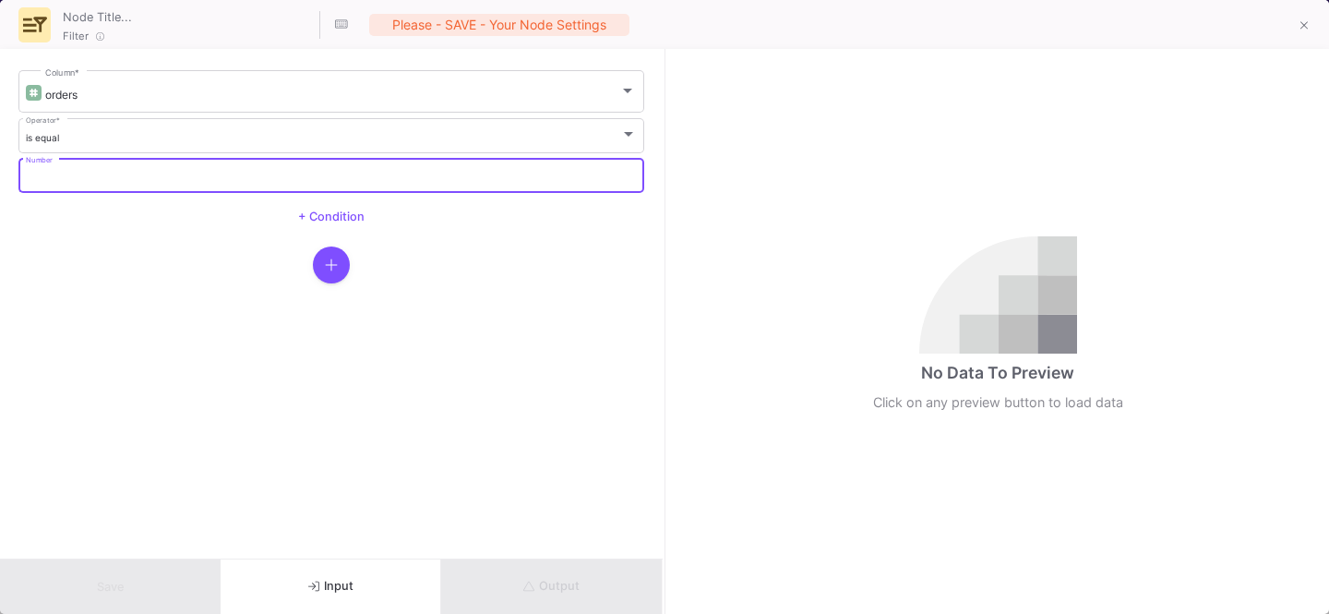
click at [108, 178] on input "Number" at bounding box center [332, 178] width 612 height 12
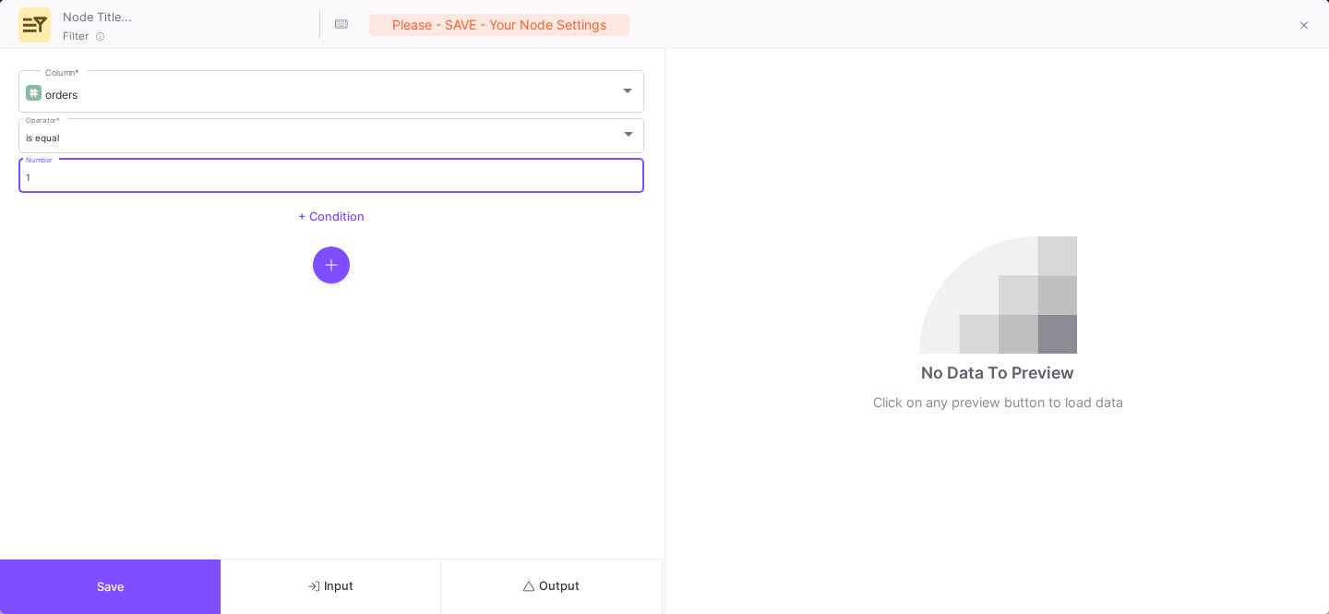
type input "1"
click at [146, 558] on div "Save Input Output" at bounding box center [331, 585] width 663 height 55
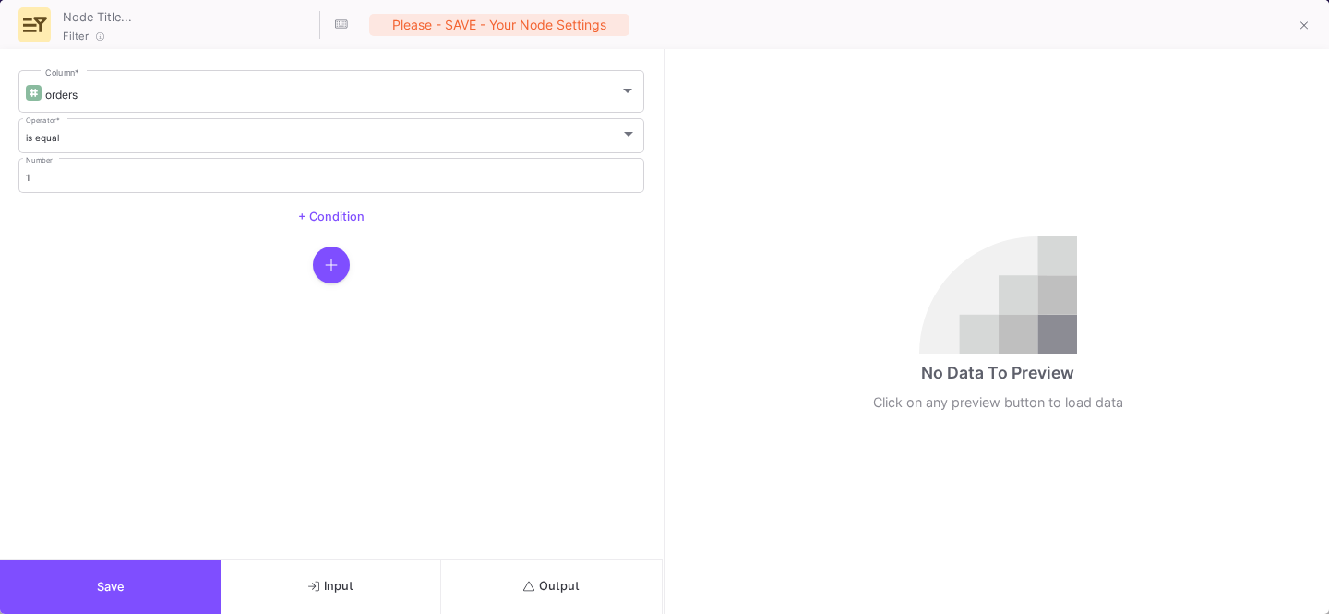
click at [135, 574] on button "Save" at bounding box center [110, 586] width 221 height 54
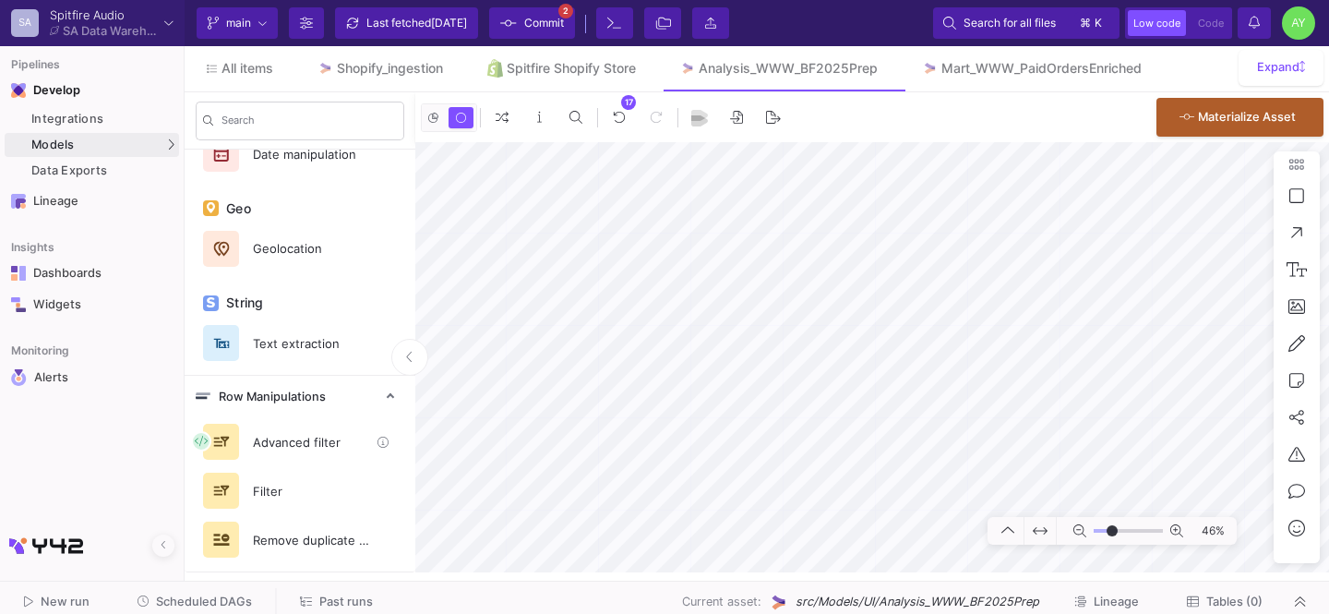
scroll to position [0, 0]
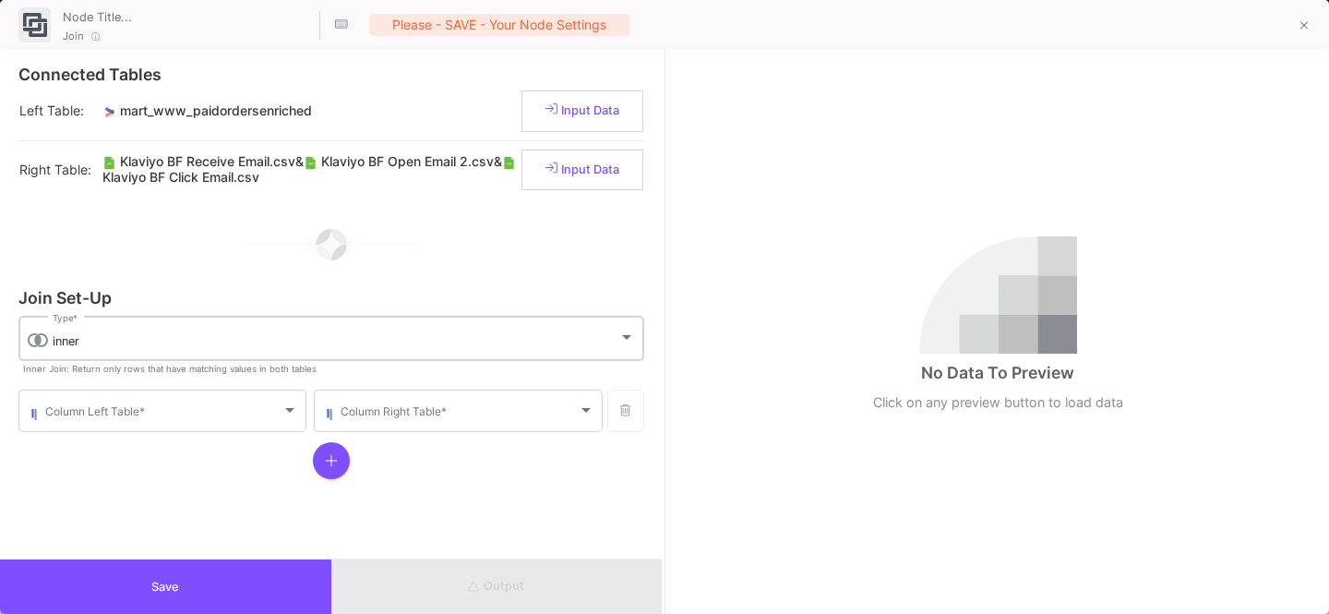
click at [270, 354] on div "inner Type *" at bounding box center [344, 337] width 582 height 48
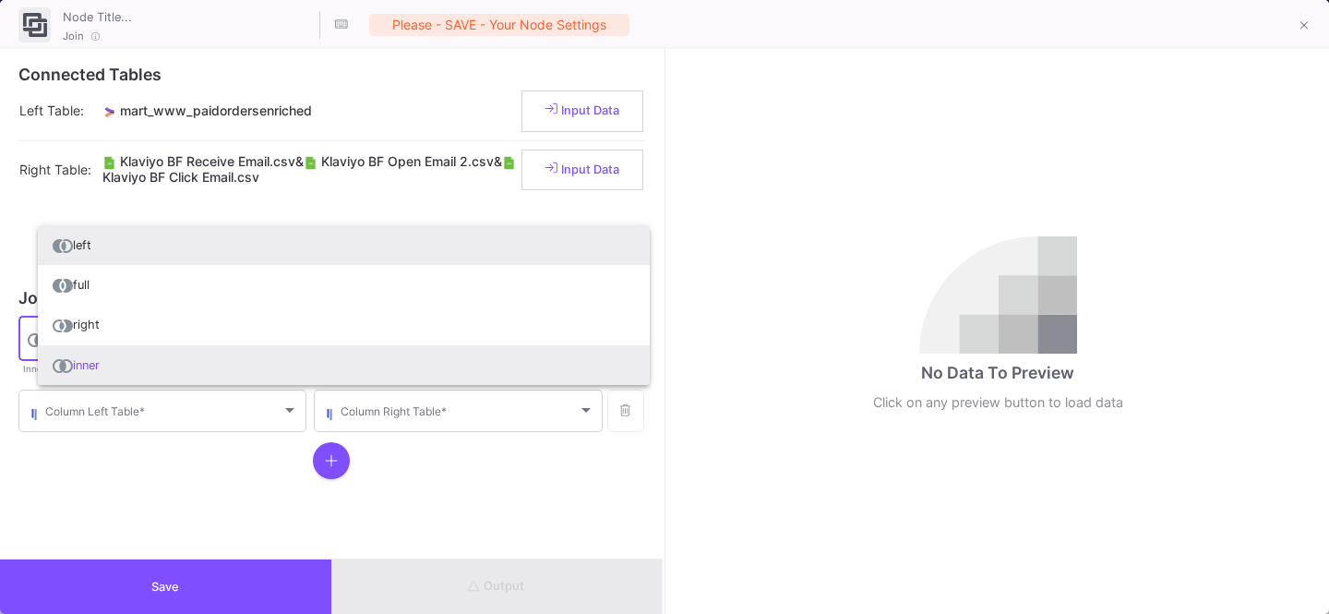
click at [161, 259] on span "left" at bounding box center [344, 245] width 582 height 40
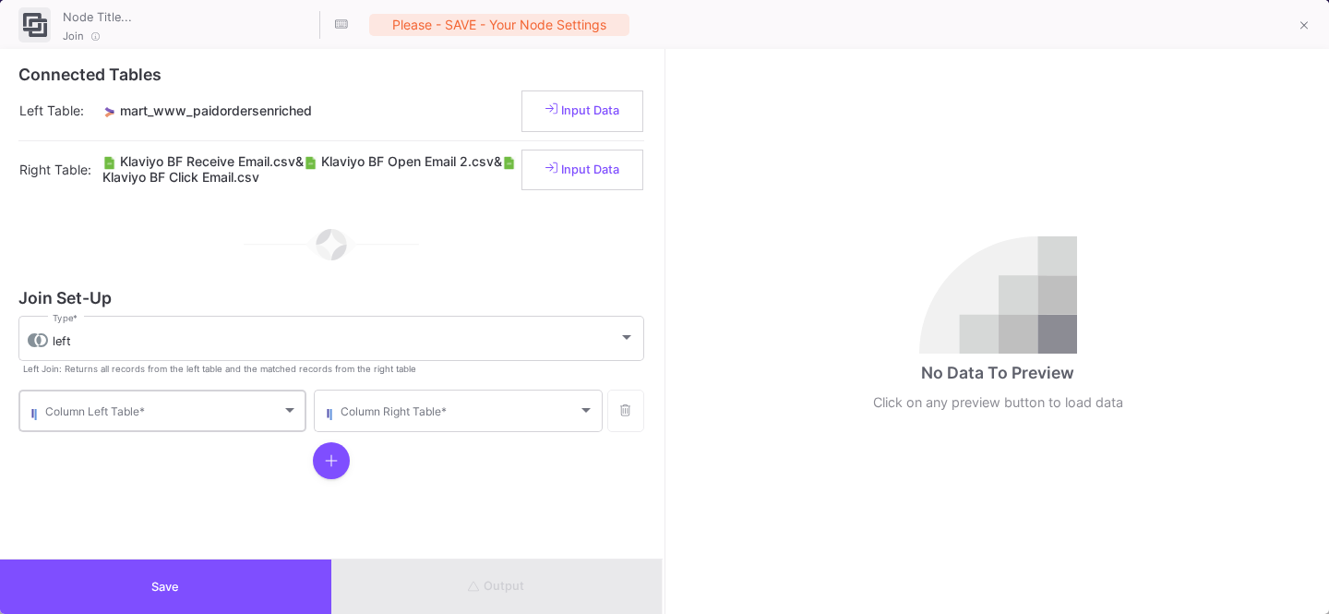
click at [102, 421] on div "Column Left Table *" at bounding box center [171, 409] width 253 height 45
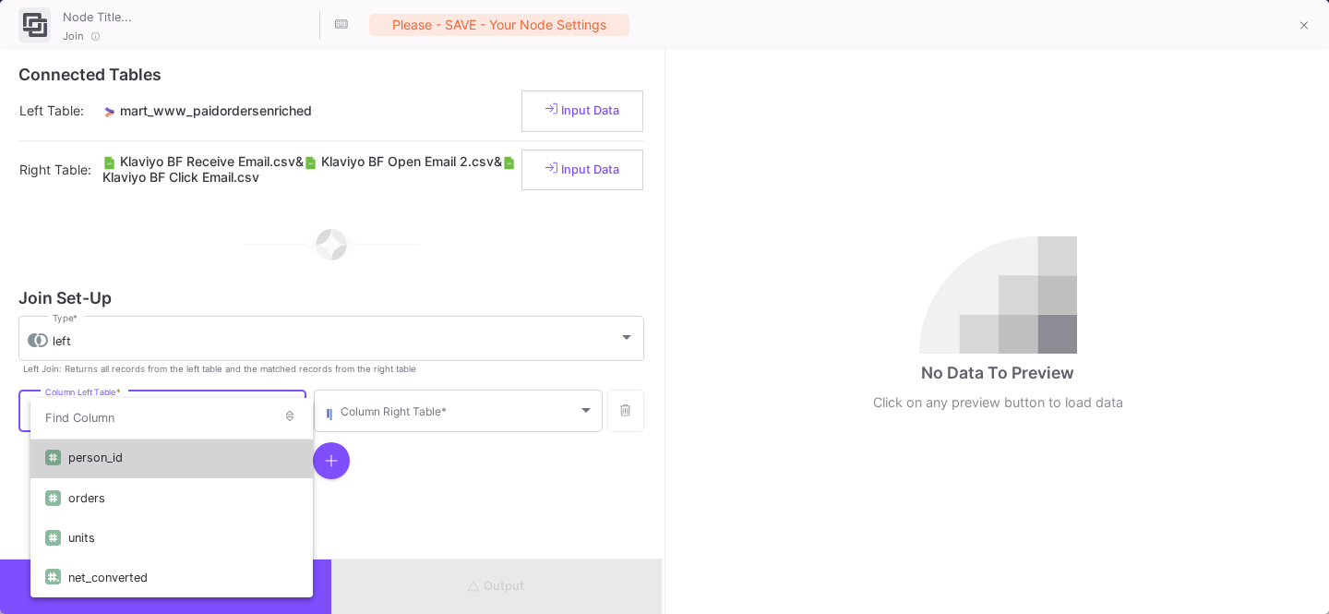
click at [92, 464] on div "person_id" at bounding box center [183, 457] width 230 height 40
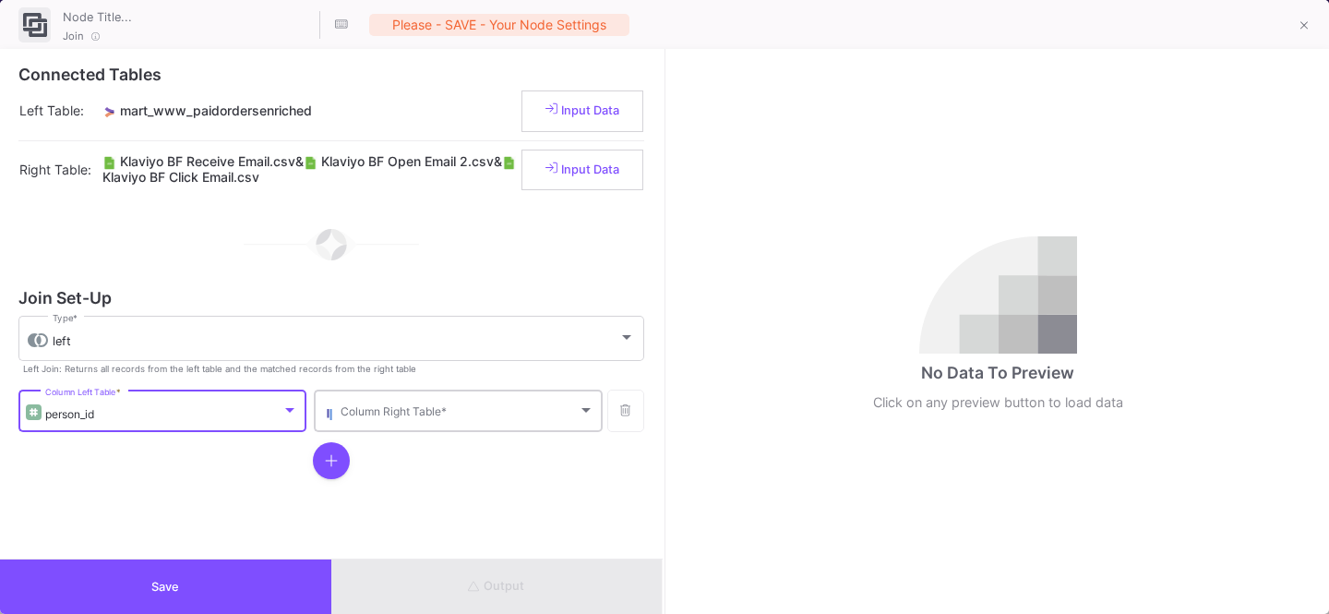
click at [437, 416] on span at bounding box center [459, 414] width 236 height 14
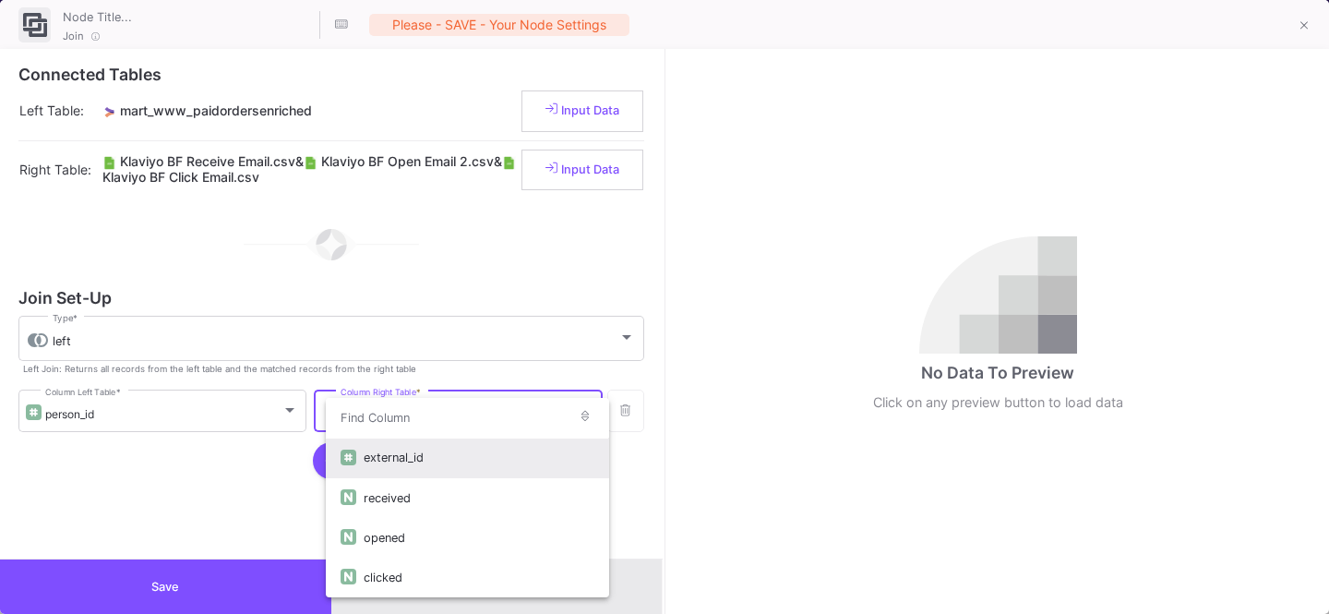
click at [393, 467] on div "external_id" at bounding box center [479, 457] width 230 height 40
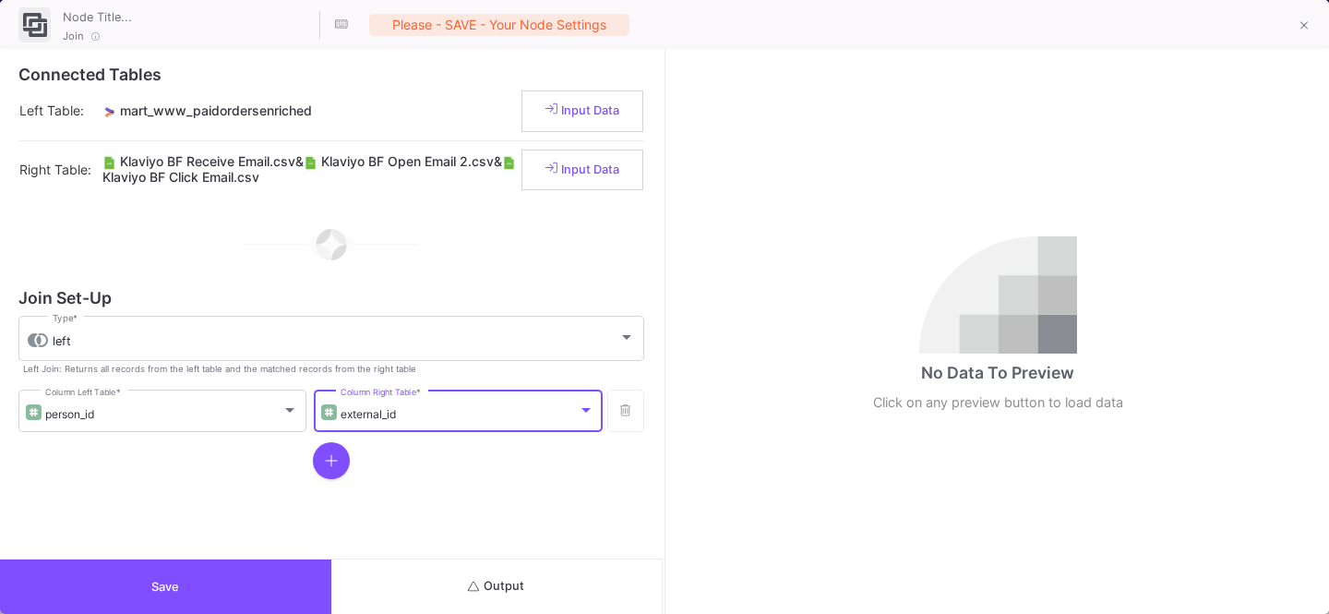
click at [484, 590] on span "Output" at bounding box center [496, 586] width 56 height 14
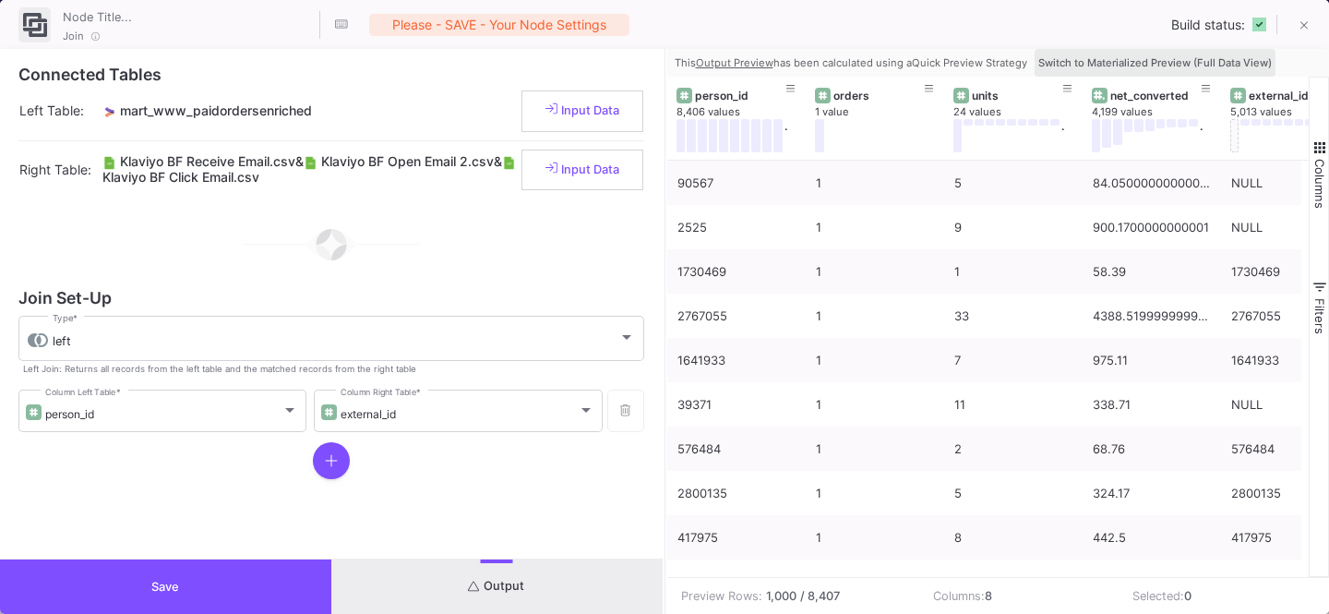
click at [1178, 59] on span "Switch to Materialized Preview (Full Data View)" at bounding box center [1154, 62] width 233 height 13
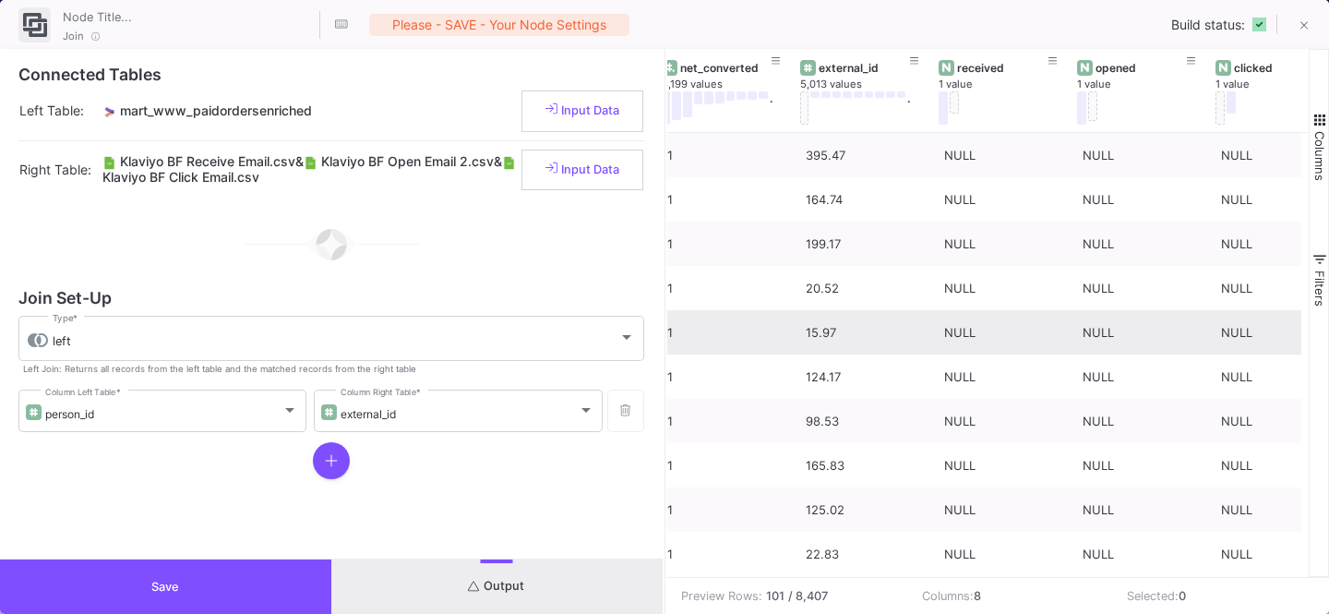
scroll to position [0, 430]
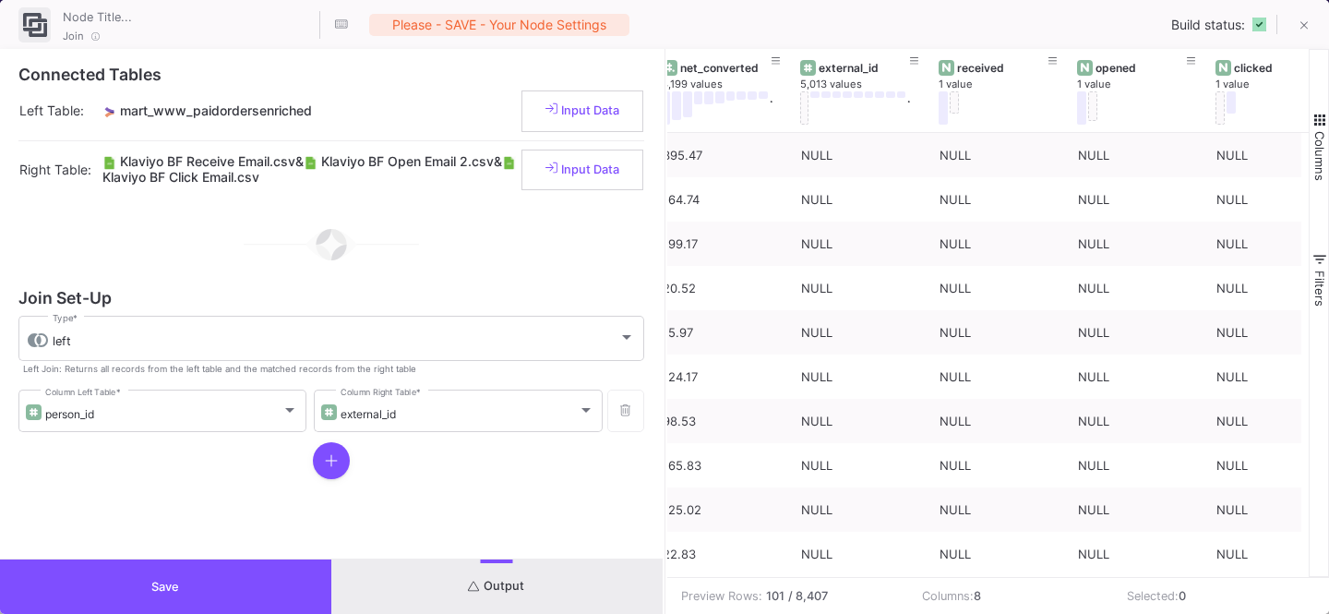
click at [194, 601] on button "Save" at bounding box center [165, 586] width 331 height 54
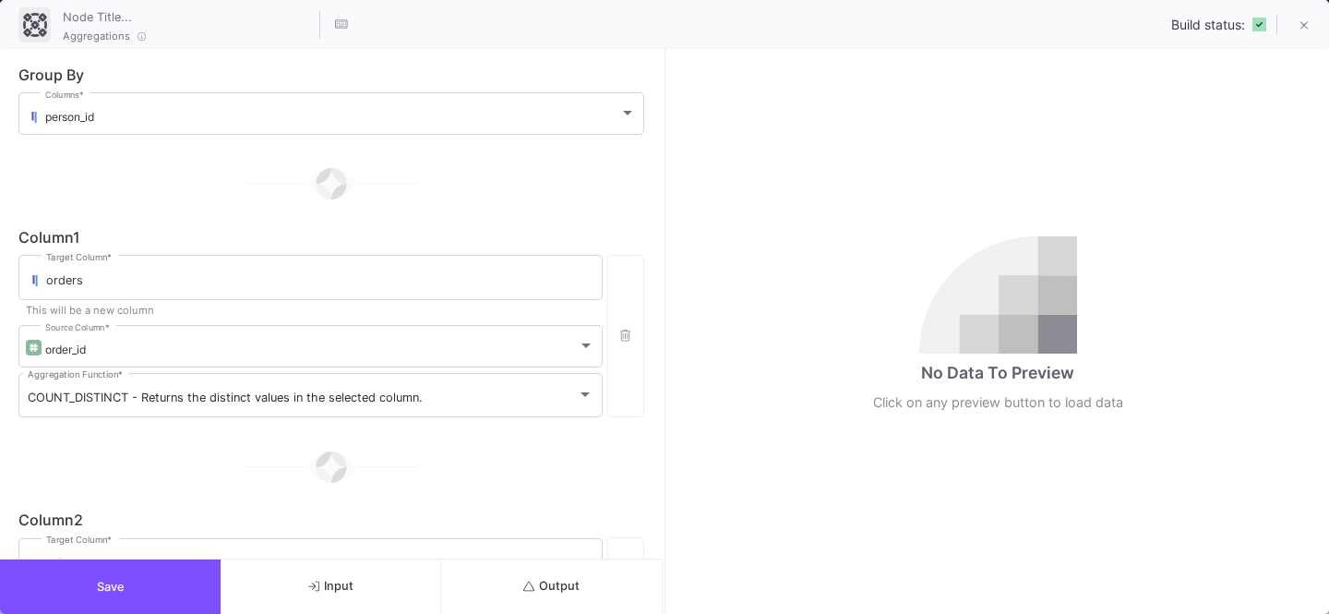
click at [147, 579] on button "Save" at bounding box center [110, 586] width 221 height 54
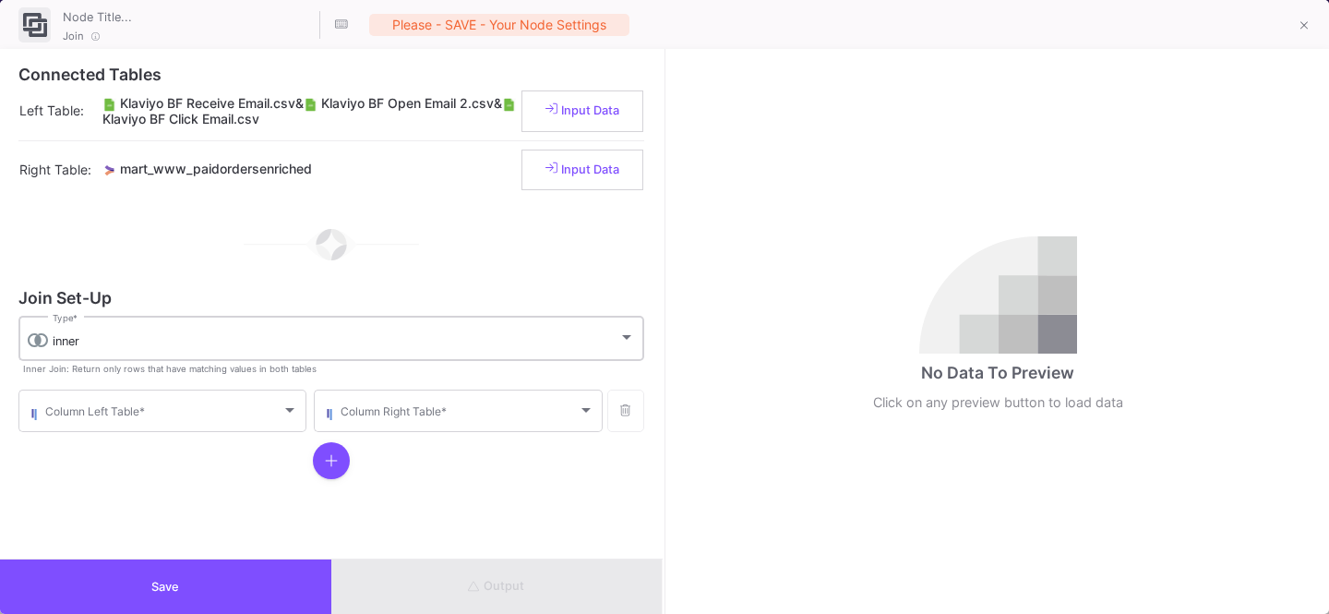
click at [153, 343] on div "inner" at bounding box center [336, 341] width 566 height 15
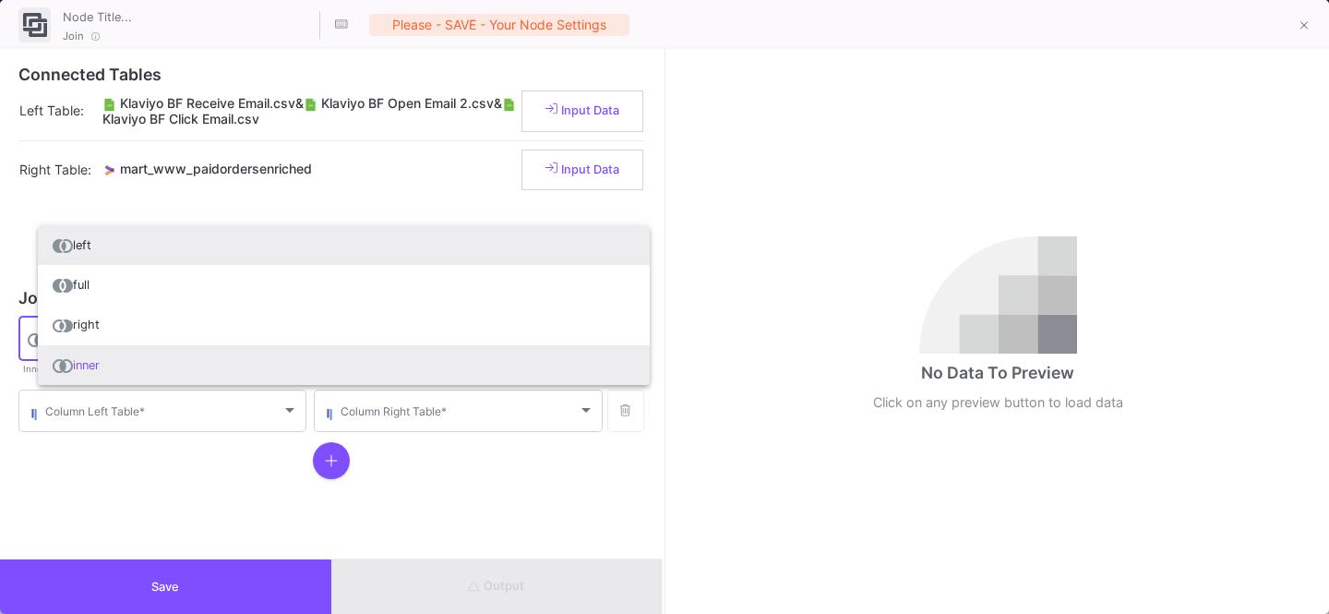
click at [120, 254] on span "left" at bounding box center [344, 245] width 582 height 40
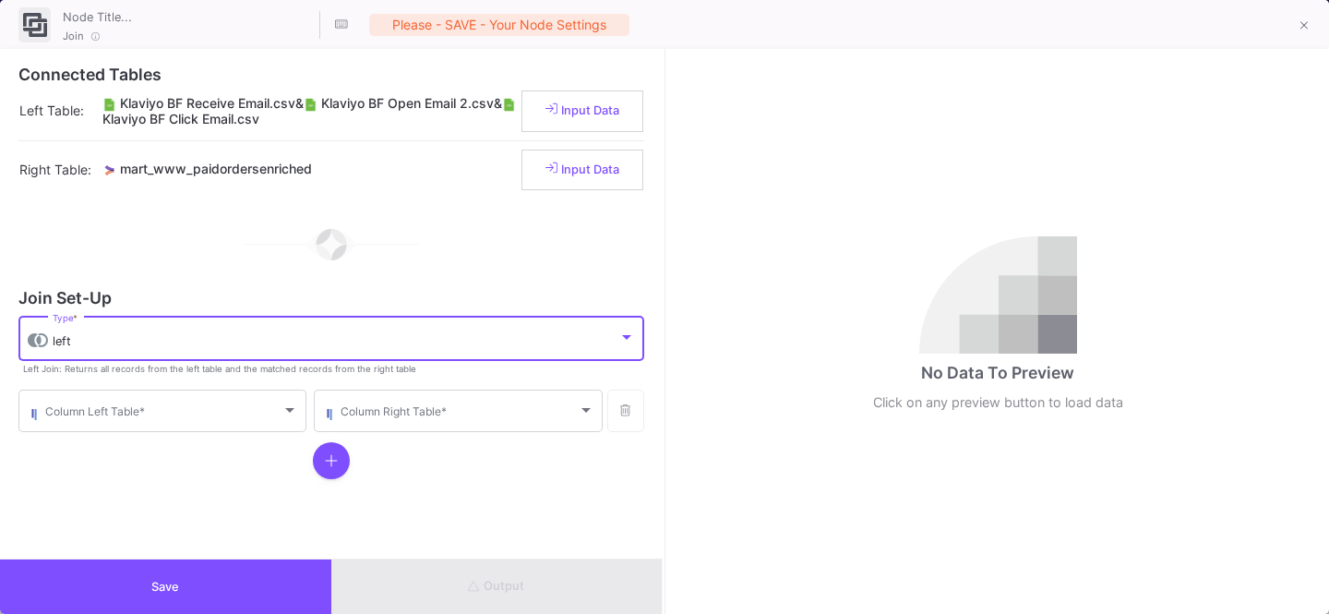
click at [122, 384] on form "Join Set-Up left Type * Left Join: Returns all records from the left table and …" at bounding box center [331, 389] width 626 height 196
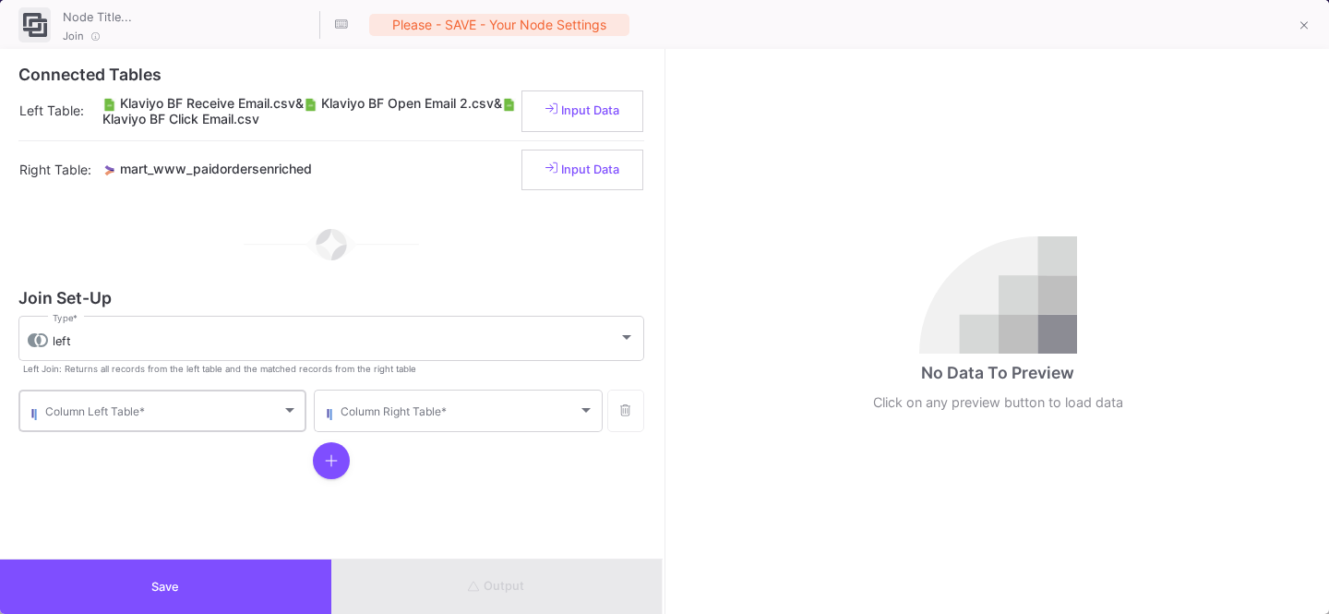
click at [99, 410] on span at bounding box center [163, 414] width 236 height 14
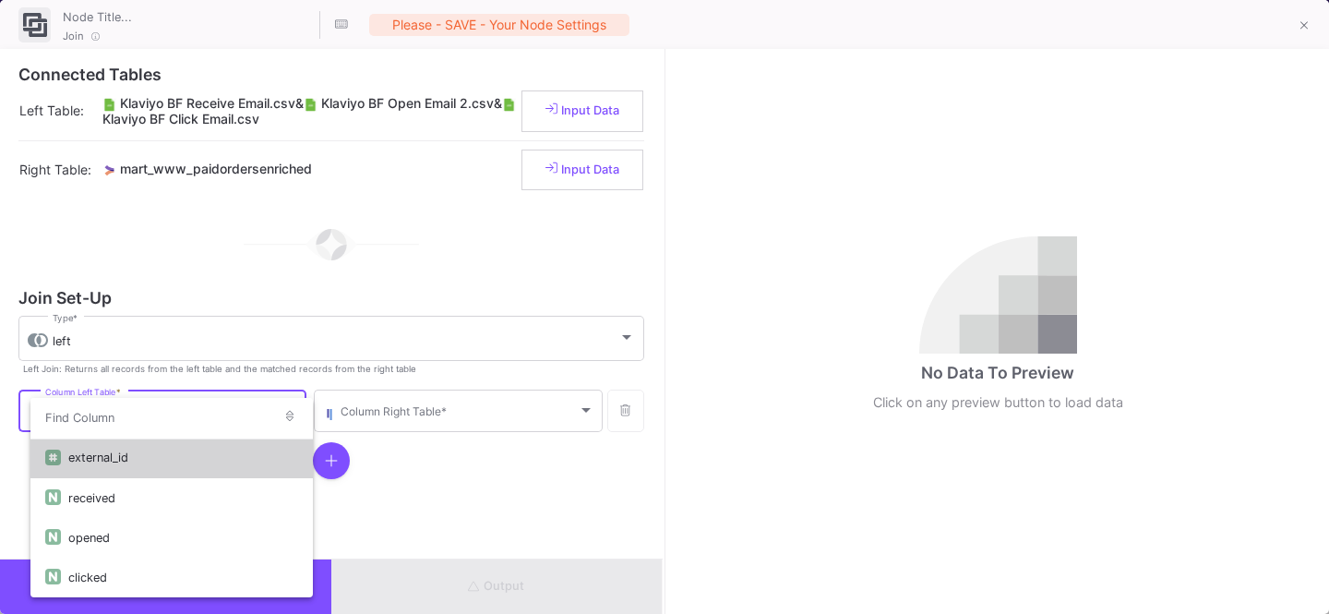
click at [126, 455] on div "external_id" at bounding box center [183, 457] width 230 height 40
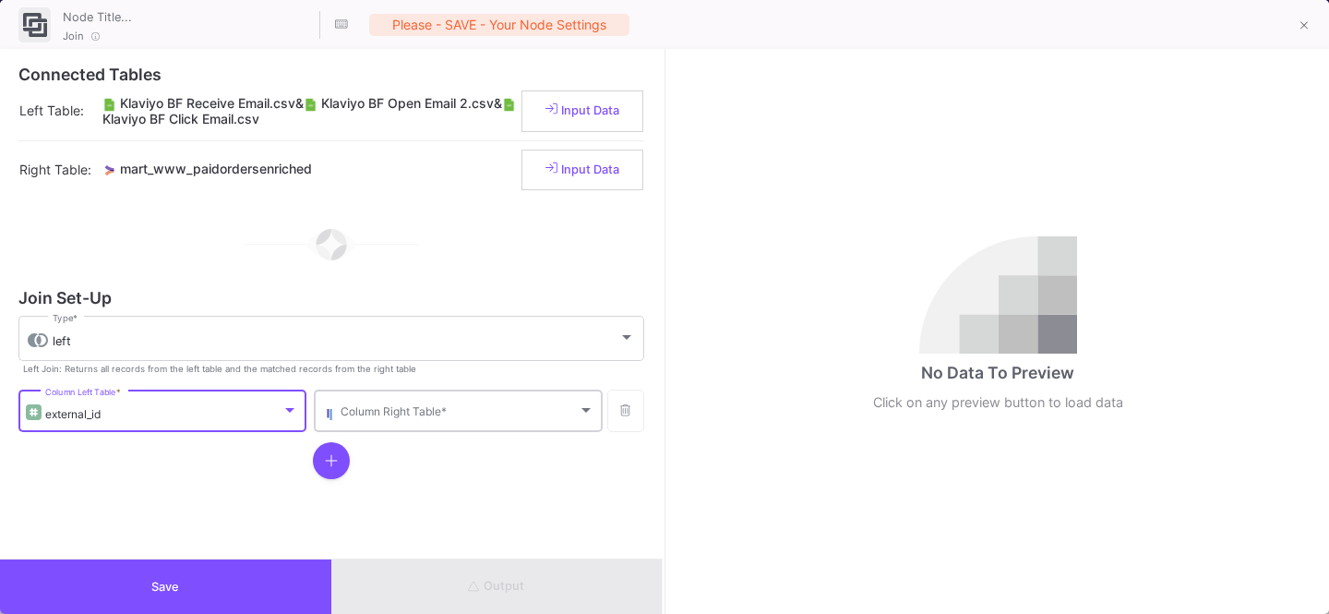
click at [424, 410] on span at bounding box center [459, 414] width 236 height 14
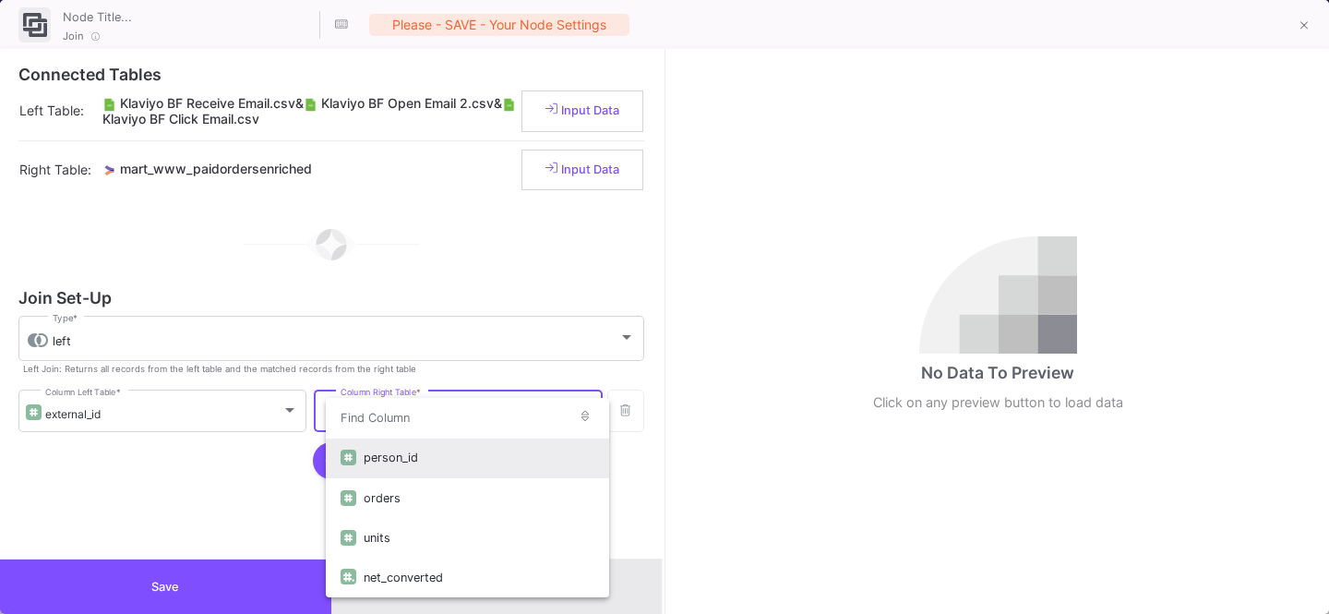
click at [383, 457] on div "person_id" at bounding box center [479, 457] width 230 height 40
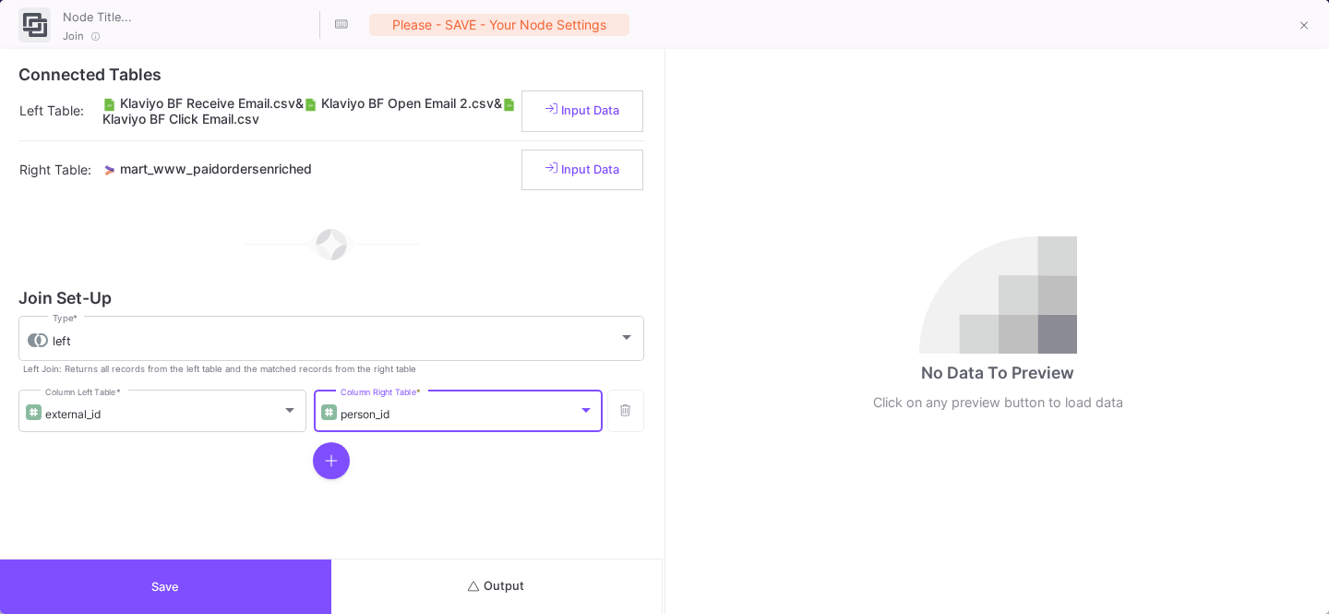
click at [482, 590] on span "Output" at bounding box center [496, 586] width 56 height 14
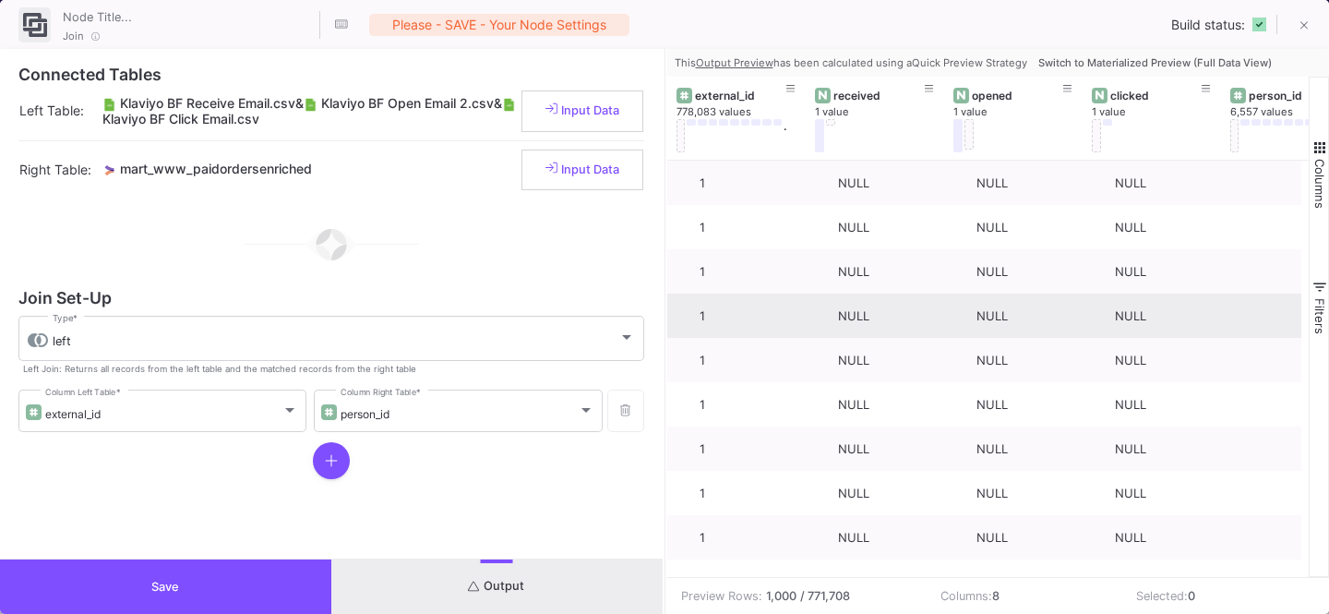
scroll to position [0, 0]
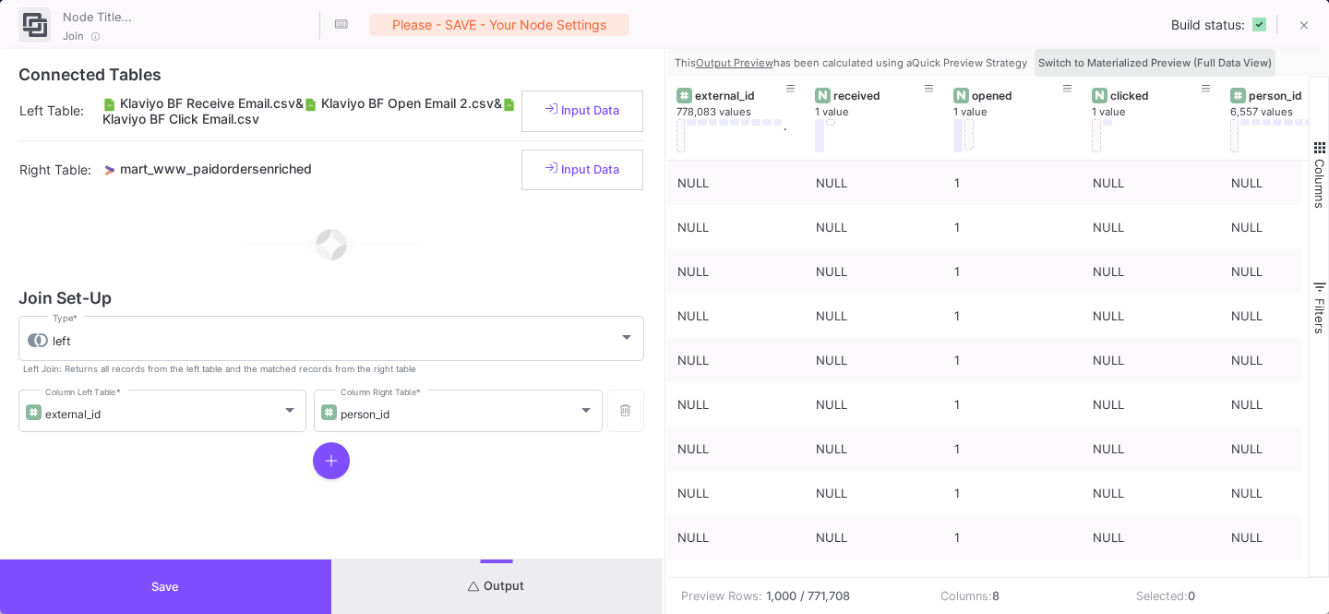
click at [1214, 56] on span "Switch to Materialized Preview (Full Data View)" at bounding box center [1154, 62] width 233 height 13
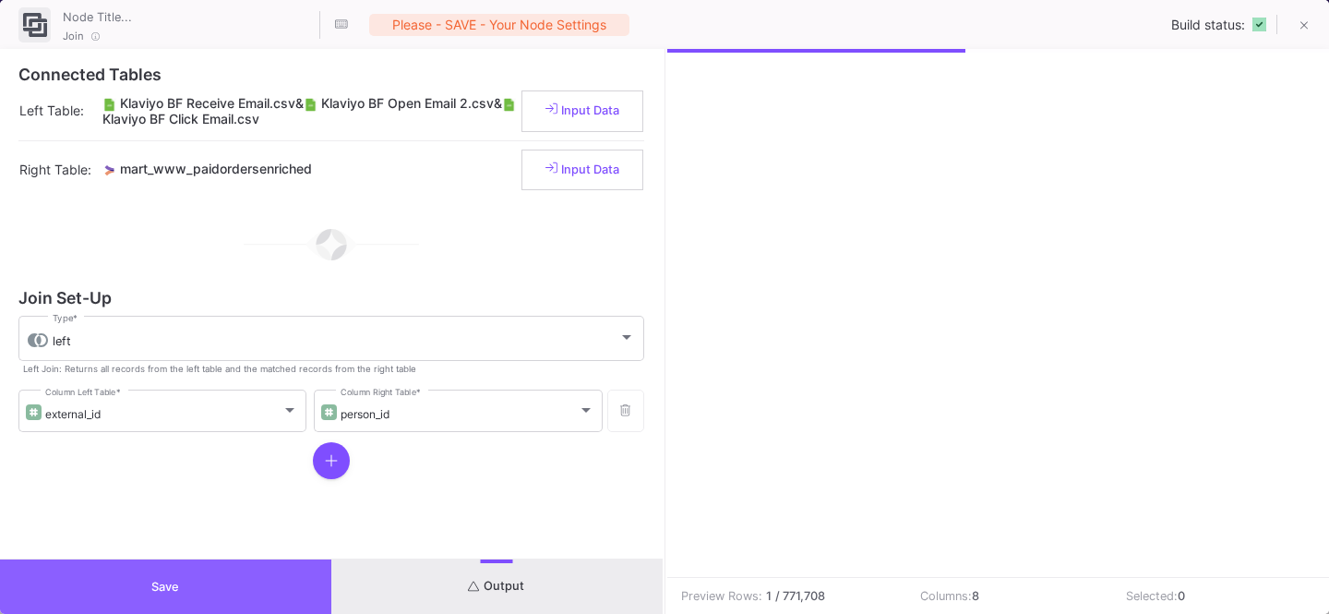
click at [176, 565] on button "Save" at bounding box center [165, 586] width 331 height 54
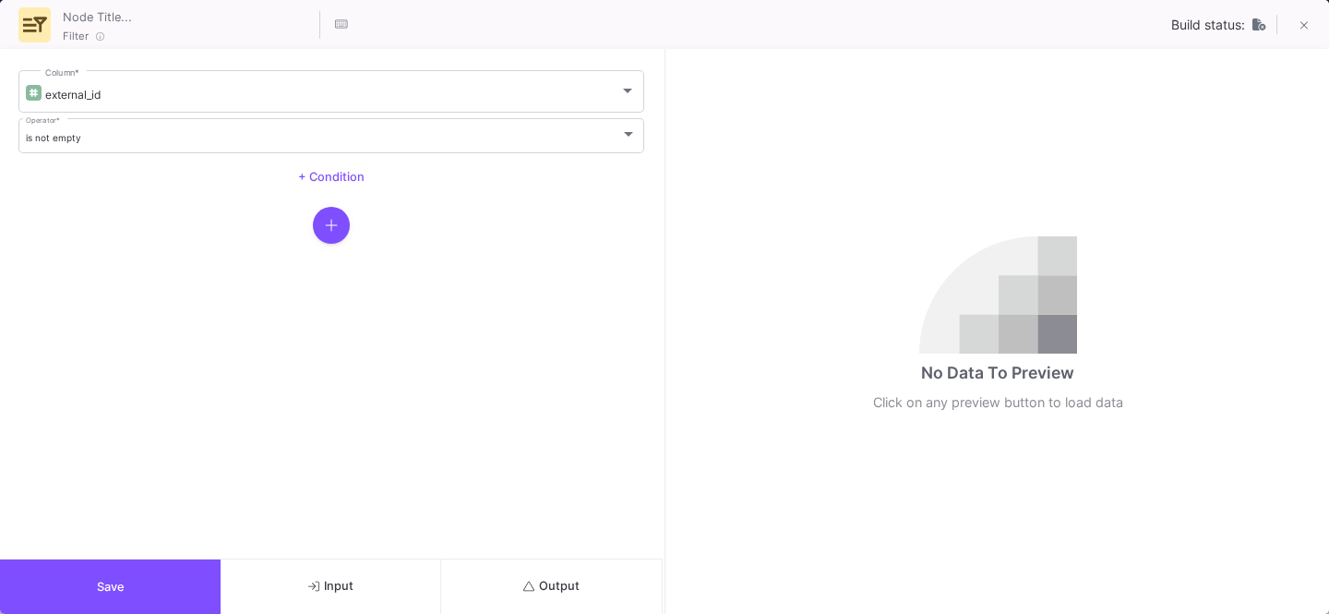
click at [547, 577] on button "Output" at bounding box center [551, 586] width 221 height 54
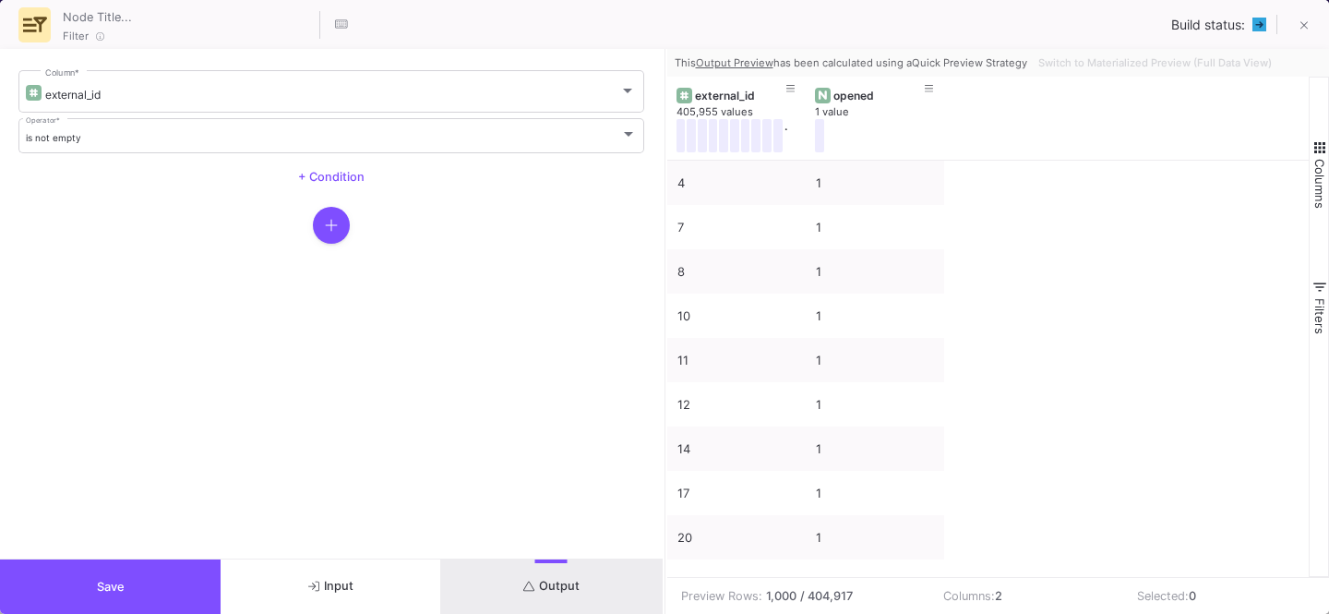
click at [147, 570] on button "Save" at bounding box center [110, 586] width 221 height 54
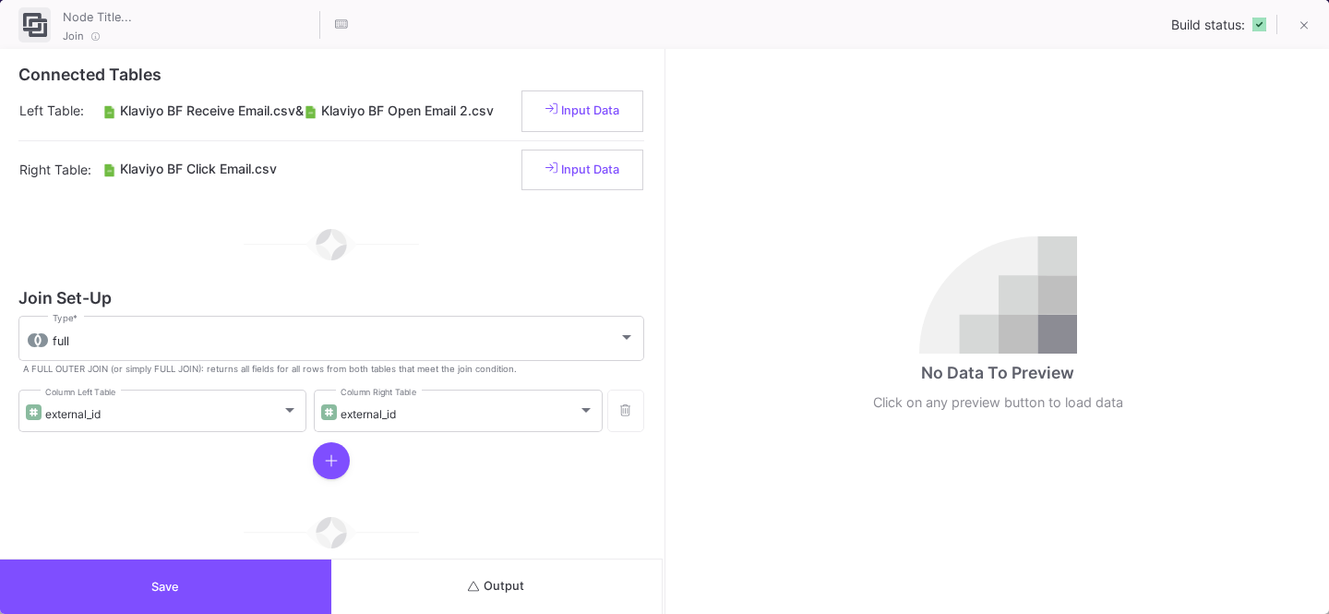
click at [523, 578] on button "Output" at bounding box center [496, 586] width 331 height 54
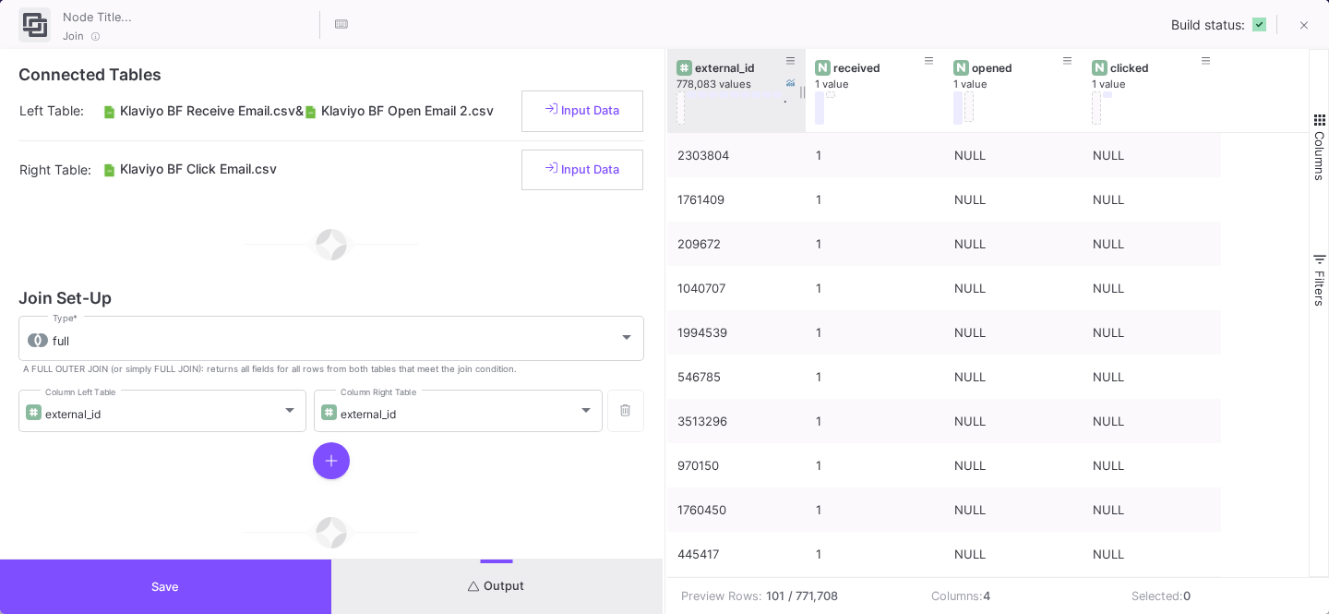
click at [682, 105] on button at bounding box center [680, 107] width 9 height 33
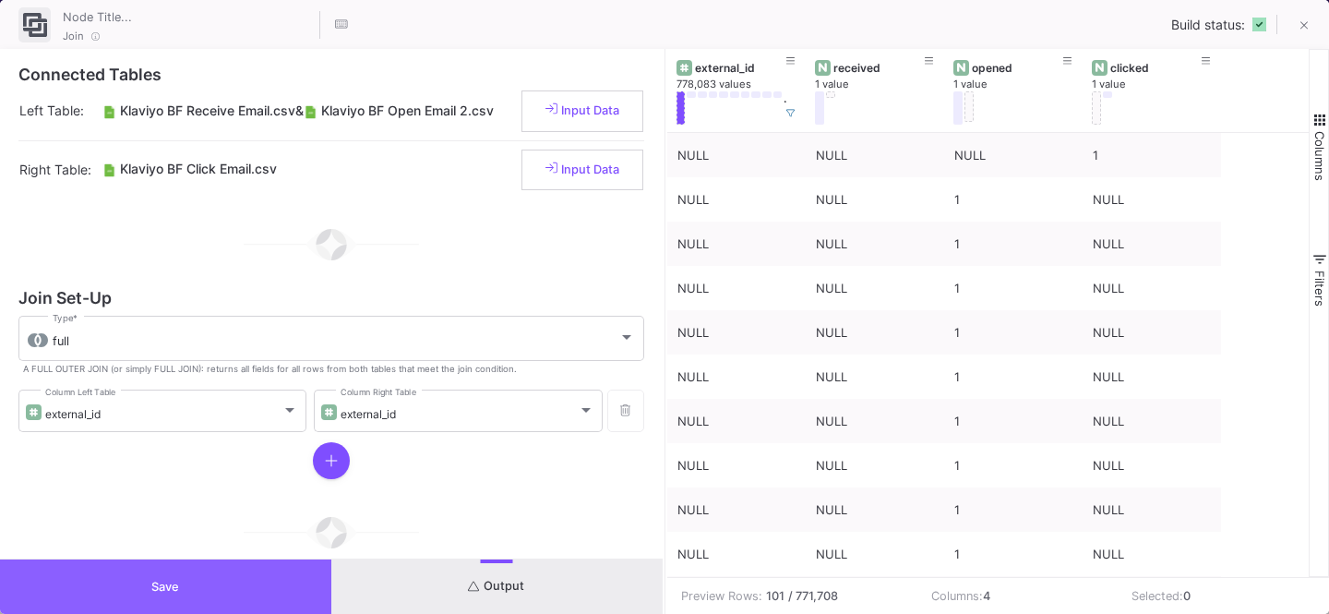
click at [199, 573] on button "Save" at bounding box center [165, 586] width 331 height 54
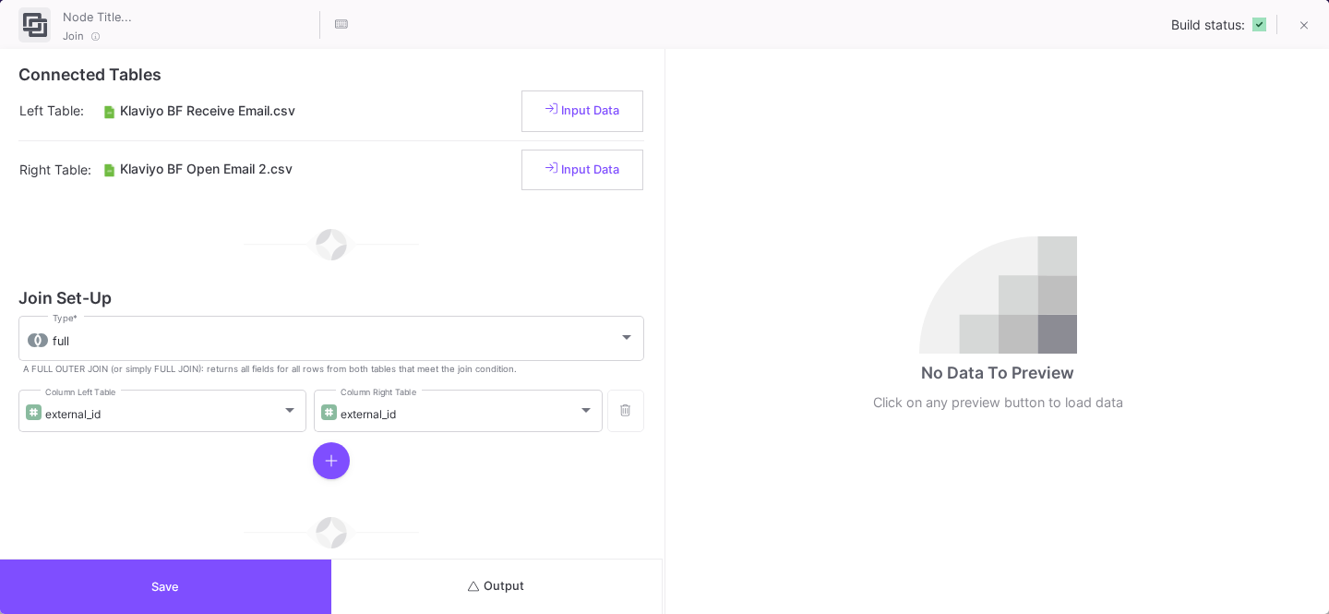
click at [584, 583] on button "Output" at bounding box center [496, 586] width 331 height 54
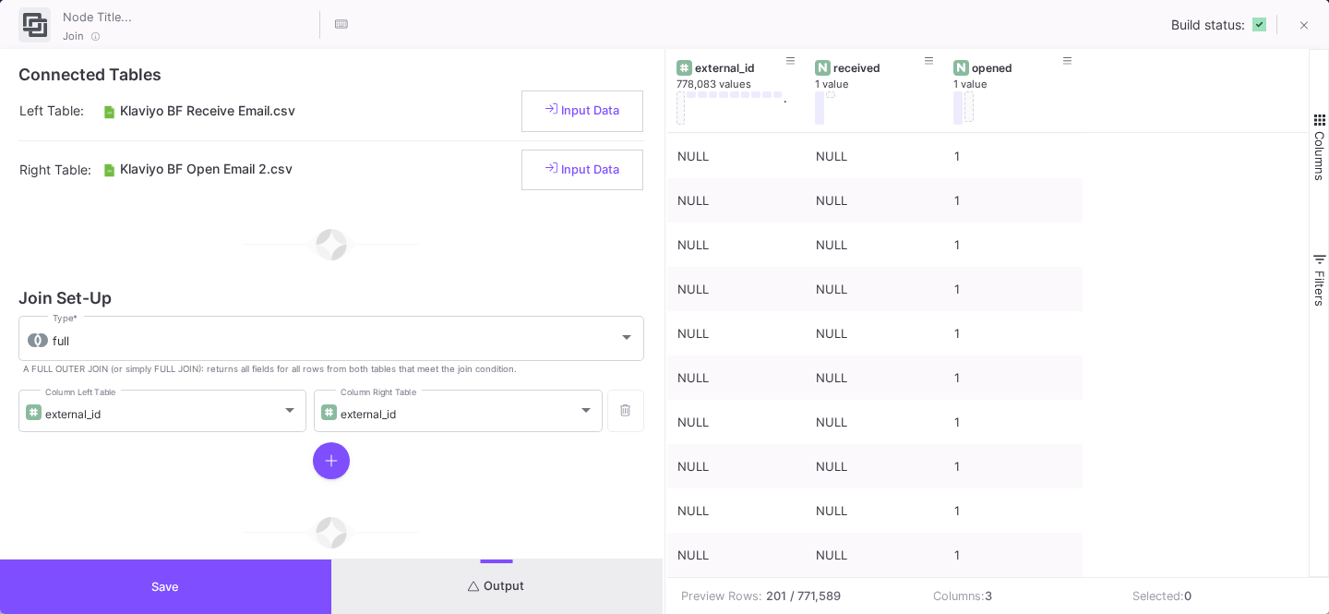
click at [186, 589] on button "Save" at bounding box center [165, 586] width 331 height 54
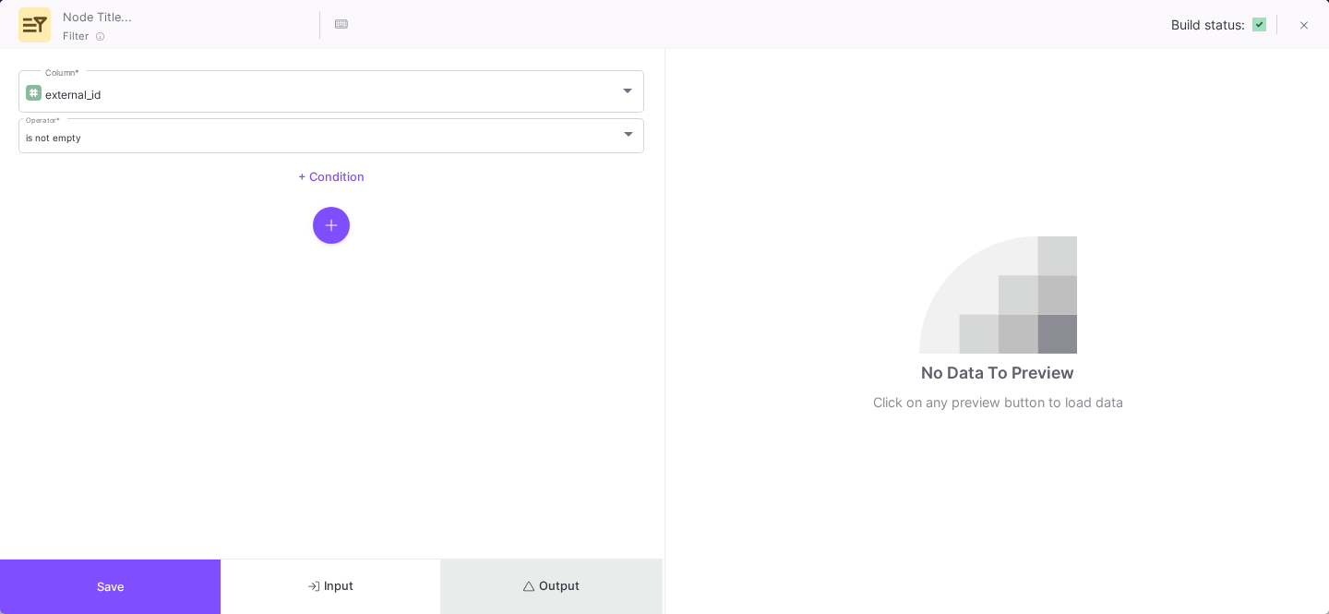
click at [565, 587] on span "Output" at bounding box center [551, 586] width 56 height 14
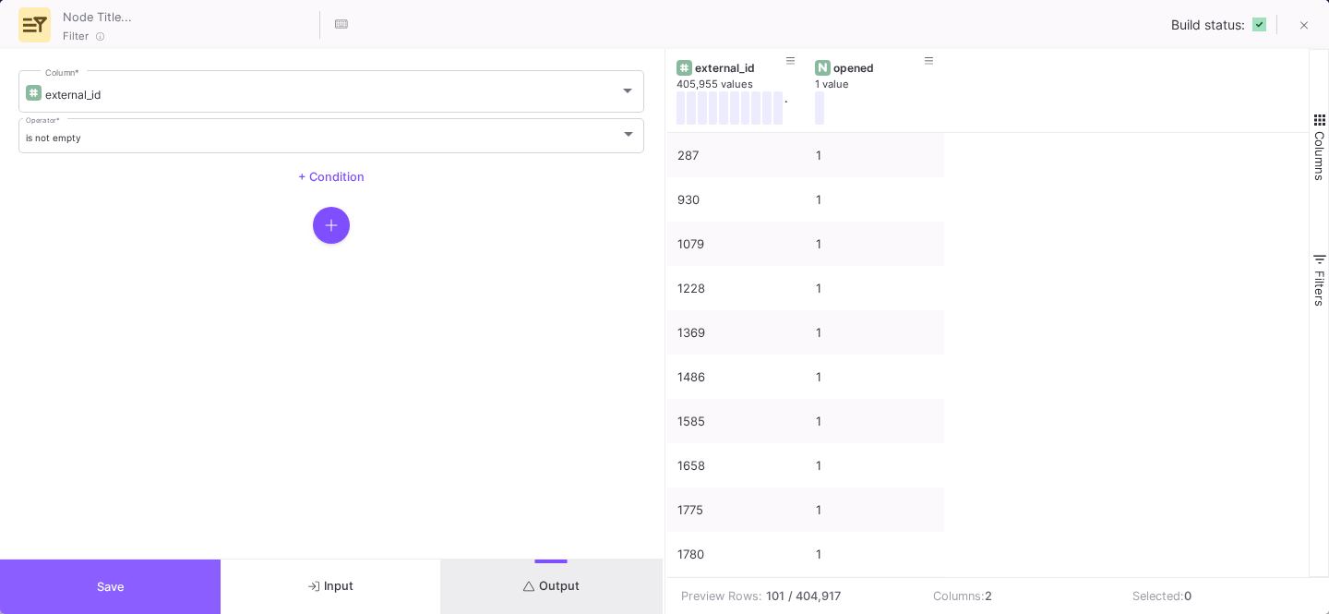
click at [148, 571] on button "Save" at bounding box center [110, 586] width 221 height 54
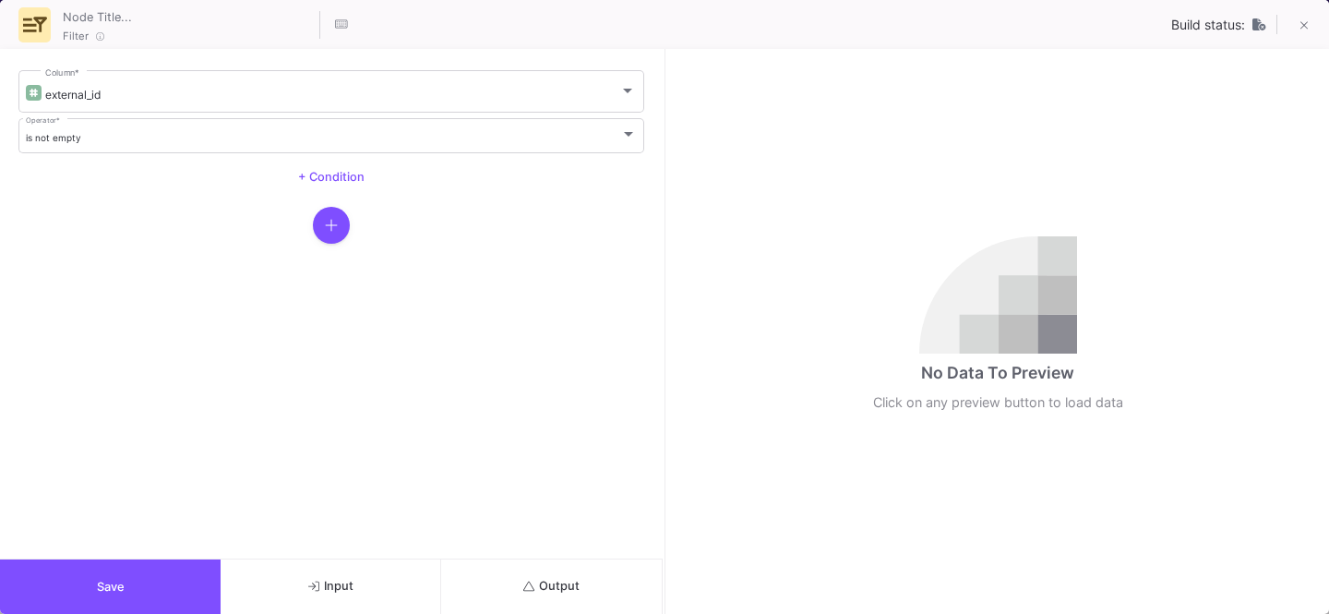
click at [556, 587] on span "Output" at bounding box center [551, 586] width 56 height 14
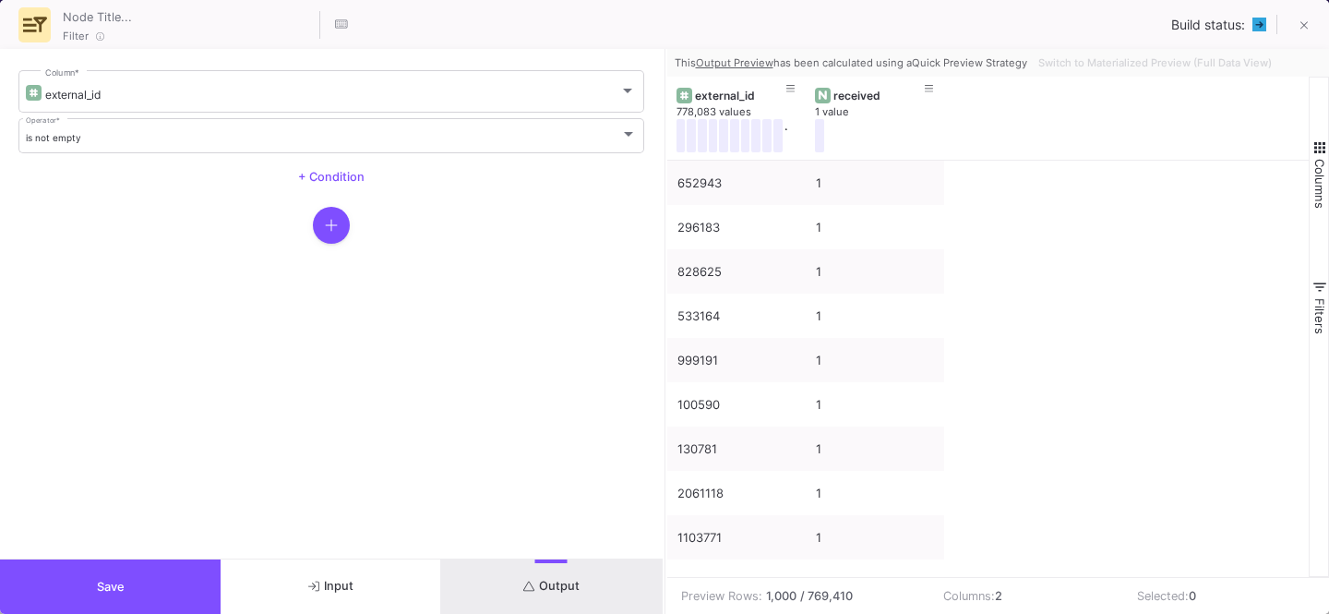
click at [158, 585] on button "Save" at bounding box center [110, 586] width 221 height 54
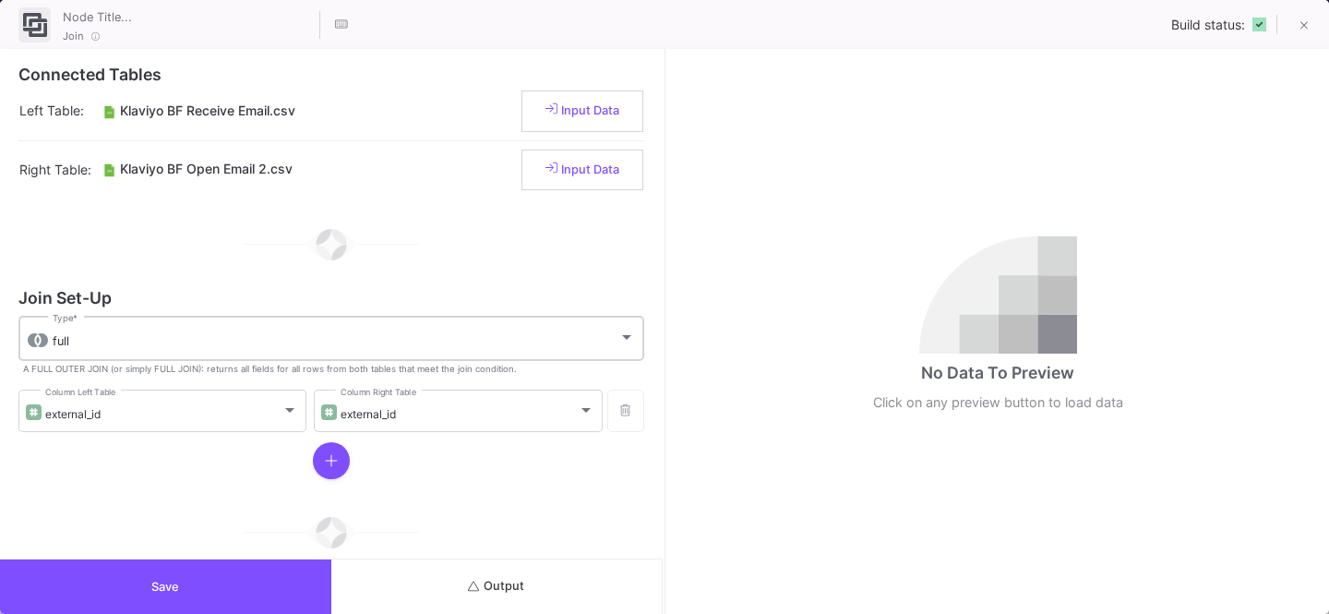
click at [227, 356] on div "full Type *" at bounding box center [344, 337] width 582 height 48
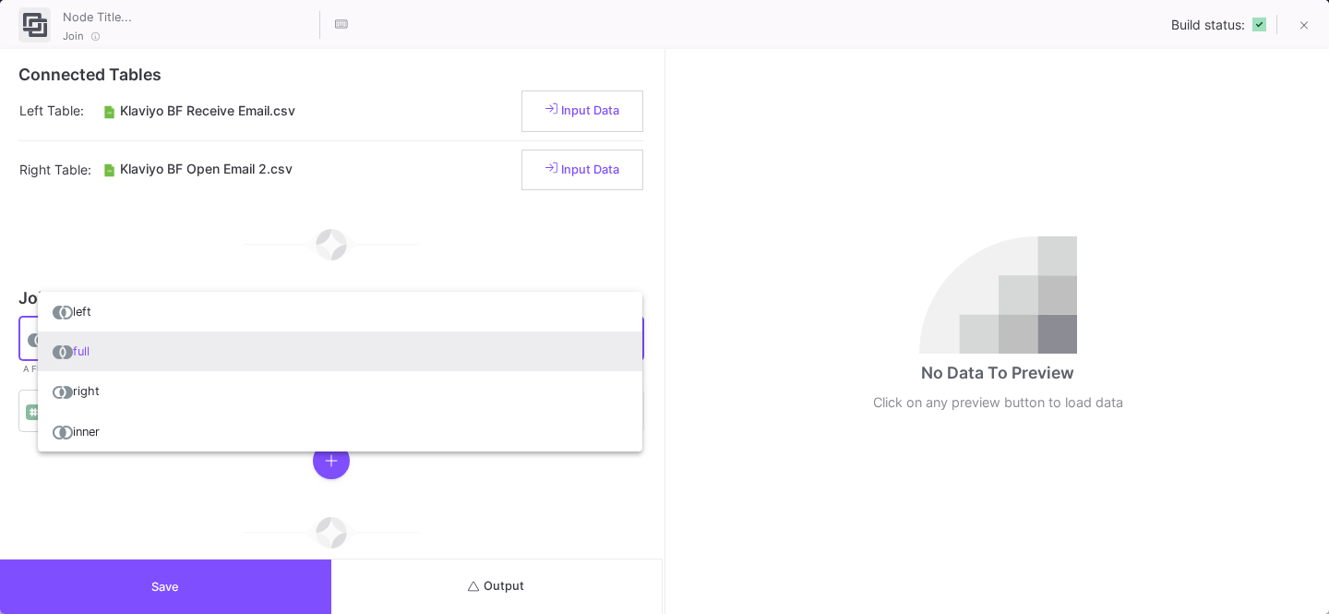
click at [119, 484] on div at bounding box center [664, 307] width 1329 height 614
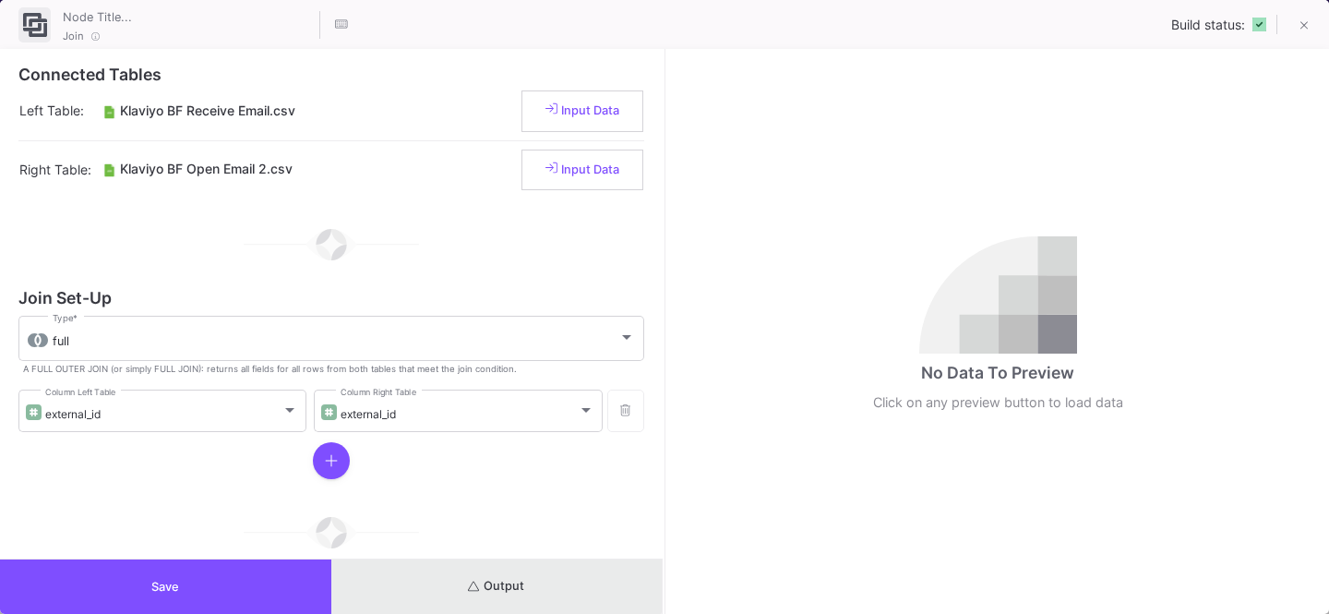
click at [475, 570] on button "Output" at bounding box center [496, 586] width 331 height 54
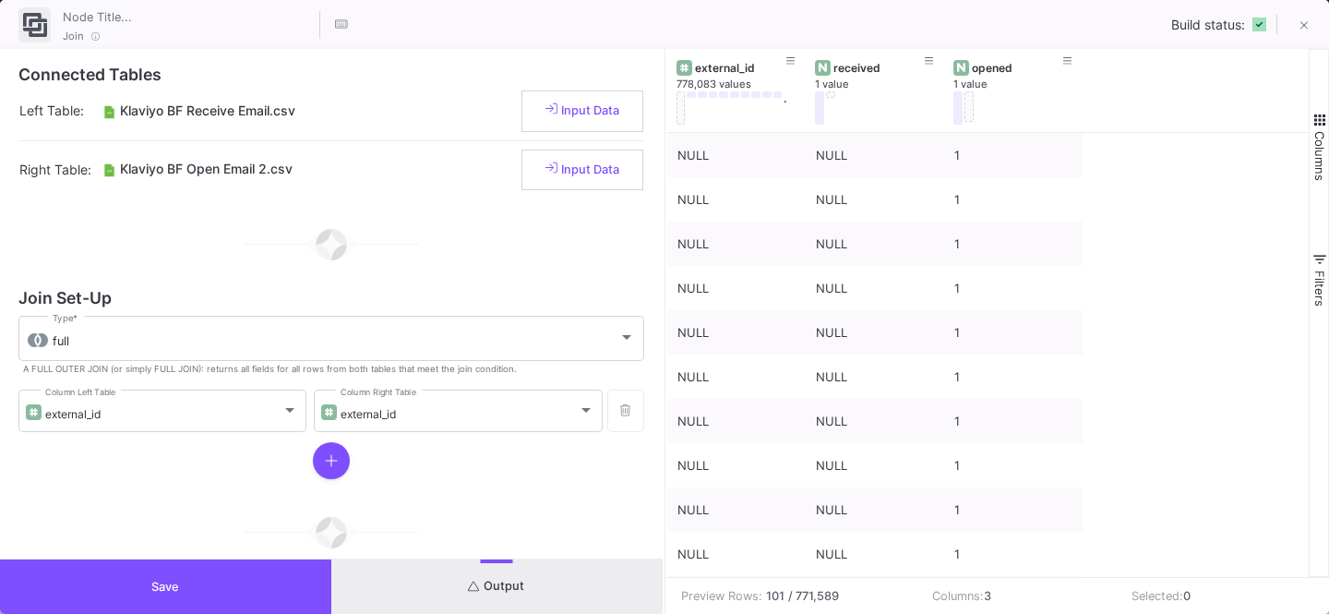
click at [186, 558] on div "Save Output" at bounding box center [331, 585] width 663 height 55
click at [255, 571] on button "Save" at bounding box center [165, 586] width 331 height 54
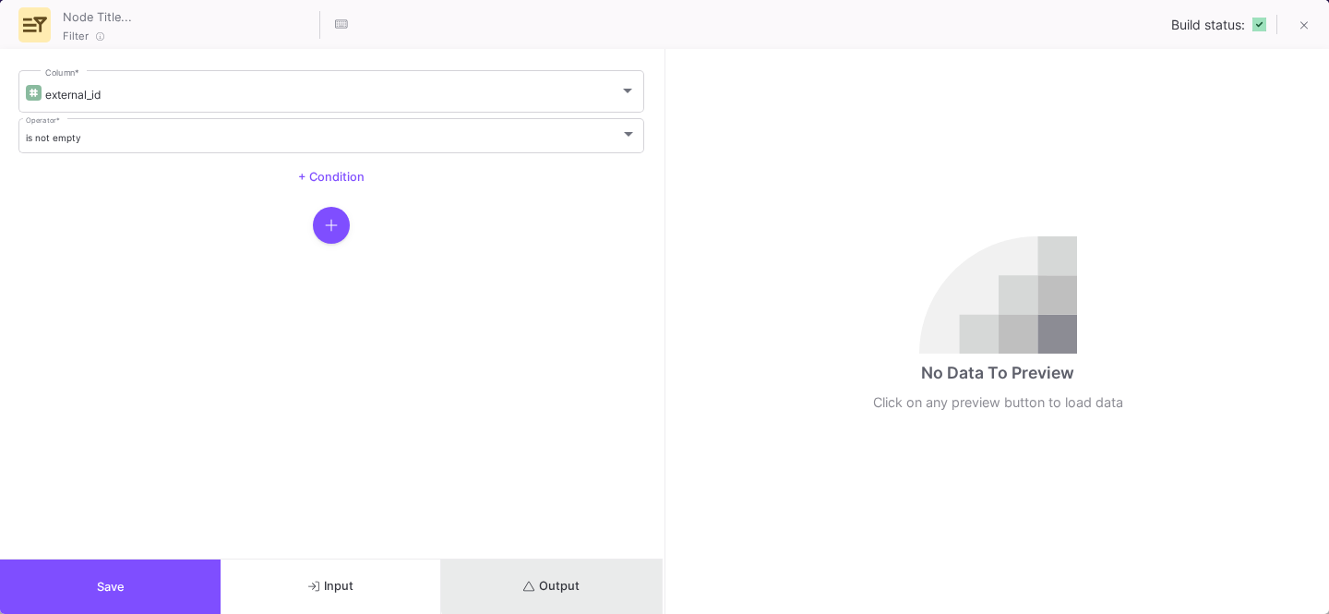
click at [576, 576] on button "Output" at bounding box center [551, 586] width 221 height 54
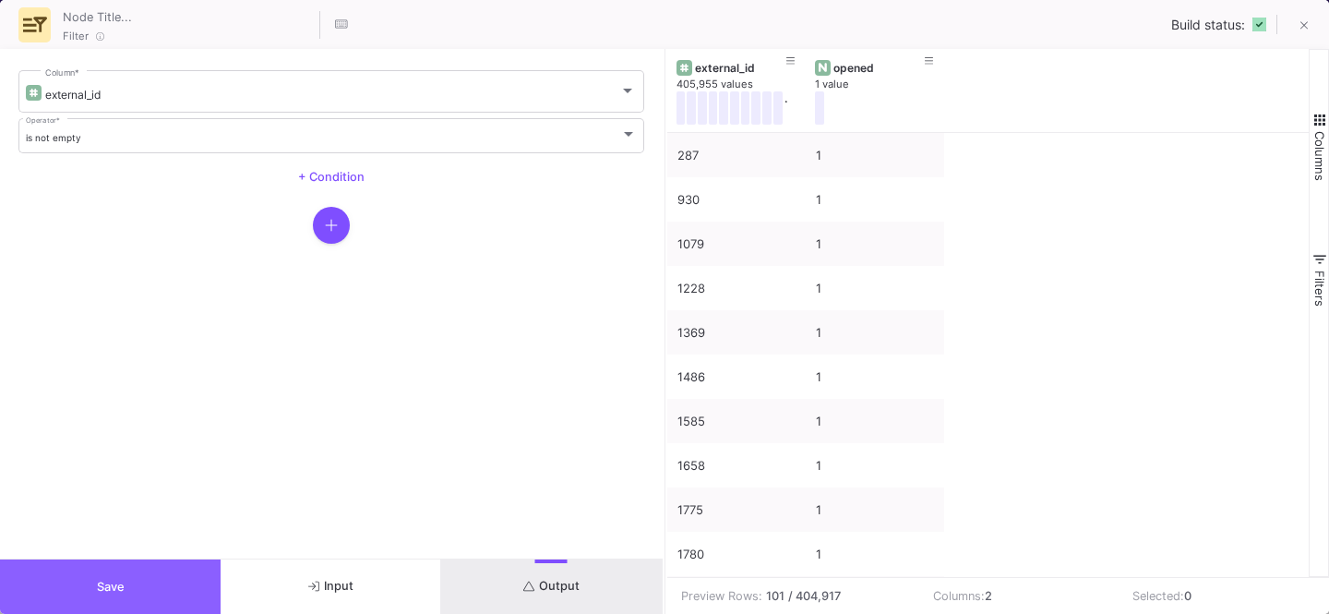
click at [119, 572] on button "Save" at bounding box center [110, 586] width 221 height 54
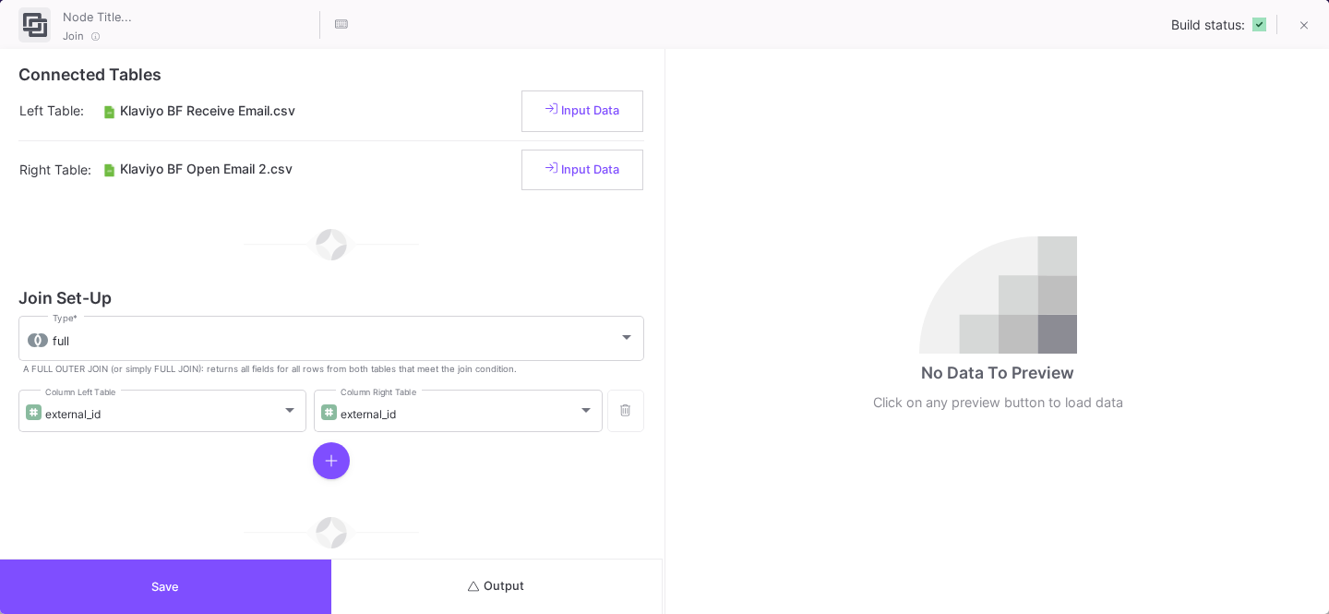
click at [590, 590] on button "Output" at bounding box center [496, 586] width 331 height 54
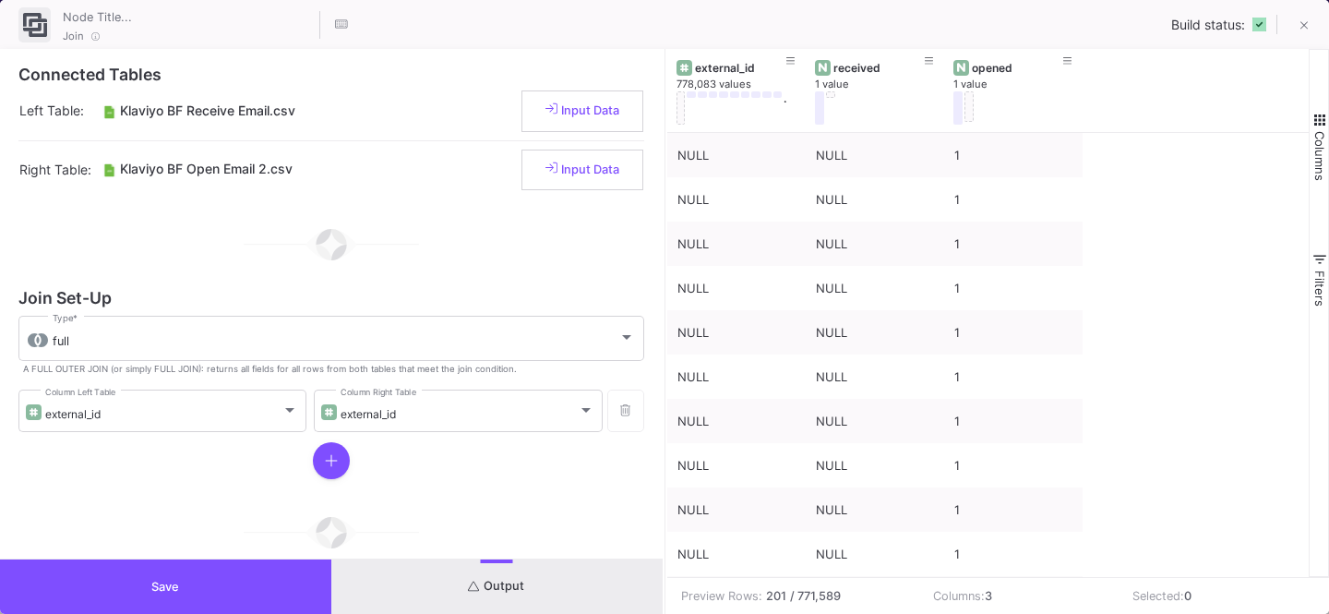
click at [226, 580] on button "Save" at bounding box center [165, 586] width 331 height 54
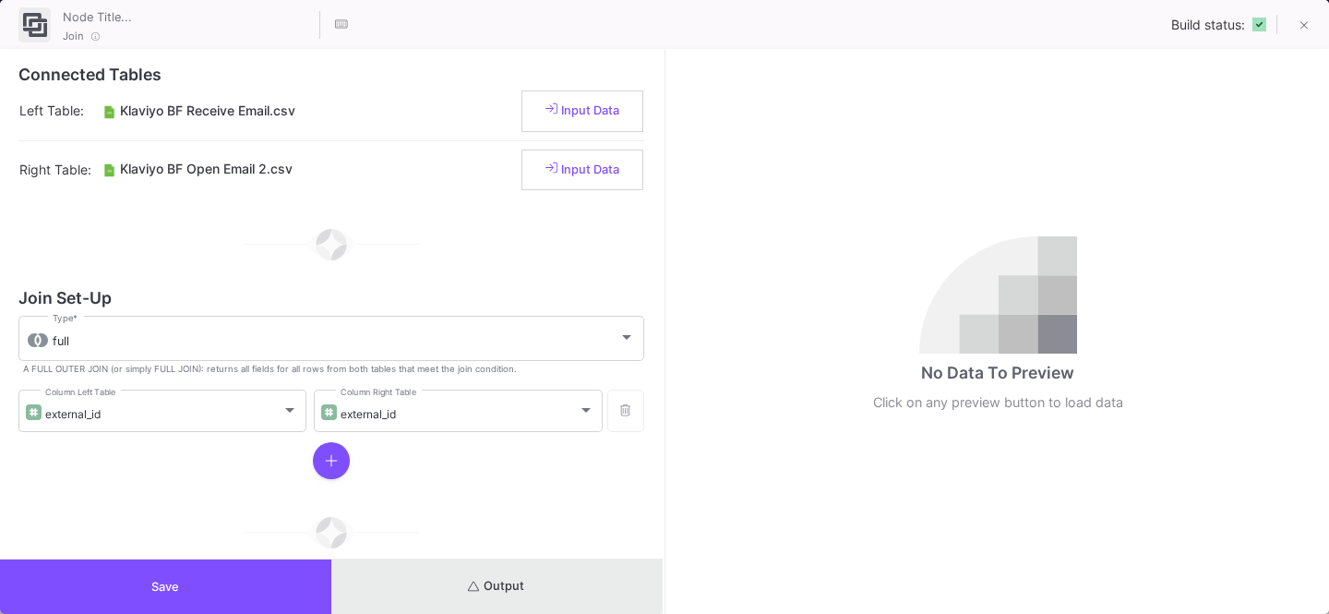
click at [479, 584] on span "Output" at bounding box center [496, 586] width 56 height 14
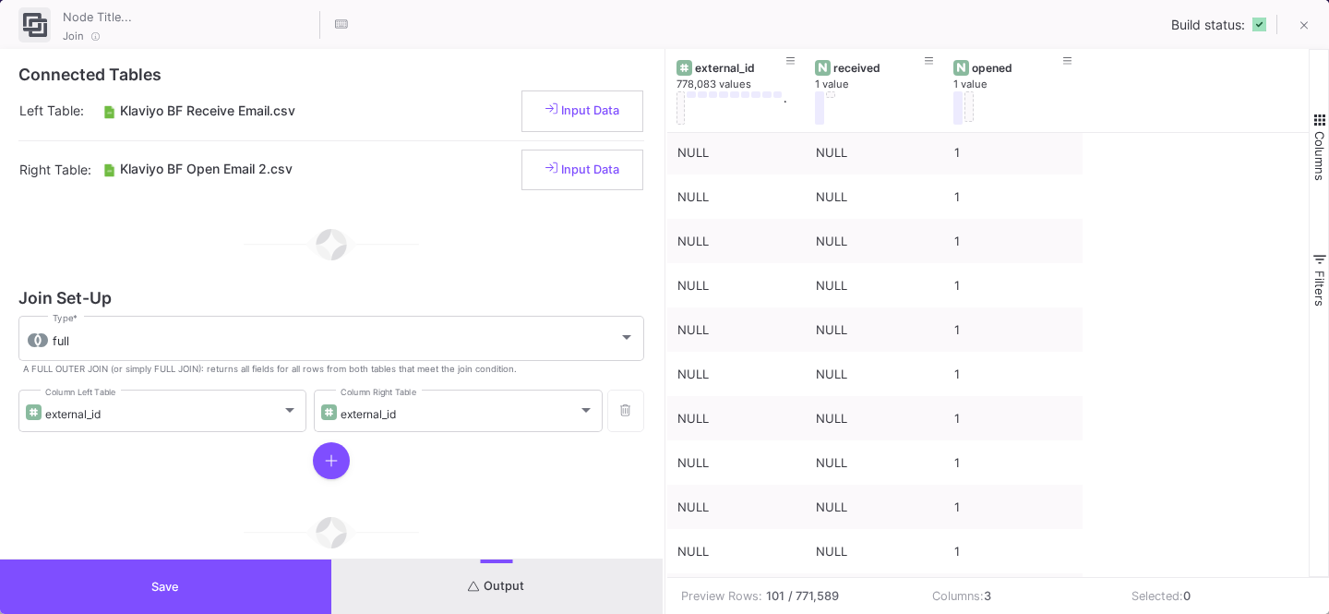
scroll to position [329, 0]
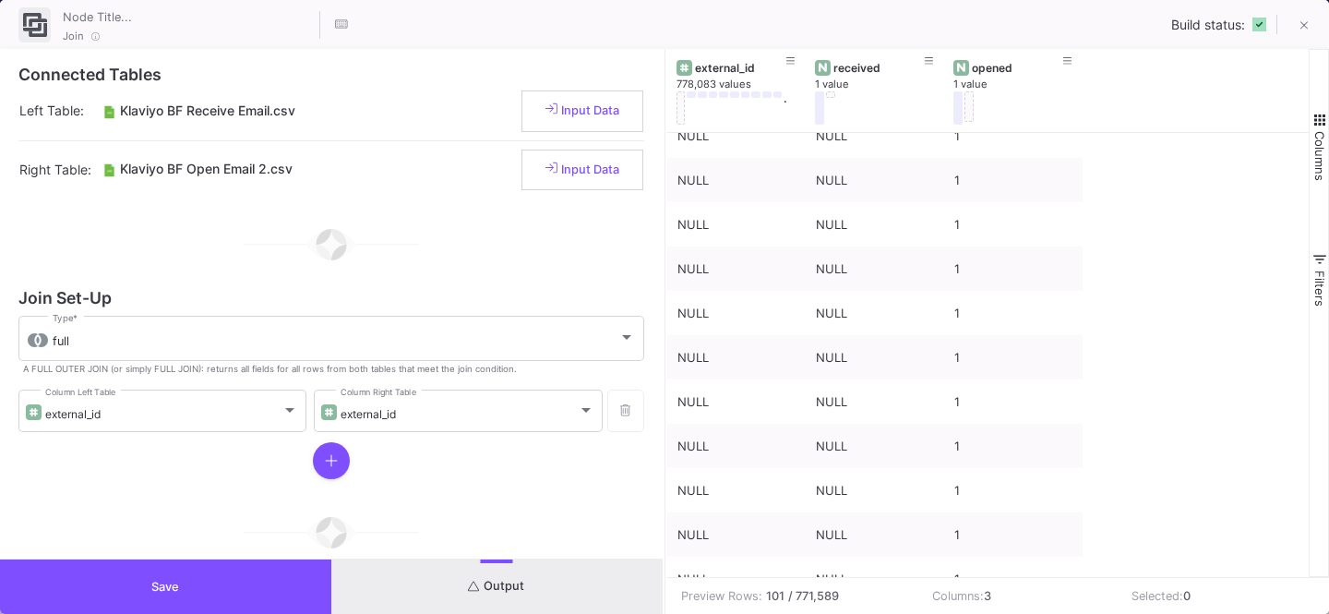
click at [180, 571] on button "Save" at bounding box center [165, 586] width 331 height 54
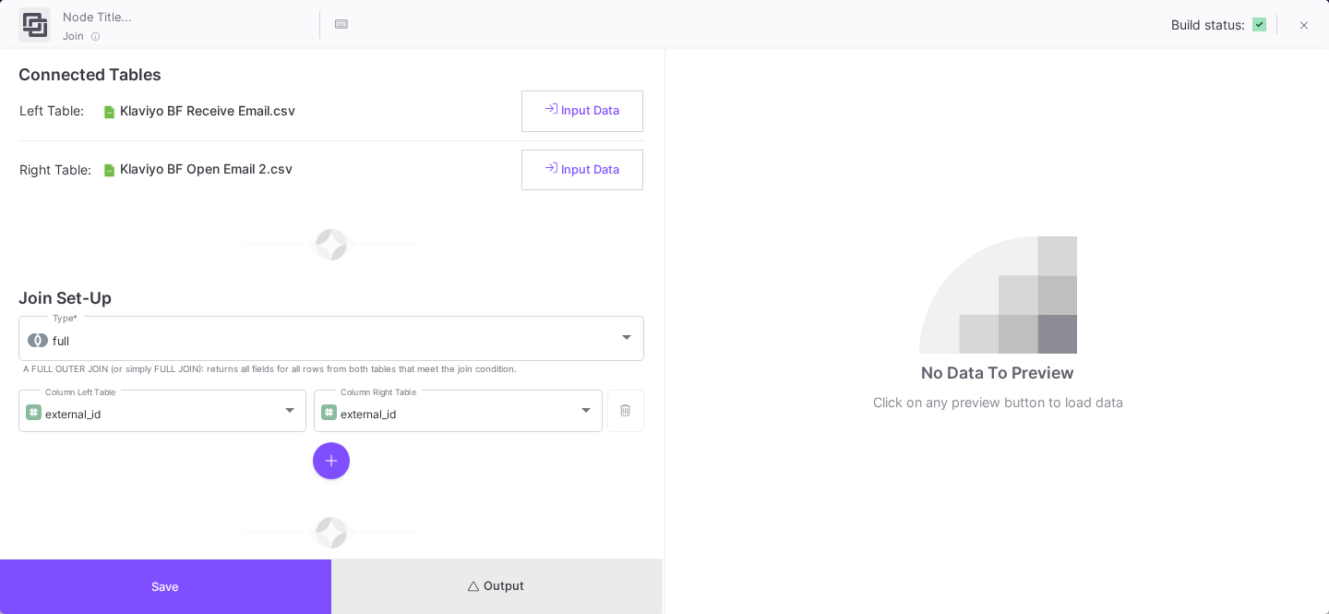
click at [481, 583] on span "Output" at bounding box center [496, 586] width 56 height 14
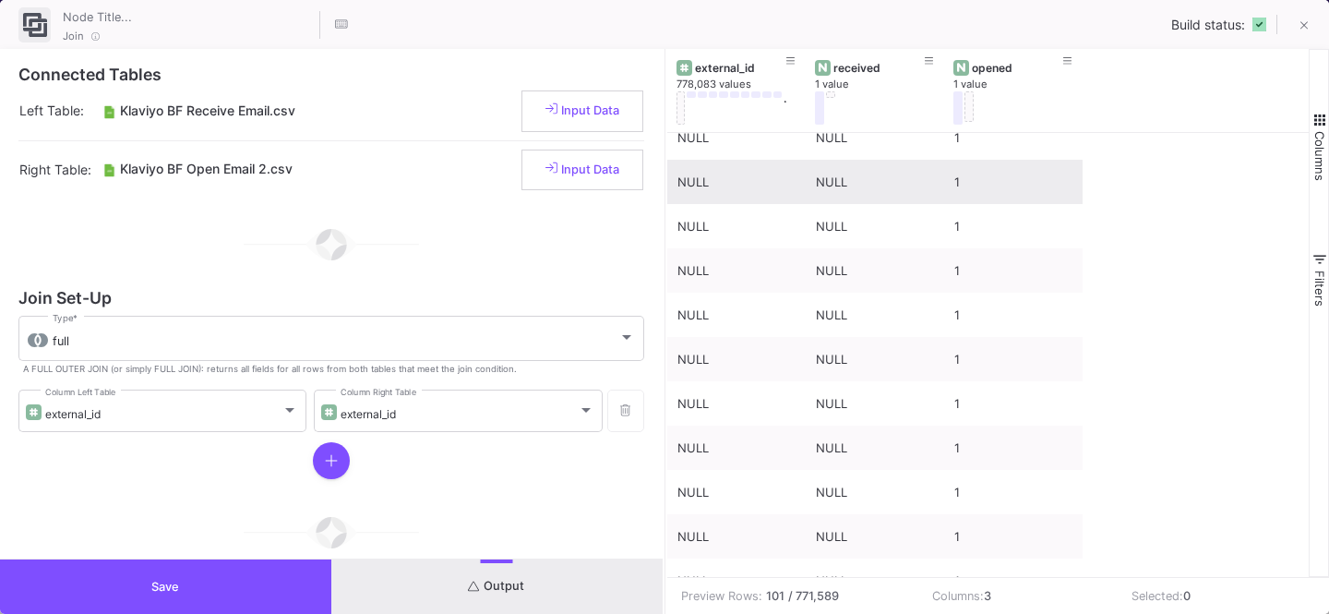
scroll to position [340, 0]
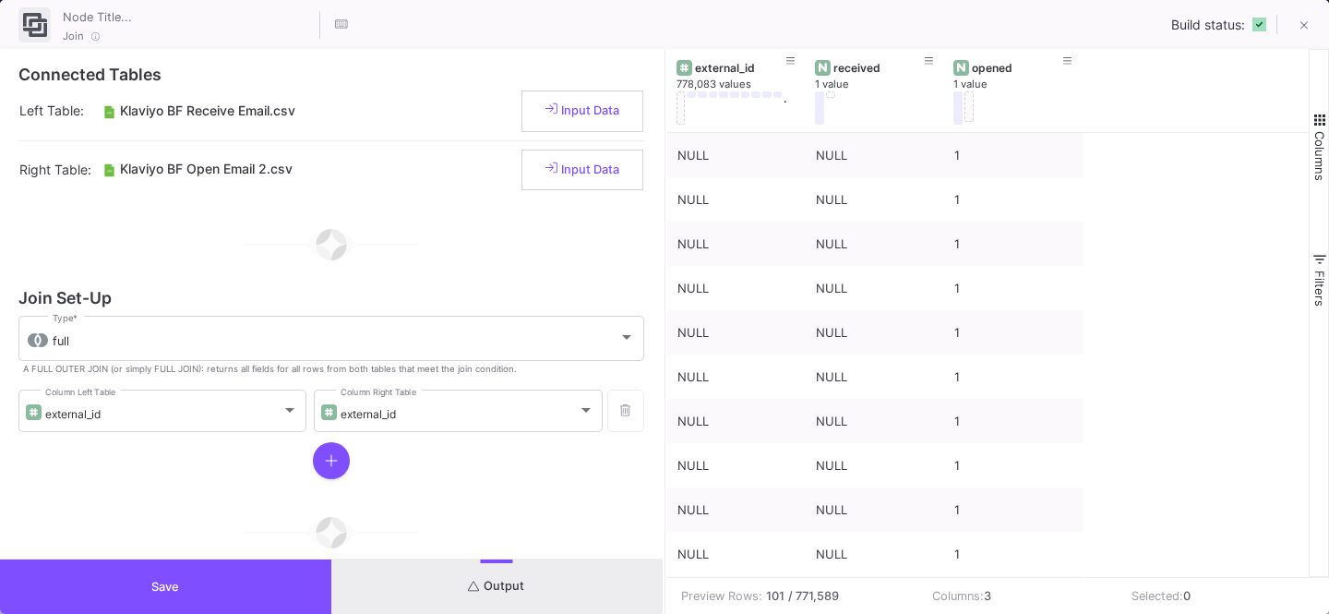
click at [206, 601] on button "Save" at bounding box center [165, 586] width 331 height 54
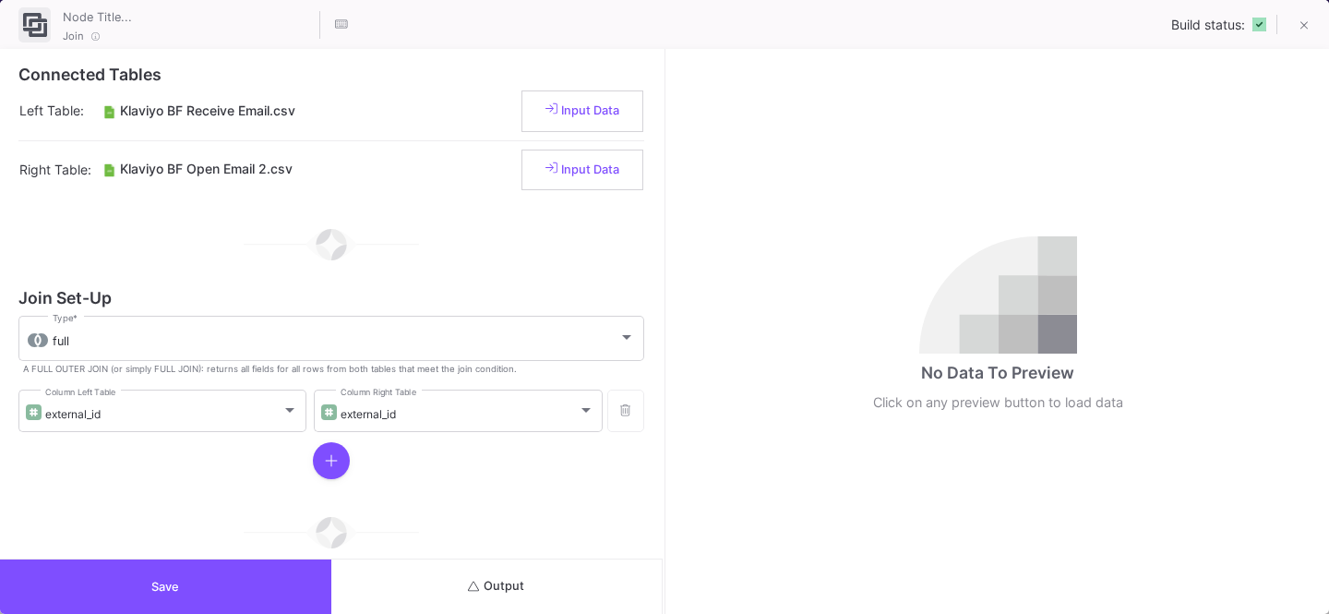
click at [434, 565] on button "Output" at bounding box center [496, 586] width 331 height 54
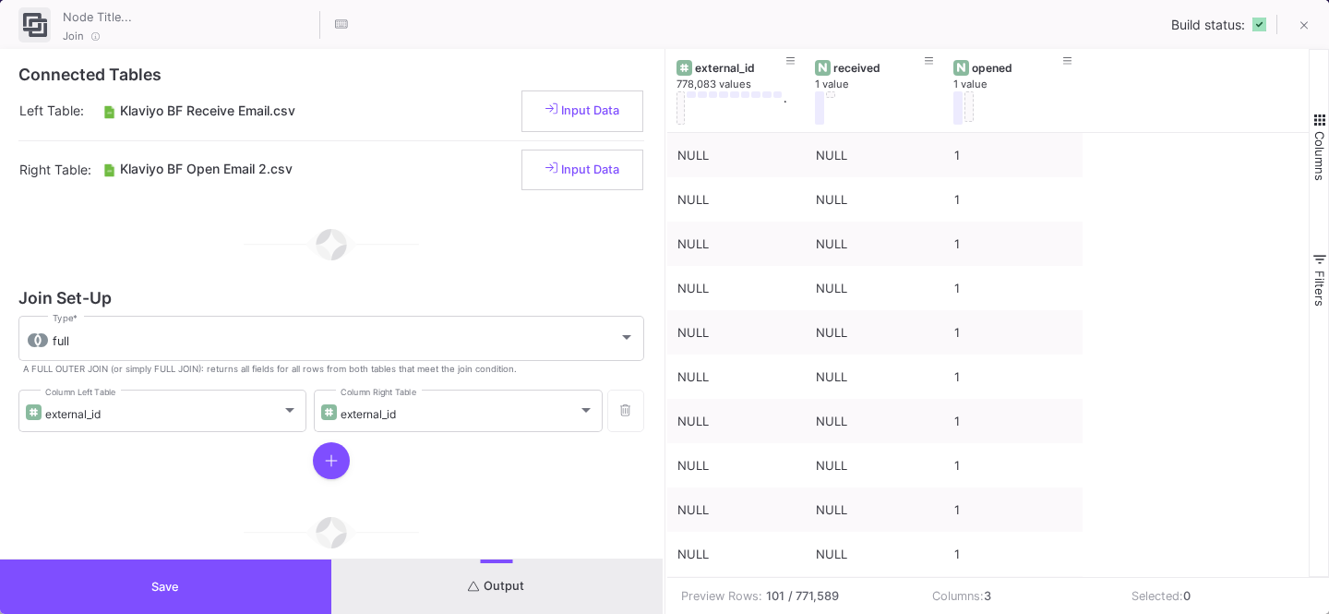
click at [217, 589] on button "Save" at bounding box center [165, 586] width 331 height 54
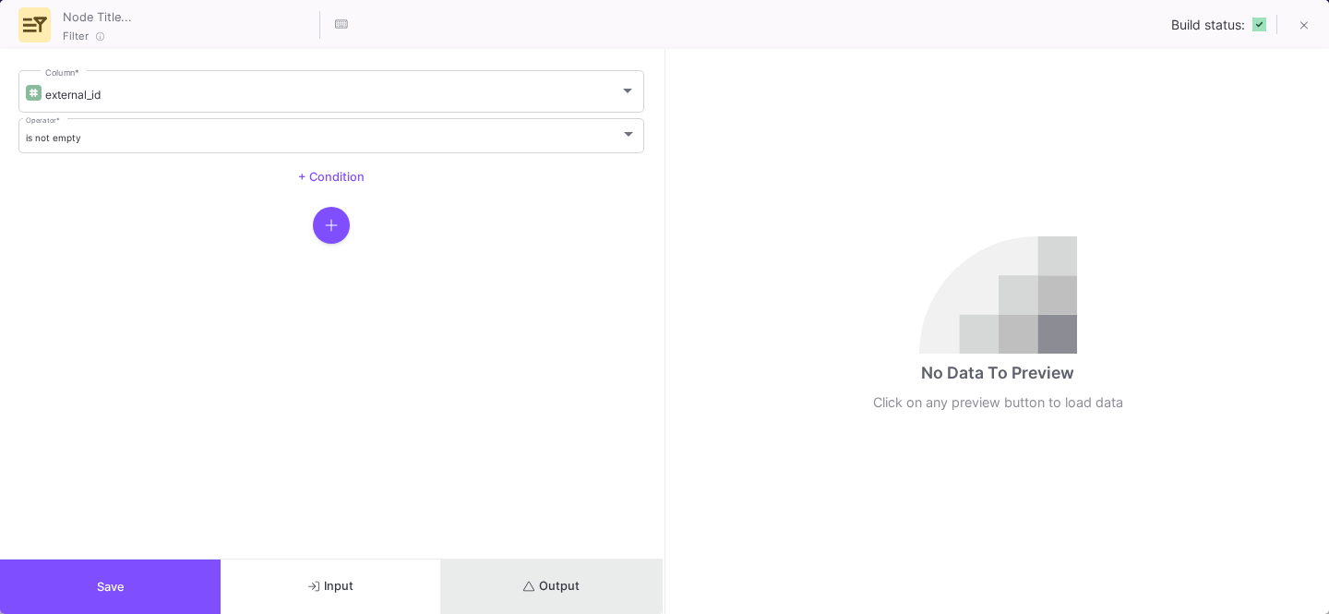
click at [519, 574] on button "Output" at bounding box center [551, 586] width 221 height 54
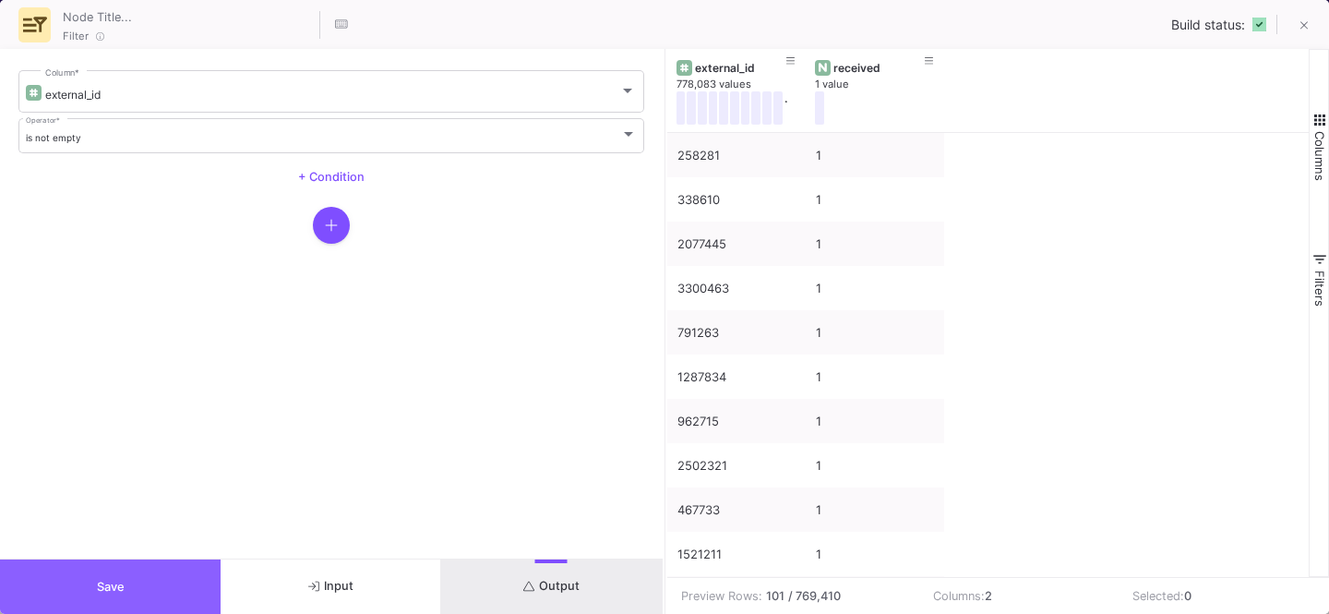
click at [197, 575] on button "Save" at bounding box center [110, 586] width 221 height 54
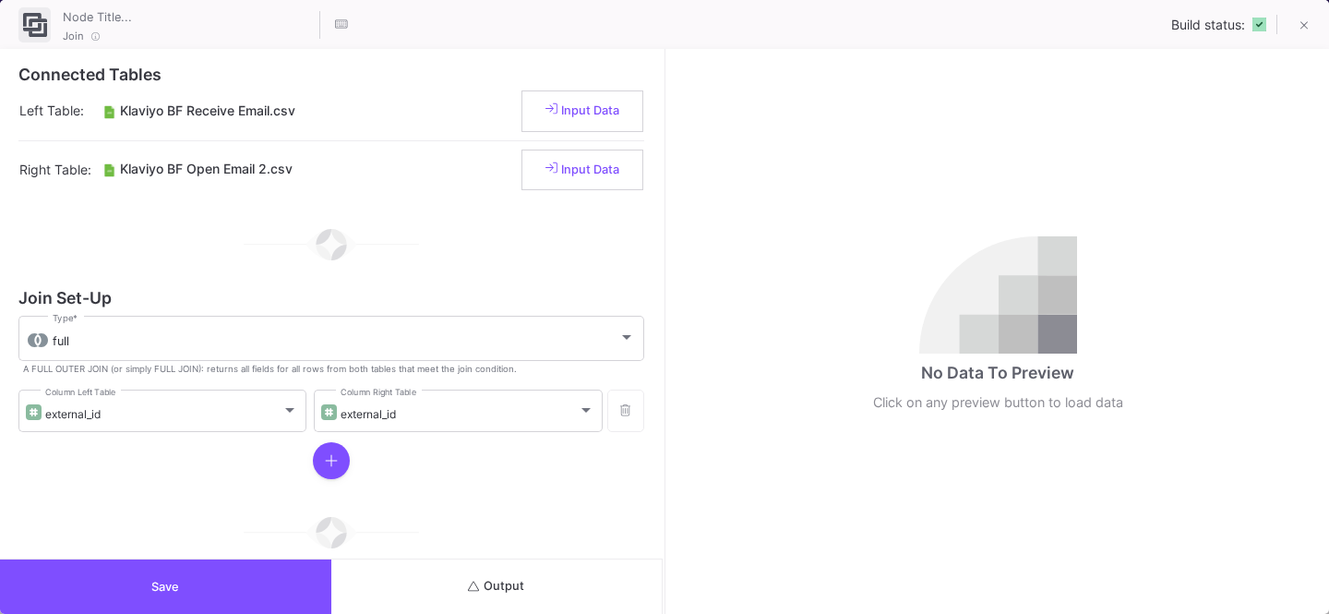
click at [592, 583] on button "Output" at bounding box center [496, 586] width 331 height 54
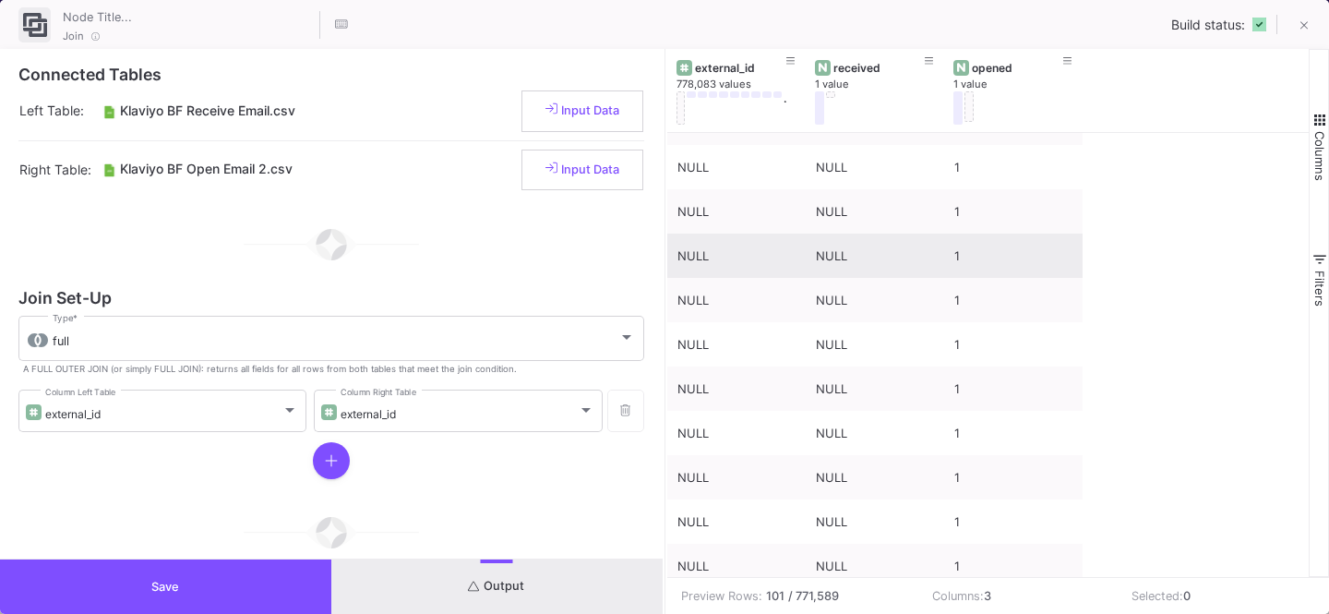
scroll to position [0, 0]
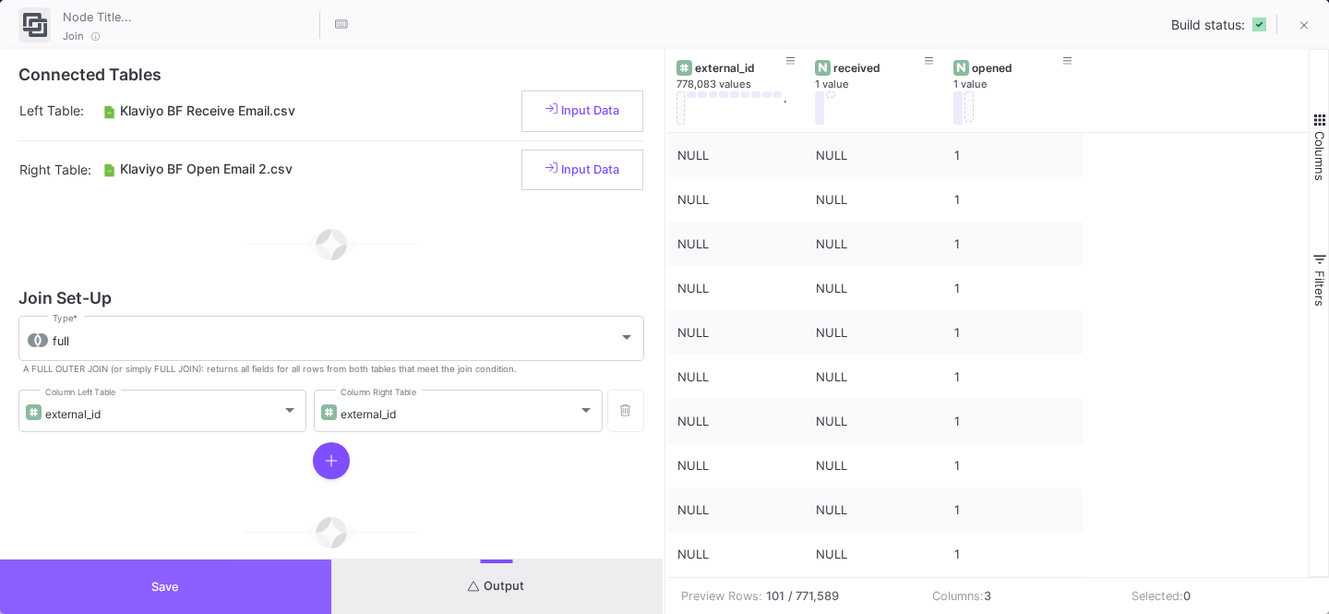
click at [311, 570] on button "Save" at bounding box center [165, 586] width 331 height 54
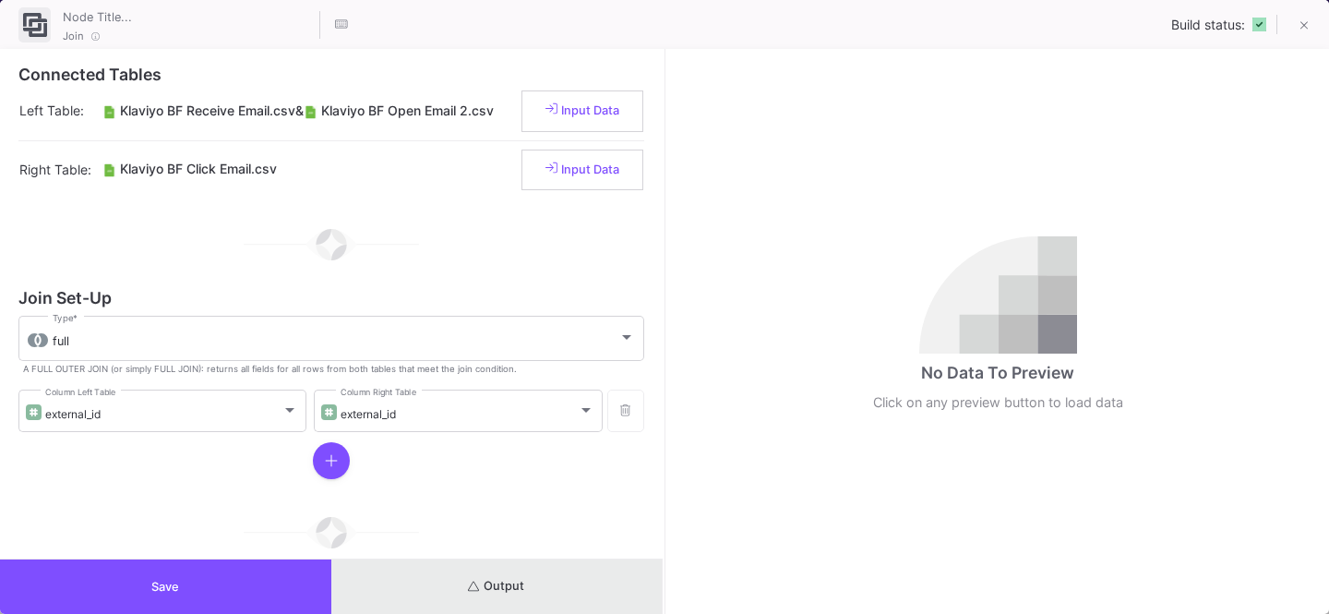
click at [544, 582] on button "Output" at bounding box center [496, 586] width 331 height 54
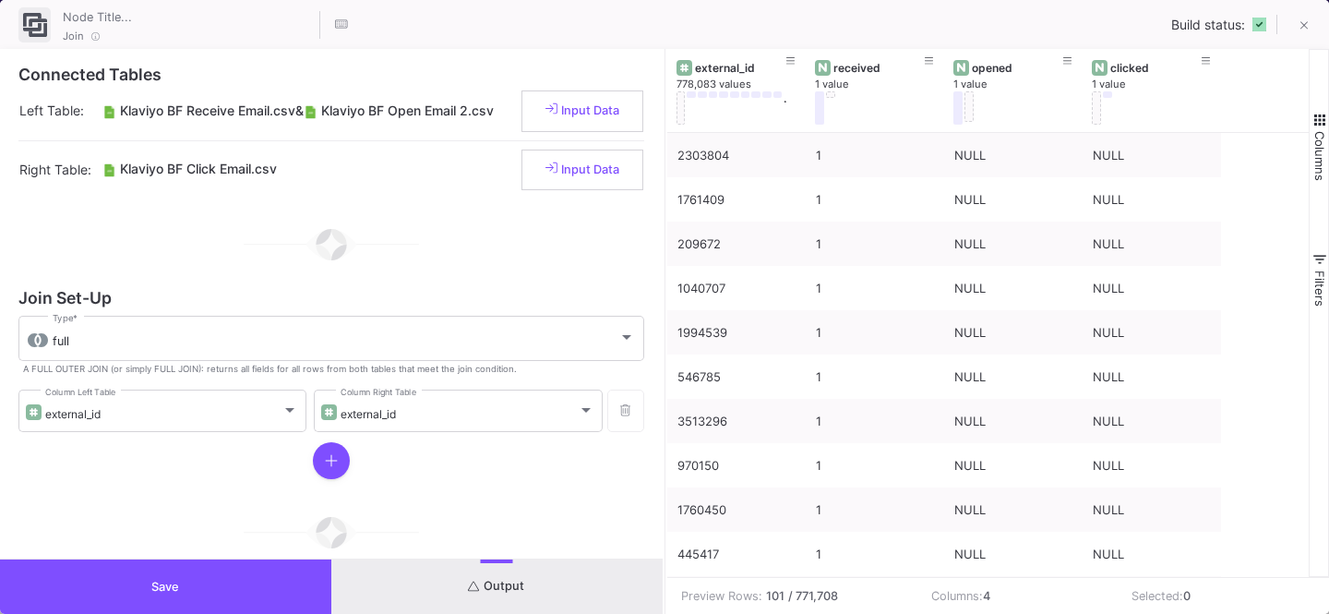
click at [255, 584] on button "Save" at bounding box center [165, 586] width 331 height 54
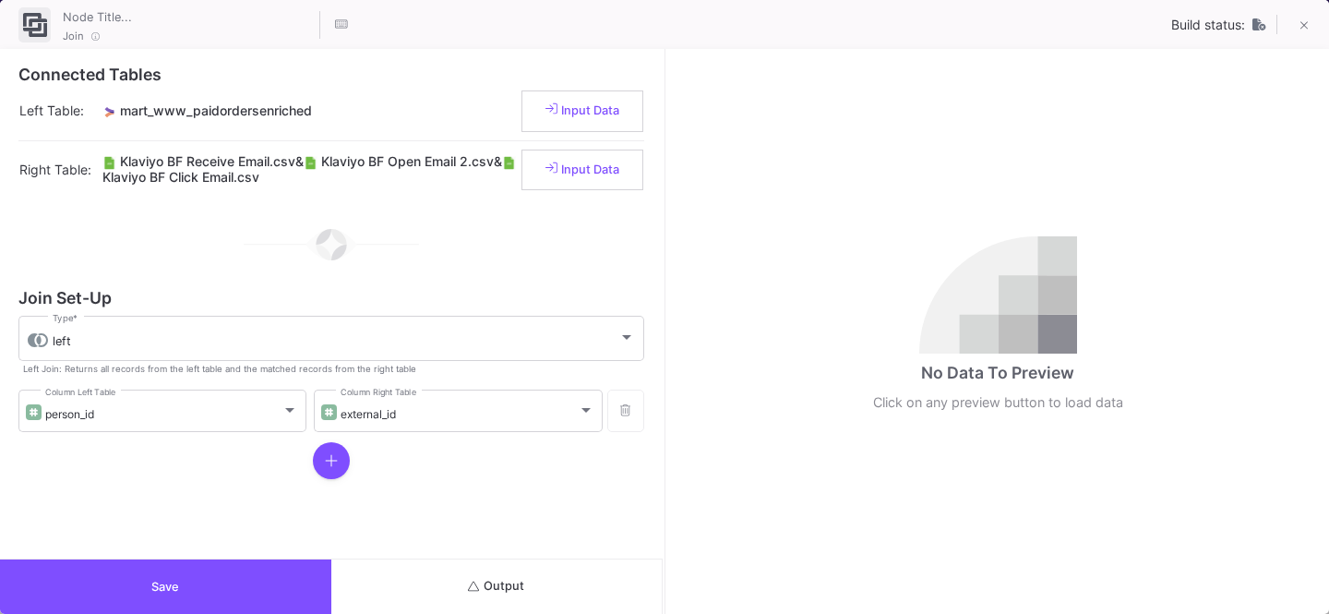
click at [533, 589] on button "Output" at bounding box center [496, 586] width 331 height 54
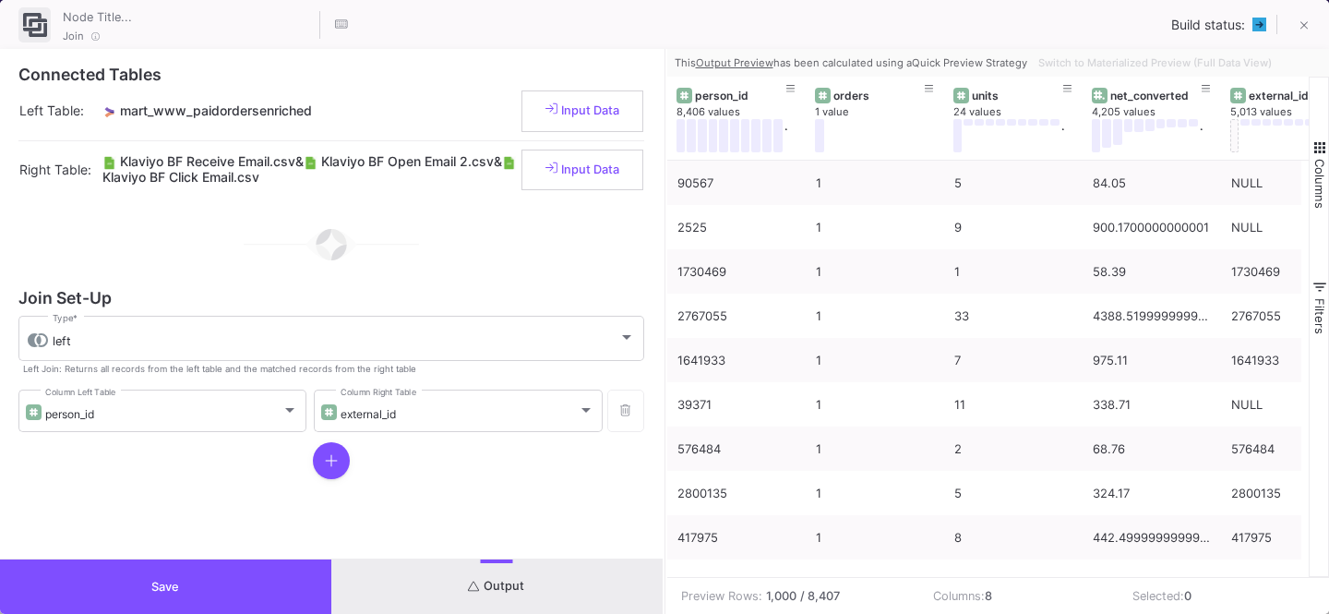
click at [297, 577] on button "Save" at bounding box center [165, 586] width 331 height 54
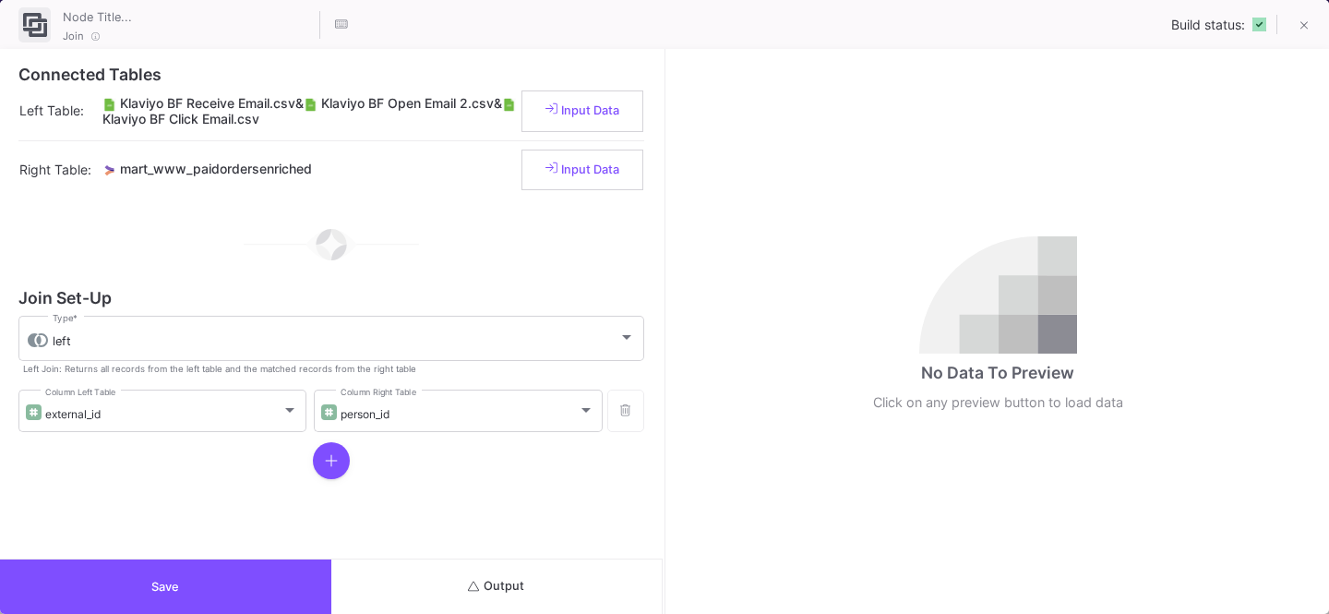
click at [147, 578] on button "Save" at bounding box center [165, 586] width 331 height 54
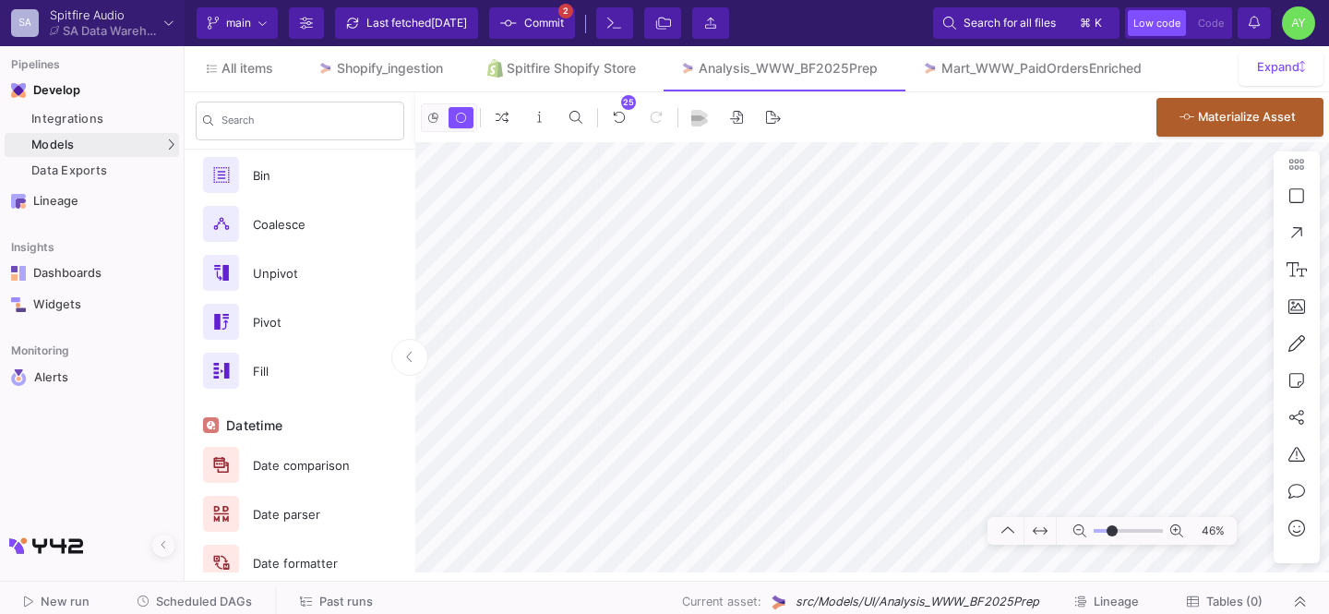
scroll to position [1124, 0]
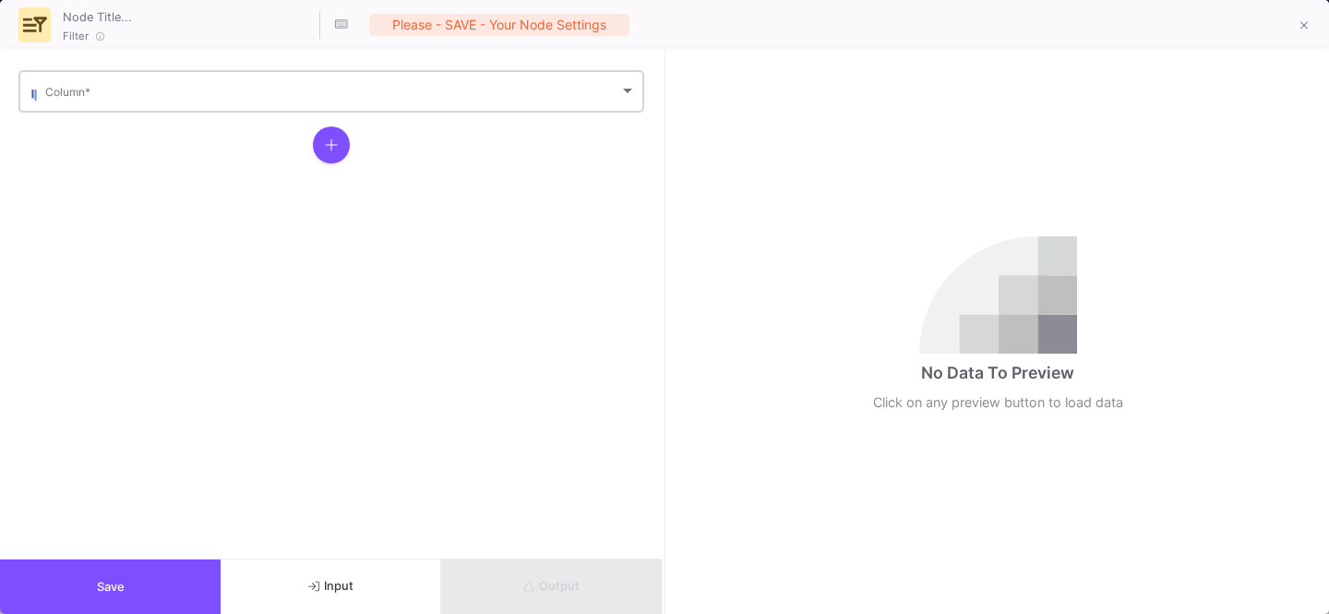
click at [100, 105] on div "Column *" at bounding box center [340, 89] width 591 height 45
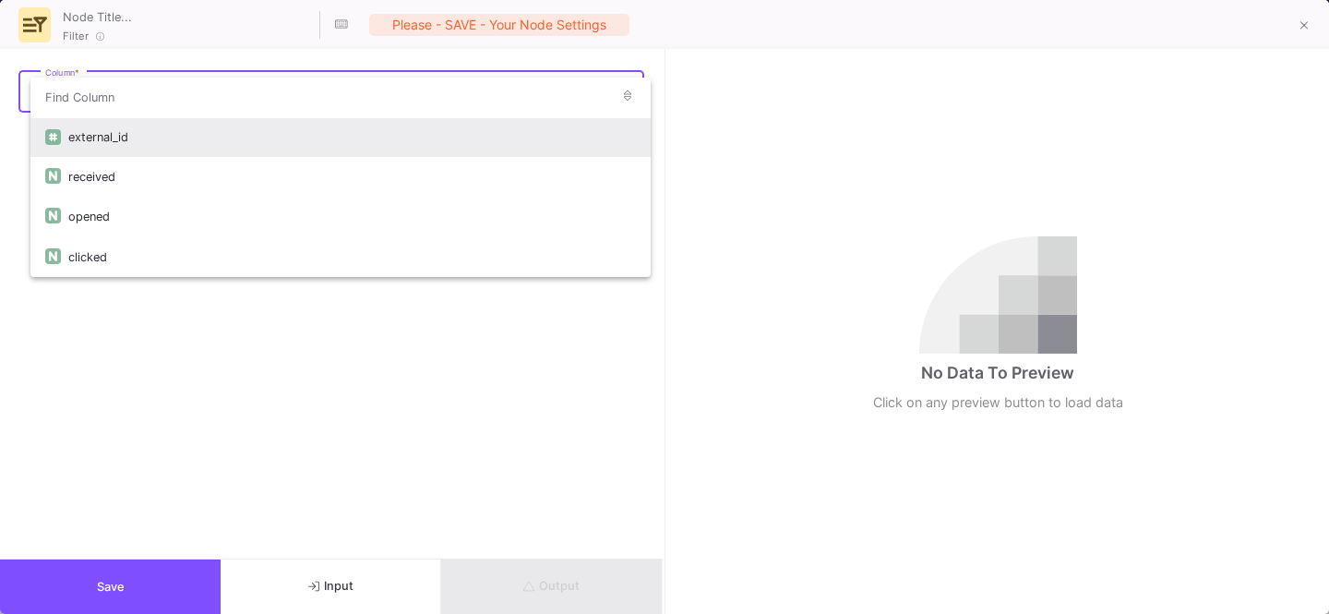
click at [100, 138] on div "external_id" at bounding box center [352, 137] width 568 height 40
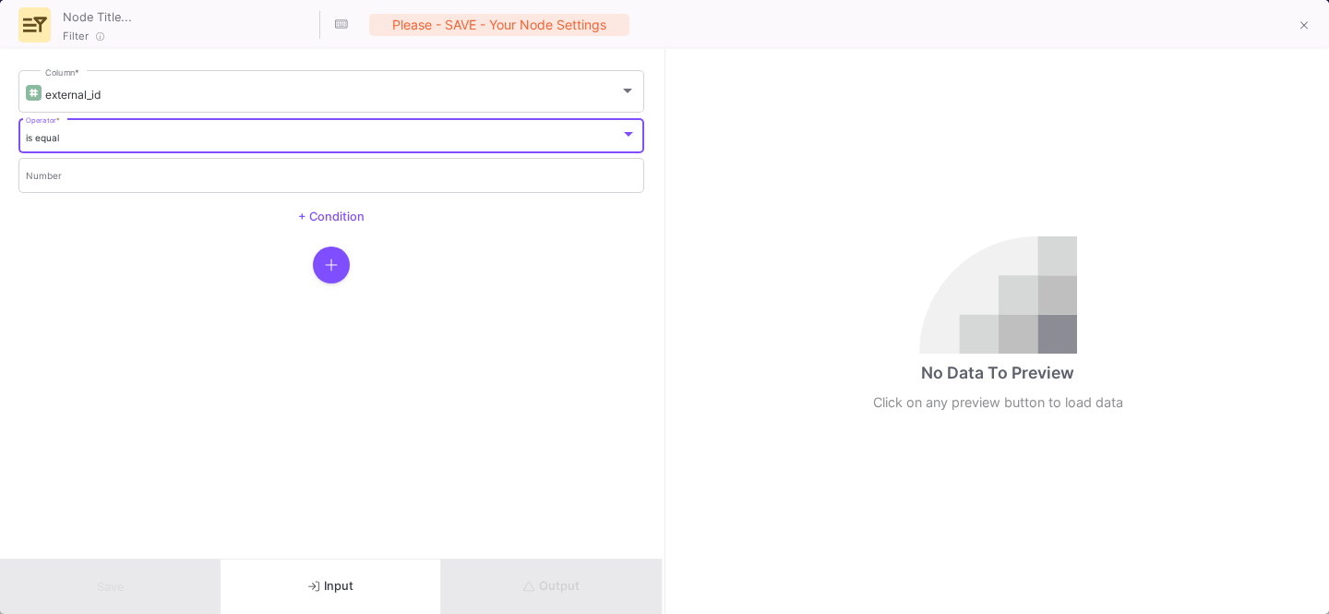
click at [95, 137] on div "is equal" at bounding box center [323, 138] width 595 height 12
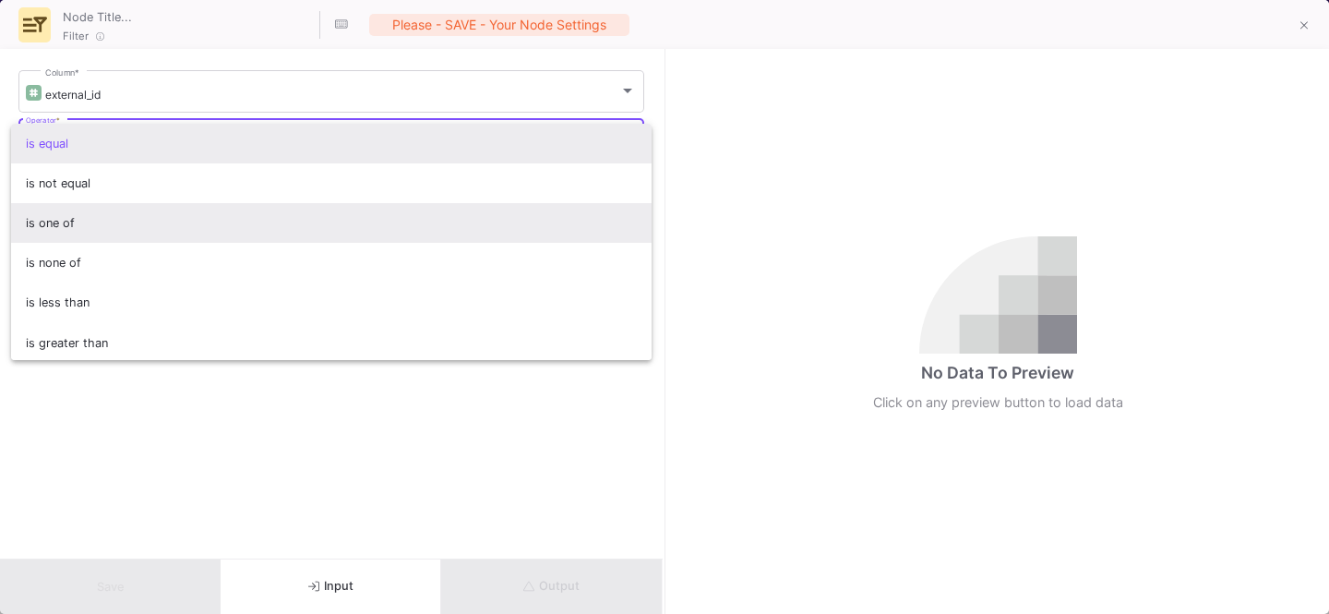
scroll to position [123, 0]
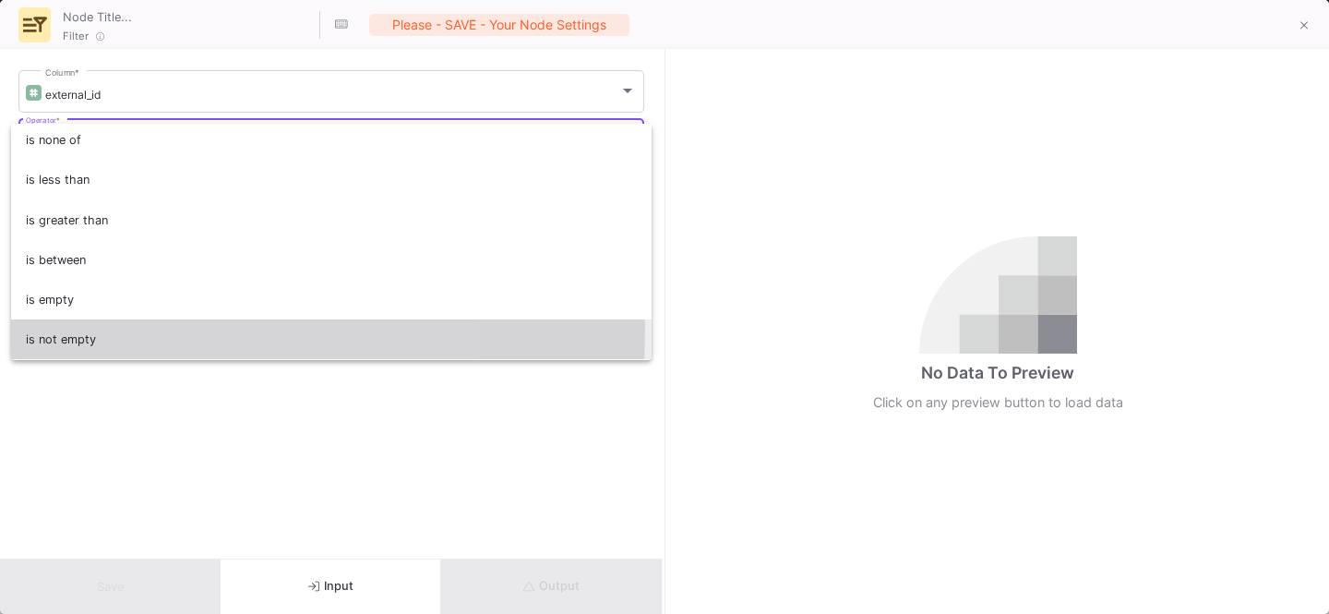
click at [92, 329] on span "is not empty" at bounding box center [332, 339] width 612 height 40
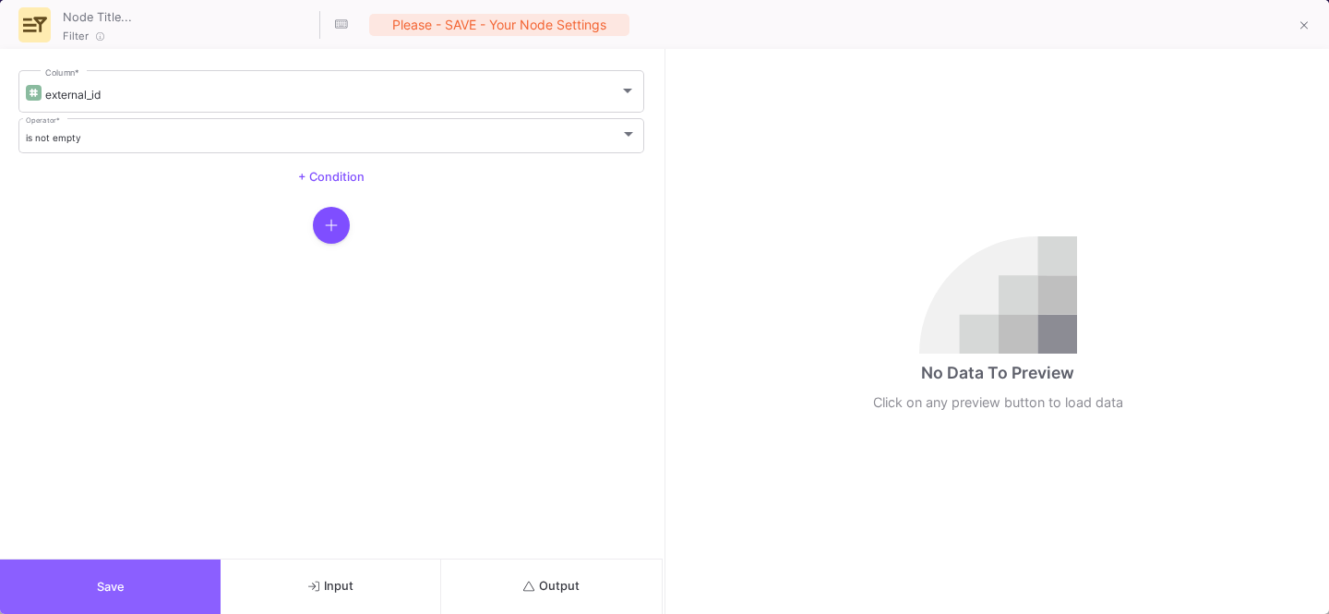
click at [75, 603] on button "Save" at bounding box center [110, 586] width 221 height 54
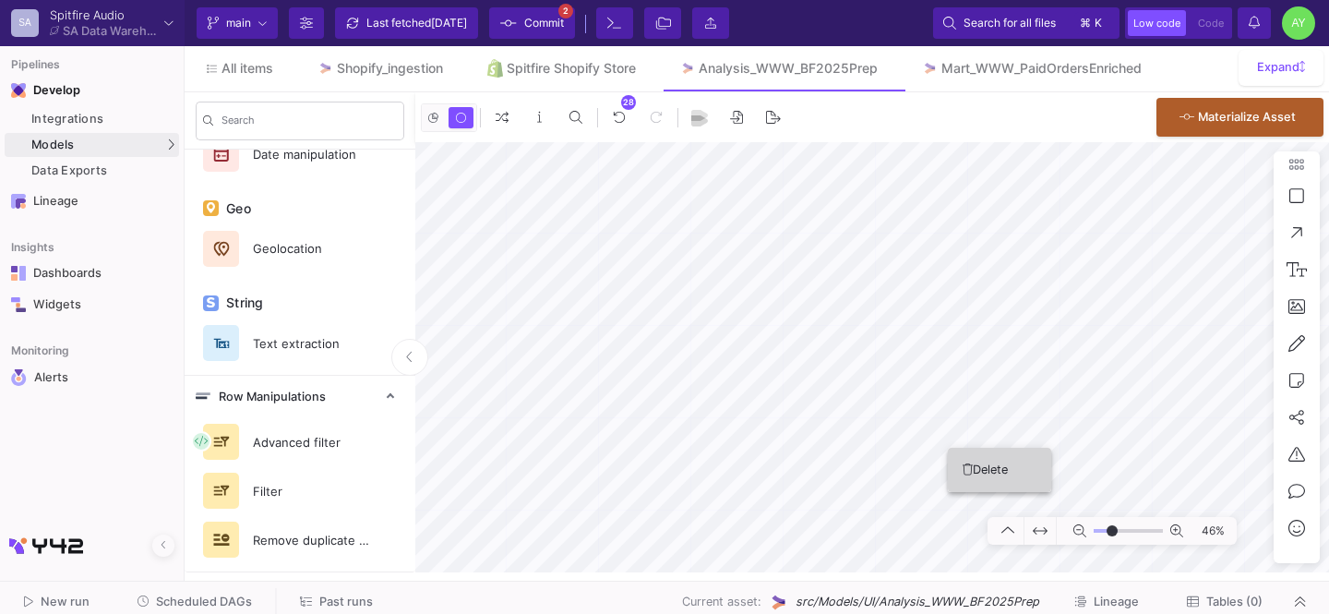
click at [978, 472] on button "Delete" at bounding box center [999, 470] width 103 height 44
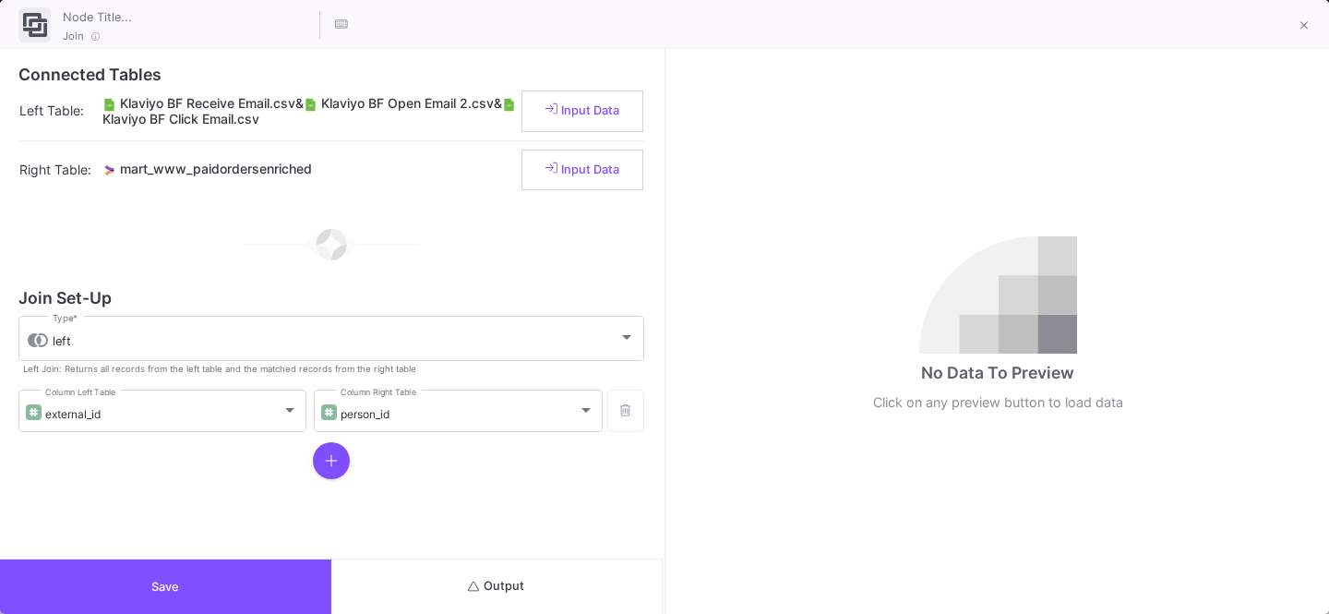
click at [158, 587] on span "Save" at bounding box center [165, 587] width 28 height 14
click at [578, 583] on button "Output" at bounding box center [496, 586] width 331 height 54
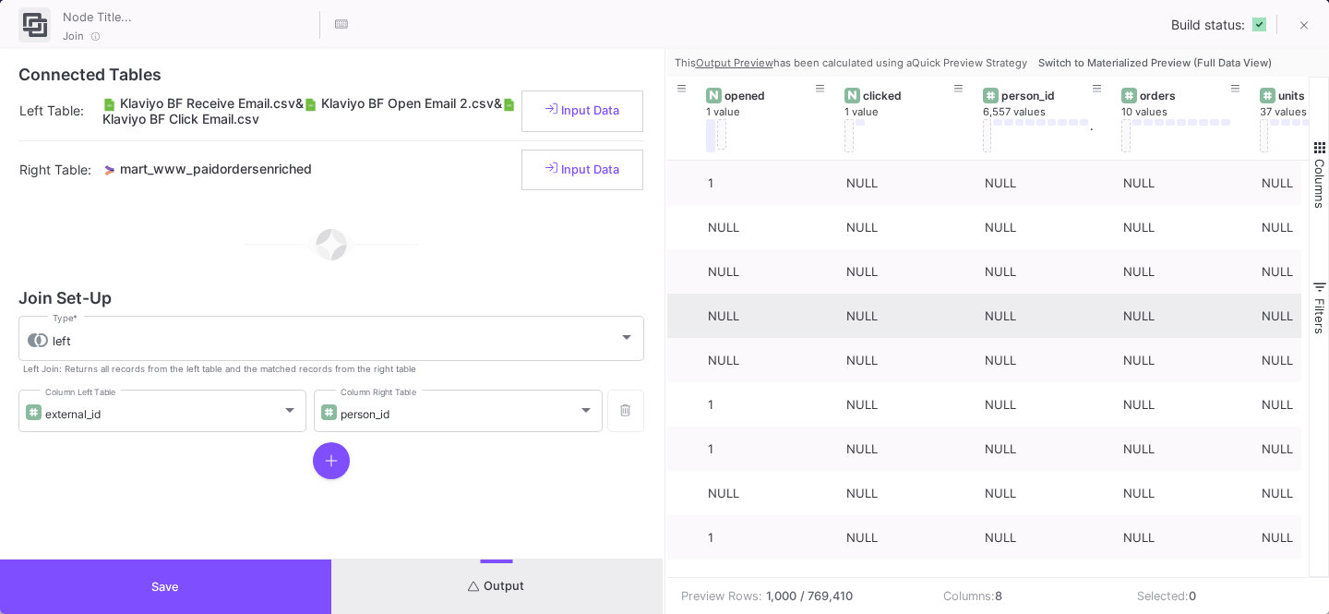
scroll to position [0, 247]
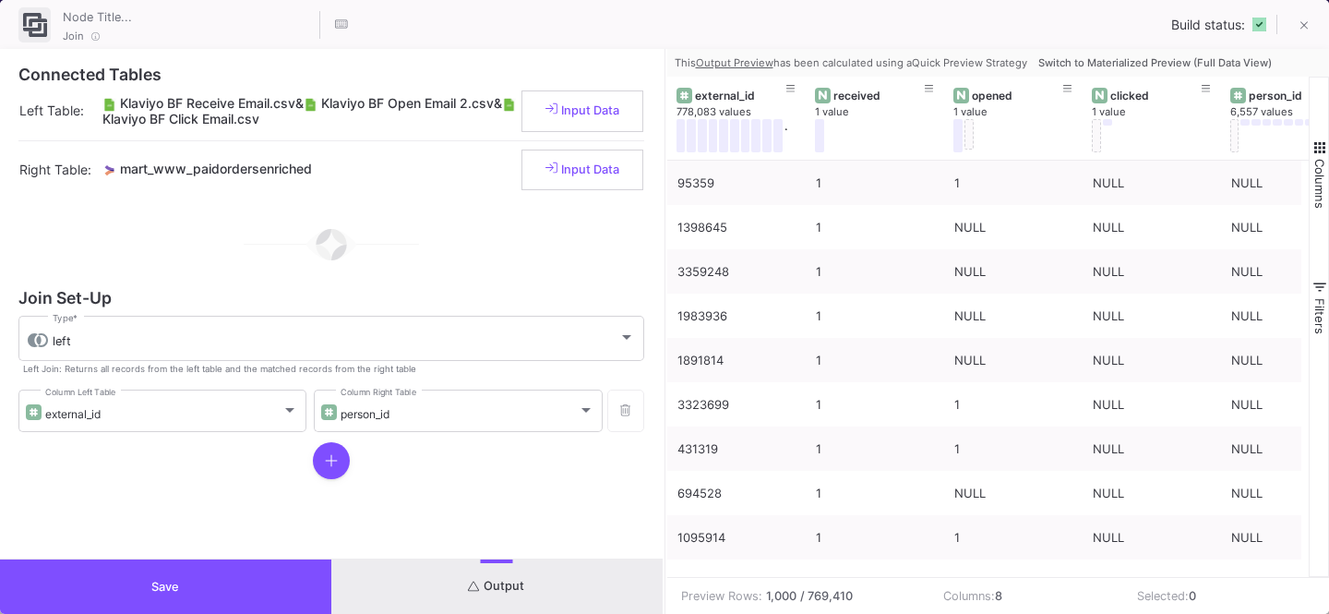
click at [1170, 67] on button "Switch to Materialized Preview (Full Data View)" at bounding box center [1155, 63] width 241 height 28
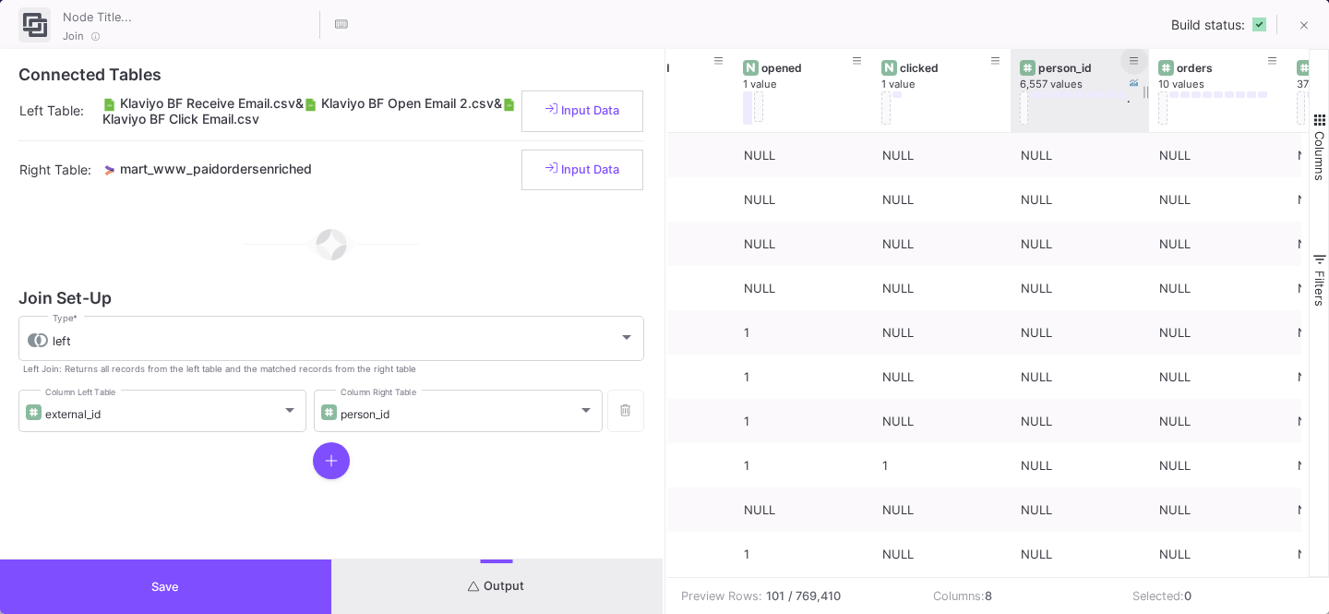
click at [1136, 65] on icon at bounding box center [1134, 61] width 9 height 10
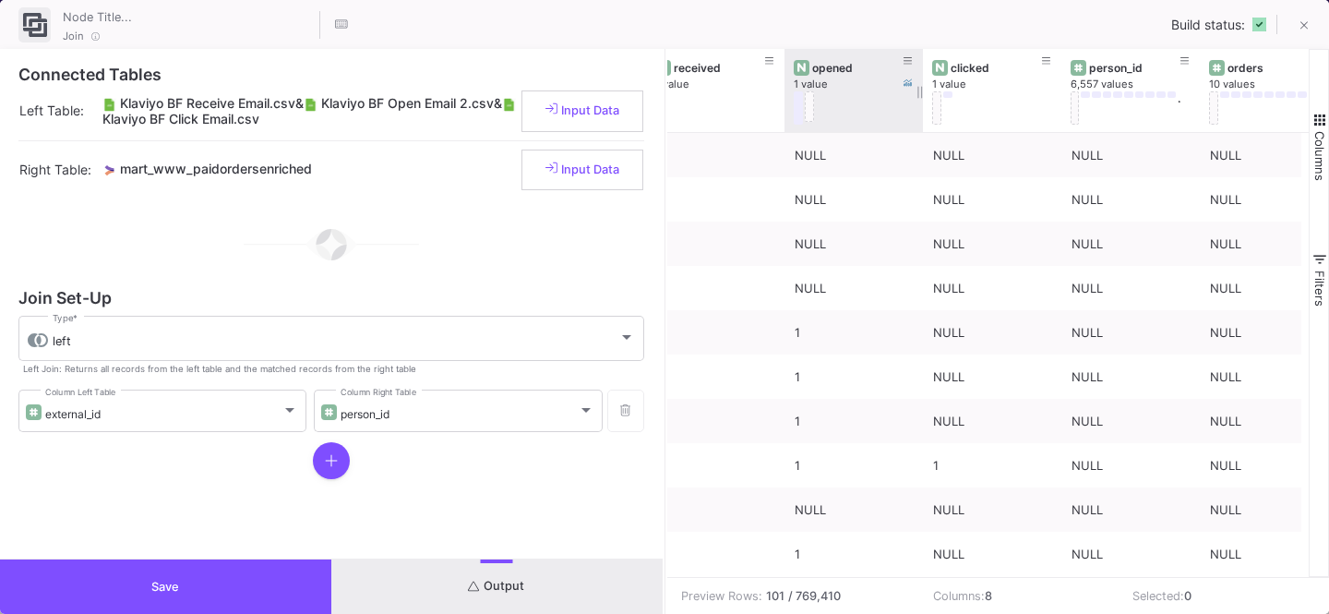
click at [887, 113] on div at bounding box center [849, 107] width 111 height 33
